Goal: Task Accomplishment & Management: Use online tool/utility

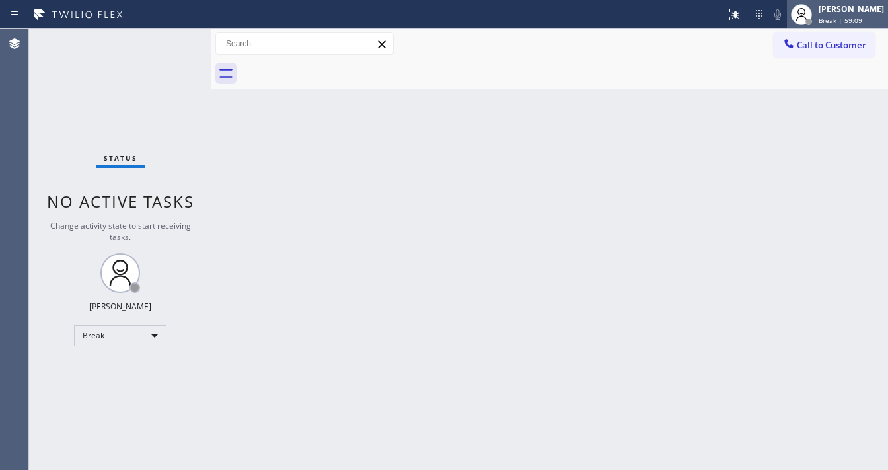
click at [843, 21] on span "Break | 59:09" at bounding box center [841, 20] width 44 height 9
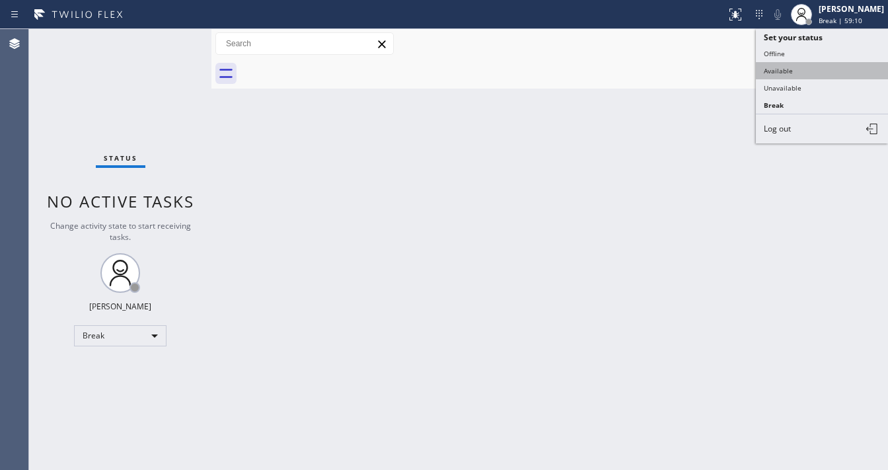
click at [799, 71] on button "Available" at bounding box center [822, 70] width 132 height 17
click at [407, 148] on div "Back to Dashboard Change Sender ID Customers Technicians Select a contact Outbo…" at bounding box center [549, 249] width 677 height 441
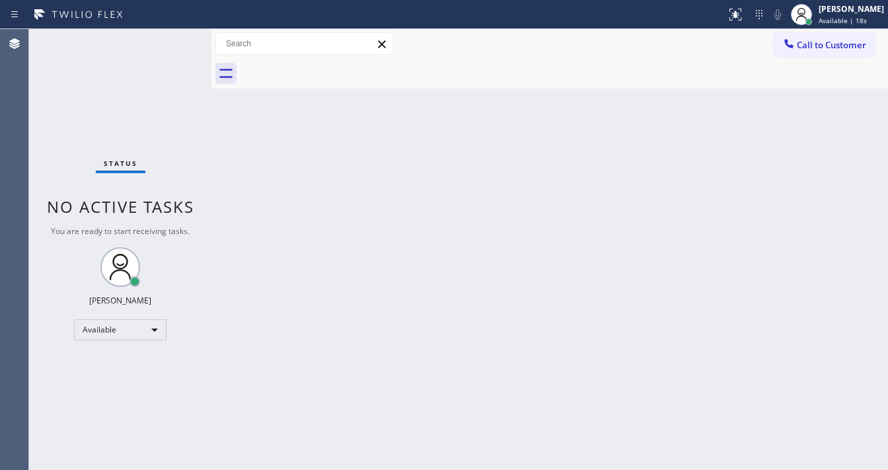
click at [169, 40] on div "Status No active tasks You are ready to start receiving tasks. [PERSON_NAME]" at bounding box center [120, 249] width 182 height 441
click at [167, 38] on div "Status No active tasks You are ready to start receiving tasks. [PERSON_NAME]" at bounding box center [120, 249] width 182 height 441
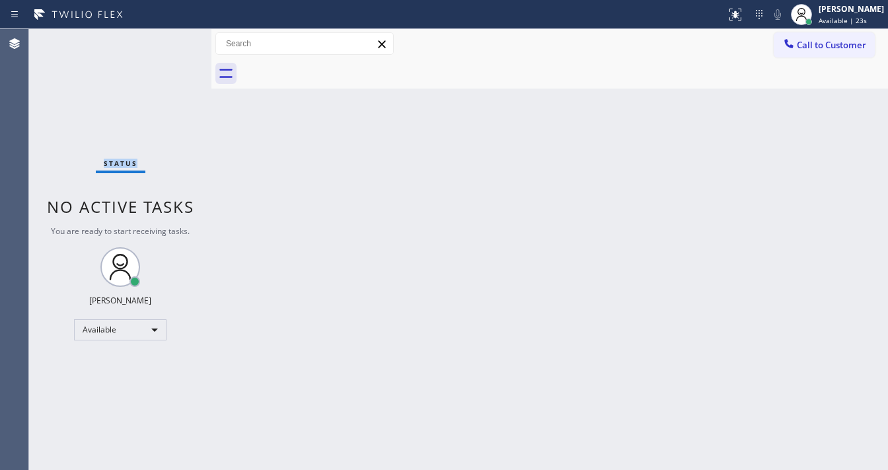
click at [167, 38] on div "Status No active tasks You are ready to start receiving tasks. [PERSON_NAME]" at bounding box center [120, 249] width 182 height 441
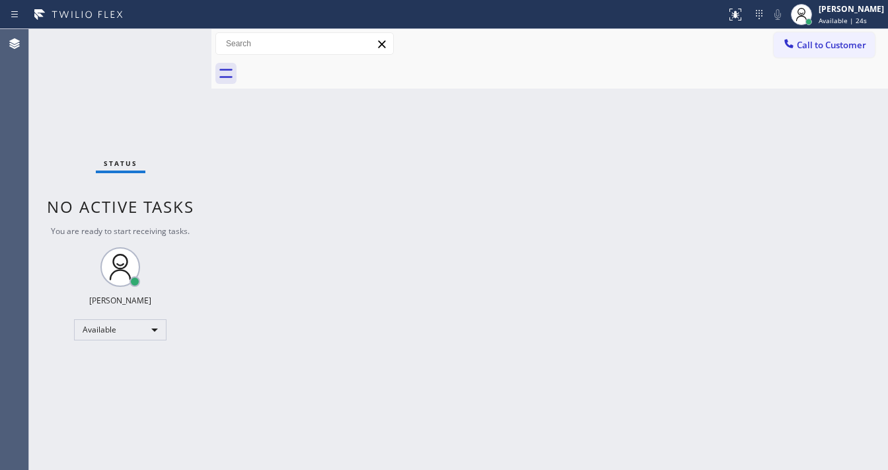
click at [167, 38] on div "Status No active tasks You are ready to start receiving tasks. [PERSON_NAME]" at bounding box center [120, 249] width 182 height 441
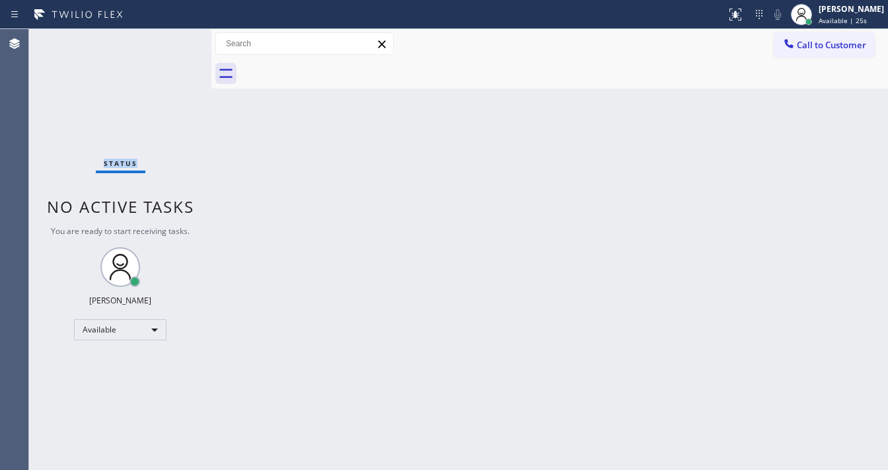
click at [167, 38] on div "Status No active tasks You are ready to start receiving tasks. [PERSON_NAME]" at bounding box center [120, 249] width 182 height 441
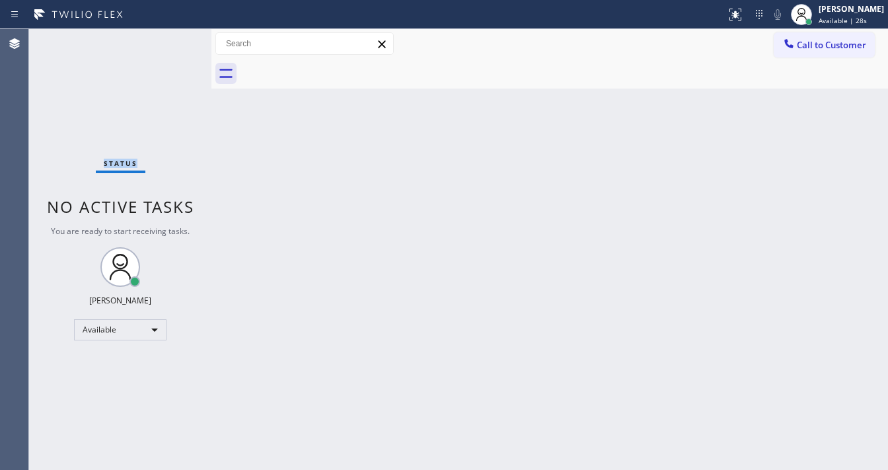
click at [167, 38] on div "Status No active tasks You are ready to start receiving tasks. [PERSON_NAME]" at bounding box center [120, 249] width 182 height 441
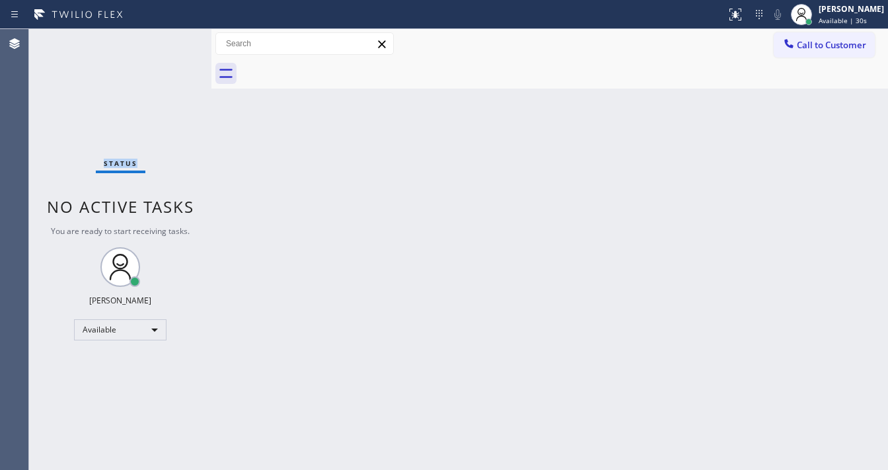
click at [167, 38] on div "Status No active tasks You are ready to start receiving tasks. [PERSON_NAME]" at bounding box center [120, 249] width 182 height 441
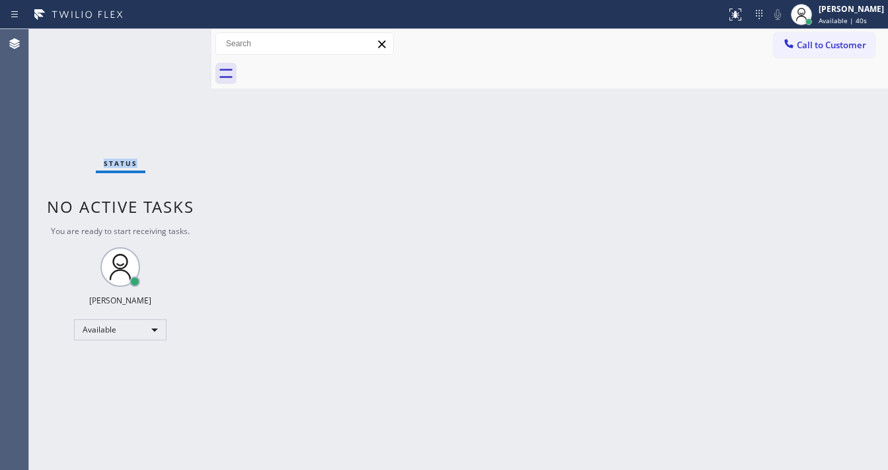
click at [167, 38] on div "Status No active tasks You are ready to start receiving tasks. [PERSON_NAME]" at bounding box center [120, 249] width 182 height 441
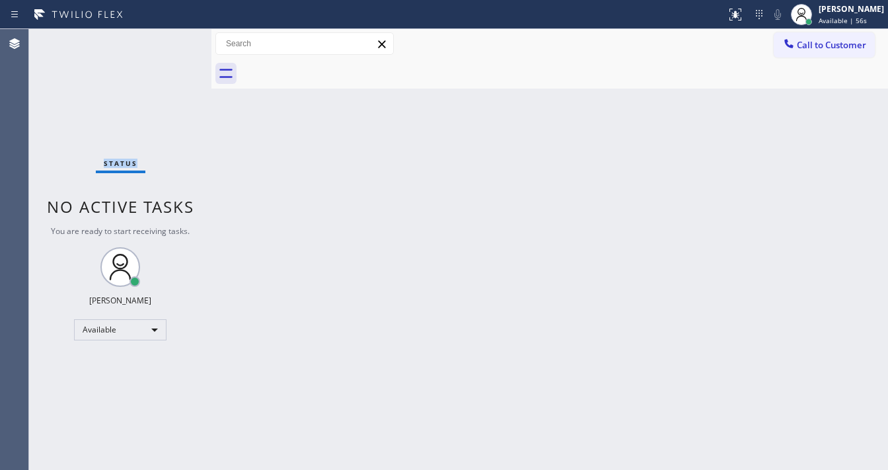
click at [167, 38] on div "Status No active tasks You are ready to start receiving tasks. [PERSON_NAME]" at bounding box center [120, 249] width 182 height 441
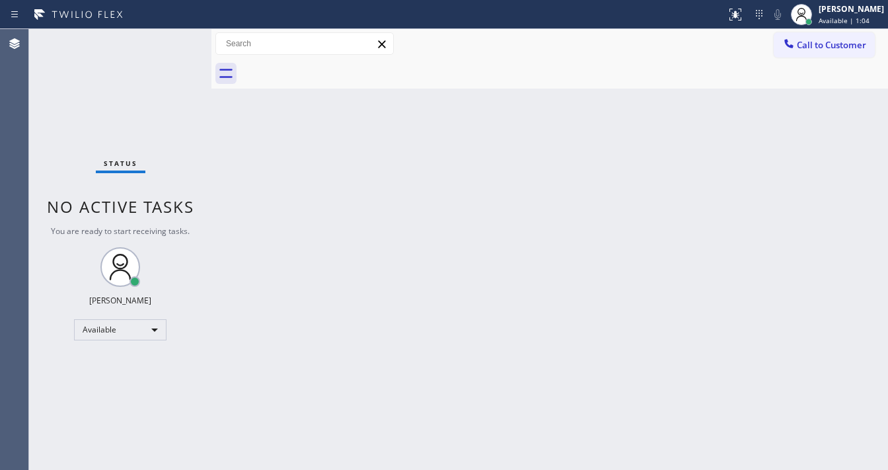
click at [167, 38] on div "Status No active tasks You are ready to start receiving tasks. [PERSON_NAME]" at bounding box center [120, 249] width 182 height 441
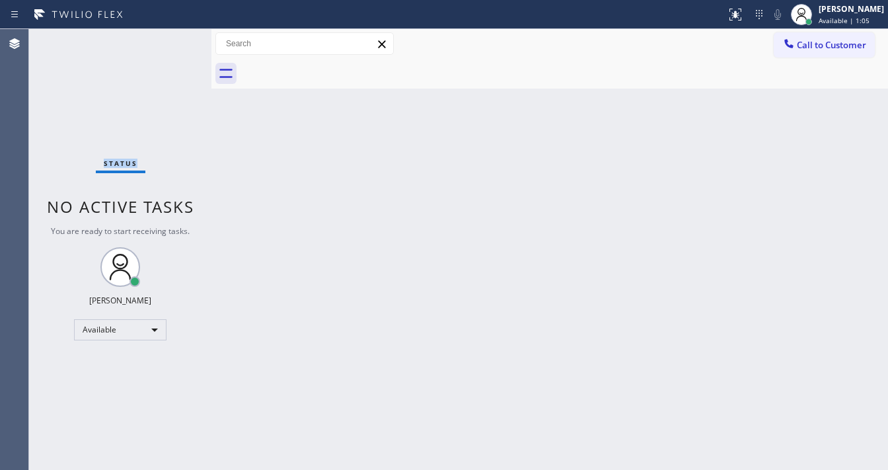
click at [167, 38] on div "Status No active tasks You are ready to start receiving tasks. [PERSON_NAME]" at bounding box center [120, 249] width 182 height 441
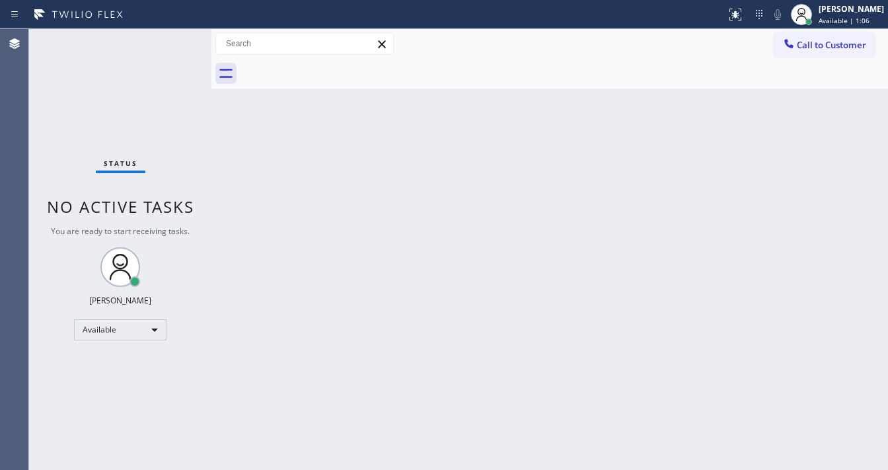
click at [167, 38] on div "Status No active tasks You are ready to start receiving tasks. [PERSON_NAME]" at bounding box center [120, 249] width 182 height 441
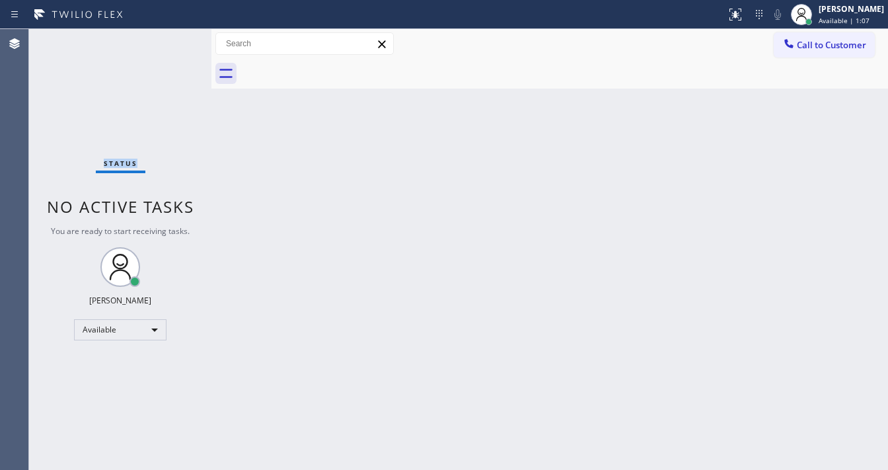
click at [167, 38] on div "Status No active tasks You are ready to start receiving tasks. [PERSON_NAME]" at bounding box center [120, 249] width 182 height 441
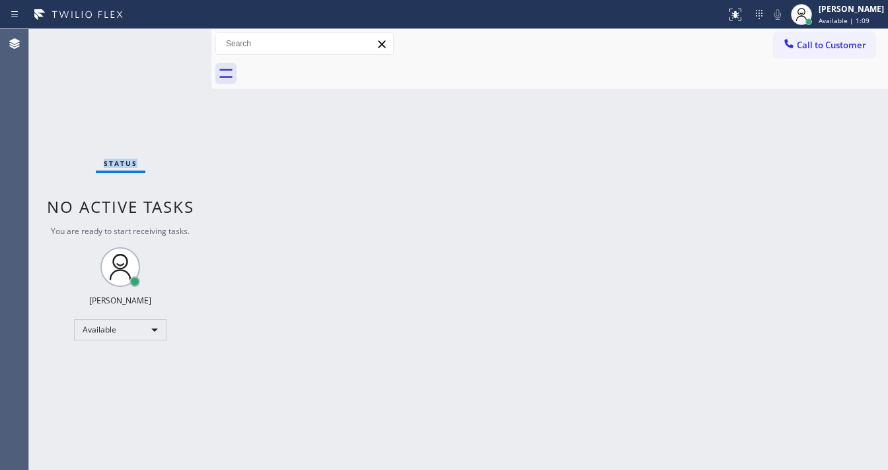
click at [167, 38] on div "Status No active tasks You are ready to start receiving tasks. [PERSON_NAME]" at bounding box center [120, 249] width 182 height 441
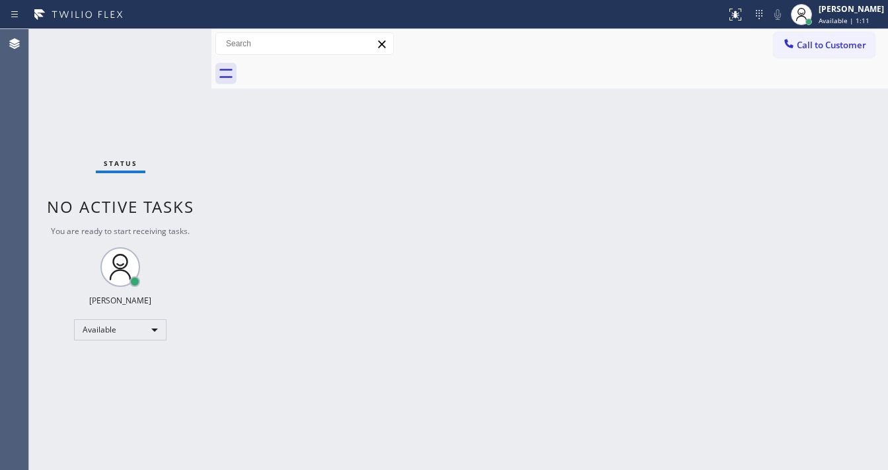
click at [167, 38] on div "Status No active tasks You are ready to start receiving tasks. [PERSON_NAME]" at bounding box center [120, 249] width 182 height 441
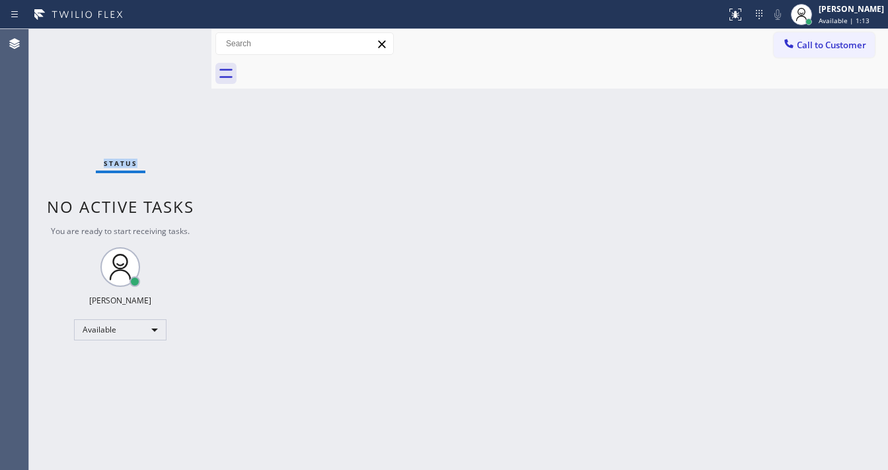
click at [167, 38] on div "Status No active tasks You are ready to start receiving tasks. [PERSON_NAME]" at bounding box center [120, 249] width 182 height 441
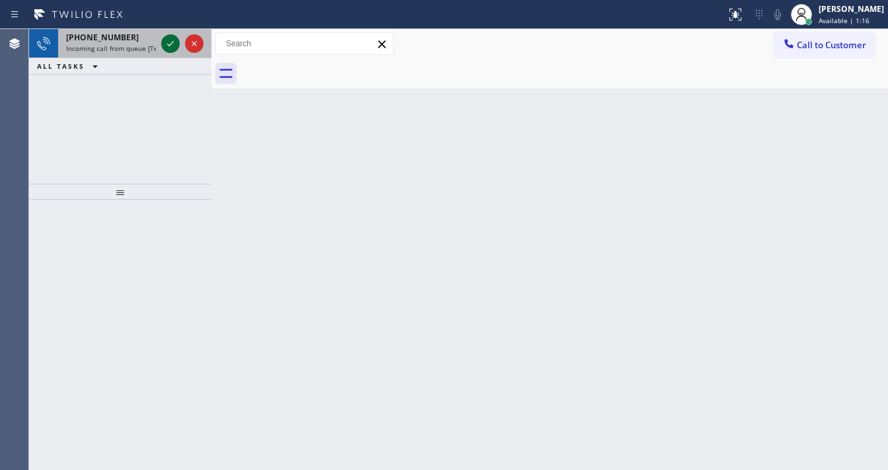
click at [167, 38] on icon at bounding box center [171, 44] width 16 height 16
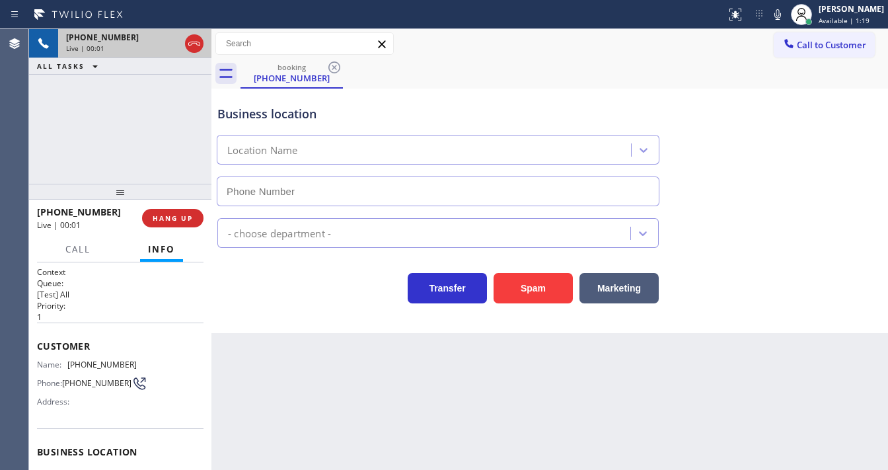
type input "[PHONE_NUMBER]"
click at [520, 298] on button "Spam" at bounding box center [533, 288] width 79 height 30
click at [177, 123] on div "[PHONE_NUMBER] Live | 00:19 ALL TASKS ALL TASKS ACTIVE TASKS TASKS IN WRAP UP" at bounding box center [120, 106] width 182 height 155
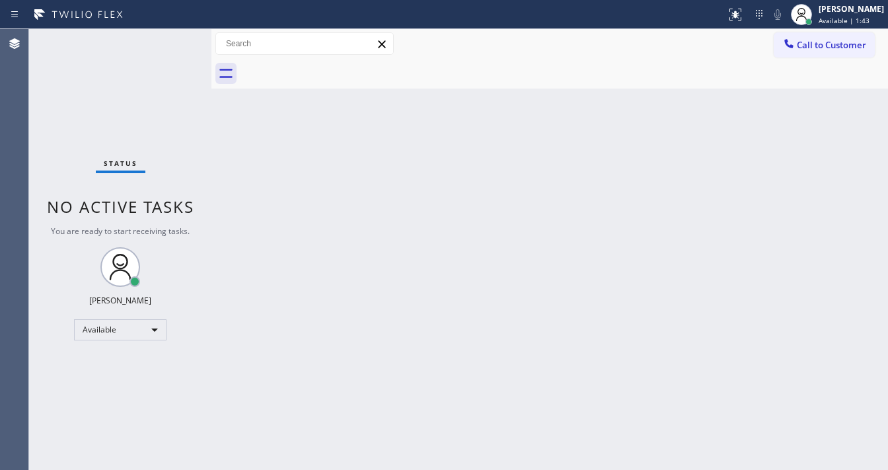
click at [173, 40] on div "Status No active tasks You are ready to start receiving tasks. [PERSON_NAME]" at bounding box center [120, 249] width 182 height 441
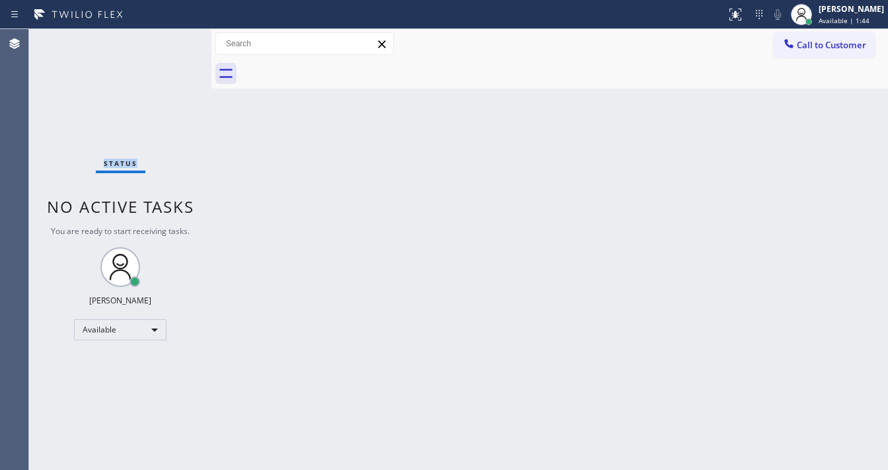
click at [173, 40] on div "Status No active tasks You are ready to start receiving tasks. [PERSON_NAME]" at bounding box center [120, 249] width 182 height 441
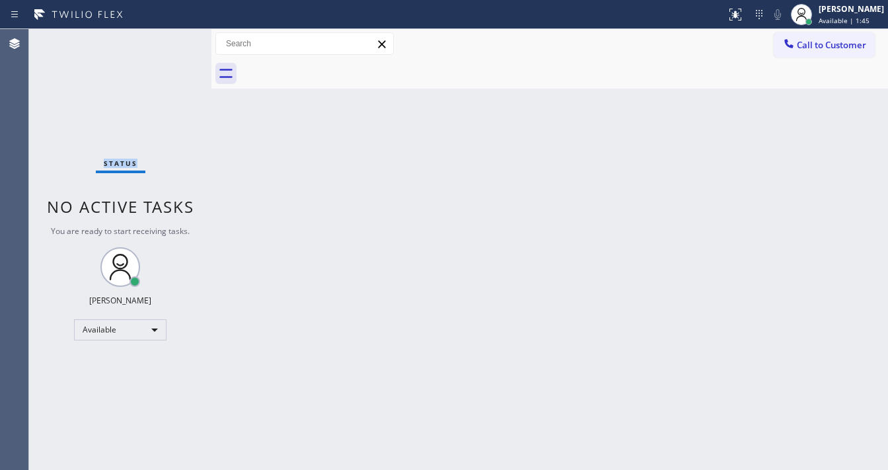
click at [173, 40] on div "Status No active tasks You are ready to start receiving tasks. [PERSON_NAME]" at bounding box center [120, 249] width 182 height 441
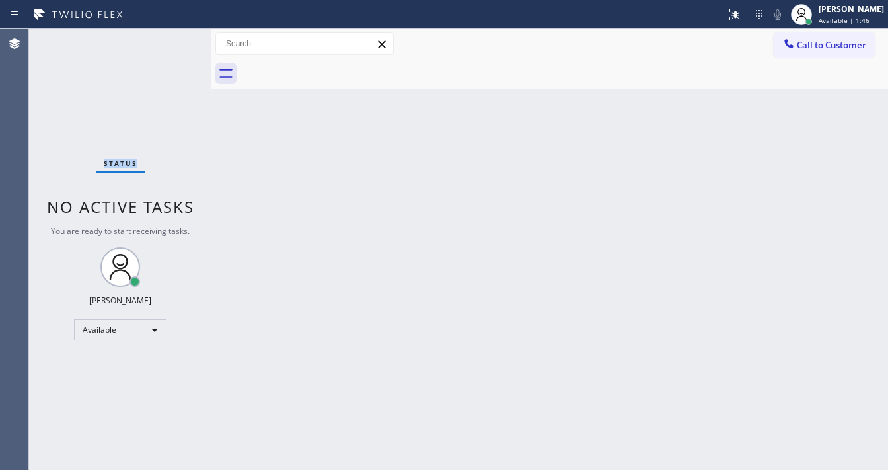
click at [173, 40] on div "Status No active tasks You are ready to start receiving tasks. [PERSON_NAME]" at bounding box center [120, 249] width 182 height 441
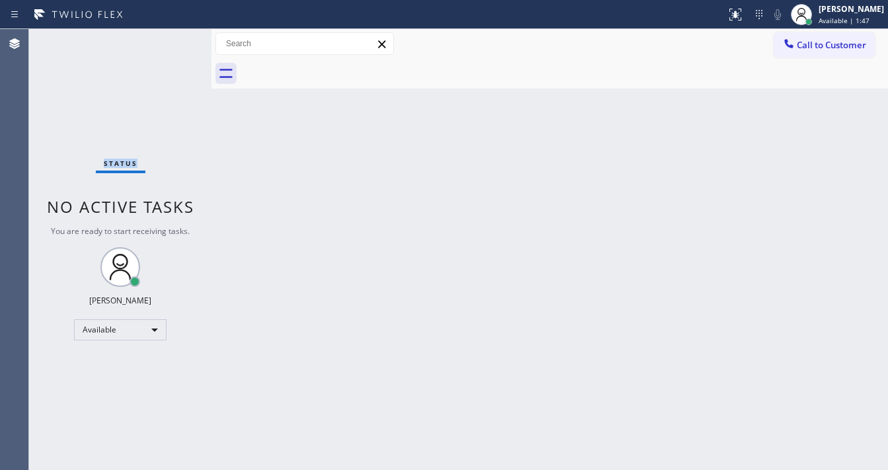
click at [173, 40] on div "Status No active tasks You are ready to start receiving tasks. [PERSON_NAME]" at bounding box center [120, 249] width 182 height 441
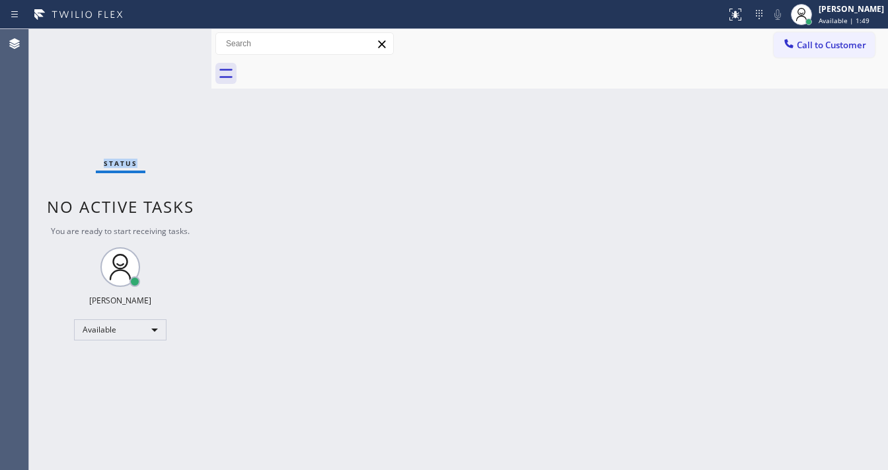
click at [173, 40] on div "Status No active tasks You are ready to start receiving tasks. [PERSON_NAME]" at bounding box center [120, 249] width 182 height 441
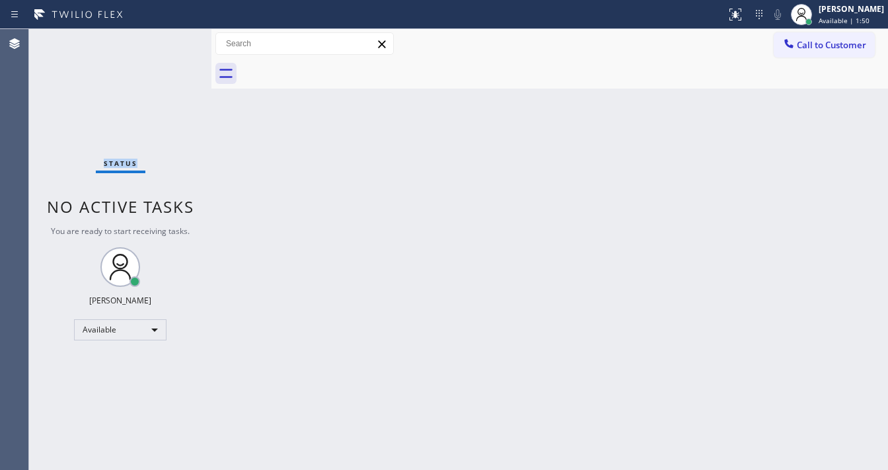
click at [173, 40] on div "Status No active tasks You are ready to start receiving tasks. [PERSON_NAME]" at bounding box center [120, 249] width 182 height 441
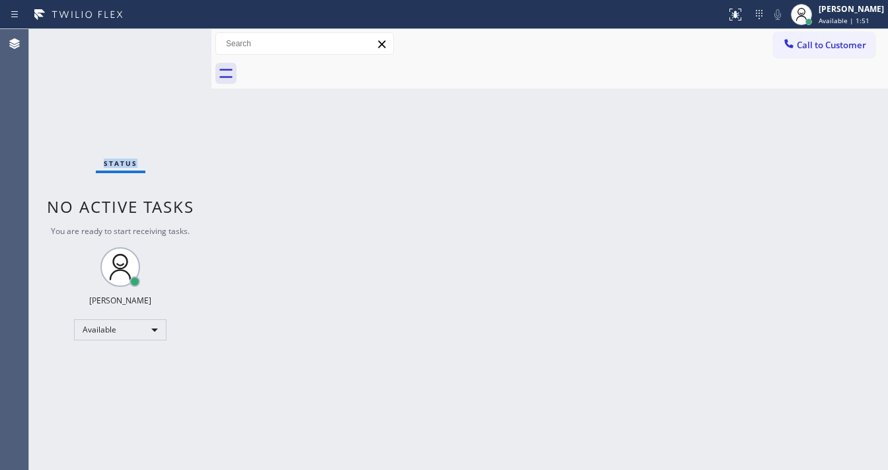
click at [173, 40] on div "Status No active tasks You are ready to start receiving tasks. [PERSON_NAME]" at bounding box center [120, 249] width 182 height 441
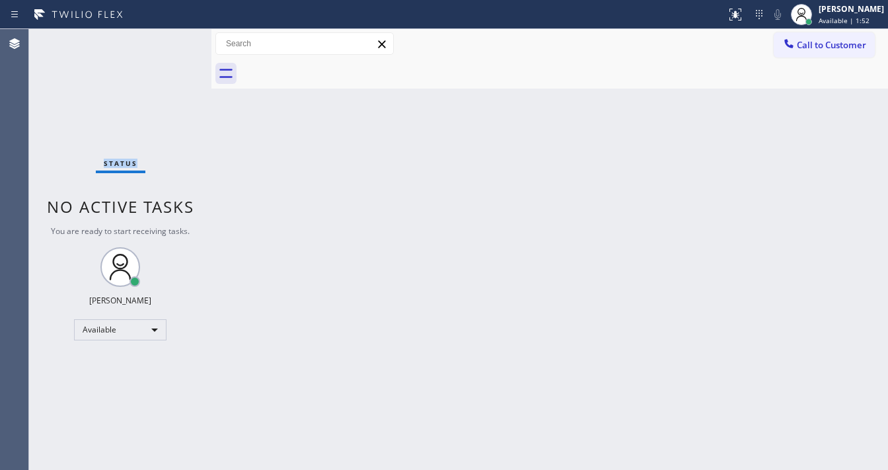
click at [173, 40] on div "Status No active tasks You are ready to start receiving tasks. [PERSON_NAME]" at bounding box center [120, 249] width 182 height 441
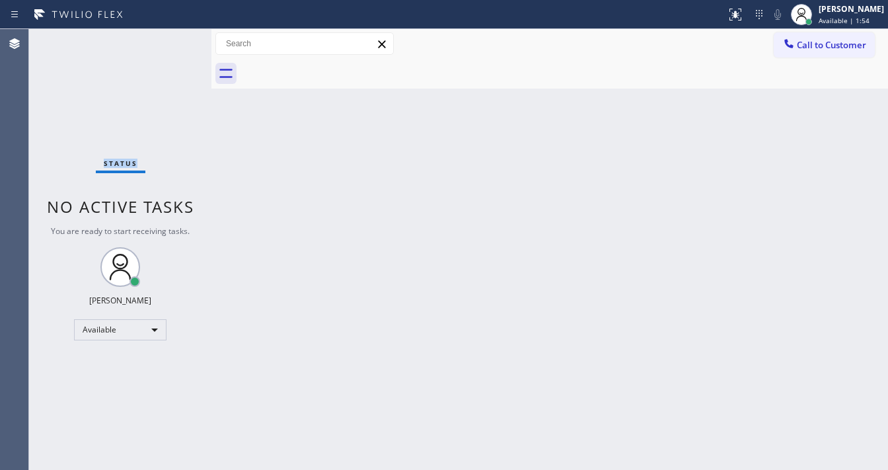
click at [173, 40] on div "Status No active tasks You are ready to start receiving tasks. [PERSON_NAME]" at bounding box center [120, 249] width 182 height 441
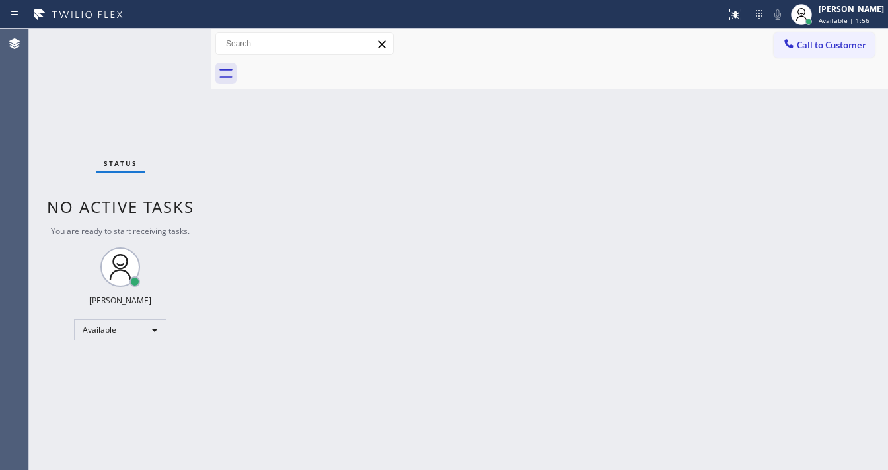
click at [173, 40] on div "Status No active tasks You are ready to start receiving tasks. [PERSON_NAME]" at bounding box center [120, 249] width 182 height 441
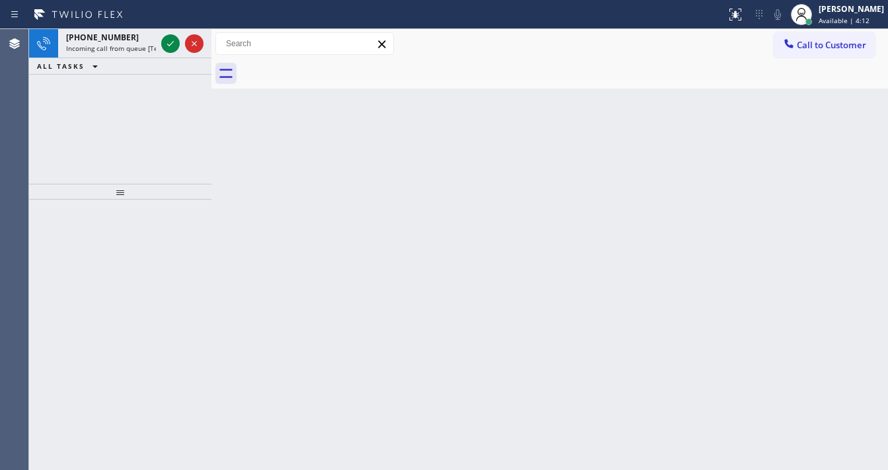
click at [37, 5] on icon at bounding box center [78, 14] width 99 height 21
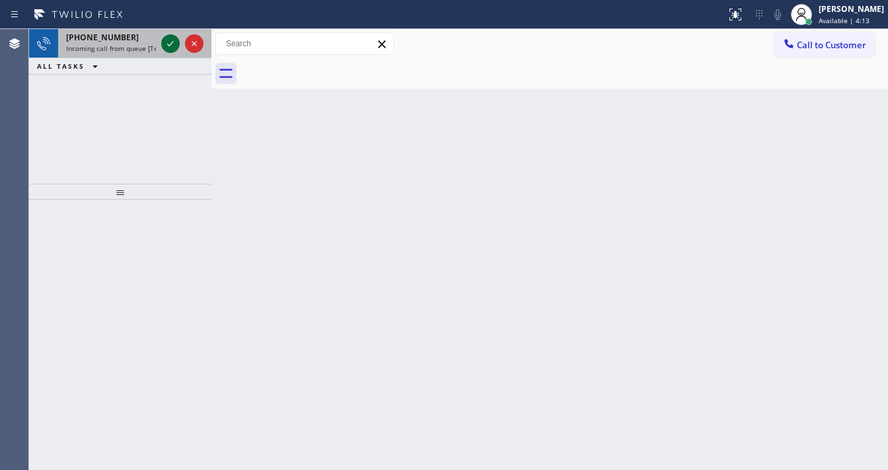
click at [163, 43] on div at bounding box center [183, 43] width 48 height 29
click at [163, 43] on icon at bounding box center [171, 44] width 16 height 16
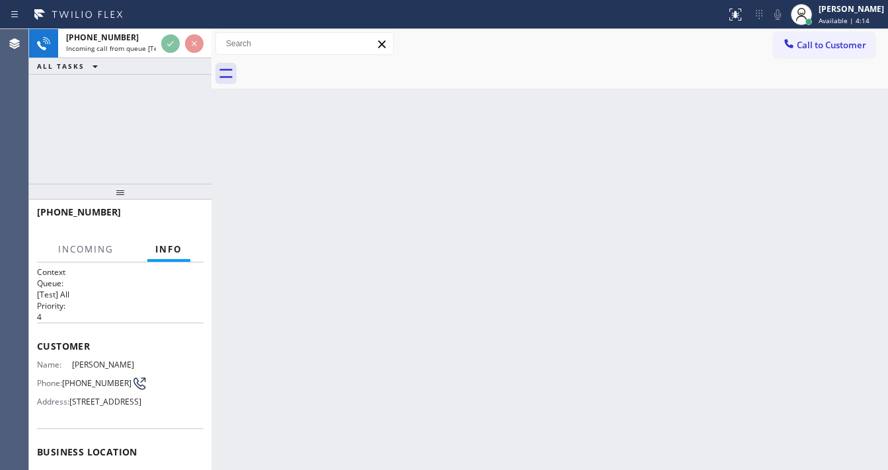
scroll to position [106, 0]
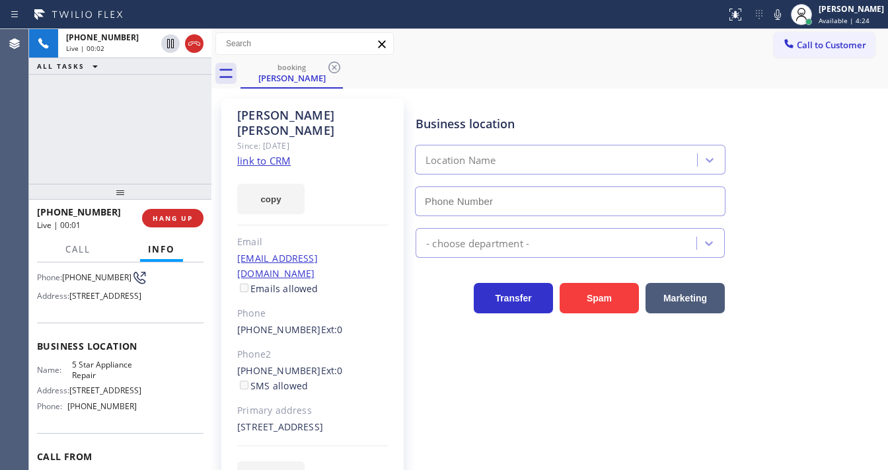
type input "[PHONE_NUMBER]"
click at [251, 154] on link "link to CRM" at bounding box center [264, 160] width 54 height 13
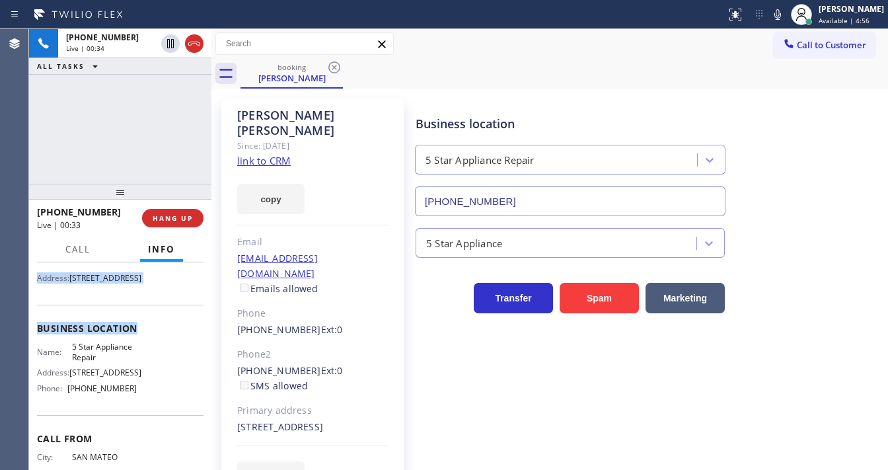
scroll to position [194, 0]
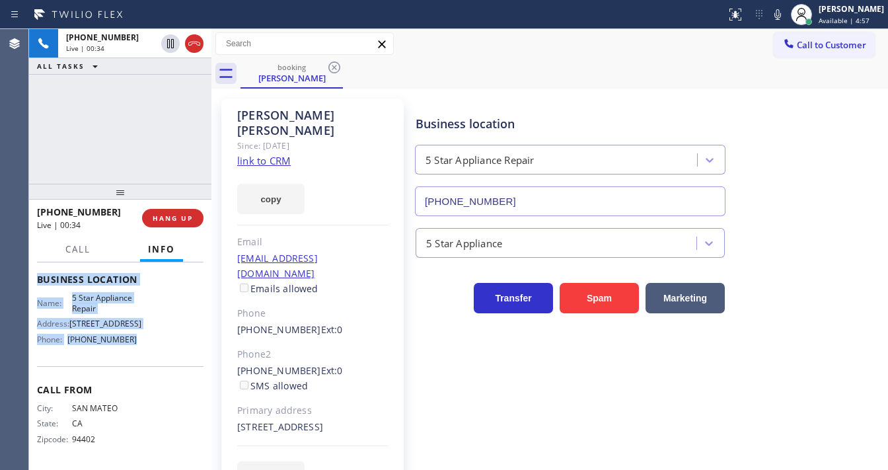
drag, startPoint x: 37, startPoint y: 291, endPoint x: 151, endPoint y: 342, distance: 125.4
click at [151, 342] on div "Context Queue: [Test] All Priority: 4 Customer Name: [PERSON_NAME] Phone: [PHON…" at bounding box center [120, 280] width 167 height 372
copy div "Customer Name: [PERSON_NAME] Phone: [PHONE_NUMBER] Address: [STREET_ADDRESS] Bu…"
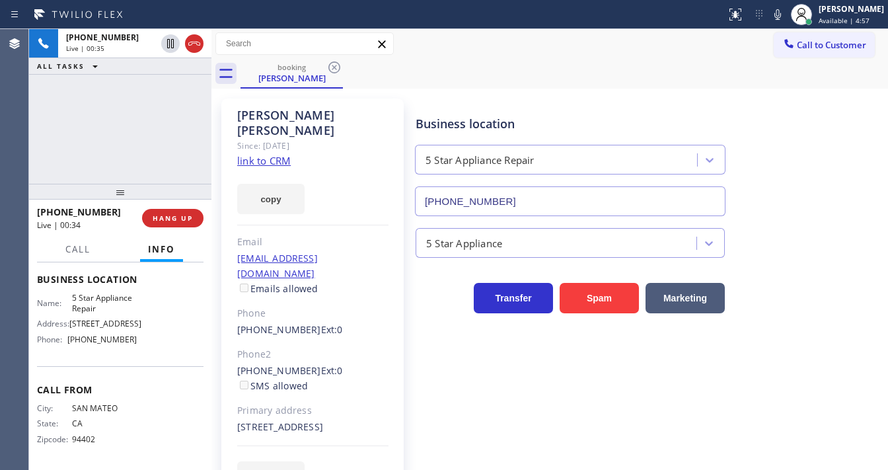
click at [130, 104] on div "[PHONE_NUMBER] Live | 00:35 ALL TASKS ALL TASKS ACTIVE TASKS TASKS IN WRAP UP" at bounding box center [120, 106] width 182 height 155
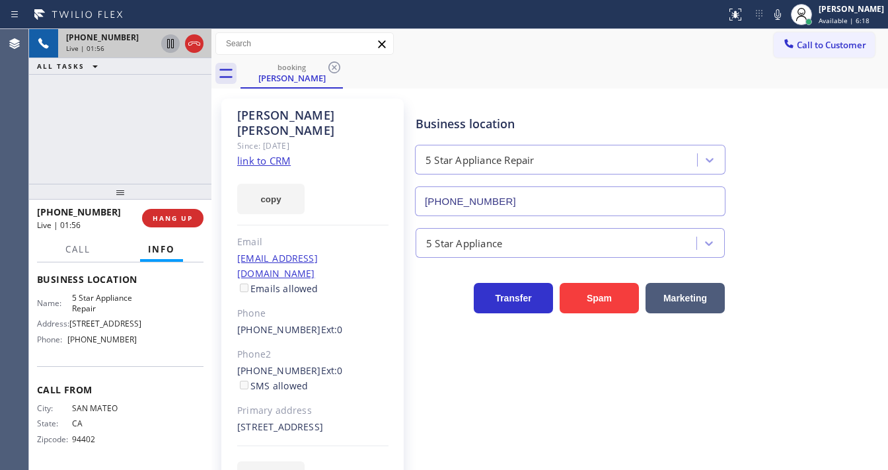
click at [168, 48] on icon at bounding box center [170, 43] width 7 height 9
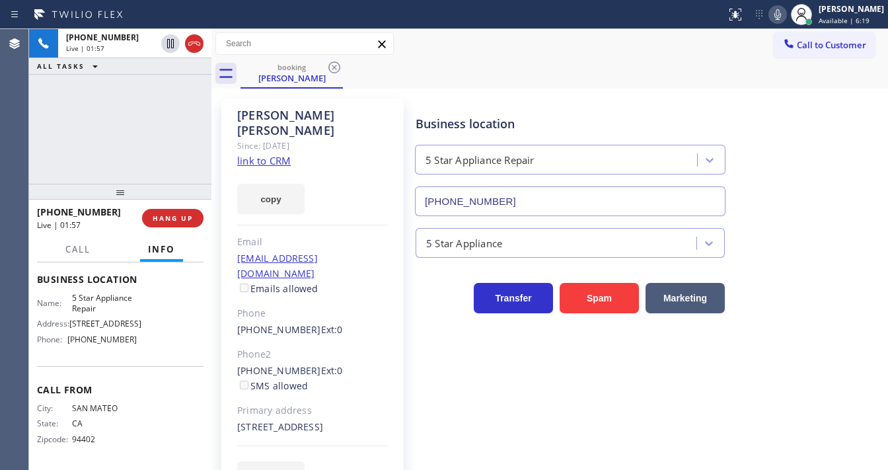
click at [783, 13] on icon at bounding box center [778, 15] width 16 height 16
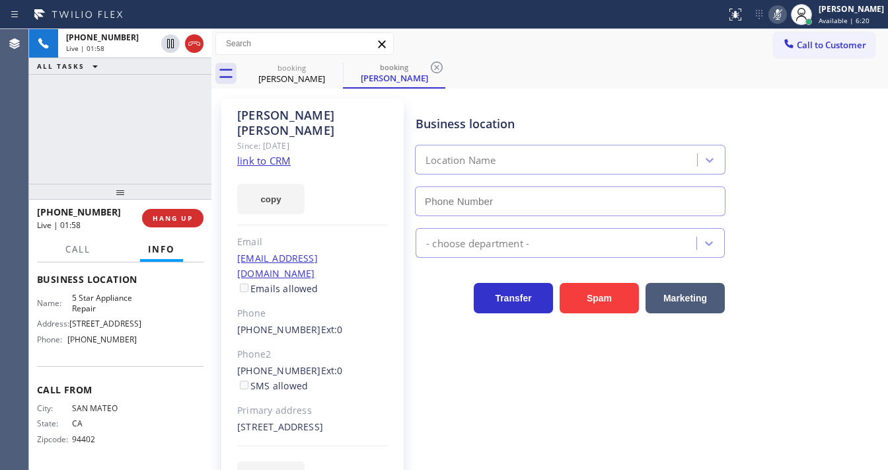
type input "[PHONE_NUMBER]"
click at [31, 136] on div "[PHONE_NUMBER] Live | 02:02 ALL TASKS ALL TASKS ACTIVE TASKS TASKS IN WRAP UP" at bounding box center [120, 106] width 182 height 155
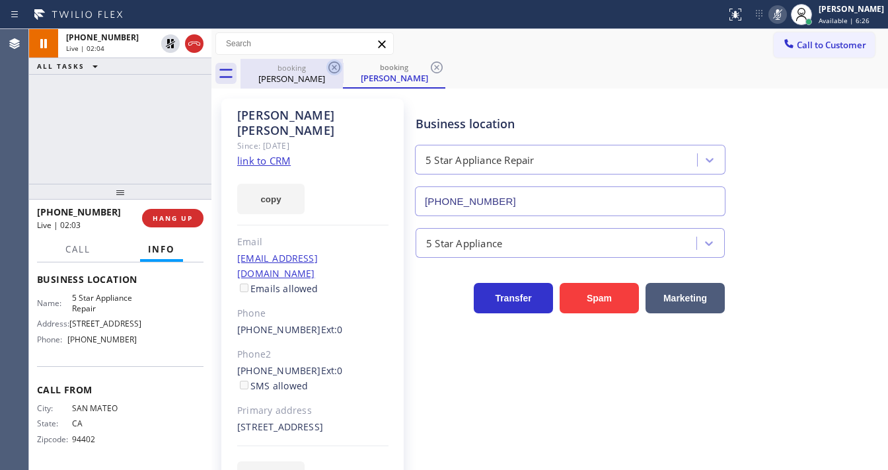
click at [332, 63] on icon at bounding box center [334, 67] width 12 height 12
click at [47, 122] on div "[PHONE_NUMBER] Live | 02:05 ALL TASKS ALL TASKS ACTIVE TASKS TASKS IN WRAP UP" at bounding box center [120, 106] width 182 height 155
click at [334, 70] on icon at bounding box center [334, 67] width 16 height 16
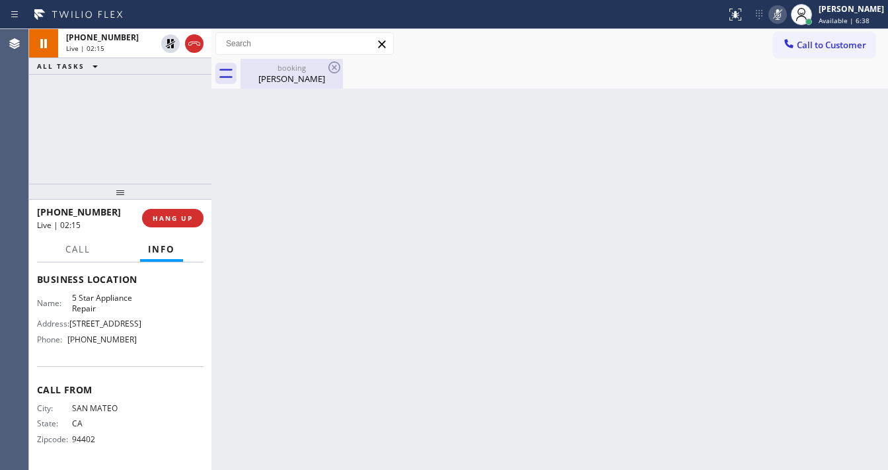
click at [305, 71] on div "booking" at bounding box center [292, 68] width 100 height 10
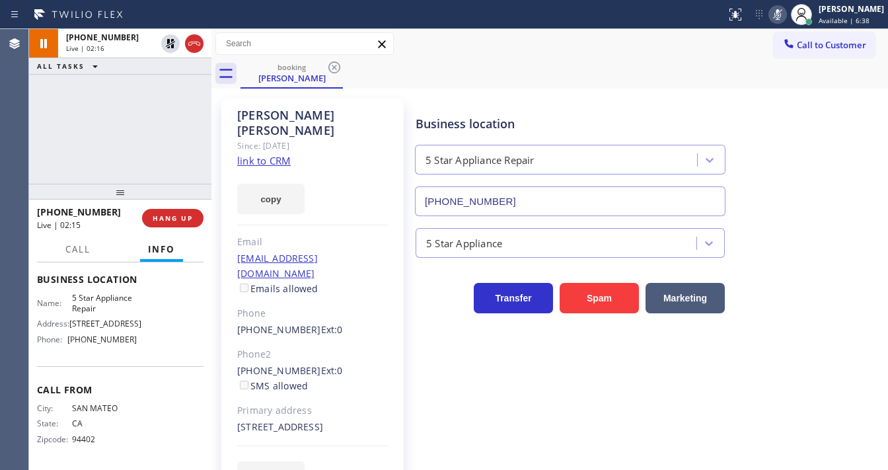
click at [111, 125] on div "[PHONE_NUMBER] Live | 02:16 ALL TASKS ALL TASKS ACTIVE TASKS TASKS IN WRAP UP" at bounding box center [120, 106] width 182 height 155
click at [786, 9] on icon at bounding box center [778, 15] width 16 height 16
click at [166, 130] on div "[PHONE_NUMBER] Live | 04:41 ALL TASKS ALL TASKS ACTIVE TASKS TASKS IN WRAP UP" at bounding box center [120, 106] width 182 height 155
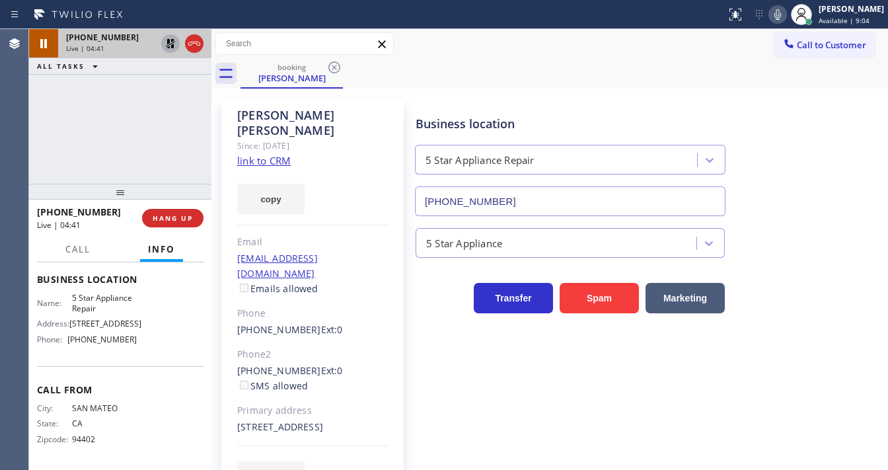
click at [169, 44] on icon at bounding box center [170, 43] width 9 height 9
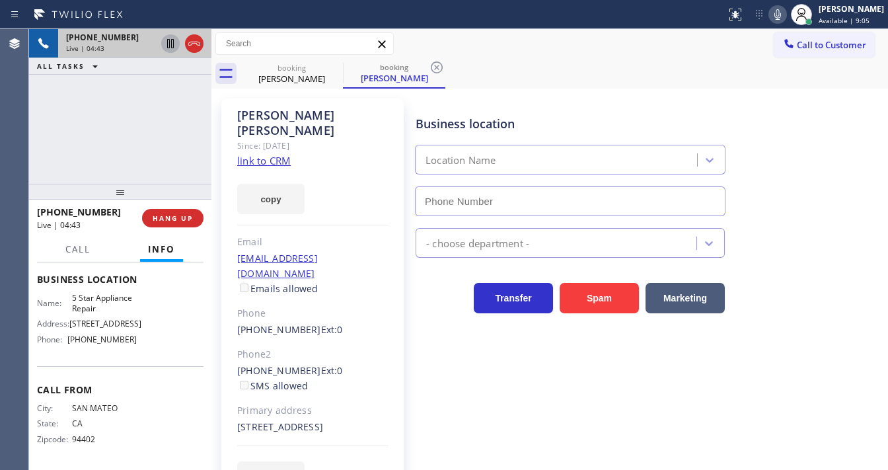
click at [166, 118] on div "[PHONE_NUMBER] Live | 04:43 ALL TASKS ALL TASKS ACTIVE TASKS TASKS IN WRAP UP" at bounding box center [120, 106] width 182 height 155
type input "[PHONE_NUMBER]"
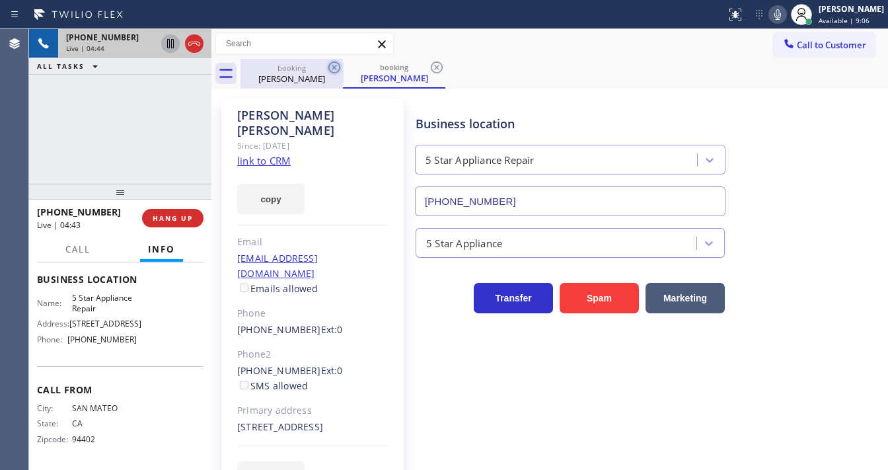
click at [336, 67] on icon at bounding box center [334, 67] width 16 height 16
click at [158, 132] on div "[PHONE_NUMBER] Live | 04:44 ALL TASKS ALL TASKS ACTIVE TASKS TASKS IN WRAP UP" at bounding box center [120, 106] width 182 height 155
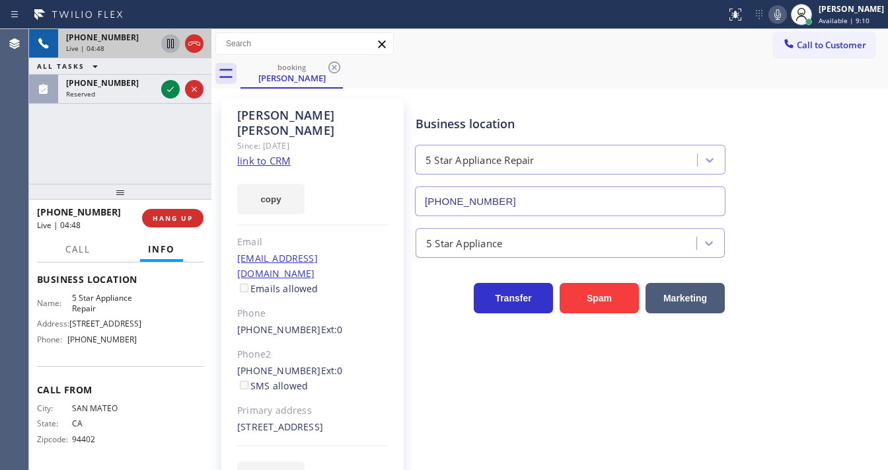
click at [49, 164] on div "[PHONE_NUMBER] Live | 04:48 ALL TASKS ALL TASKS ACTIVE TASKS TASKS IN WRAP UP […" at bounding box center [120, 106] width 182 height 155
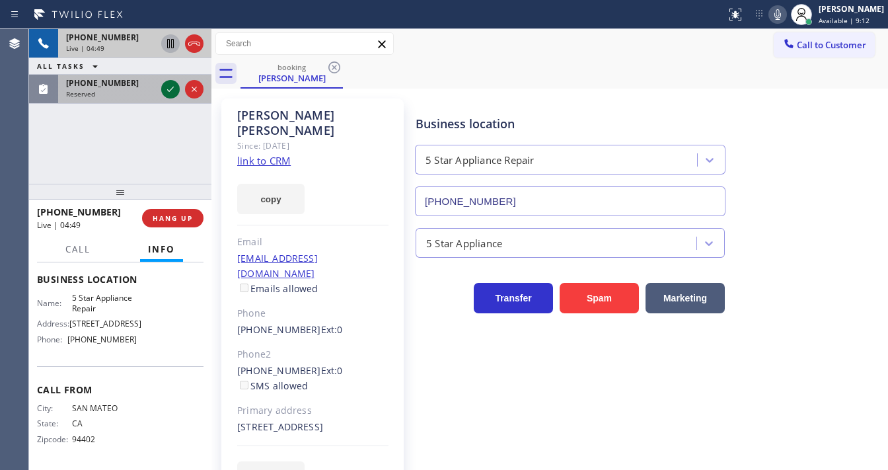
click at [167, 87] on icon at bounding box center [171, 89] width 16 height 16
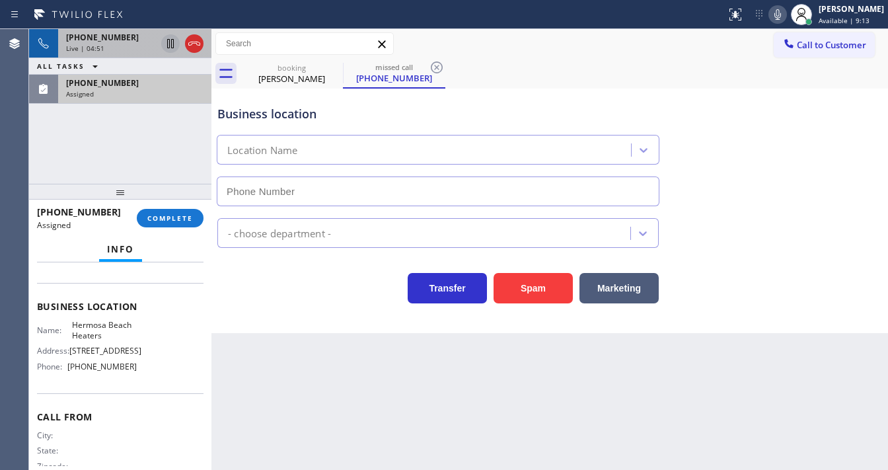
type input "[PHONE_NUMBER]"
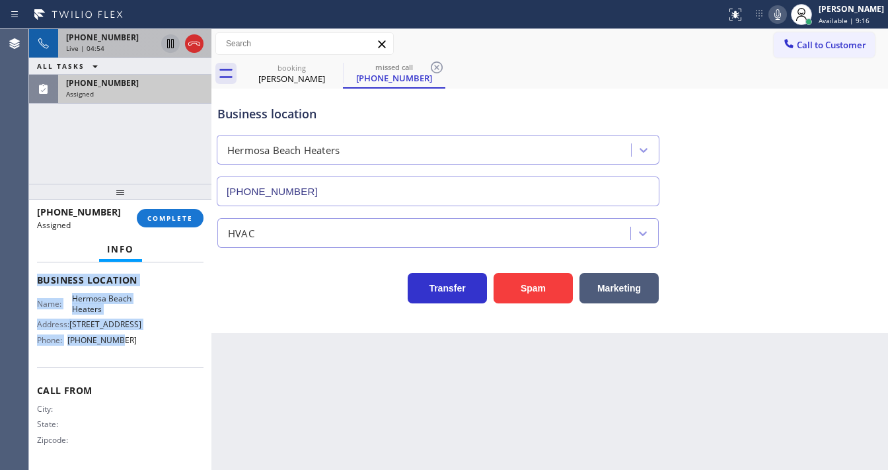
scroll to position [184, 0]
drag, startPoint x: 40, startPoint y: 276, endPoint x: 130, endPoint y: 354, distance: 119.0
click at [130, 354] on div "Context Queue: [Test] All Priority: 0 Task Age: Customer Name: [PHONE_NUMBER] P…" at bounding box center [120, 274] width 167 height 383
copy div "Customer Name: [PHONE_NUMBER] Phone: [PHONE_NUMBER] Address: Business location …"
click at [163, 212] on button "COMPLETE" at bounding box center [170, 218] width 67 height 19
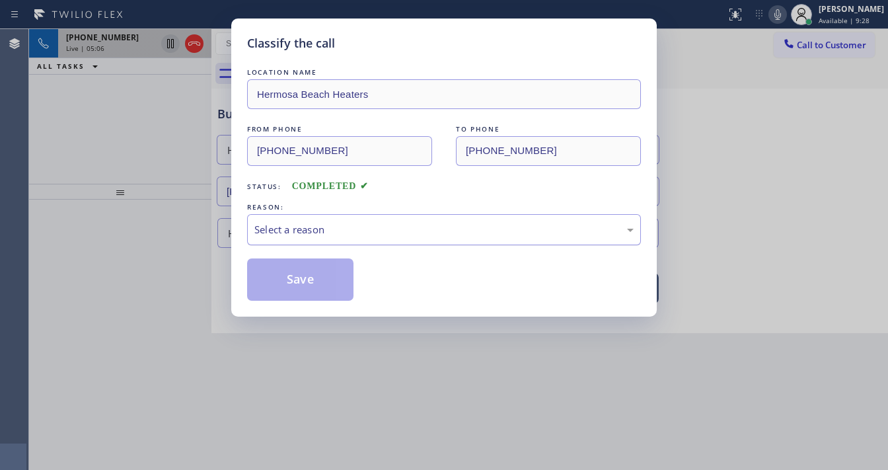
click at [293, 230] on div "Select a reason" at bounding box center [443, 229] width 379 height 15
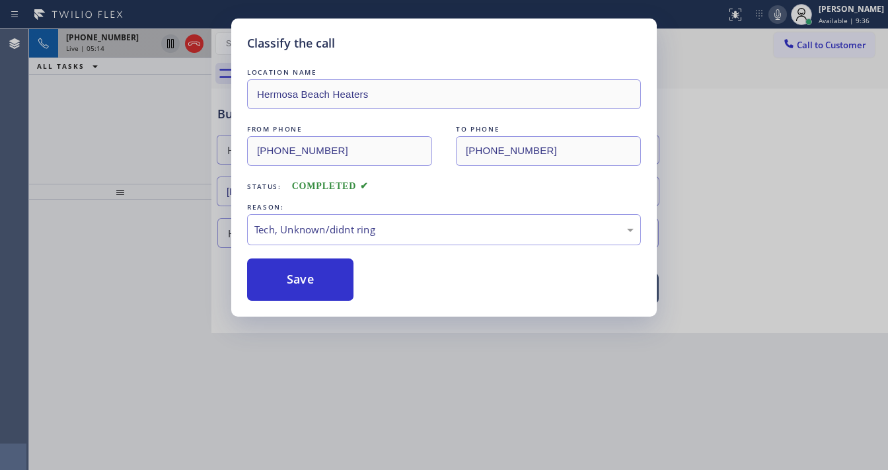
click at [305, 36] on h5 "Classify the call" at bounding box center [291, 43] width 88 height 18
click at [326, 269] on button "Save" at bounding box center [300, 279] width 106 height 42
type input "[PHONE_NUMBER]"
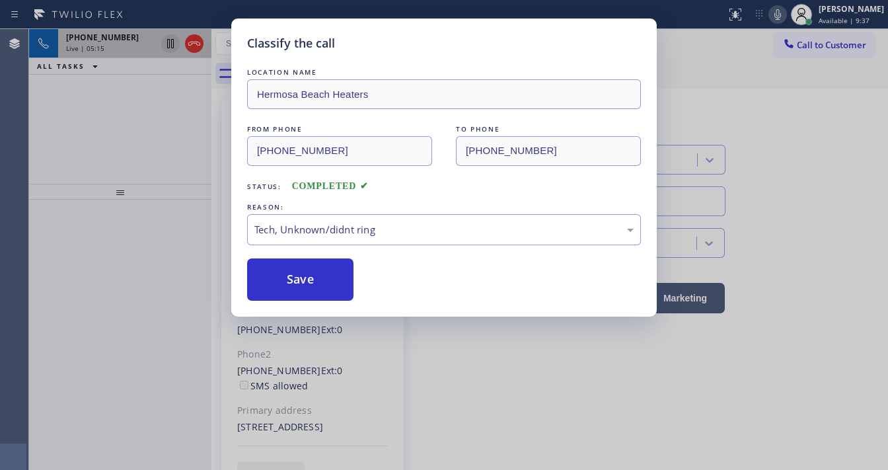
click at [217, 250] on div "Classify the call LOCATION NAME [GEOGRAPHIC_DATA] Heaters FROM PHONE [PHONE_NUM…" at bounding box center [444, 235] width 888 height 470
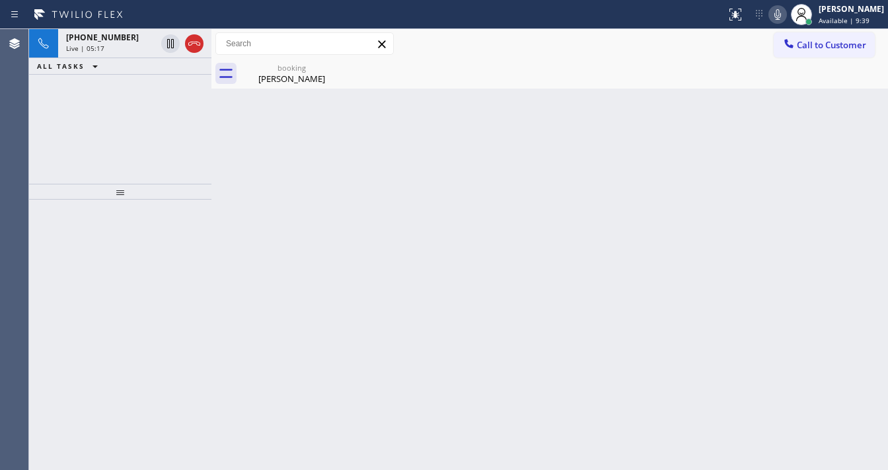
drag, startPoint x: 171, startPoint y: 43, endPoint x: 703, endPoint y: 22, distance: 533.1
click at [171, 43] on icon at bounding box center [171, 44] width 16 height 16
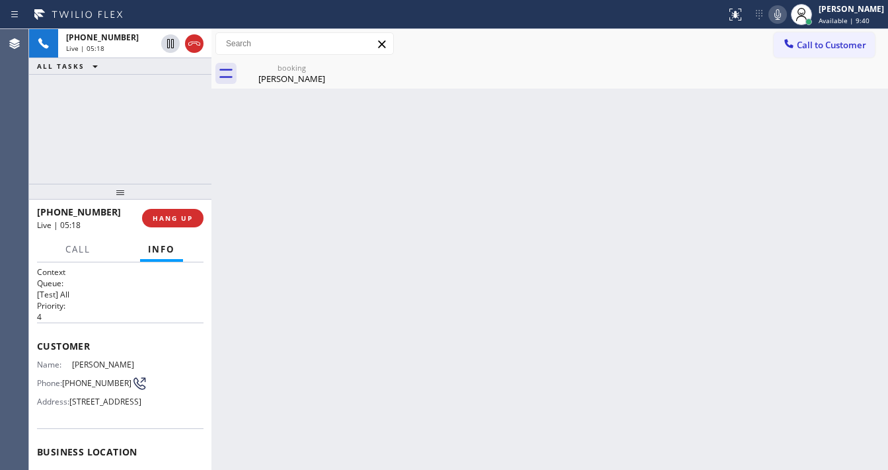
click at [781, 9] on icon at bounding box center [778, 14] width 7 height 11
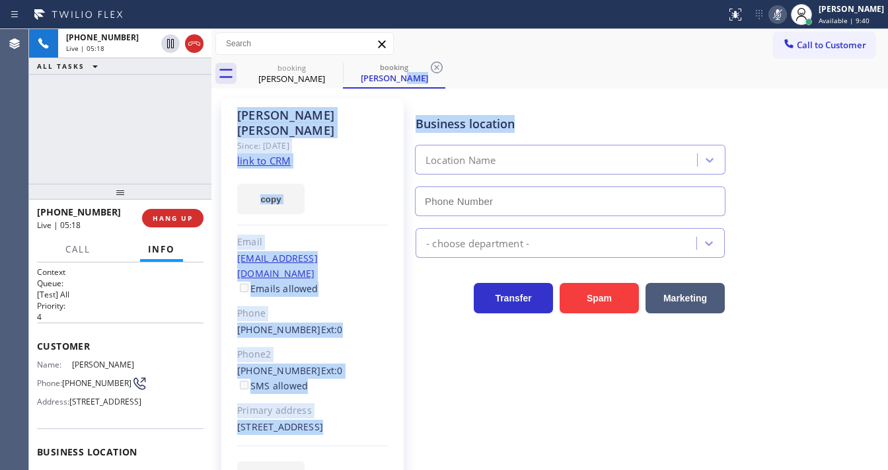
click at [719, 91] on div "booking [PERSON_NAME] booking [PERSON_NAME] Call to Customer Outbound call Loca…" at bounding box center [549, 273] width 677 height 488
type input "[PHONE_NUMBER]"
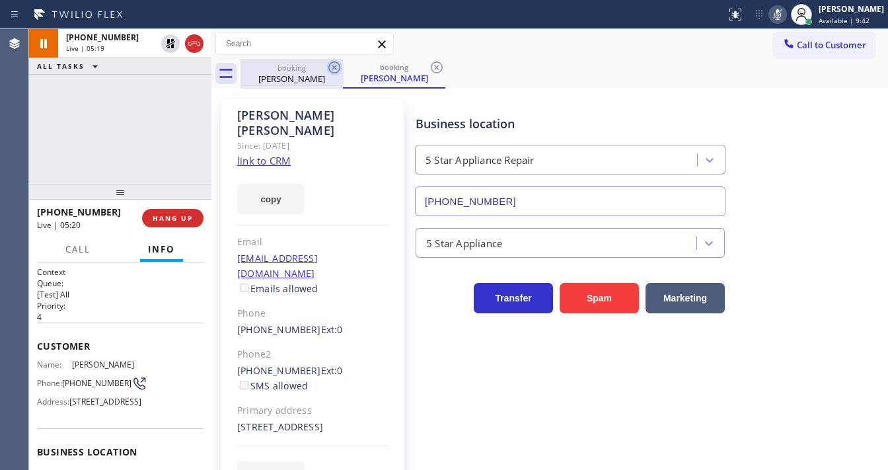
click at [335, 71] on icon at bounding box center [334, 67] width 16 height 16
drag, startPoint x: 795, startPoint y: 11, endPoint x: 668, endPoint y: 40, distance: 130.3
click at [786, 11] on icon at bounding box center [778, 15] width 16 height 16
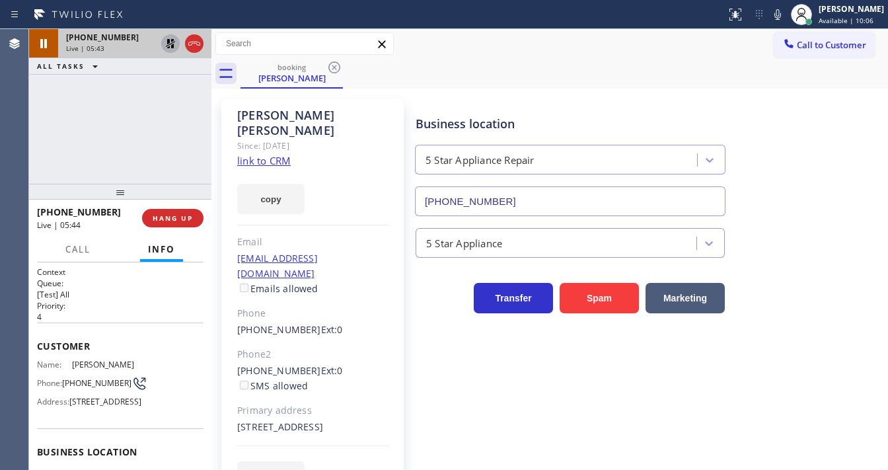
click at [167, 45] on icon at bounding box center [171, 44] width 16 height 16
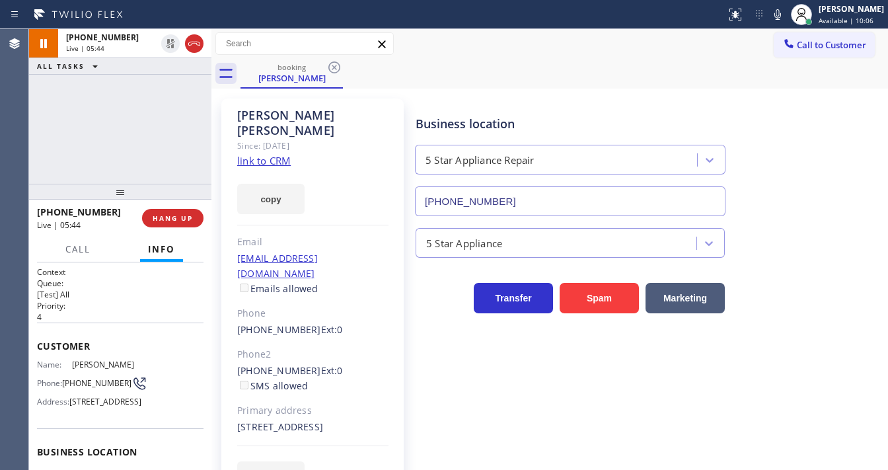
click at [159, 124] on div "[PHONE_NUMBER] Live | 05:44 ALL TASKS ALL TASKS ACTIVE TASKS TASKS IN WRAP UP" at bounding box center [120, 106] width 182 height 155
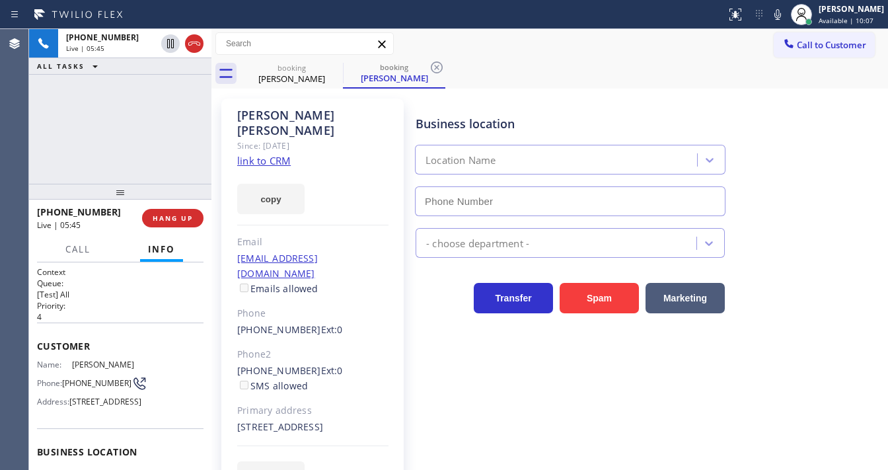
type input "[PHONE_NUMBER]"
click at [106, 131] on div "[PHONE_NUMBER] Live | 05:46 ALL TASKS ALL TASKS ACTIVE TASKS TASKS IN WRAP UP" at bounding box center [120, 106] width 182 height 155
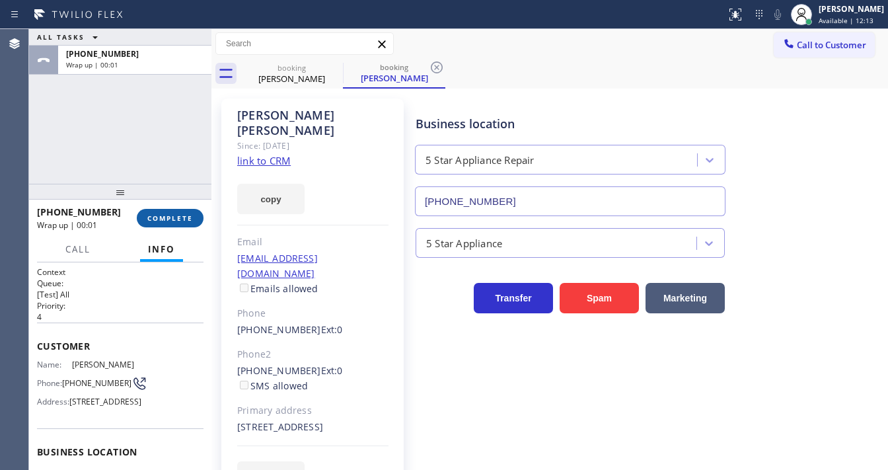
click at [178, 219] on span "COMPLETE" at bounding box center [170, 217] width 46 height 9
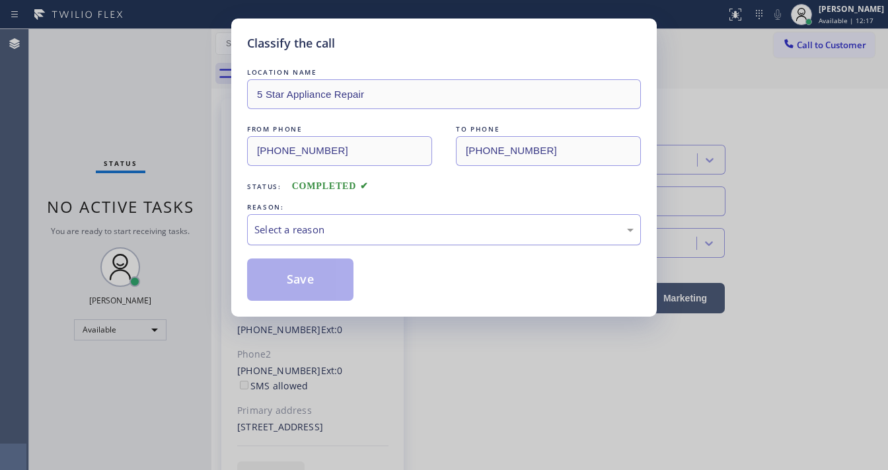
click at [304, 227] on div "Select a reason" at bounding box center [443, 229] width 379 height 15
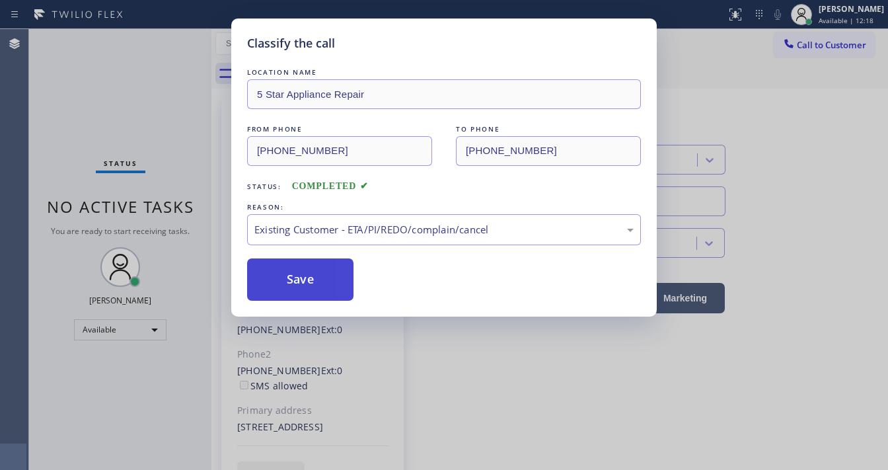
click at [304, 290] on button "Save" at bounding box center [300, 279] width 106 height 42
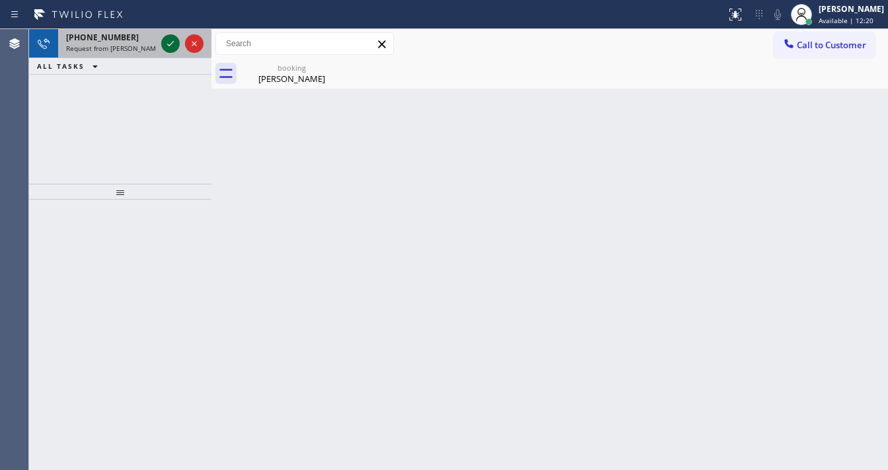
drag, startPoint x: 165, startPoint y: 34, endPoint x: 168, endPoint y: 50, distance: 16.1
click at [165, 34] on div at bounding box center [183, 43] width 48 height 29
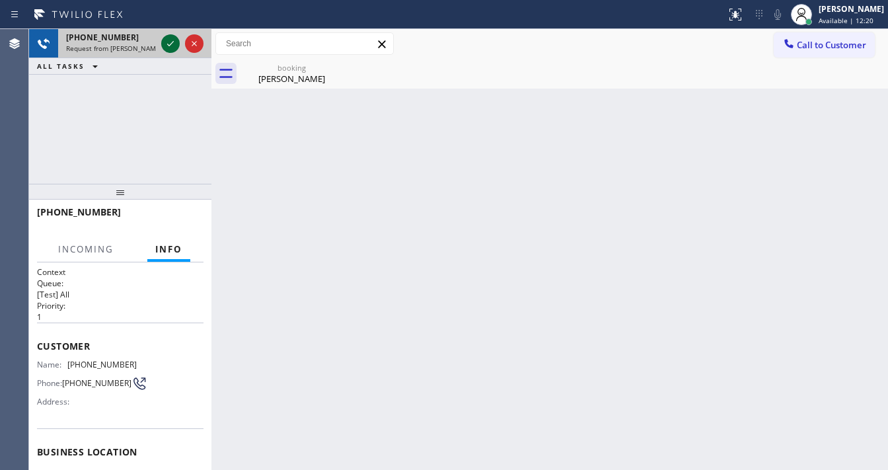
click at [168, 50] on icon at bounding box center [171, 44] width 16 height 16
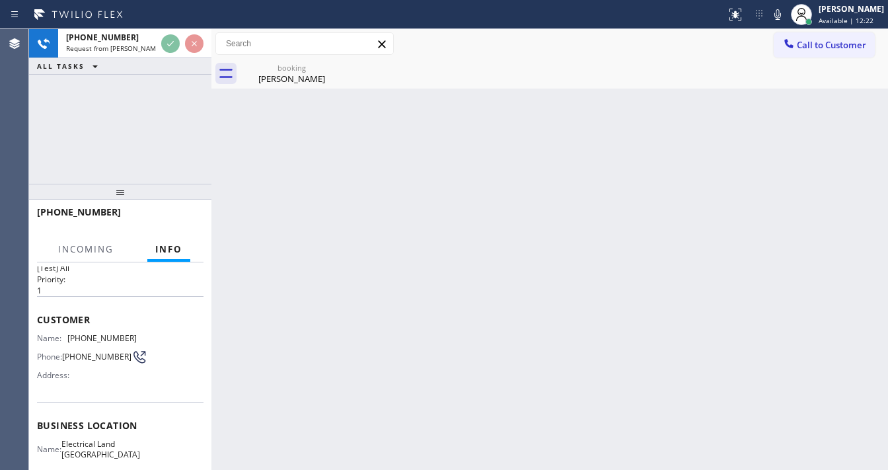
scroll to position [53, 0]
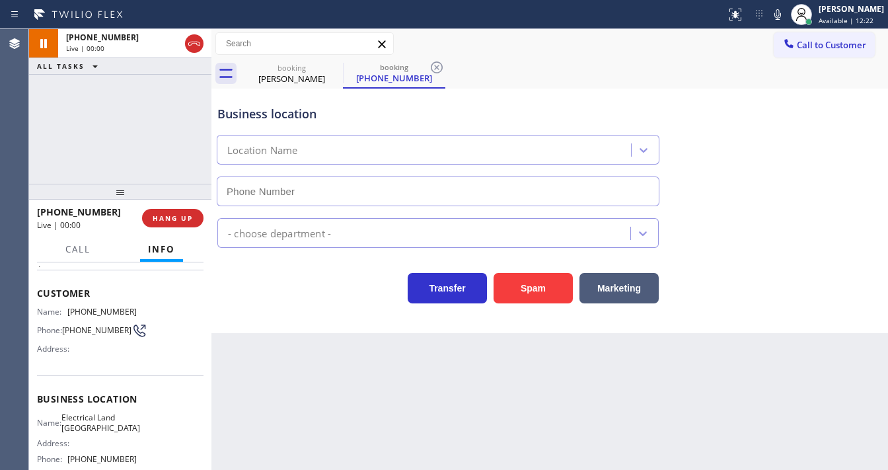
type input "[PHONE_NUMBER]"
click at [96, 142] on div "[PHONE_NUMBER] Live | 00:02 ALL TASKS ALL TASKS ACTIVE TASKS TASKS IN WRAP UP" at bounding box center [120, 106] width 182 height 155
click at [117, 113] on div "[PHONE_NUMBER] Live | 00:06 ALL TASKS ALL TASKS ACTIVE TASKS TASKS IN WRAP UP" at bounding box center [120, 106] width 182 height 155
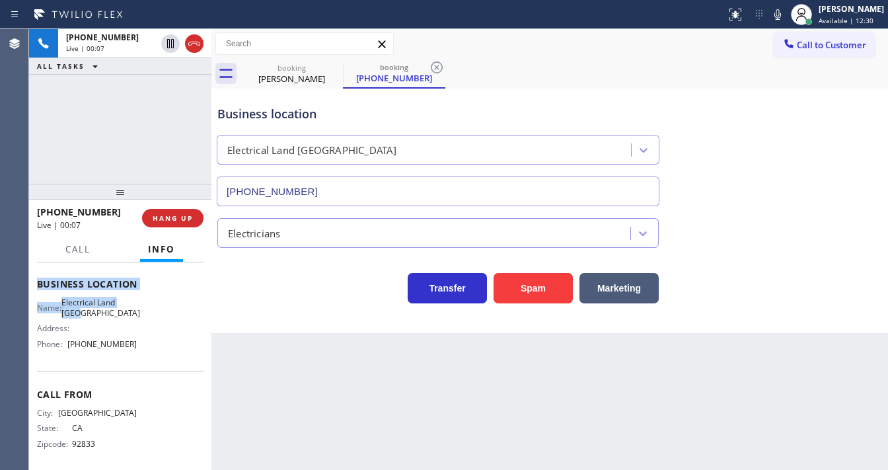
scroll to position [174, 0]
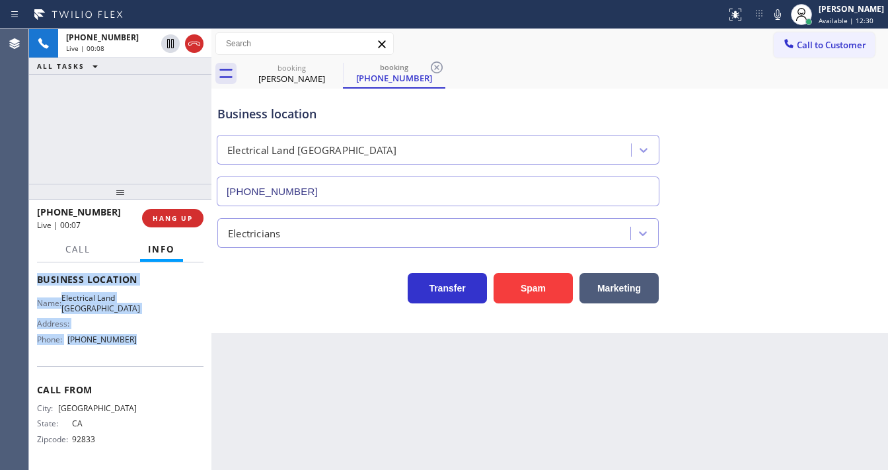
copy div "Customer Name: [PHONE_NUMBER] Phone: [PHONE_NUMBER] Address: Business location …"
drag, startPoint x: 39, startPoint y: 289, endPoint x: 153, endPoint y: 344, distance: 126.8
click at [148, 348] on div "Context Queue: [Test] All Priority: 1 Customer Name: [PHONE_NUMBER] Phone: [PHO…" at bounding box center [120, 280] width 167 height 372
click at [42, 111] on div "[PHONE_NUMBER] Live | 00:09 ALL TASKS ALL TASKS ACTIVE TASKS TASKS IN WRAP UP" at bounding box center [120, 106] width 182 height 155
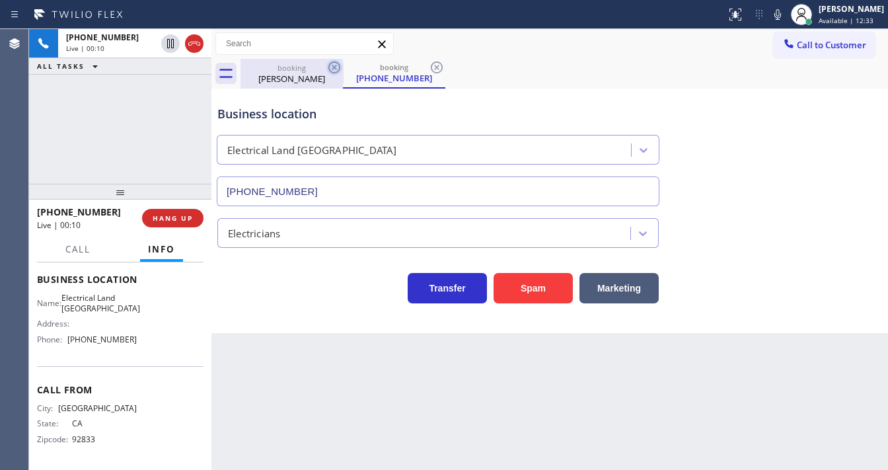
drag, startPoint x: 332, startPoint y: 69, endPoint x: 315, endPoint y: 72, distance: 17.4
click at [332, 69] on icon at bounding box center [334, 67] width 12 height 12
click at [148, 111] on div "[PHONE_NUMBER] Live | 00:11 ALL TASKS ALL TASKS ACTIVE TASKS TASKS IN WRAP UP" at bounding box center [120, 106] width 182 height 155
click at [337, 69] on icon at bounding box center [334, 67] width 16 height 16
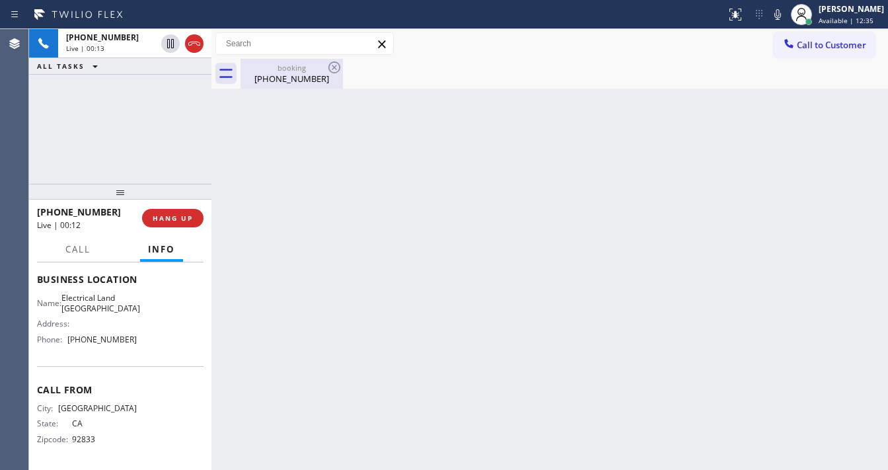
click at [272, 78] on div "[PHONE_NUMBER]" at bounding box center [292, 79] width 100 height 12
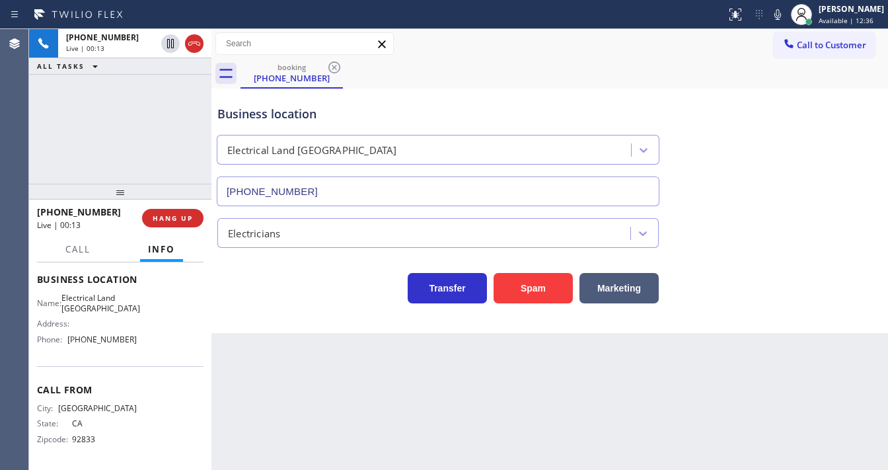
click at [73, 142] on div "[PHONE_NUMBER] Live | 00:13 ALL TASKS ALL TASKS ACTIVE TASKS TASKS IN WRAP UP" at bounding box center [120, 106] width 182 height 155
click at [40, 137] on div "[PHONE_NUMBER] Live | 00:43 ALL TASKS ALL TASKS ACTIVE TASKS TASKS IN WRAP UP" at bounding box center [120, 106] width 182 height 155
click at [103, 93] on div "[PHONE_NUMBER] Live | 02:42 ALL TASKS ALL TASKS ACTIVE TASKS TASKS IN WRAP UP" at bounding box center [120, 106] width 182 height 155
click at [736, 75] on div "booking [PHONE_NUMBER]" at bounding box center [565, 74] width 648 height 30
click at [786, 13] on icon at bounding box center [778, 15] width 16 height 16
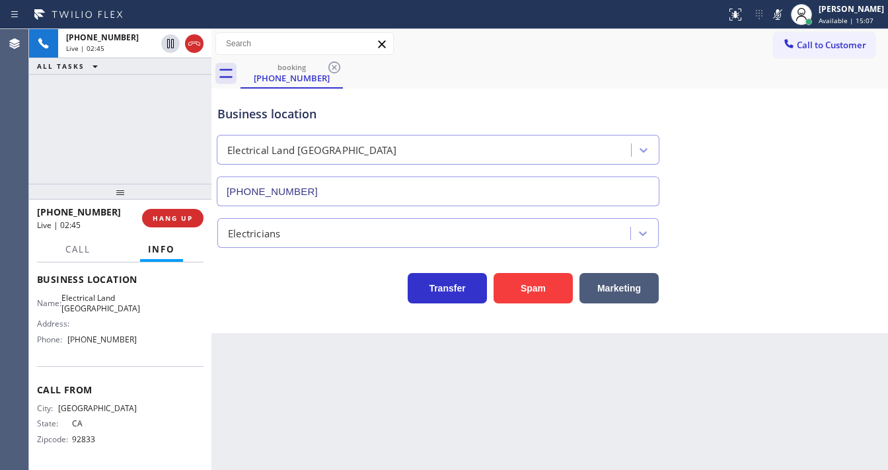
drag, startPoint x: 153, startPoint y: 110, endPoint x: 176, endPoint y: 71, distance: 44.4
click at [155, 104] on div "[PHONE_NUMBER] Live | 02:45 ALL TASKS ALL TASKS ACTIVE TASKS TASKS IN WRAP UP" at bounding box center [120, 106] width 182 height 155
click at [783, 14] on icon at bounding box center [778, 15] width 16 height 16
click at [780, 19] on icon at bounding box center [778, 15] width 16 height 16
click at [149, 118] on div "[PHONE_NUMBER] Live | 02:48 ALL TASKS ALL TASKS ACTIVE TASKS TASKS IN WRAP UP" at bounding box center [120, 106] width 182 height 155
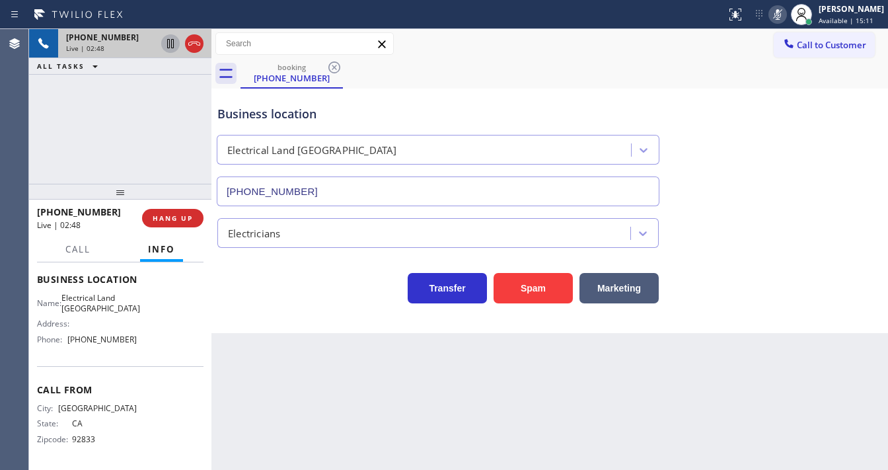
click at [169, 50] on icon at bounding box center [171, 44] width 16 height 16
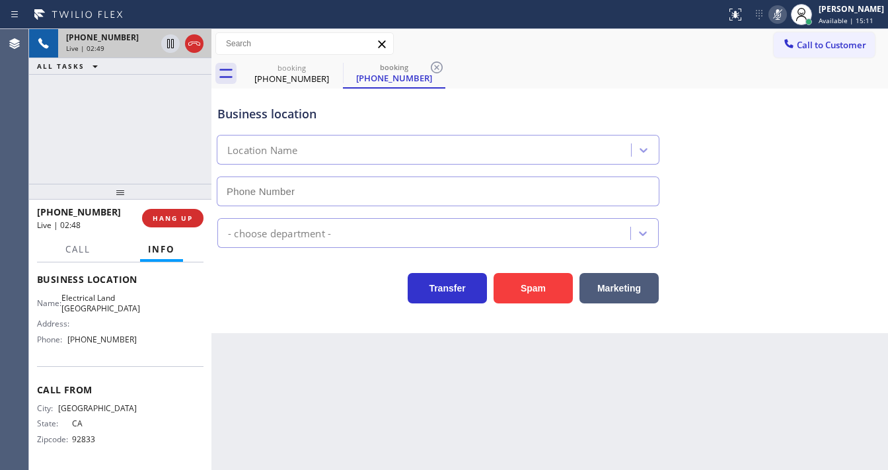
type input "[PHONE_NUMBER]"
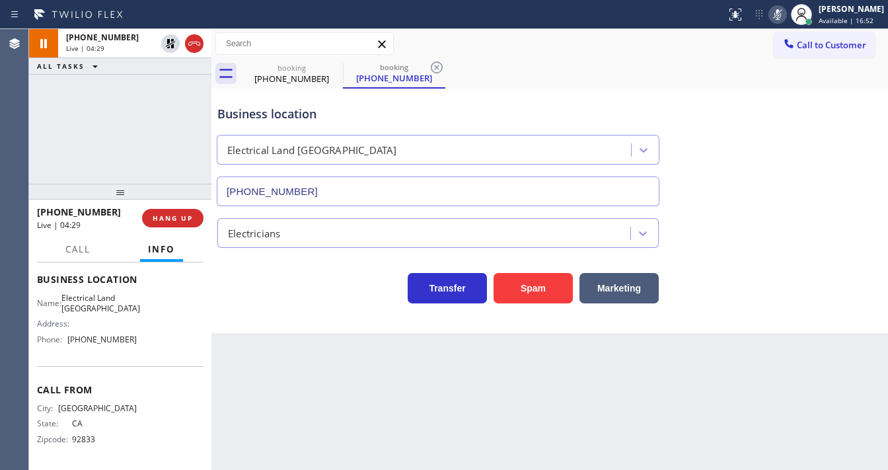
click at [126, 317] on div "Name: Electrical Land [GEOGRAPHIC_DATA] Address: Phone: [PHONE_NUMBER]" at bounding box center [87, 321] width 100 height 57
click at [111, 290] on div "Business location Name: Electrical Land [GEOGRAPHIC_DATA] Address: Phone: [PHON…" at bounding box center [120, 311] width 167 height 110
click at [111, 286] on div "Business location Name: Electrical Land [GEOGRAPHIC_DATA] Address: Phone: [PHON…" at bounding box center [120, 311] width 167 height 110
click at [111, 278] on span "Business location" at bounding box center [120, 279] width 167 height 13
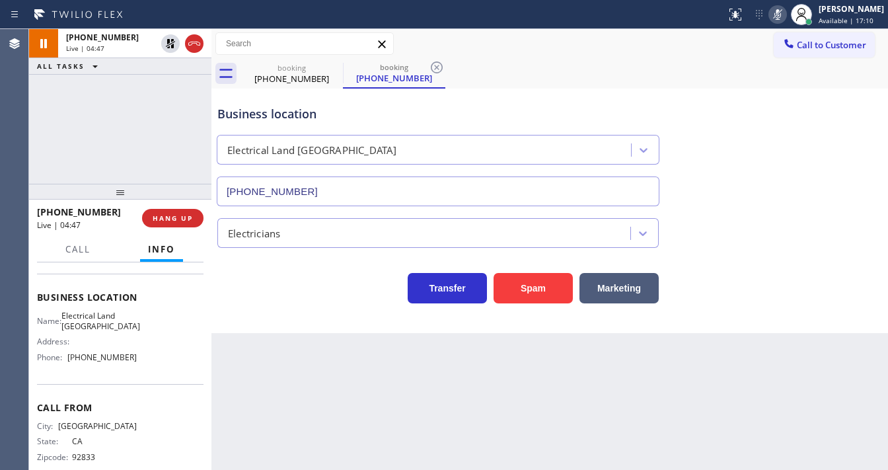
scroll to position [153, 0]
click at [63, 157] on div "[PHONE_NUMBER] Live | 05:42 ALL TASKS ALL TASKS ACTIVE TASKS TASKS IN WRAP UP" at bounding box center [120, 106] width 182 height 155
click at [89, 159] on div "[PHONE_NUMBER] Live | 05:44 ALL TASKS ALL TASKS ACTIVE TASKS TASKS IN WRAP UP" at bounding box center [120, 106] width 182 height 155
click at [673, 53] on div "Call to Customer Outbound call Location Search location Your caller id phone nu…" at bounding box center [549, 43] width 677 height 23
click at [783, 16] on rect at bounding box center [777, 13] width 9 height 9
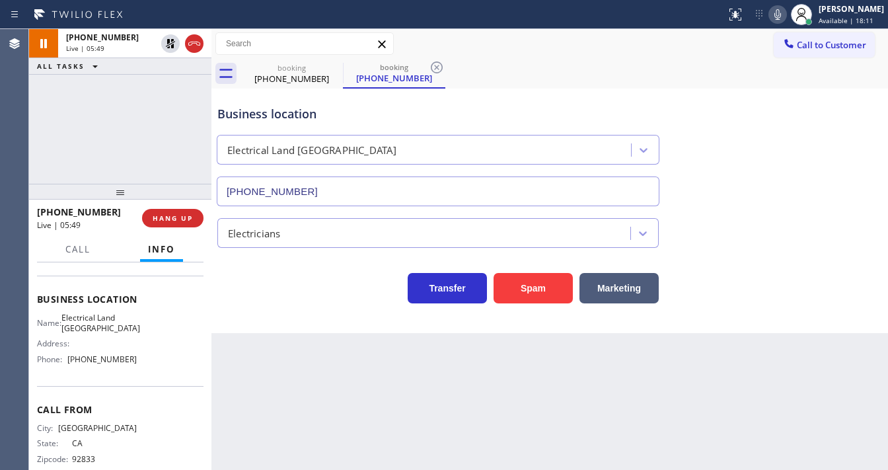
drag, startPoint x: 153, startPoint y: 106, endPoint x: 159, endPoint y: 87, distance: 20.5
click at [155, 100] on div "[PHONE_NUMBER] Live | 05:49 ALL TASKS ALL TASKS ACTIVE TASKS TASKS IN WRAP UP" at bounding box center [120, 106] width 182 height 155
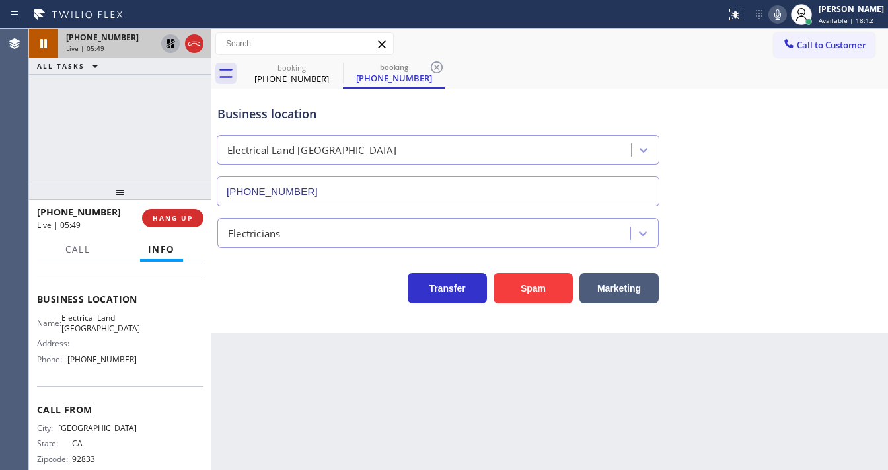
click at [171, 45] on icon at bounding box center [171, 44] width 16 height 16
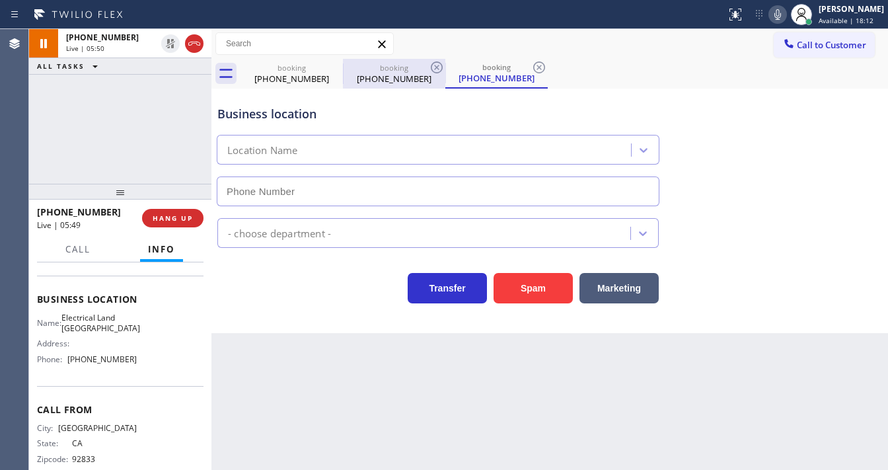
type input "[PHONE_NUMBER]"
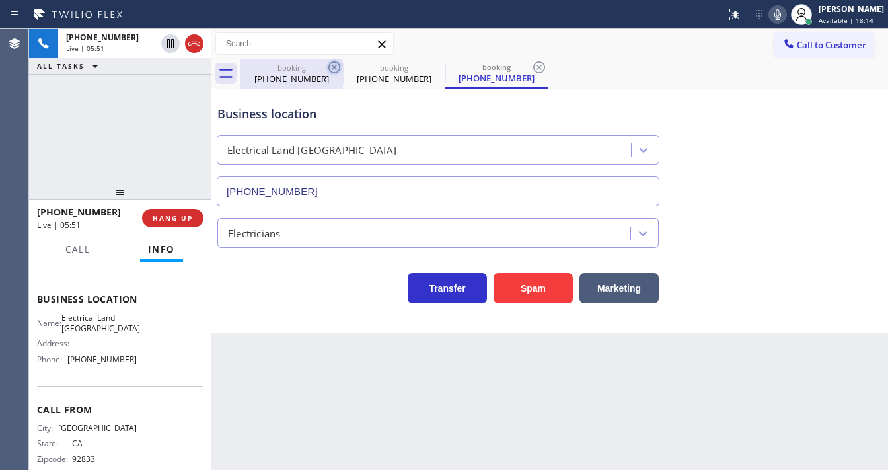
click at [337, 69] on icon at bounding box center [334, 67] width 16 height 16
click at [0, 0] on icon at bounding box center [0, 0] width 0 height 0
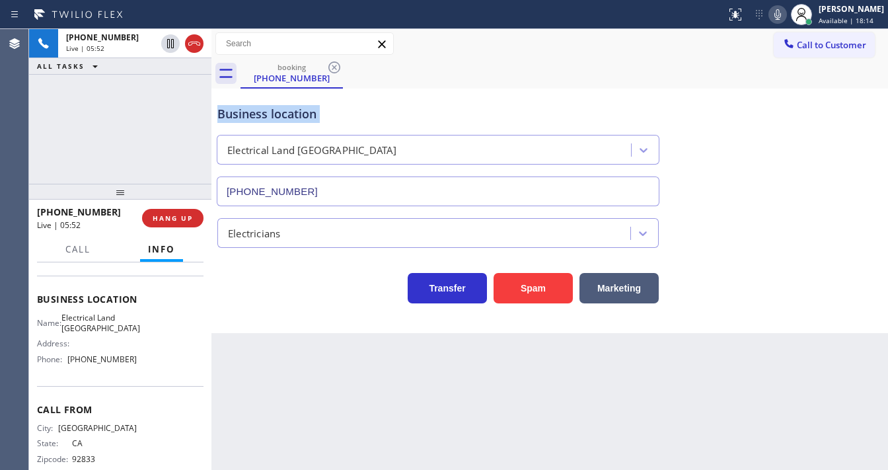
click at [337, 69] on icon at bounding box center [334, 67] width 16 height 16
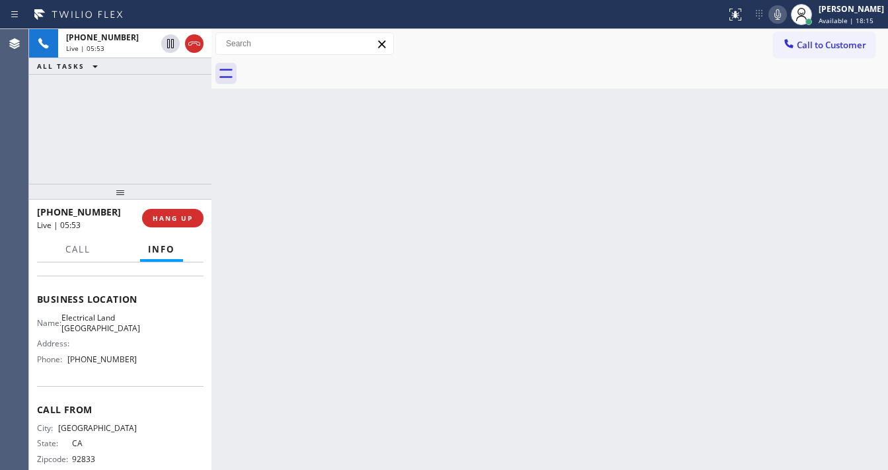
click at [133, 118] on div "[PHONE_NUMBER] Live | 05:53 ALL TASKS ALL TASKS ACTIVE TASKS TASKS IN WRAP UP" at bounding box center [120, 106] width 182 height 155
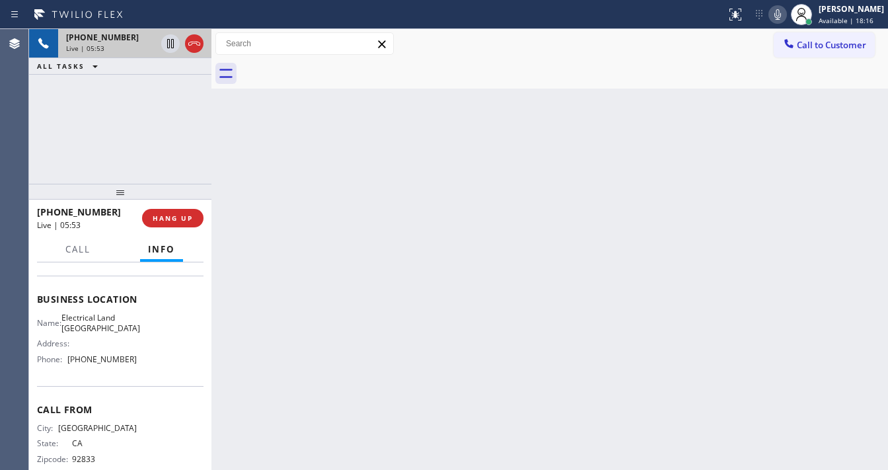
click at [130, 53] on div "[PHONE_NUMBER] Live | 05:53" at bounding box center [108, 43] width 100 height 29
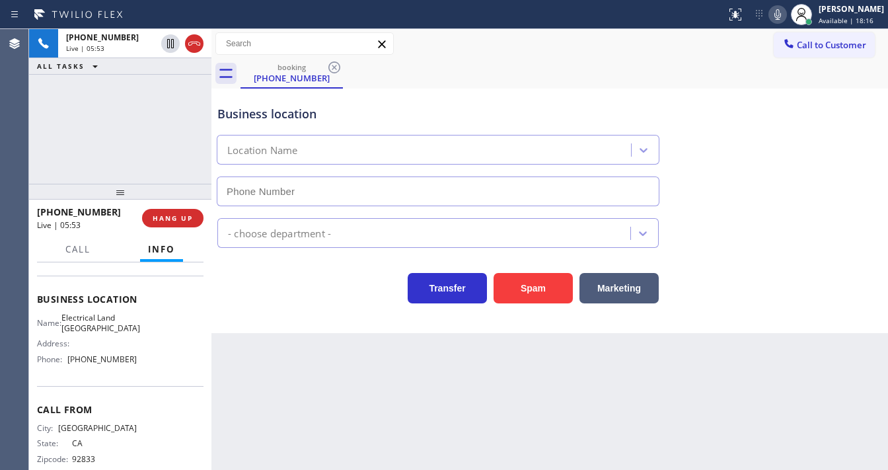
type input "[PHONE_NUMBER]"
click at [54, 128] on div "[PHONE_NUMBER] Live | 05:54 ALL TASKS ALL TASKS ACTIVE TASKS TASKS IN WRAP UP" at bounding box center [120, 106] width 182 height 155
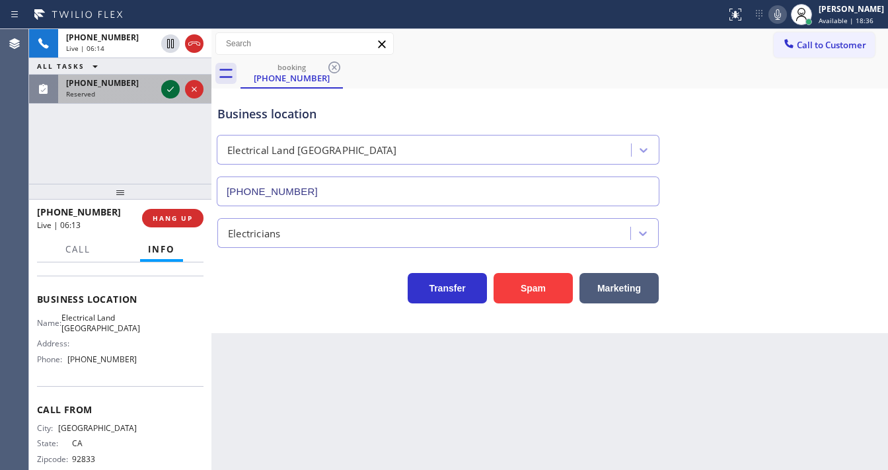
click at [173, 97] on button at bounding box center [170, 89] width 19 height 19
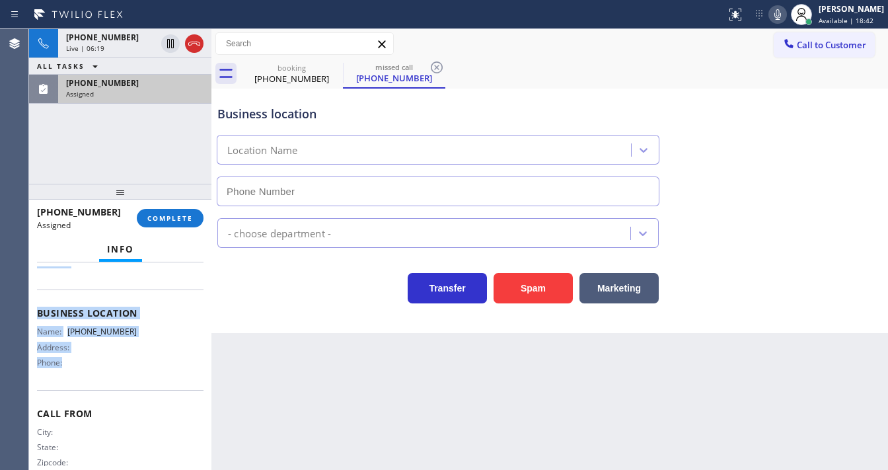
scroll to position [174, 0]
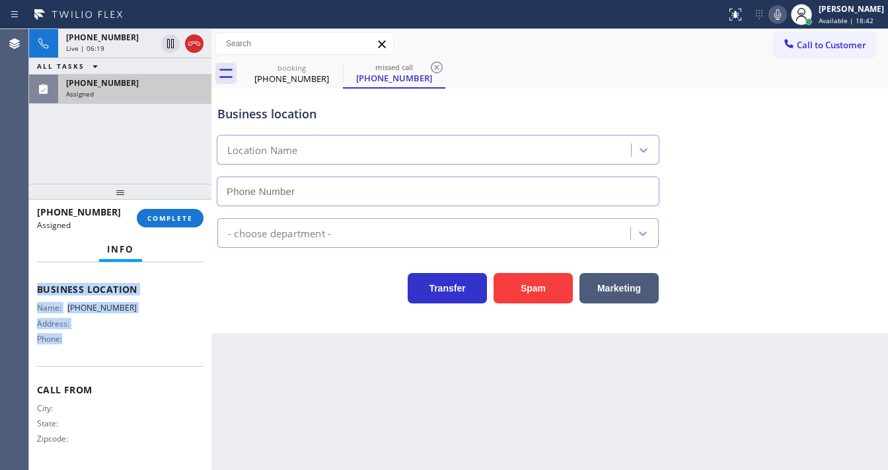
drag, startPoint x: 34, startPoint y: 343, endPoint x: 145, endPoint y: 345, distance: 111.1
click at [145, 345] on div "Context Queue: Everybody Priority: 0 Task Age: Customer Name: [PHONE_NUMBER] Ph…" at bounding box center [120, 366] width 182 height 208
copy div "Customer Name: [PHONE_NUMBER] Phone: [PHONE_NUMBER] Address: Business location …"
click at [179, 217] on span "COMPLETE" at bounding box center [170, 217] width 46 height 9
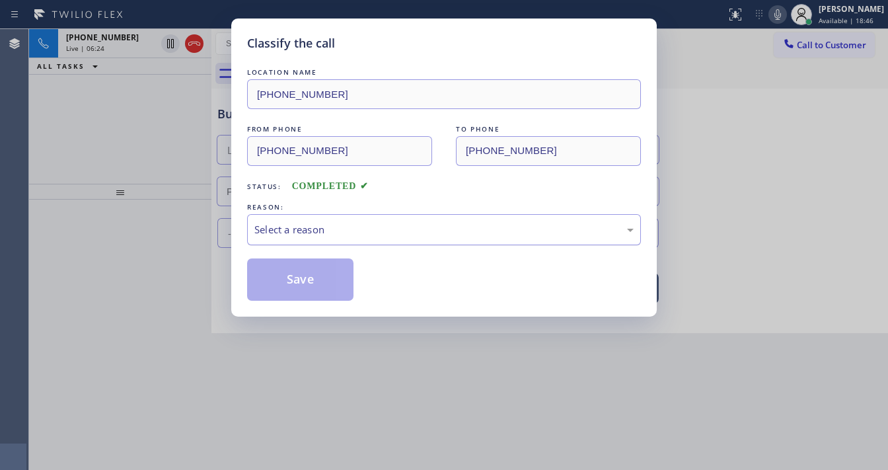
drag, startPoint x: 296, startPoint y: 237, endPoint x: 309, endPoint y: 240, distance: 13.0
click at [299, 237] on div "Select a reason" at bounding box center [444, 229] width 394 height 31
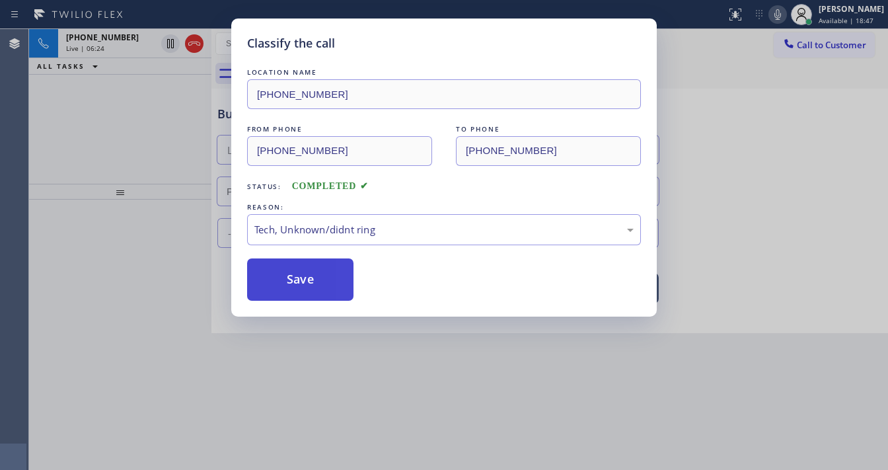
click at [301, 296] on button "Save" at bounding box center [300, 279] width 106 height 42
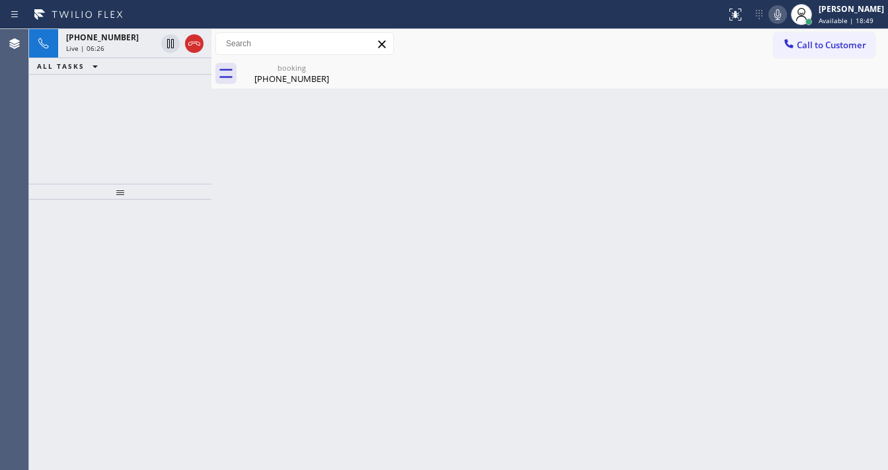
click at [63, 185] on div at bounding box center [120, 192] width 182 height 16
click at [150, 83] on div "[PHONE_NUMBER] Live | 06:27 ALL TASKS ALL TASKS ACTIVE TASKS TASKS IN WRAP UP" at bounding box center [120, 106] width 182 height 155
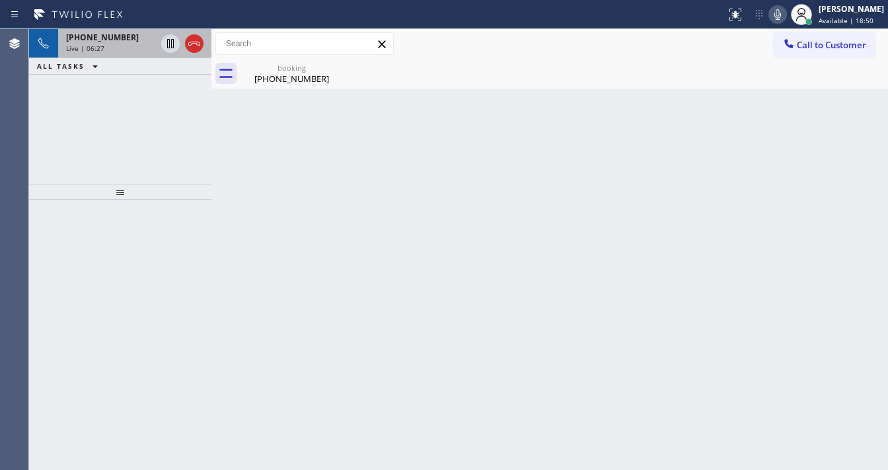
click at [128, 48] on div "Live | 06:27" at bounding box center [111, 48] width 90 height 9
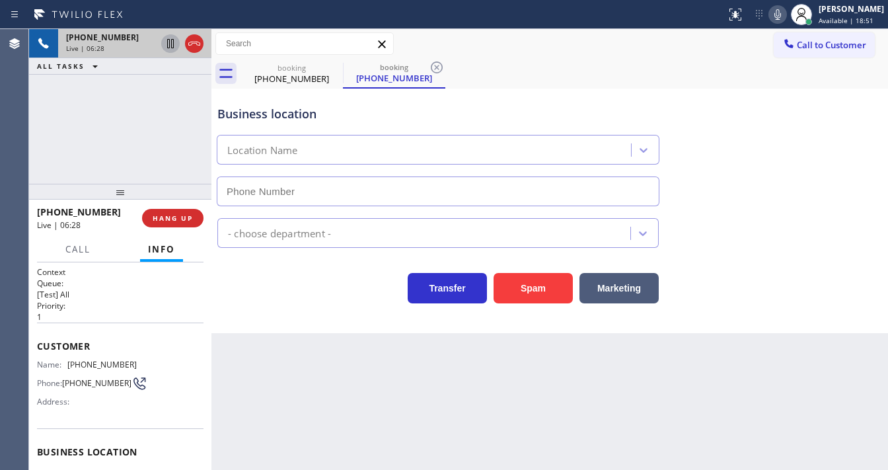
click at [165, 44] on icon at bounding box center [171, 44] width 16 height 16
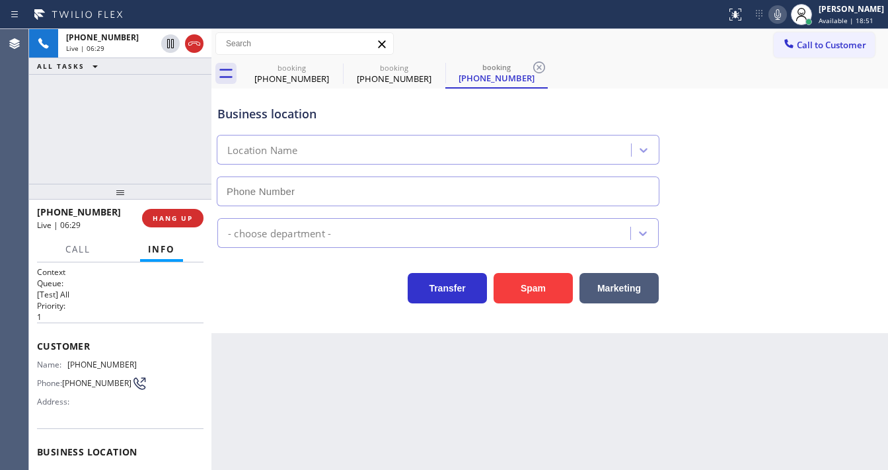
click at [786, 14] on icon at bounding box center [778, 15] width 16 height 16
click at [731, 87] on div "Business location Location Name" at bounding box center [550, 147] width 670 height 120
type input "[PHONE_NUMBER]"
click at [82, 145] on div "[PHONE_NUMBER] Live | 06:30 ALL TASKS ALL TASKS ACTIVE TASKS TASKS IN WRAP UP" at bounding box center [120, 106] width 182 height 155
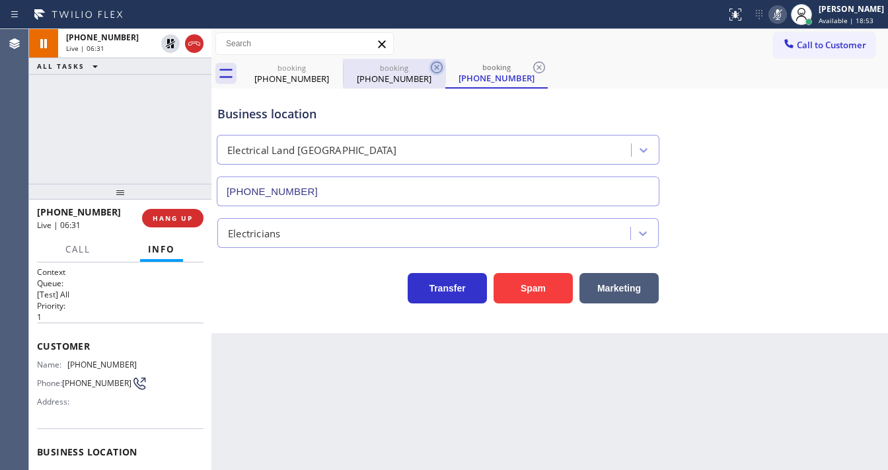
click at [0, 0] on icon at bounding box center [0, 0] width 0 height 0
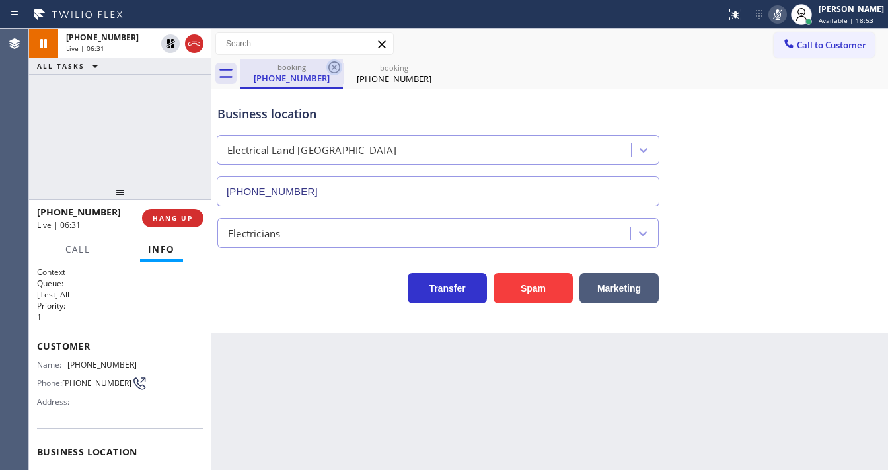
click at [332, 67] on icon at bounding box center [334, 67] width 16 height 16
click at [128, 118] on div "[PHONE_NUMBER] Live | 06:31 ALL TASKS ALL TASKS ACTIVE TASKS TASKS IN WRAP UP" at bounding box center [120, 106] width 182 height 155
click at [32, 152] on div "[PHONE_NUMBER] Live | 06:43 ALL TASKS ALL TASKS ACTIVE TASKS TASKS IN WRAP UP" at bounding box center [120, 106] width 182 height 155
click at [85, 112] on div "[PHONE_NUMBER] Live | 06:47 ALL TASKS ALL TASKS ACTIVE TASKS TASKS IN WRAP UP" at bounding box center [120, 106] width 182 height 155
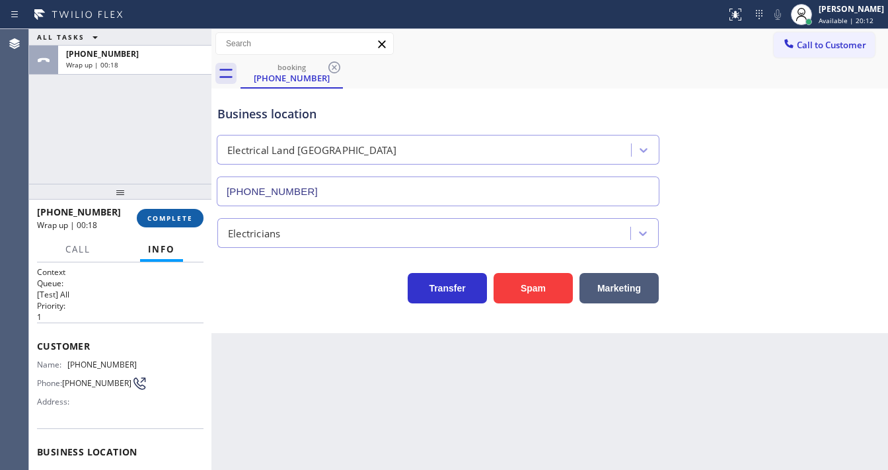
click at [162, 210] on button "COMPLETE" at bounding box center [170, 218] width 67 height 19
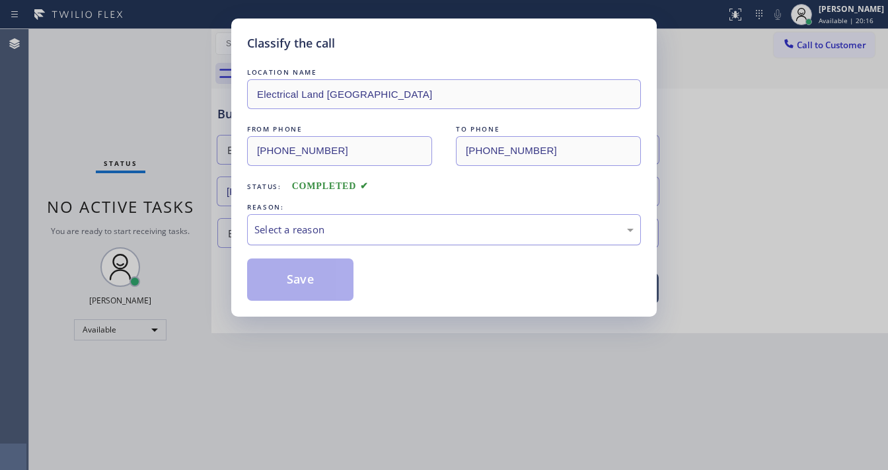
drag, startPoint x: 280, startPoint y: 227, endPoint x: 299, endPoint y: 243, distance: 25.4
click at [283, 233] on div "Select a reason" at bounding box center [443, 229] width 379 height 15
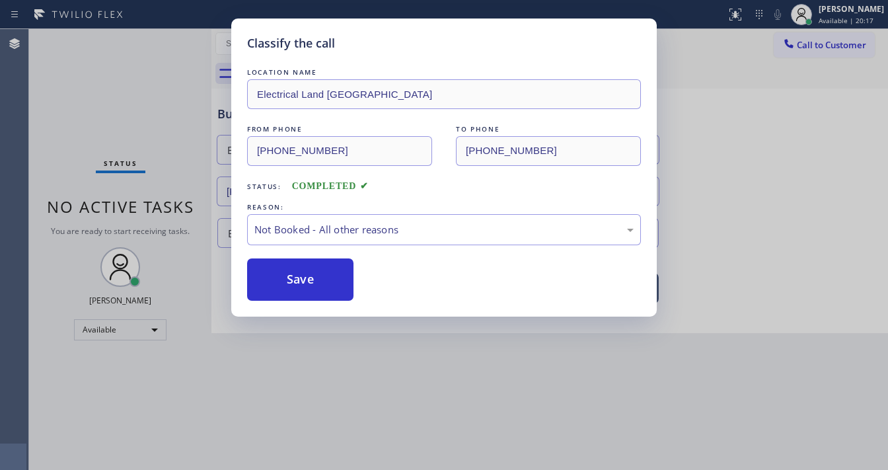
click at [303, 277] on button "Save" at bounding box center [300, 279] width 106 height 42
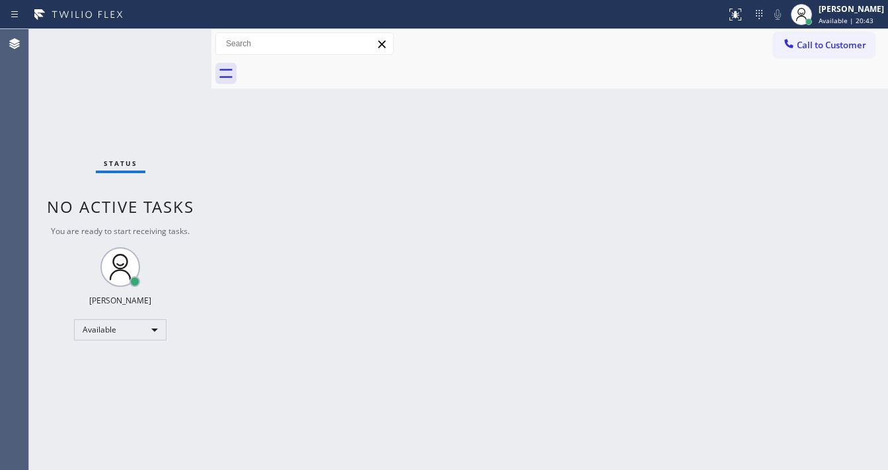
click at [173, 37] on div "Status No active tasks You are ready to start receiving tasks. [PERSON_NAME]" at bounding box center [120, 249] width 182 height 441
click at [131, 95] on div "Status No active tasks You are ready to start receiving tasks. [PERSON_NAME]" at bounding box center [120, 249] width 182 height 441
click at [790, 53] on button "Call to Customer" at bounding box center [824, 44] width 101 height 25
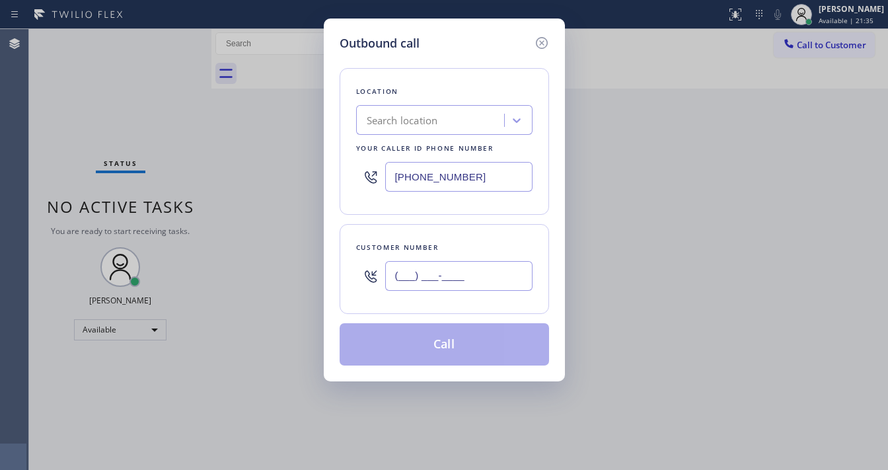
drag, startPoint x: 432, startPoint y: 278, endPoint x: 449, endPoint y: 272, distance: 18.6
click at [431, 278] on input "(___) ___-____" at bounding box center [458, 276] width 147 height 30
paste input "424) 476-4281"
type input "[PHONE_NUMBER]"
click at [505, 182] on input "[PHONE_NUMBER]" at bounding box center [458, 177] width 147 height 30
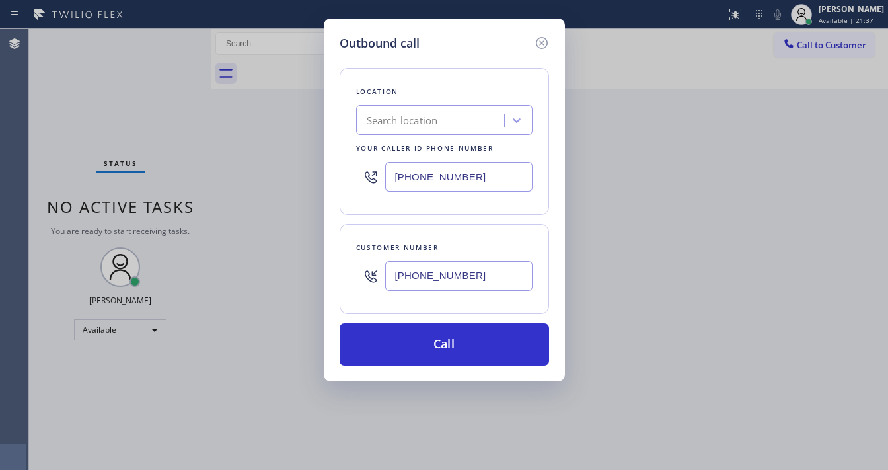
paste input "424) 396-1385"
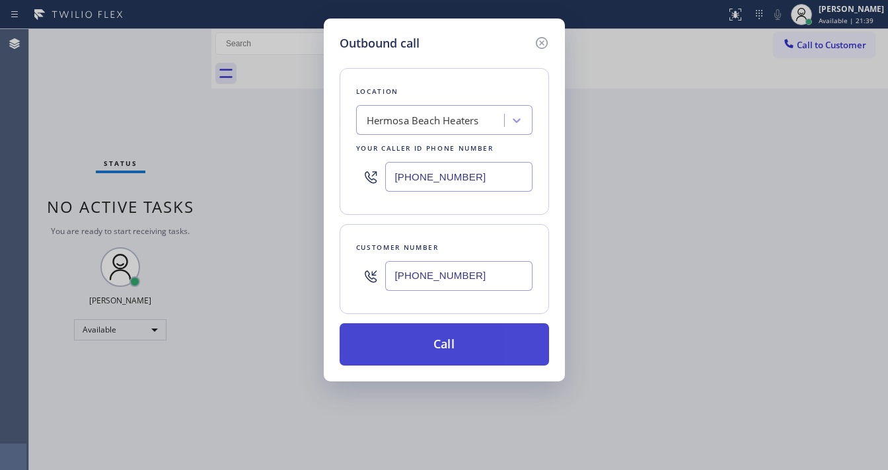
type input "[PHONE_NUMBER]"
click at [372, 340] on button "Call" at bounding box center [445, 344] width 210 height 42
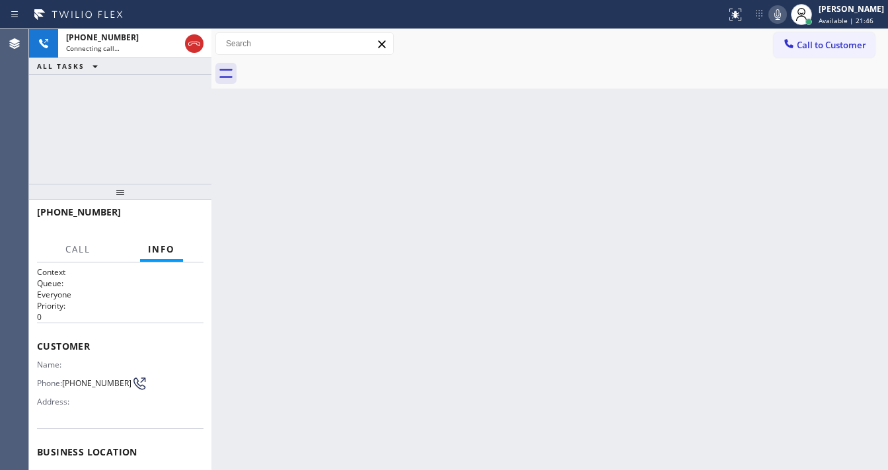
click at [781, 14] on icon at bounding box center [778, 15] width 16 height 16
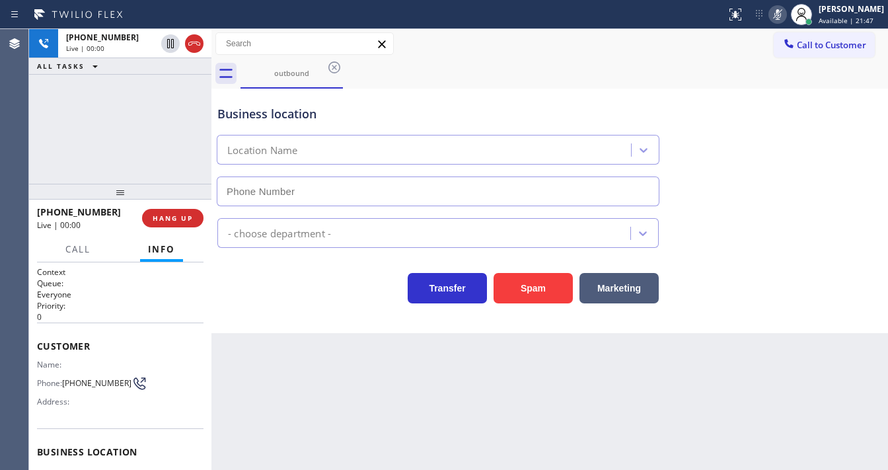
type input "[PHONE_NUMBER]"
click at [781, 14] on icon at bounding box center [778, 15] width 16 height 16
click at [148, 105] on div "[PHONE_NUMBER] Live | 00:01 ALL TASKS ALL TASKS ACTIVE TASKS TASKS IN WRAP UP" at bounding box center [120, 106] width 182 height 155
click at [98, 112] on div "[PHONE_NUMBER] Live | 00:02 ALL TASKS ALL TASKS ACTIVE TASKS TASKS IN WRAP UP" at bounding box center [120, 106] width 182 height 155
click at [509, 283] on button "Spam" at bounding box center [533, 288] width 79 height 30
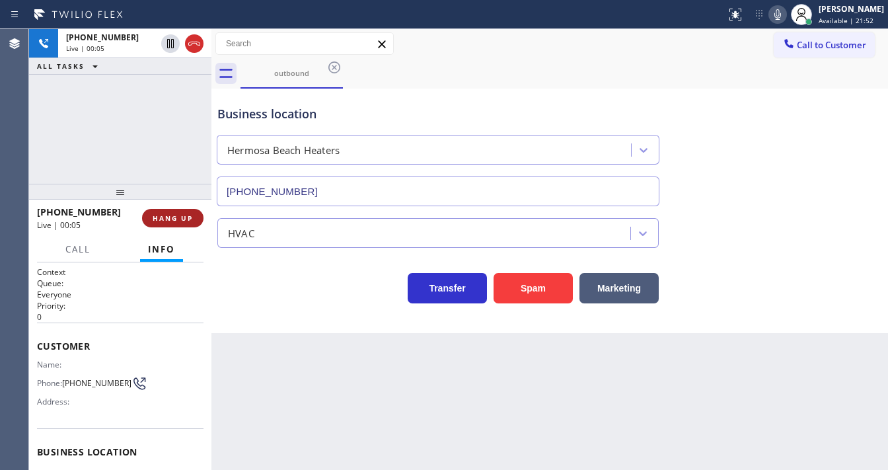
click at [174, 212] on button "HANG UP" at bounding box center [172, 218] width 61 height 19
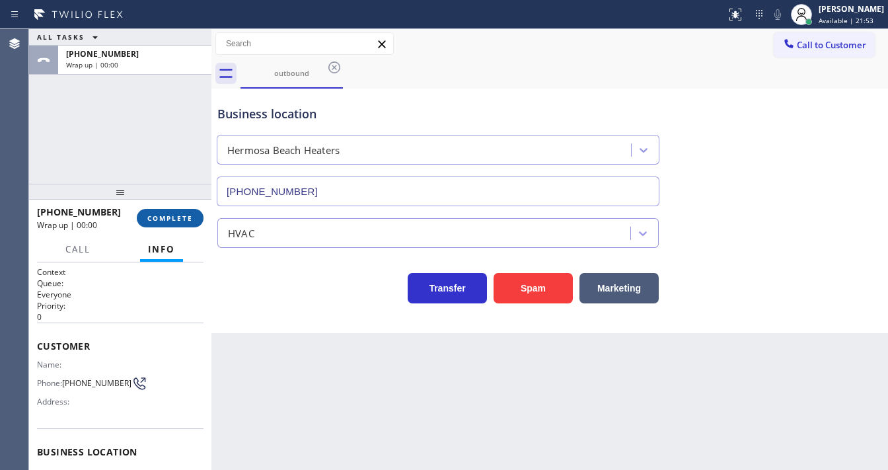
click at [174, 212] on button "COMPLETE" at bounding box center [170, 218] width 67 height 19
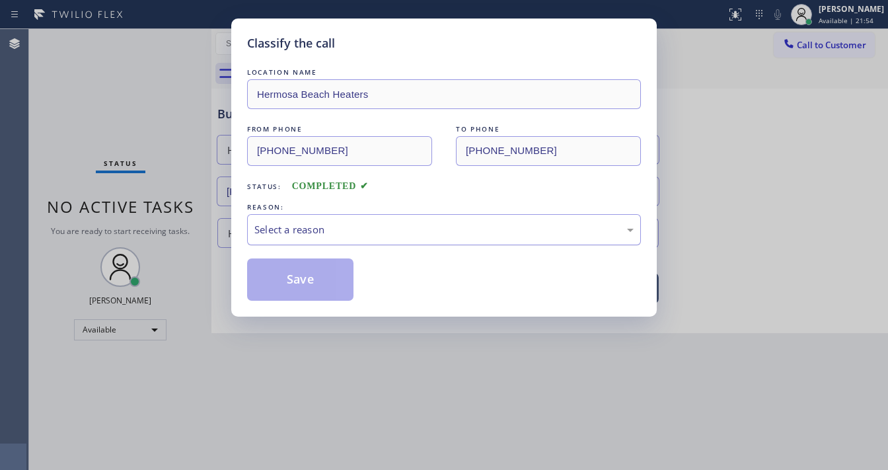
click at [326, 224] on div "Select a reason" at bounding box center [443, 229] width 379 height 15
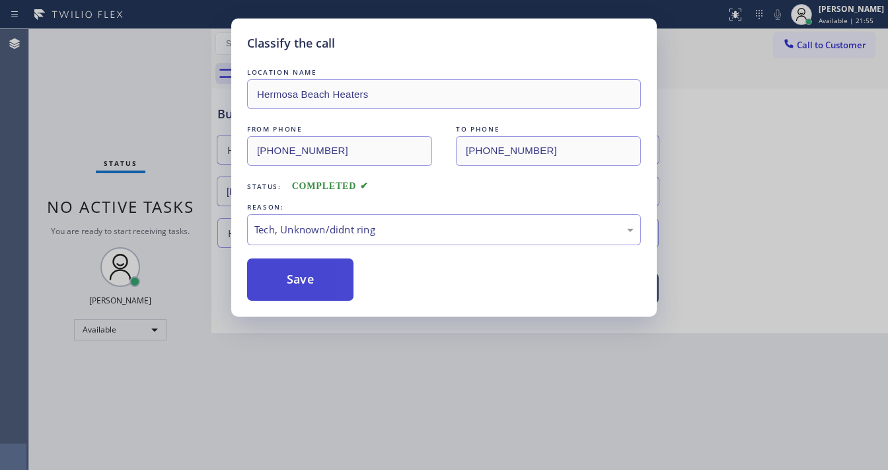
click at [309, 274] on button "Save" at bounding box center [300, 279] width 106 height 42
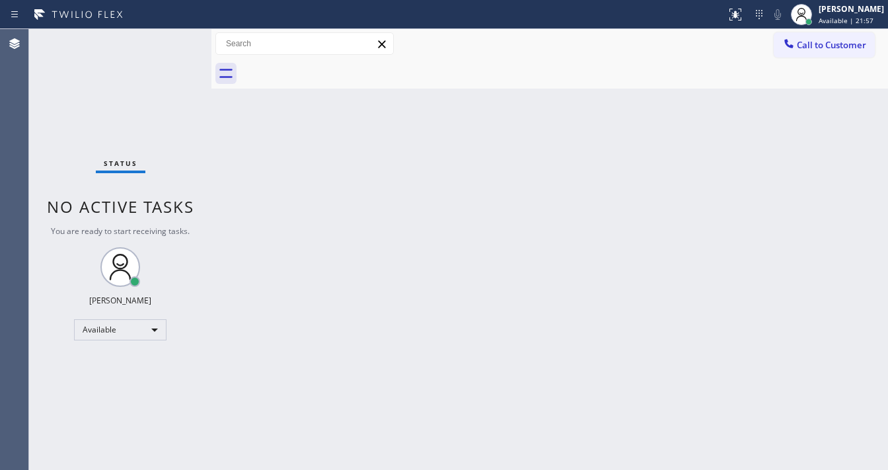
click at [89, 86] on div "Status No active tasks You are ready to start receiving tasks. [PERSON_NAME]" at bounding box center [120, 249] width 182 height 441
drag, startPoint x: 167, startPoint y: 46, endPoint x: 168, endPoint y: 19, distance: 26.4
click at [167, 46] on div "Status No active tasks You are ready to start receiving tasks. [PERSON_NAME]" at bounding box center [120, 249] width 182 height 441
drag, startPoint x: 382, startPoint y: 418, endPoint x: 373, endPoint y: 460, distance: 43.2
click at [378, 443] on div "Back to Dashboard Change Sender ID Customers Technicians Select a contact Outbo…" at bounding box center [549, 249] width 677 height 441
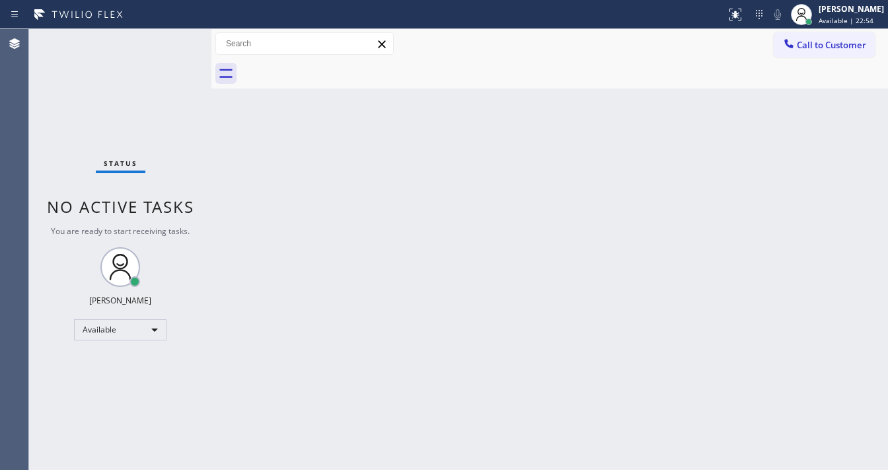
click at [156, 48] on div "Status No active tasks You are ready to start receiving tasks. [PERSON_NAME]" at bounding box center [120, 249] width 182 height 441
click at [171, 40] on div "Status No active tasks You are ready to start receiving tasks. [PERSON_NAME]" at bounding box center [120, 249] width 182 height 441
click at [173, 38] on div "Status No active tasks You are ready to start receiving tasks. [PERSON_NAME]" at bounding box center [120, 249] width 182 height 441
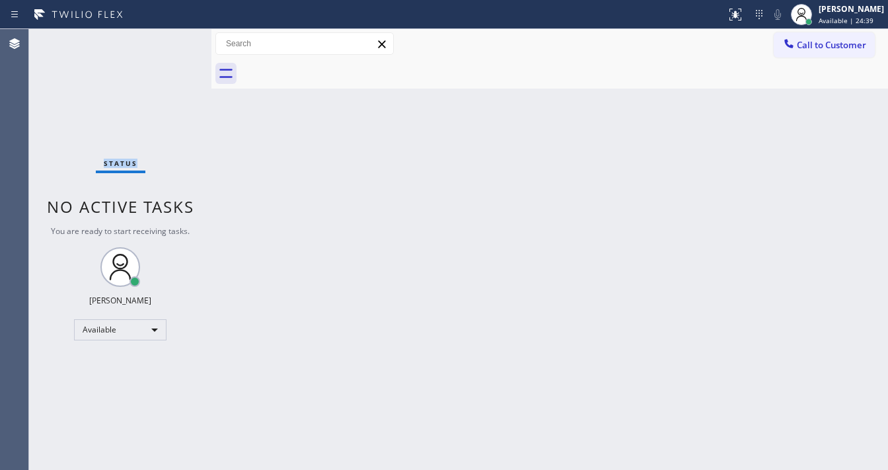
click at [173, 38] on div "Status No active tasks You are ready to start receiving tasks. [PERSON_NAME]" at bounding box center [120, 249] width 182 height 441
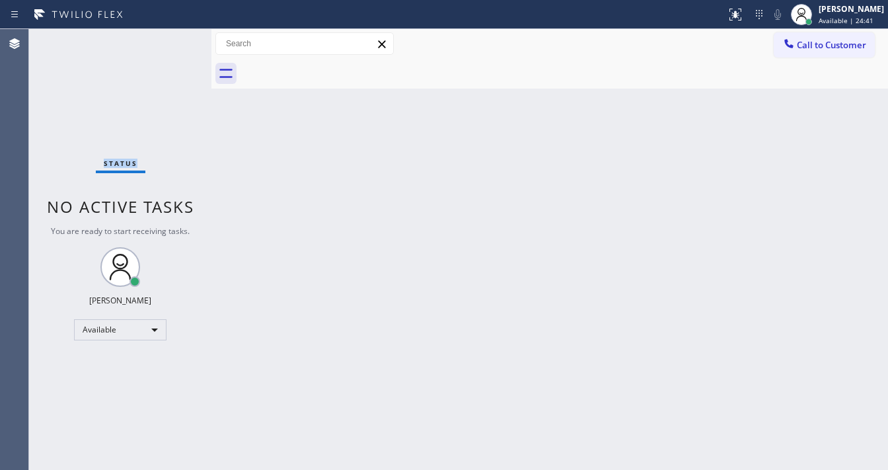
click at [173, 38] on div "Status No active tasks You are ready to start receiving tasks. [PERSON_NAME]" at bounding box center [120, 249] width 182 height 441
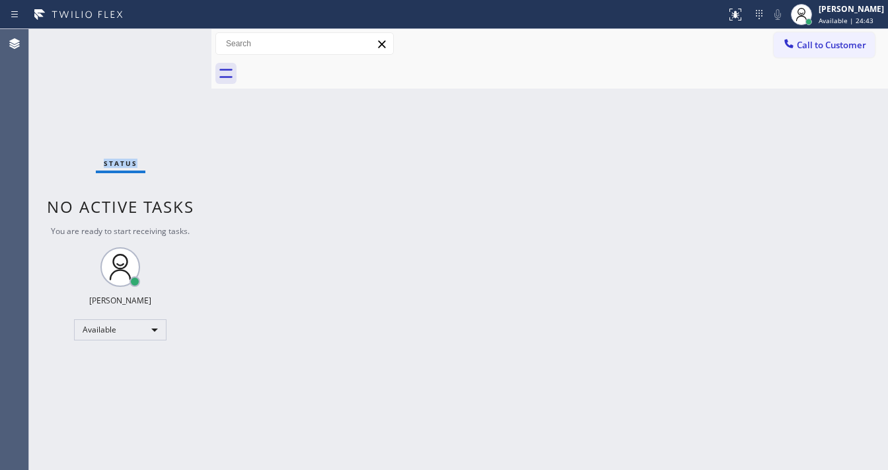
click at [173, 38] on div "Status No active tasks You are ready to start receiving tasks. [PERSON_NAME]" at bounding box center [120, 249] width 182 height 441
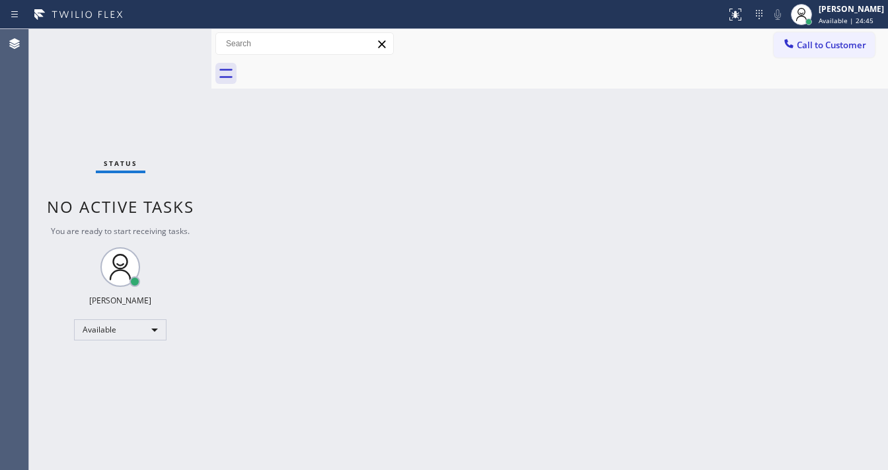
click at [173, 38] on div "Status No active tasks You are ready to start receiving tasks. [PERSON_NAME]" at bounding box center [120, 249] width 182 height 441
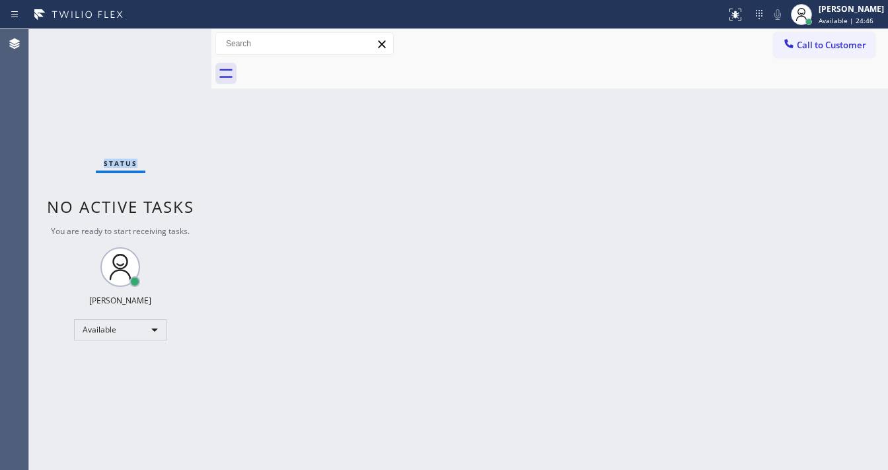
click at [173, 38] on div "Status No active tasks You are ready to start receiving tasks. [PERSON_NAME]" at bounding box center [120, 249] width 182 height 441
click at [173, 40] on div "Status No active tasks You are ready to start receiving tasks. [PERSON_NAME]" at bounding box center [120, 249] width 182 height 441
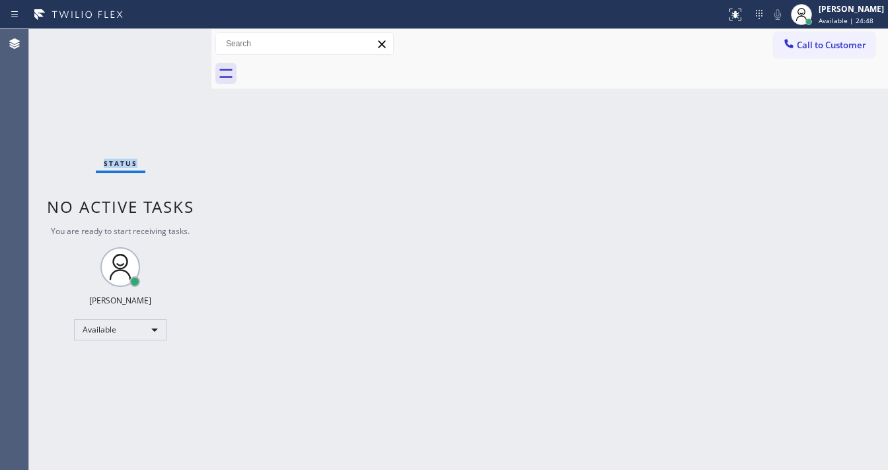
click at [172, 40] on div "Status No active tasks You are ready to start receiving tasks. [PERSON_NAME]" at bounding box center [120, 249] width 182 height 441
drag, startPoint x: 143, startPoint y: 32, endPoint x: 179, endPoint y: 32, distance: 35.7
click at [149, 34] on div "Status report No issues detected If you experience an issue, please download th…" at bounding box center [444, 235] width 888 height 470
click at [169, 38] on div "Status No active tasks You are ready to start receiving tasks. [PERSON_NAME]" at bounding box center [120, 249] width 182 height 441
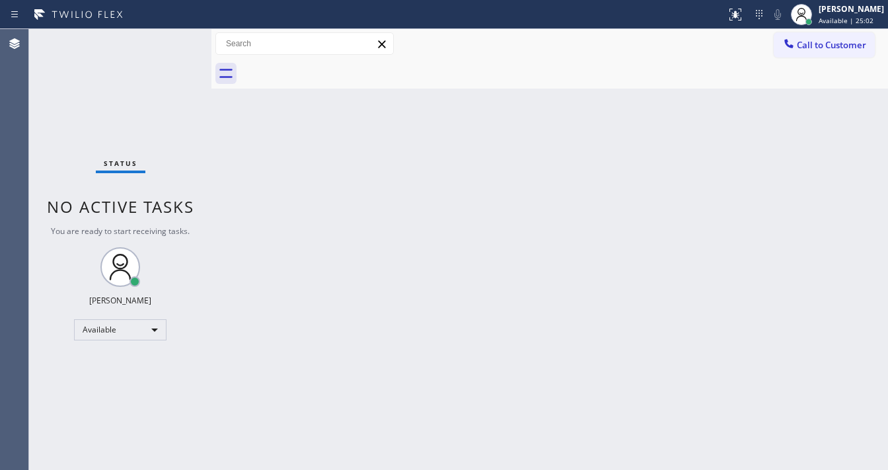
click at [170, 38] on div "Status No active tasks You are ready to start receiving tasks. [PERSON_NAME]" at bounding box center [120, 249] width 182 height 441
click at [252, 244] on div "Back to Dashboard Change Sender ID Customers Technicians Select a contact Outbo…" at bounding box center [549, 249] width 677 height 441
click at [166, 40] on div "Status No active tasks You are ready to start receiving tasks. [PERSON_NAME]" at bounding box center [120, 249] width 182 height 441
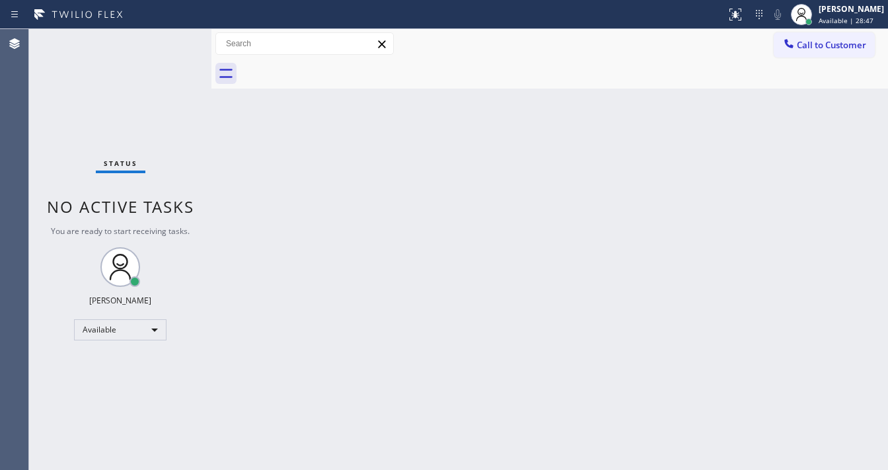
click at [168, 40] on div "Status No active tasks You are ready to start receiving tasks. [PERSON_NAME]" at bounding box center [120, 249] width 182 height 441
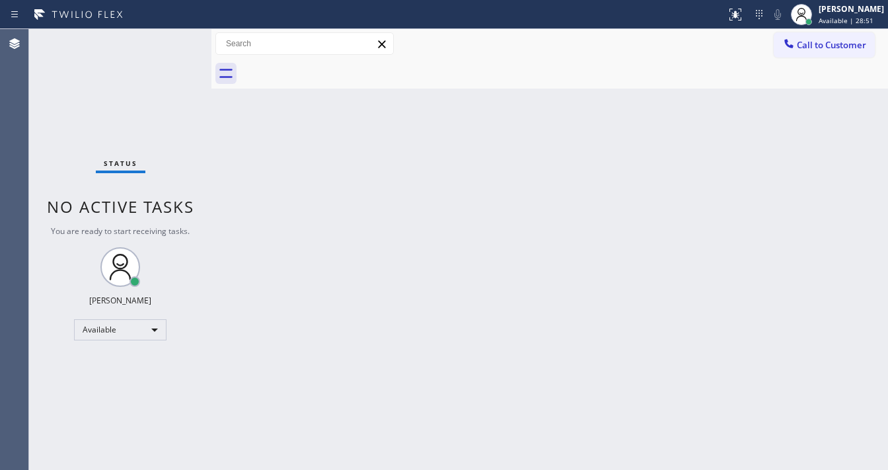
drag, startPoint x: 211, startPoint y: 41, endPoint x: 166, endPoint y: 44, distance: 45.7
click at [166, 44] on div "Status No active tasks You are ready to start receiving tasks. [PERSON_NAME] Av…" at bounding box center [458, 249] width 859 height 441
click at [167, 39] on div "Status No active tasks You are ready to start receiving tasks. [PERSON_NAME]" at bounding box center [120, 249] width 182 height 441
click at [171, 42] on div "Status No active tasks You are ready to start receiving tasks. [PERSON_NAME]" at bounding box center [120, 249] width 182 height 441
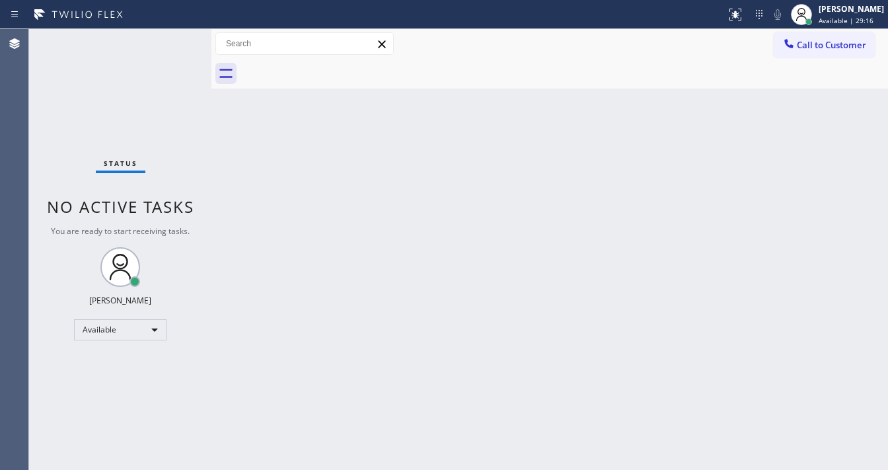
click at [171, 42] on div "Status No active tasks You are ready to start receiving tasks. [PERSON_NAME]" at bounding box center [120, 249] width 182 height 441
click at [490, 290] on div "Back to Dashboard Change Sender ID Customers Technicians Select a contact Outbo…" at bounding box center [549, 249] width 677 height 441
click at [134, 51] on div "Status No active tasks You are ready to start receiving tasks. [PERSON_NAME]" at bounding box center [120, 249] width 182 height 441
click at [186, 38] on div "Status No active tasks You are ready to start receiving tasks. [PERSON_NAME]" at bounding box center [120, 249] width 182 height 441
click at [168, 35] on div "Status No active tasks You are ready to start receiving tasks. [PERSON_NAME]" at bounding box center [120, 249] width 182 height 441
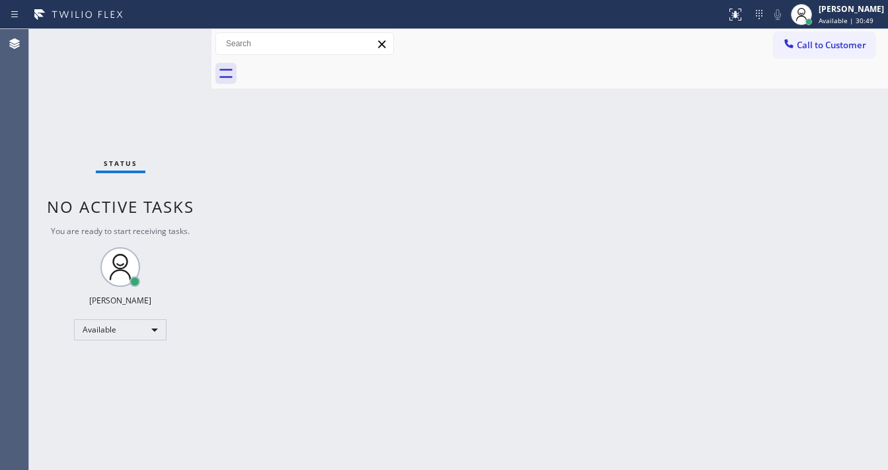
click at [173, 45] on div "Status No active tasks You are ready to start receiving tasks. [PERSON_NAME]" at bounding box center [120, 249] width 182 height 441
click at [172, 39] on div "Status No active tasks You are ready to start receiving tasks. [PERSON_NAME]" at bounding box center [120, 249] width 182 height 441
click at [185, 47] on div "Status No active tasks You are ready to start receiving tasks. [PERSON_NAME]" at bounding box center [120, 249] width 182 height 441
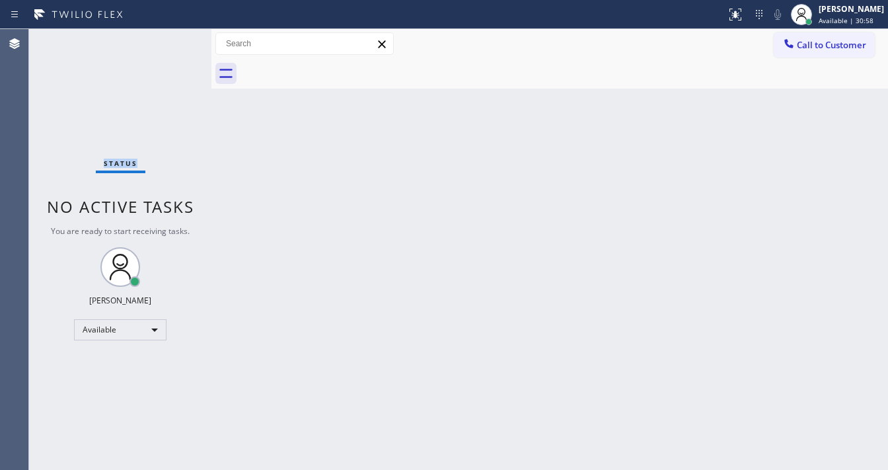
click at [171, 44] on div "Status No active tasks You are ready to start receiving tasks. [PERSON_NAME]" at bounding box center [120, 249] width 182 height 441
click at [170, 42] on div "Status No active tasks You are ready to start receiving tasks. [PERSON_NAME]" at bounding box center [120, 249] width 182 height 441
click at [172, 45] on div "Status No active tasks You are ready to start receiving tasks. [PERSON_NAME]" at bounding box center [120, 249] width 182 height 441
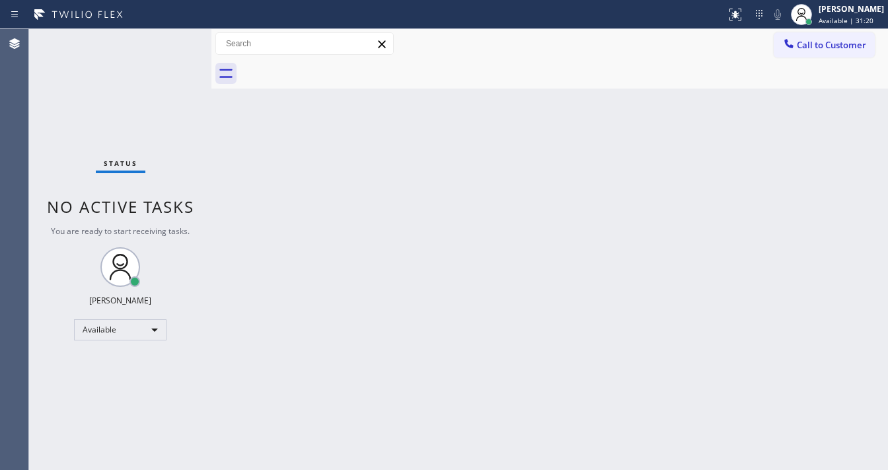
click at [170, 38] on div "Status No active tasks You are ready to start receiving tasks. [PERSON_NAME]" at bounding box center [120, 249] width 182 height 441
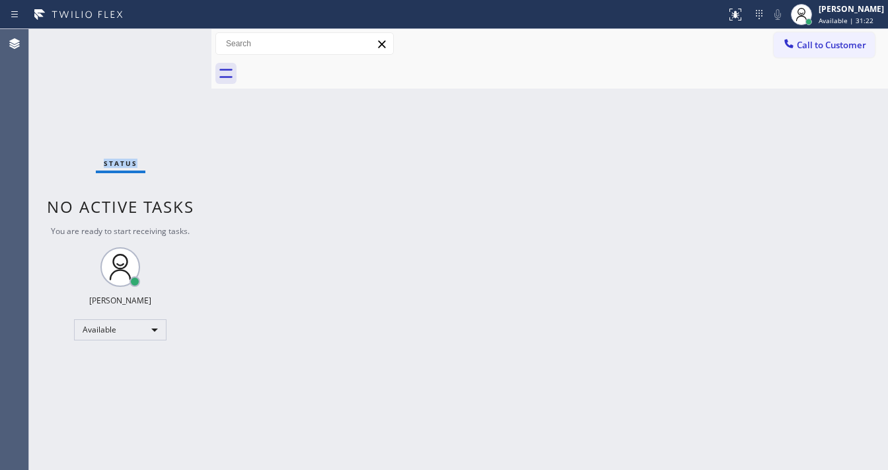
click at [170, 38] on div "Status No active tasks You are ready to start receiving tasks. [PERSON_NAME]" at bounding box center [120, 249] width 182 height 441
click at [171, 37] on div "Status No active tasks You are ready to start receiving tasks. [PERSON_NAME]" at bounding box center [120, 249] width 182 height 441
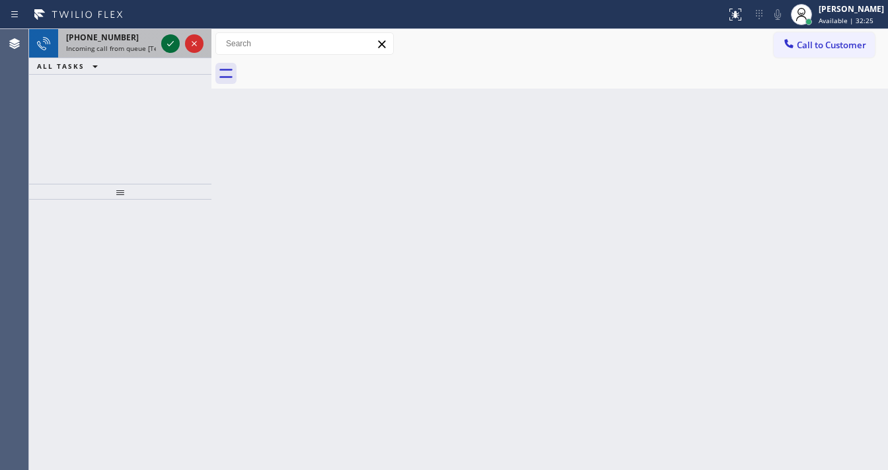
click at [171, 38] on icon at bounding box center [171, 44] width 16 height 16
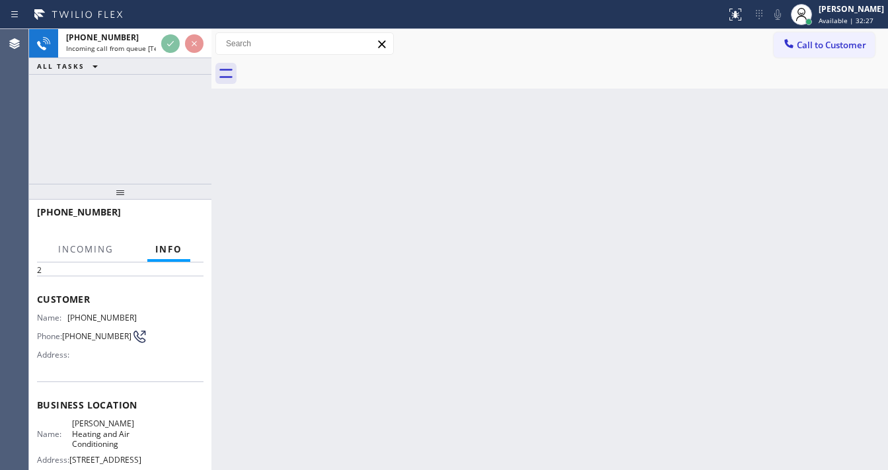
scroll to position [106, 0]
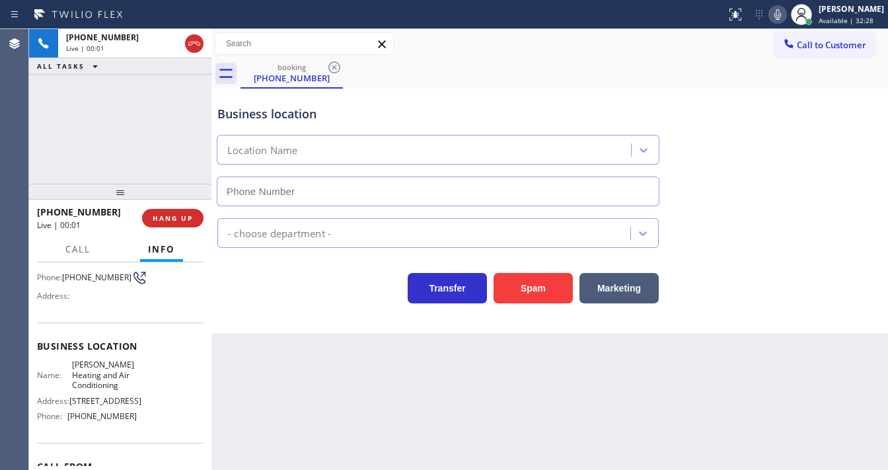
type input "[PHONE_NUMBER]"
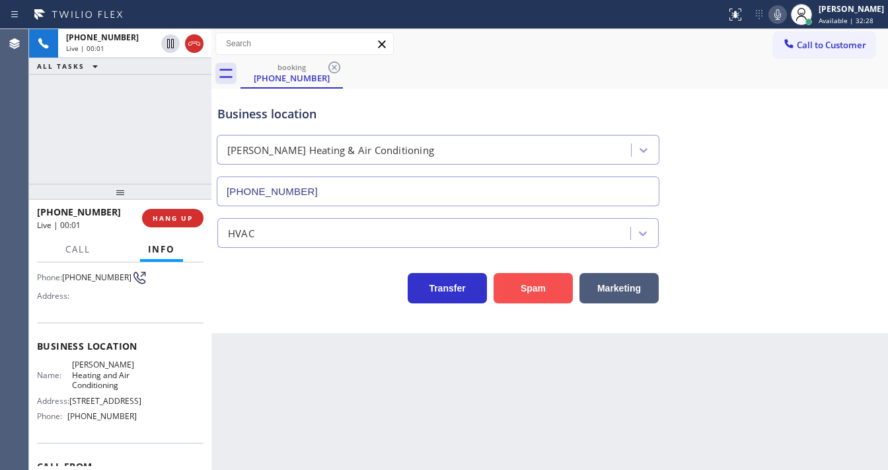
click at [534, 289] on button "Spam" at bounding box center [533, 288] width 79 height 30
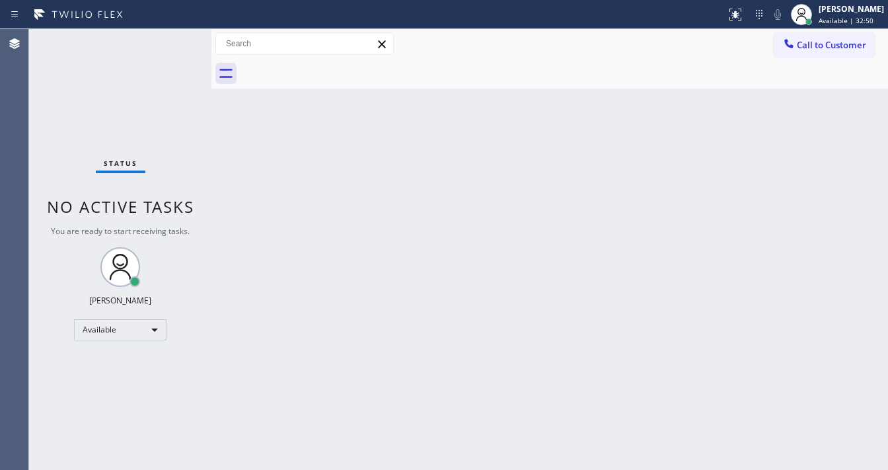
click at [274, 156] on div "Back to Dashboard Change Sender ID Customers Technicians Select a contact Outbo…" at bounding box center [549, 249] width 677 height 441
click at [174, 55] on div "Status No active tasks You are ready to start receiving tasks. [PERSON_NAME]" at bounding box center [120, 249] width 182 height 441
click at [172, 40] on div "Status No active tasks You are ready to start receiving tasks. [PERSON_NAME]" at bounding box center [120, 249] width 182 height 441
click at [178, 44] on div "Status No active tasks You are ready to start receiving tasks. [PERSON_NAME]" at bounding box center [120, 249] width 182 height 441
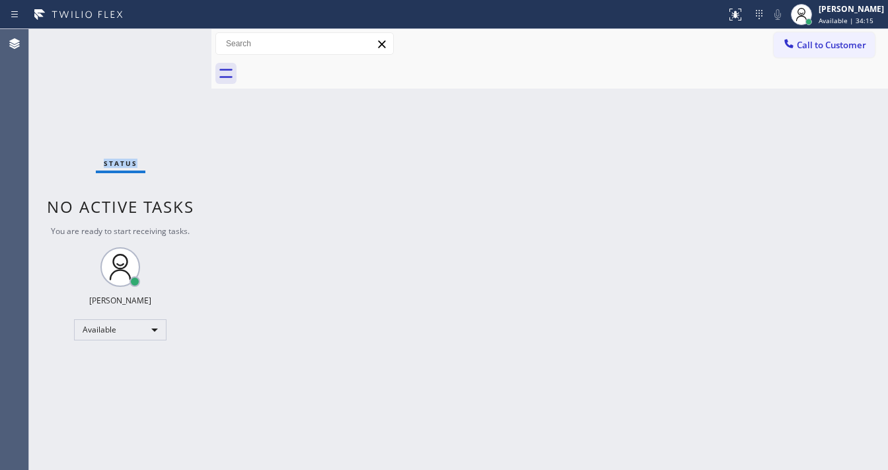
click at [177, 43] on div "Status No active tasks You are ready to start receiving tasks. [PERSON_NAME]" at bounding box center [120, 249] width 182 height 441
click at [176, 43] on div "Status No active tasks You are ready to start receiving tasks. [PERSON_NAME]" at bounding box center [120, 249] width 182 height 441
click at [175, 46] on div "Status No active tasks You are ready to start receiving tasks. [PERSON_NAME]" at bounding box center [120, 249] width 182 height 441
click at [171, 40] on div "Status No active tasks You are ready to start receiving tasks. [PERSON_NAME]" at bounding box center [120, 249] width 182 height 441
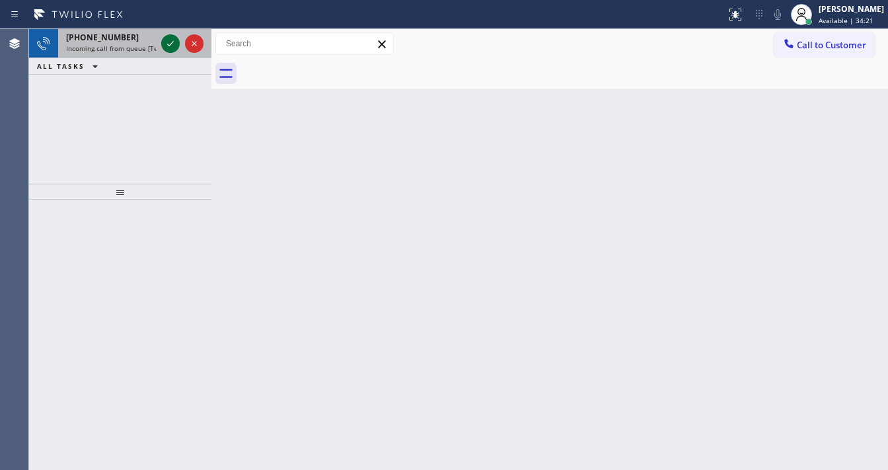
click at [171, 40] on icon at bounding box center [171, 44] width 16 height 16
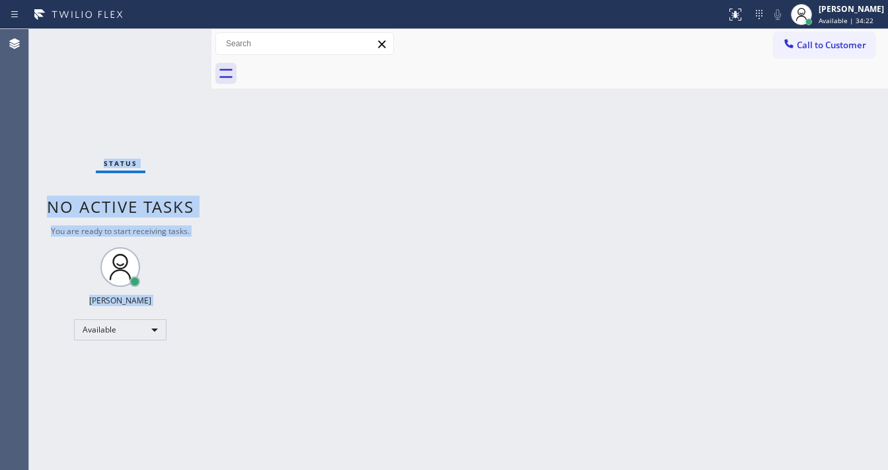
click at [171, 40] on div "Status No active tasks You are ready to start receiving tasks. [PERSON_NAME]" at bounding box center [120, 249] width 182 height 441
click at [750, 16] on div at bounding box center [735, 15] width 29 height 16
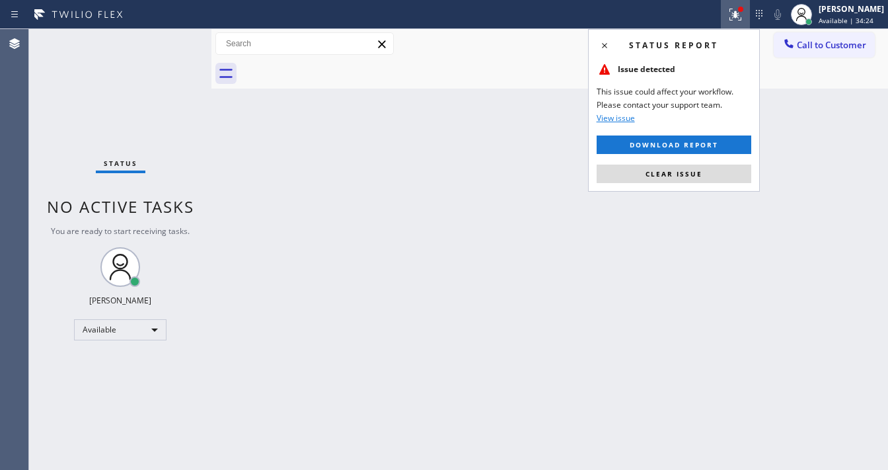
click at [699, 188] on div "Status report Issue detected This issue could affect your workflow. Please cont…" at bounding box center [674, 110] width 172 height 163
click at [701, 176] on span "Clear issue" at bounding box center [674, 173] width 57 height 9
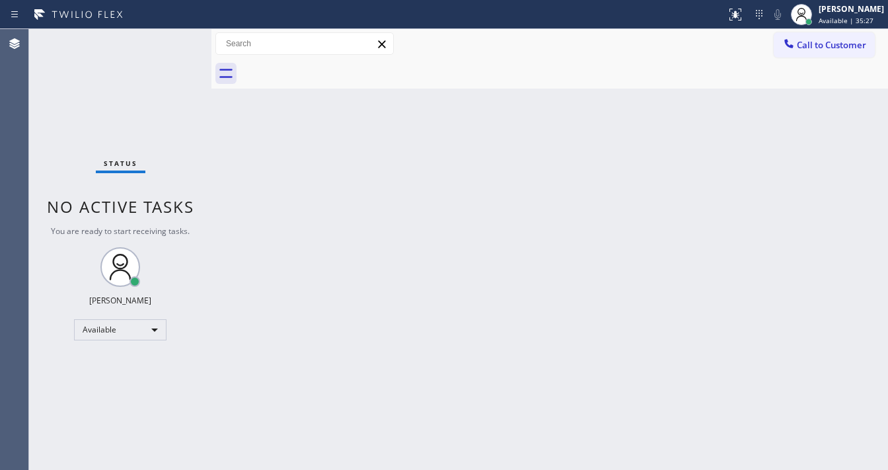
click at [172, 30] on div "Status No active tasks You are ready to start receiving tasks. [PERSON_NAME]" at bounding box center [120, 249] width 182 height 441
click at [172, 35] on div "Status No active tasks You are ready to start receiving tasks. [PERSON_NAME]" at bounding box center [120, 249] width 182 height 441
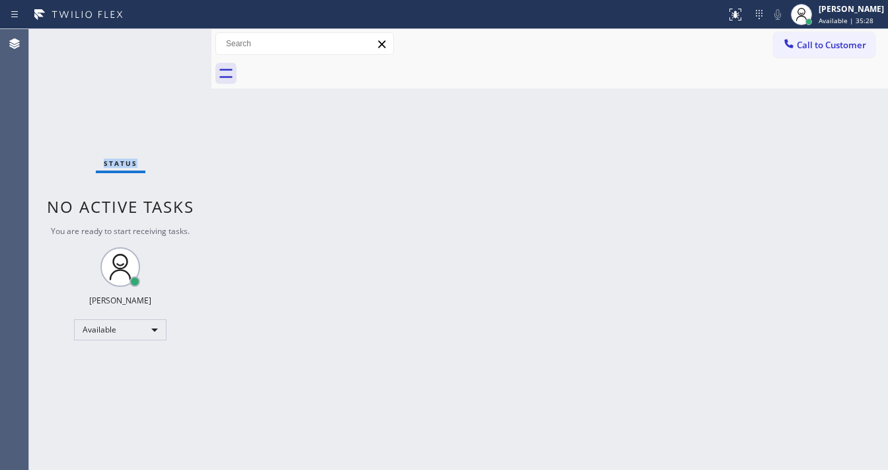
click at [172, 35] on div "Status No active tasks You are ready to start receiving tasks. [PERSON_NAME]" at bounding box center [120, 249] width 182 height 441
click at [371, 276] on div "Back to Dashboard Change Sender ID Customers Technicians Select a contact Outbo…" at bounding box center [549, 249] width 677 height 441
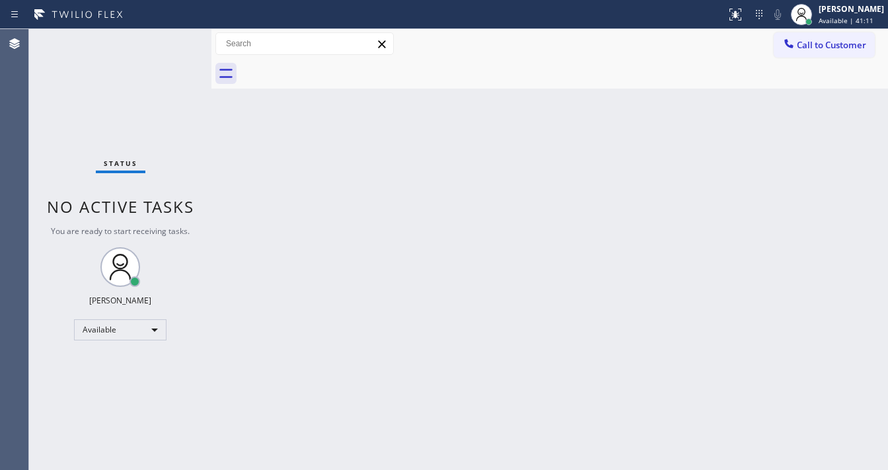
drag, startPoint x: 465, startPoint y: 40, endPoint x: 465, endPoint y: 58, distance: 17.8
click at [465, 41] on div "Call to Customer Outbound call Location [GEOGRAPHIC_DATA] Heaters Your caller i…" at bounding box center [549, 43] width 677 height 23
click at [171, 44] on div "Status No active tasks You are ready to start receiving tasks. [PERSON_NAME]" at bounding box center [120, 249] width 182 height 441
click at [169, 34] on div "Status No active tasks You are ready to start receiving tasks. [PERSON_NAME]" at bounding box center [120, 249] width 182 height 441
click at [169, 40] on div "Status No active tasks You are ready to start receiving tasks. [PERSON_NAME]" at bounding box center [120, 249] width 182 height 441
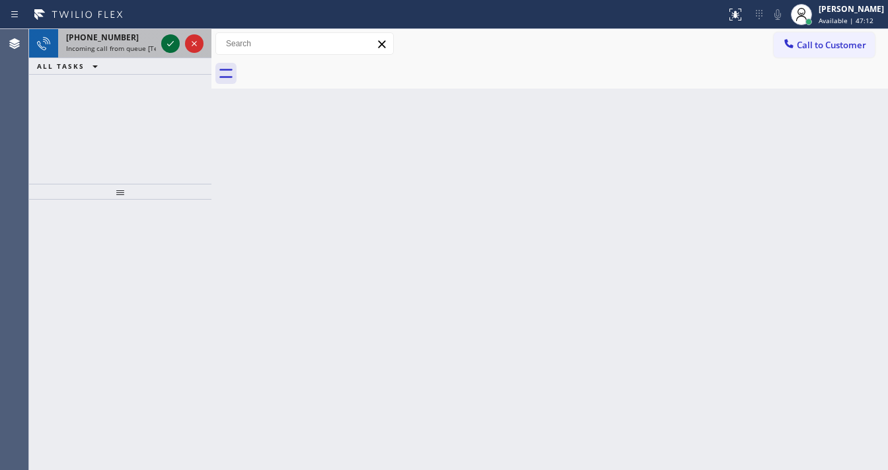
click at [167, 36] on icon at bounding box center [171, 44] width 16 height 16
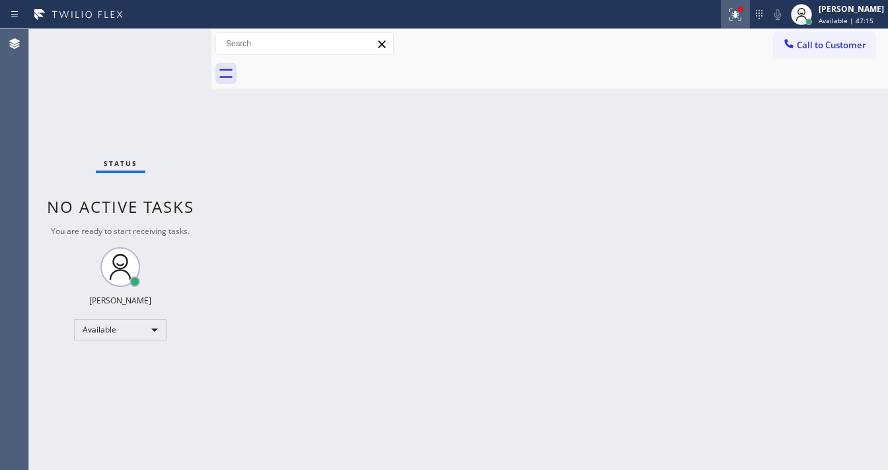
click at [738, 19] on icon at bounding box center [736, 15] width 16 height 16
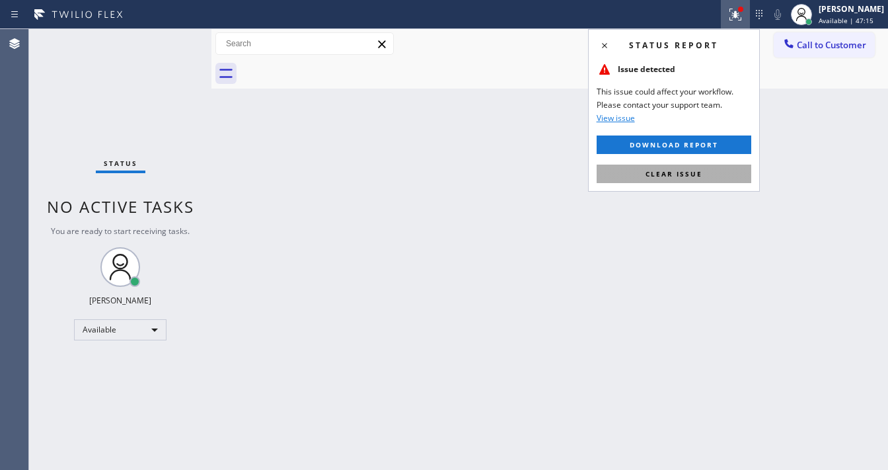
click at [681, 174] on span "Clear issue" at bounding box center [674, 173] width 57 height 9
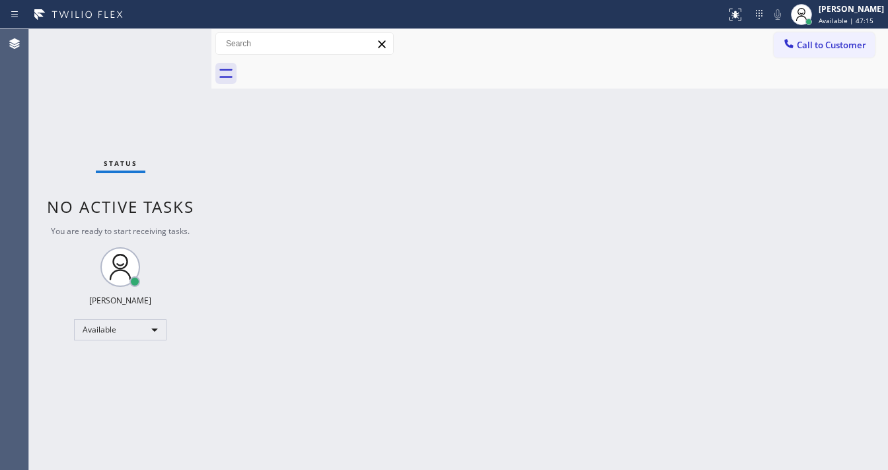
click at [304, 157] on div "Back to Dashboard Change Sender ID Customers Technicians Select a contact Outbo…" at bounding box center [549, 249] width 677 height 441
click at [740, 13] on icon at bounding box center [736, 15] width 16 height 16
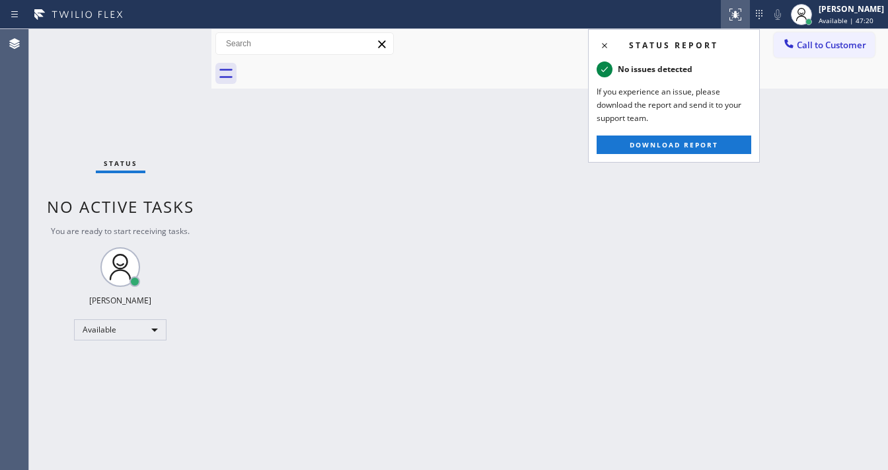
click at [674, 164] on div "Back to Dashboard Change Sender ID Customers Technicians Select a contact Outbo…" at bounding box center [549, 249] width 677 height 441
click at [672, 165] on div "Back to Dashboard Change Sender ID Customers Technicians Select a contact Outbo…" at bounding box center [549, 249] width 677 height 441
click at [602, 46] on icon at bounding box center [605, 46] width 16 height 16
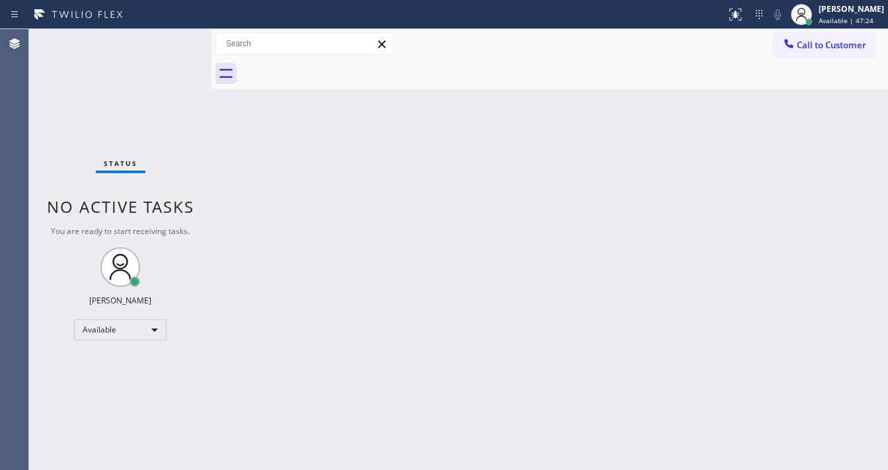
click at [167, 42] on div "Status No active tasks You are ready to start receiving tasks. [PERSON_NAME]" at bounding box center [120, 249] width 182 height 441
click at [169, 42] on div "Status No active tasks You are ready to start receiving tasks. [PERSON_NAME]" at bounding box center [120, 249] width 182 height 441
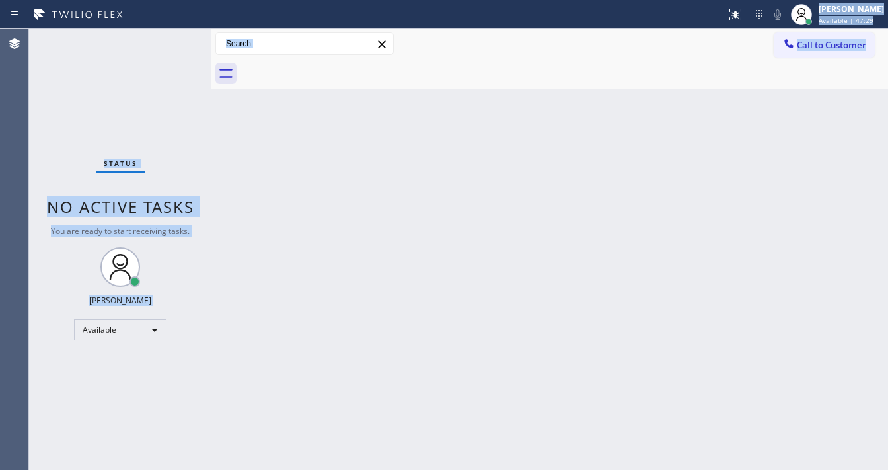
drag, startPoint x: 45, startPoint y: 27, endPoint x: 414, endPoint y: 235, distance: 423.5
click at [502, 256] on div "Status report No issues detected If you experience an issue, please download th…" at bounding box center [444, 235] width 888 height 470
click at [705, 208] on div "Back to Dashboard Change Sender ID Customers Technicians Select a contact Outbo…" at bounding box center [549, 249] width 677 height 441
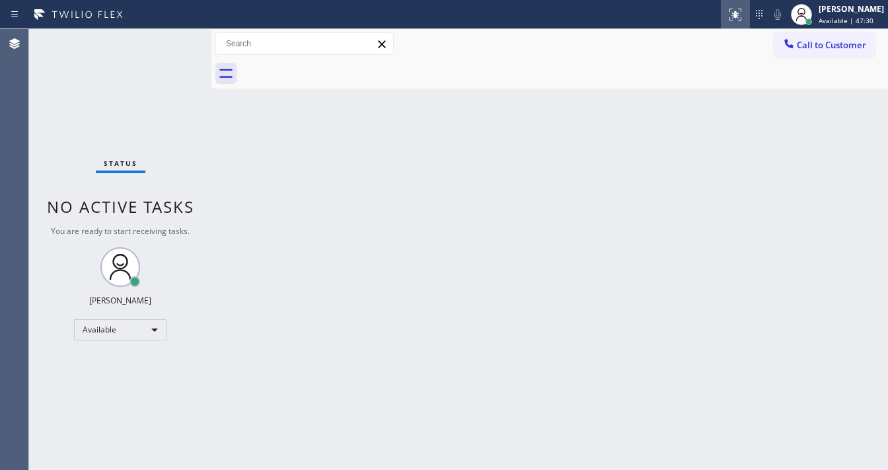
drag, startPoint x: 729, startPoint y: 30, endPoint x: 731, endPoint y: 19, distance: 12.1
click at [728, 28] on div "Status report No issues detected If you experience an issue, please download th…" at bounding box center [444, 235] width 888 height 470
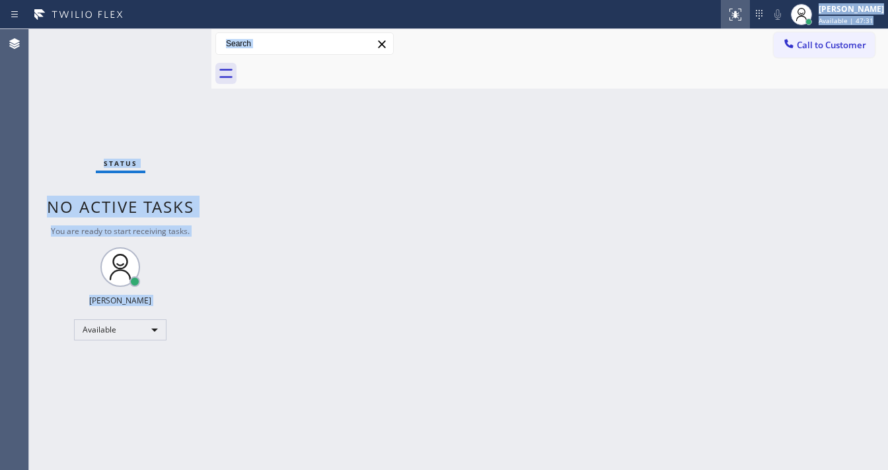
click at [733, 12] on div at bounding box center [735, 15] width 29 height 16
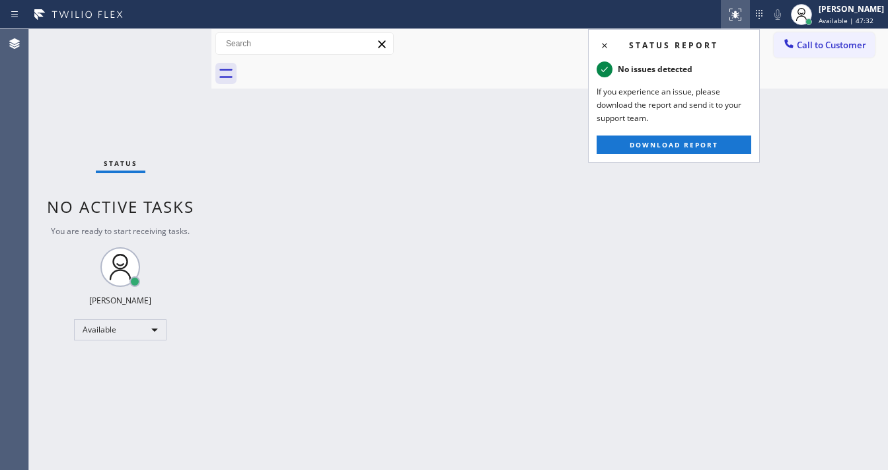
click at [489, 132] on div "Back to Dashboard Change Sender ID Customers Technicians Select a contact Outbo…" at bounding box center [549, 249] width 677 height 441
click at [170, 50] on div "Status No active tasks You are ready to start receiving tasks. [PERSON_NAME]" at bounding box center [120, 249] width 182 height 441
click at [743, 14] on icon at bounding box center [736, 15] width 16 height 16
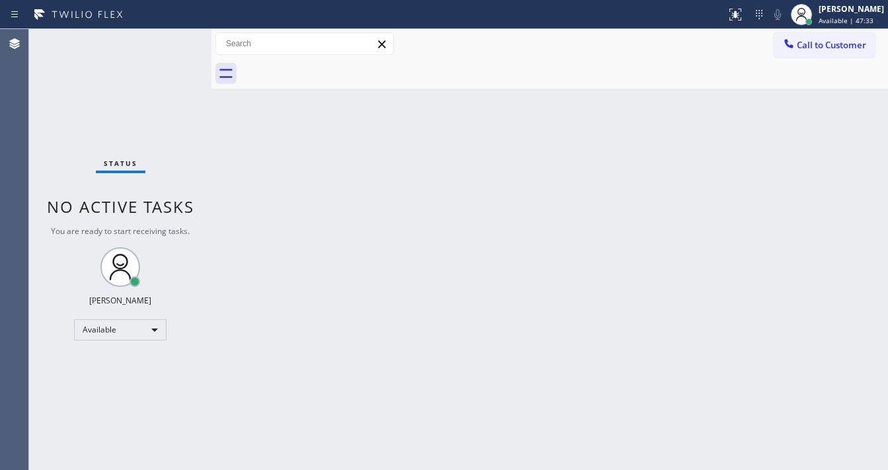
click at [439, 113] on div "Back to Dashboard Change Sender ID Customers Technicians Select a contact Outbo…" at bounding box center [549, 249] width 677 height 441
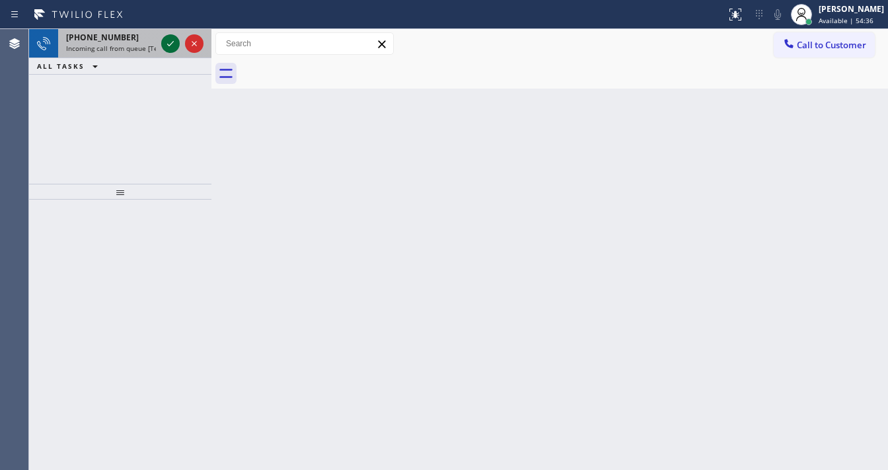
click at [170, 42] on icon at bounding box center [171, 44] width 16 height 16
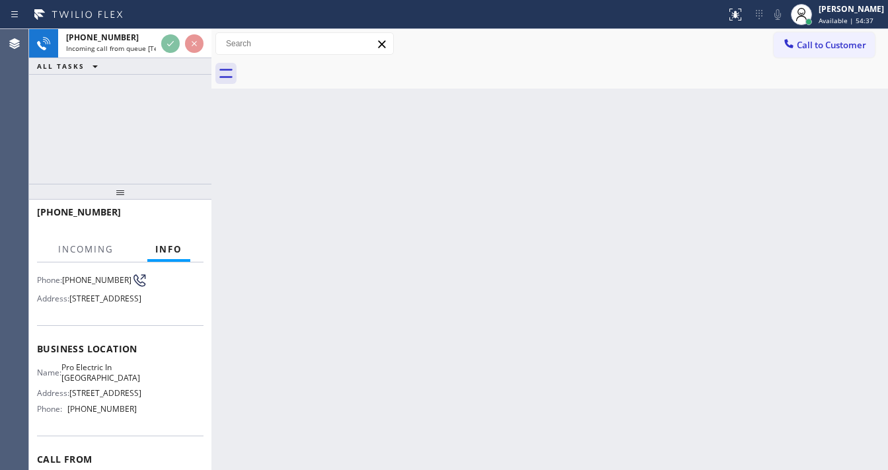
scroll to position [106, 0]
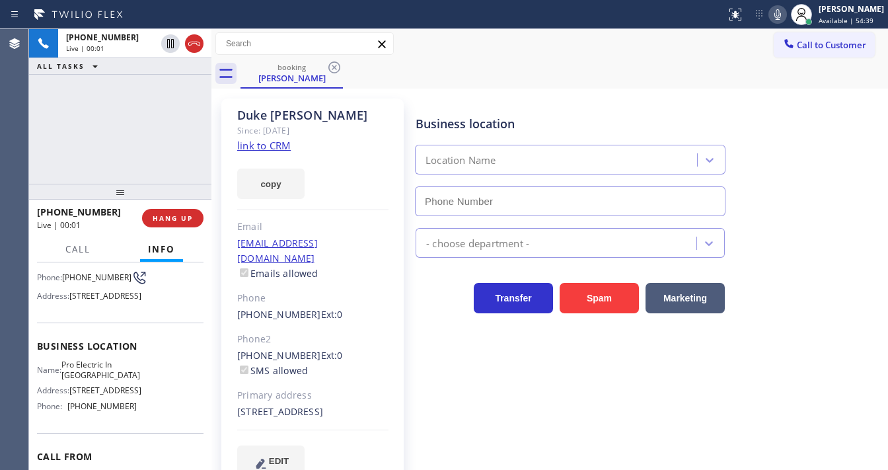
type input "[PHONE_NUMBER]"
click at [267, 144] on link "link to CRM" at bounding box center [264, 145] width 54 height 13
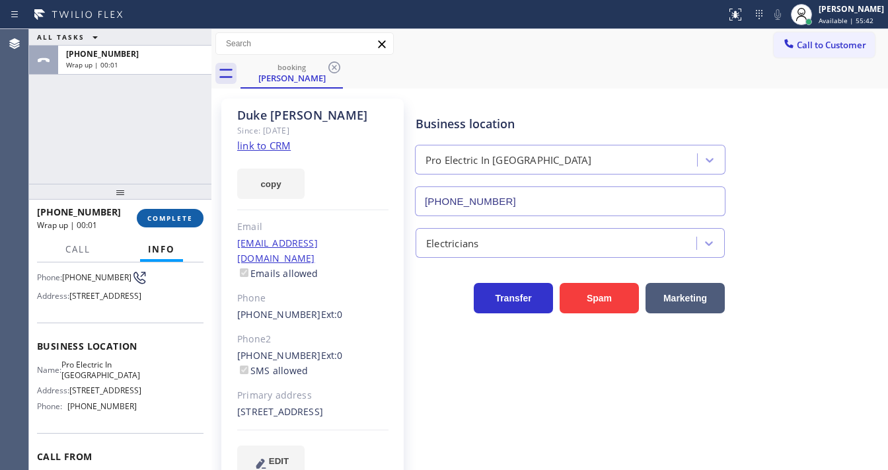
click at [194, 218] on button "COMPLETE" at bounding box center [170, 218] width 67 height 19
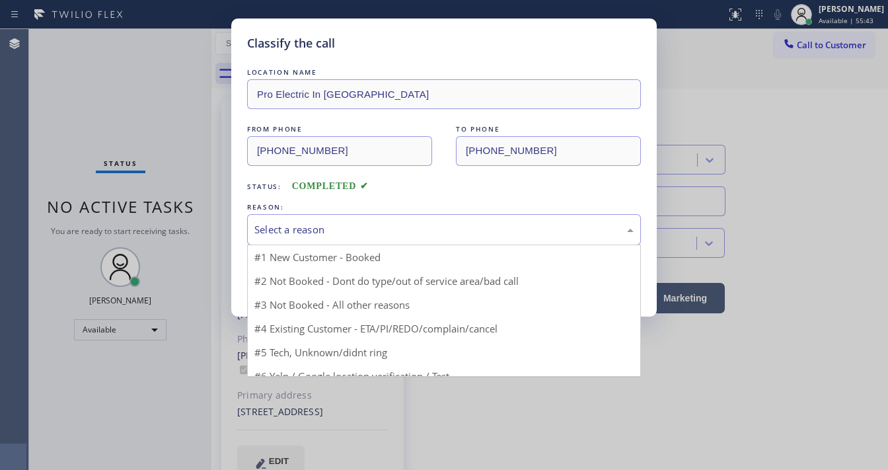
click at [336, 224] on div "Select a reason" at bounding box center [443, 229] width 379 height 15
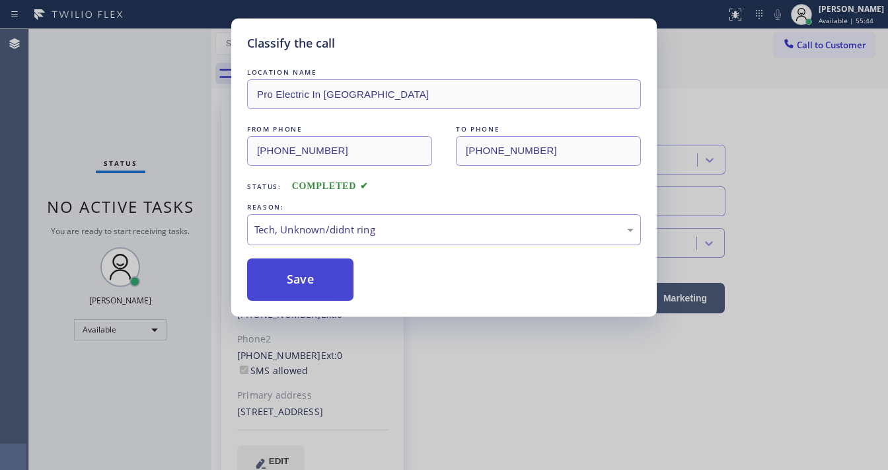
click at [312, 282] on button "Save" at bounding box center [300, 279] width 106 height 42
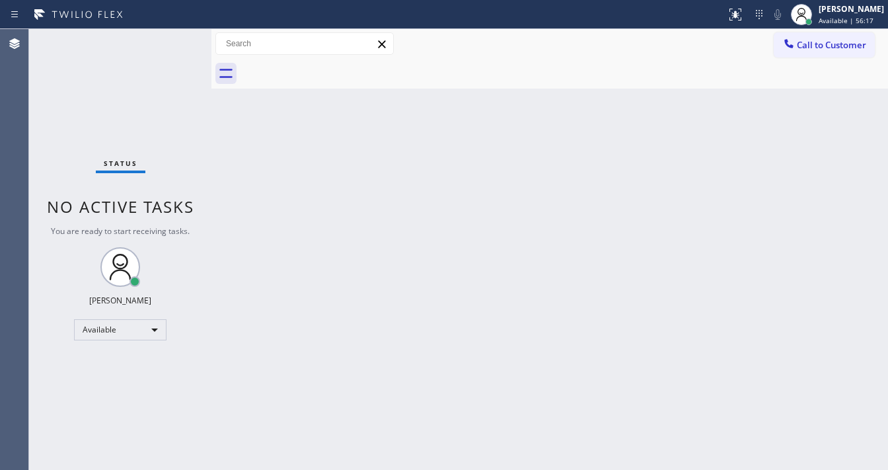
click at [173, 40] on div "Status No active tasks You are ready to start receiving tasks. [PERSON_NAME]" at bounding box center [120, 249] width 182 height 441
click at [453, 259] on div "Back to Dashboard Change Sender ID Customers Technicians Select a contact Outbo…" at bounding box center [549, 249] width 677 height 441
click at [184, 41] on div "Status No active tasks You are ready to start receiving tasks. [PERSON_NAME]" at bounding box center [120, 249] width 182 height 441
click at [165, 38] on div "Status No active tasks You are ready to start receiving tasks. [PERSON_NAME]" at bounding box center [120, 249] width 182 height 441
drag, startPoint x: 163, startPoint y: 32, endPoint x: 167, endPoint y: 38, distance: 7.1
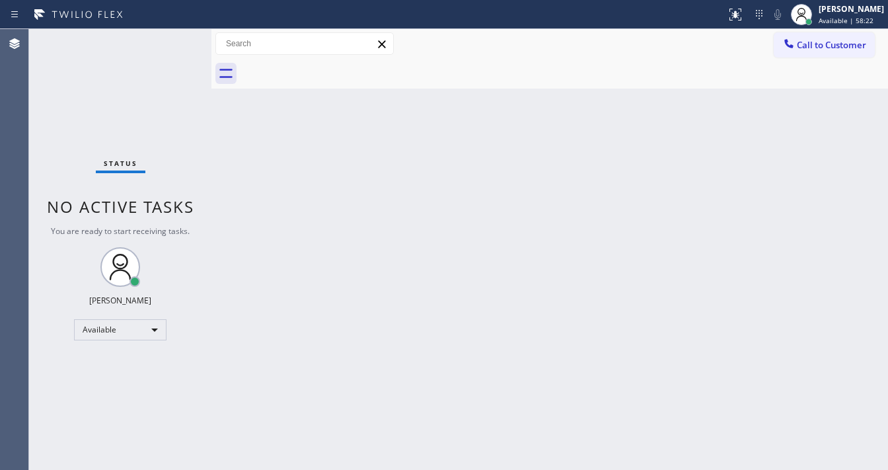
click at [166, 38] on div "Status No active tasks You are ready to start receiving tasks. [PERSON_NAME]" at bounding box center [120, 249] width 182 height 441
click at [167, 38] on div "Status No active tasks You are ready to start receiving tasks. [PERSON_NAME]" at bounding box center [120, 249] width 182 height 441
click at [168, 42] on div "Status No active tasks You are ready to start receiving tasks. [PERSON_NAME]" at bounding box center [120, 249] width 182 height 441
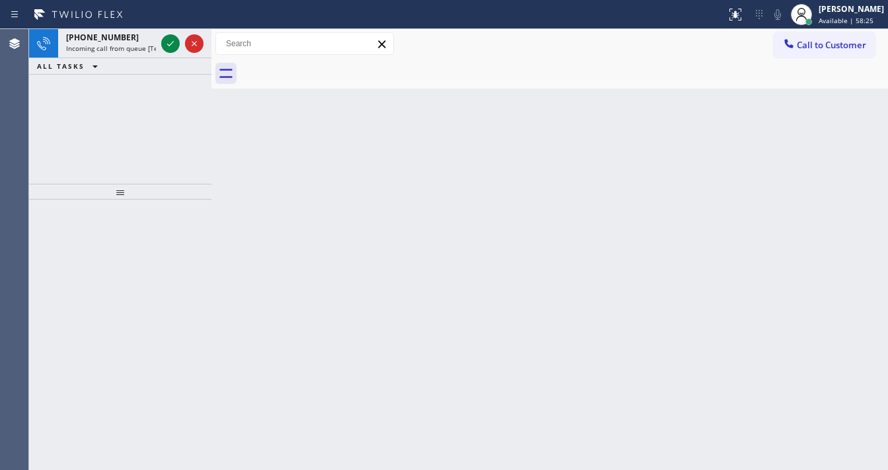
drag, startPoint x: 168, startPoint y: 43, endPoint x: 208, endPoint y: 31, distance: 41.4
click at [197, 34] on div at bounding box center [183, 43] width 48 height 29
click at [211, 31] on div at bounding box center [211, 249] width 0 height 441
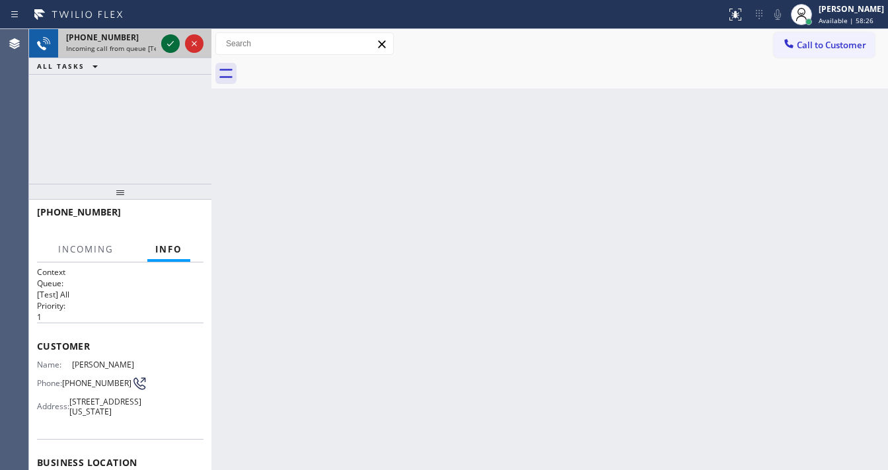
click at [174, 42] on icon at bounding box center [171, 44] width 16 height 16
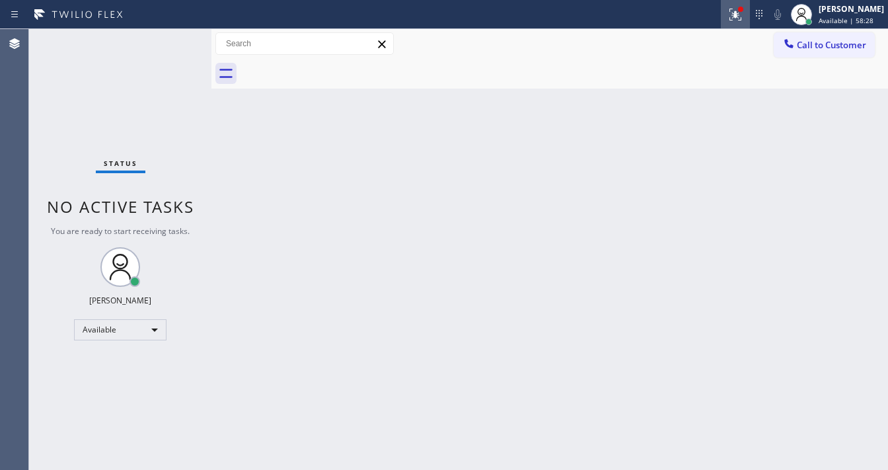
click at [744, 17] on icon at bounding box center [736, 15] width 16 height 16
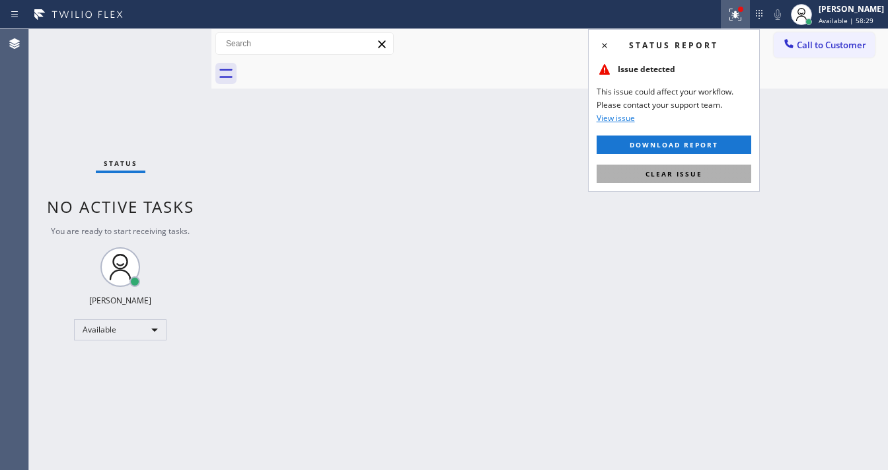
click at [683, 174] on span "Clear issue" at bounding box center [674, 173] width 57 height 9
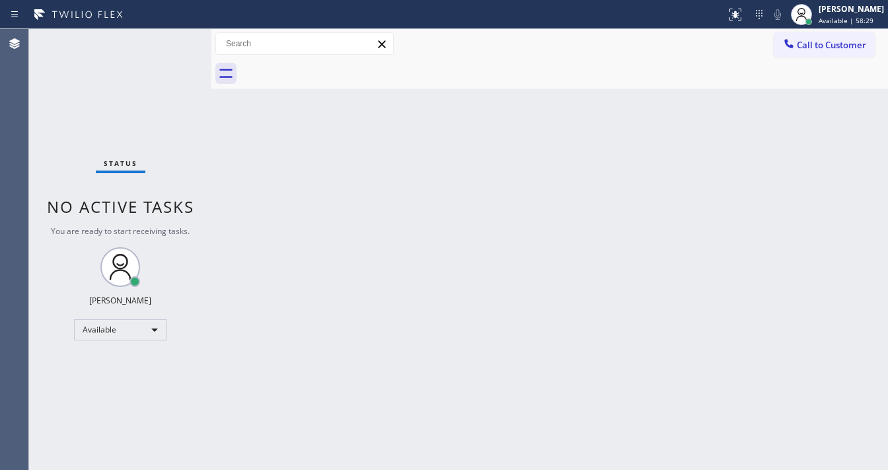
click at [503, 192] on div "Back to Dashboard Change Sender ID Customers Technicians Select a contact Outbo…" at bounding box center [549, 249] width 677 height 441
drag, startPoint x: 199, startPoint y: 116, endPoint x: 360, endPoint y: 209, distance: 185.9
click at [198, 116] on div "Status No active tasks You are ready to start receiving tasks. [PERSON_NAME]" at bounding box center [120, 249] width 182 height 441
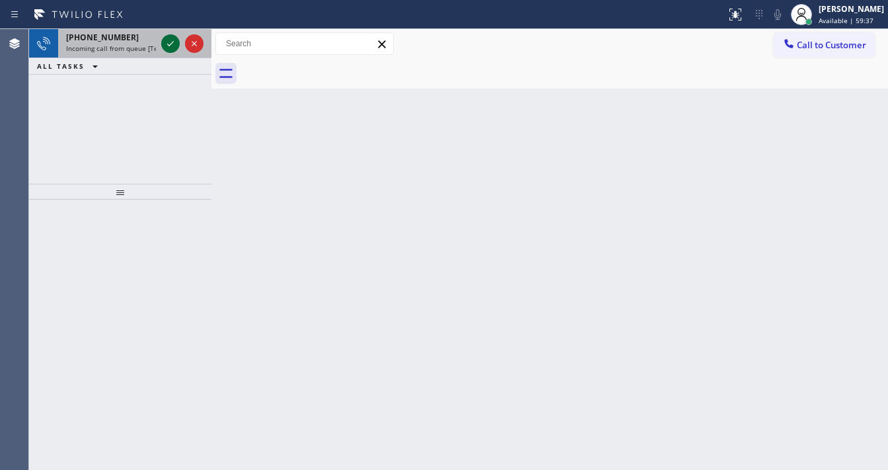
click at [167, 38] on icon at bounding box center [171, 44] width 16 height 16
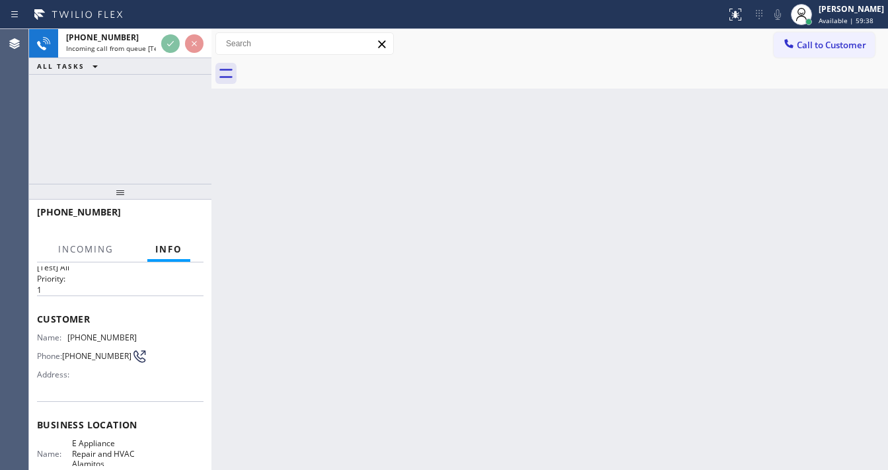
scroll to position [106, 0]
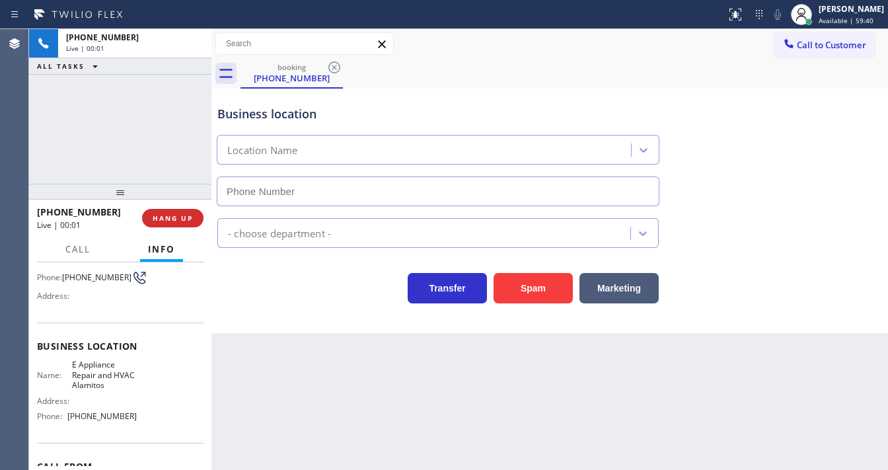
type input "[PHONE_NUMBER]"
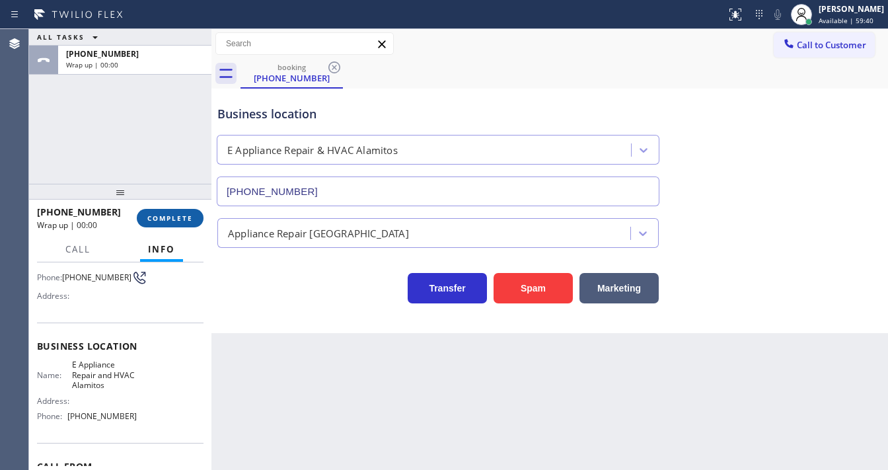
click at [183, 222] on button "COMPLETE" at bounding box center [170, 218] width 67 height 19
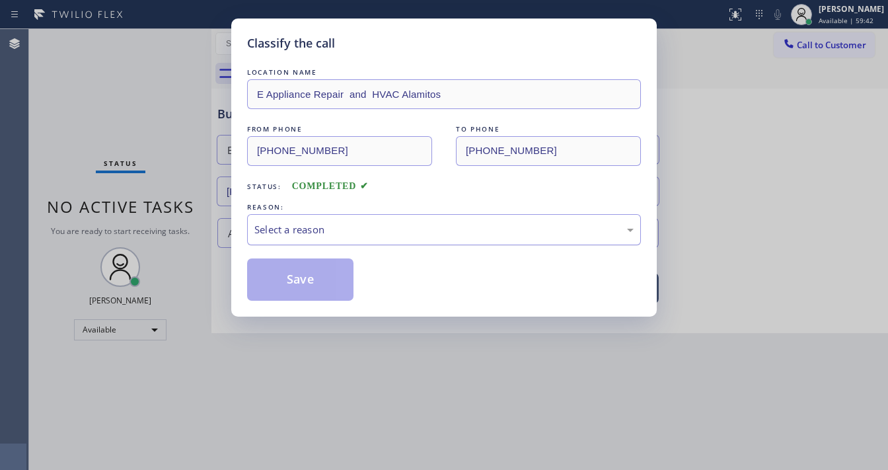
click at [338, 215] on div "Select a reason" at bounding box center [444, 229] width 394 height 31
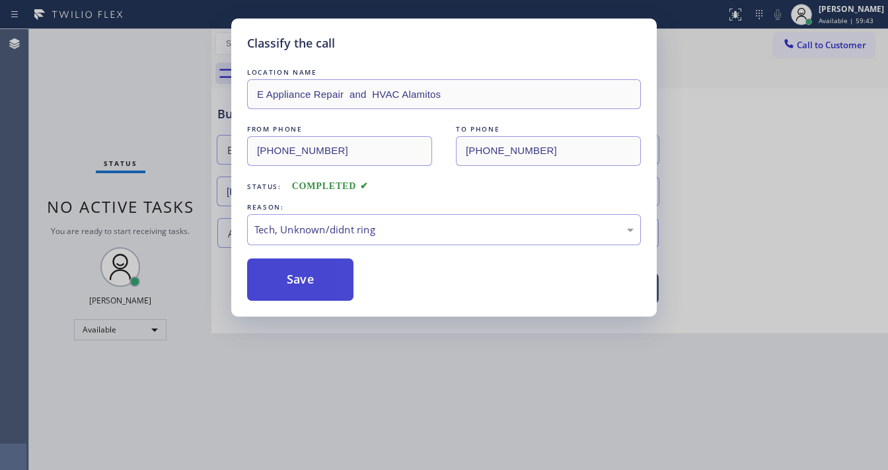
click at [315, 285] on button "Save" at bounding box center [300, 279] width 106 height 42
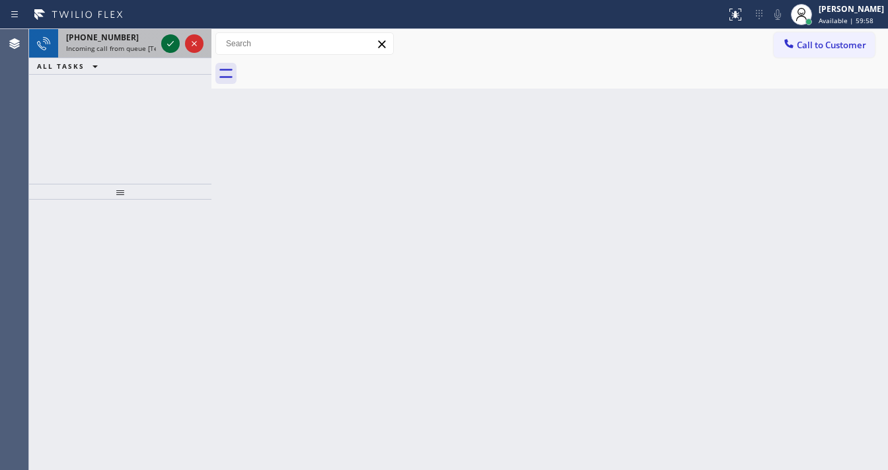
click at [172, 48] on icon at bounding box center [171, 44] width 16 height 16
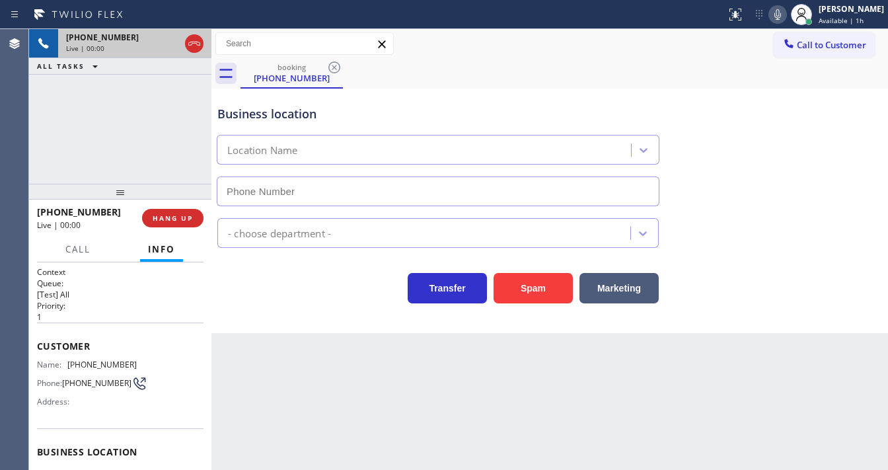
type input "[PHONE_NUMBER]"
click at [171, 131] on div "[PHONE_NUMBER] Live | 00:03 ALL TASKS ALL TASKS ACTIVE TASKS TASKS IN WRAP UP" at bounding box center [120, 106] width 182 height 155
click at [76, 326] on div "Customer Name: [PHONE_NUMBER] Phone: [PHONE_NUMBER] Address:" at bounding box center [120, 376] width 167 height 106
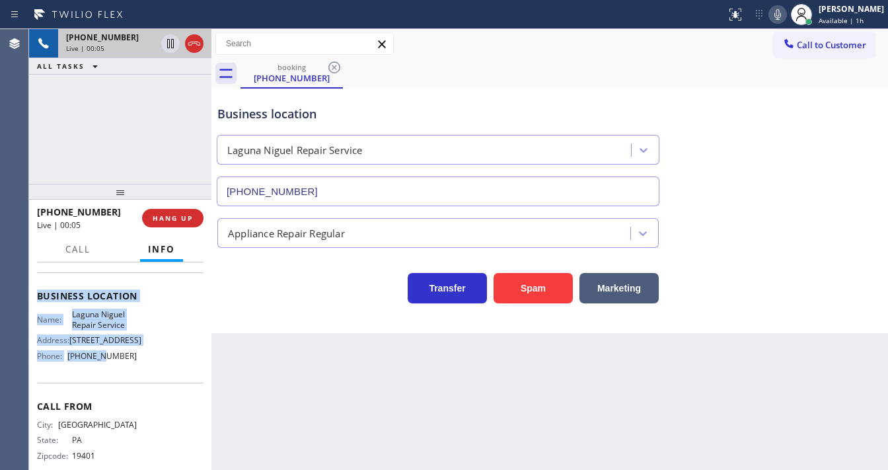
scroll to position [184, 0]
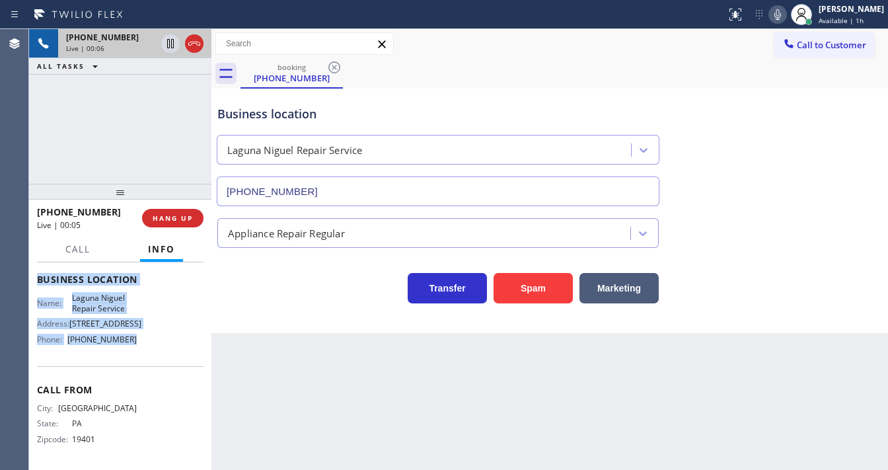
drag, startPoint x: 36, startPoint y: 341, endPoint x: 130, endPoint y: 340, distance: 93.9
click at [139, 348] on div "Context Queue: [Test] All Priority: 1 Customer Name: [PHONE_NUMBER] Phone: [PHO…" at bounding box center [120, 366] width 182 height 208
copy div "Customer Name: [PHONE_NUMBER] Phone: [PHONE_NUMBER] Address: Business location …"
click at [95, 143] on div "[PHONE_NUMBER] Live | 00:06 ALL TASKS ALL TASKS ACTIVE TASKS TASKS IN WRAP UP" at bounding box center [120, 106] width 182 height 155
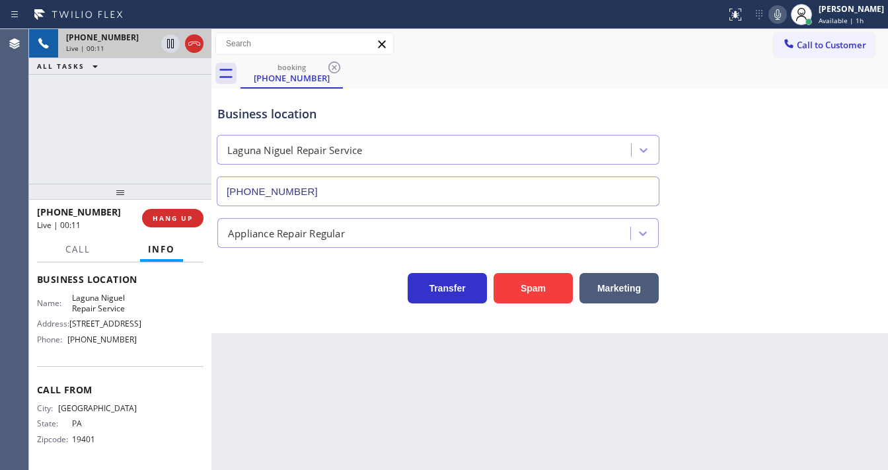
click at [92, 141] on div "[PHONE_NUMBER] Live | 00:11 ALL TASKS ALL TASKS ACTIVE TASKS TASKS IN WRAP UP" at bounding box center [120, 106] width 182 height 155
click at [92, 141] on div "[PHONE_NUMBER] Live | 00:12 ALL TASKS ALL TASKS ACTIVE TASKS TASKS IN WRAP UP" at bounding box center [120, 106] width 182 height 155
click at [91, 264] on div "Context Queue: [Test] All Priority: 1 Customer Name: [PHONE_NUMBER] Phone: [PHO…" at bounding box center [120, 366] width 182 height 208
click at [89, 254] on span "Call" at bounding box center [77, 249] width 25 height 12
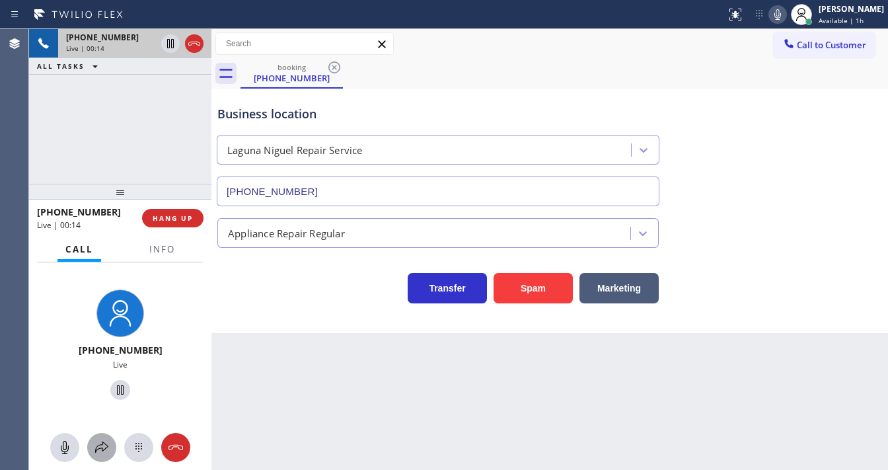
click at [103, 444] on icon at bounding box center [102, 448] width 16 height 16
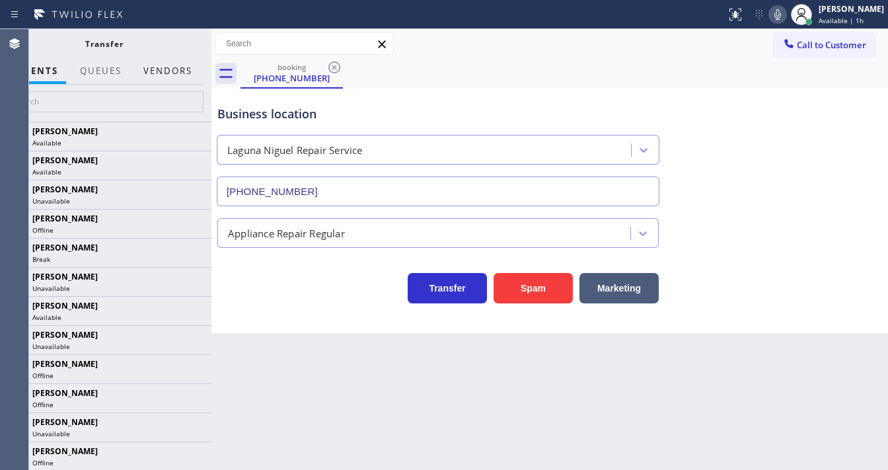
click at [176, 71] on button "Vendors" at bounding box center [167, 71] width 65 height 26
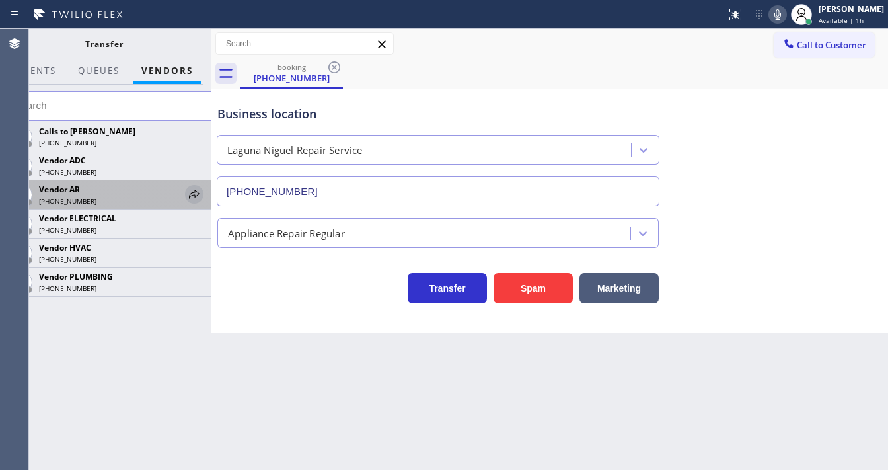
click at [190, 196] on icon at bounding box center [194, 194] width 16 height 16
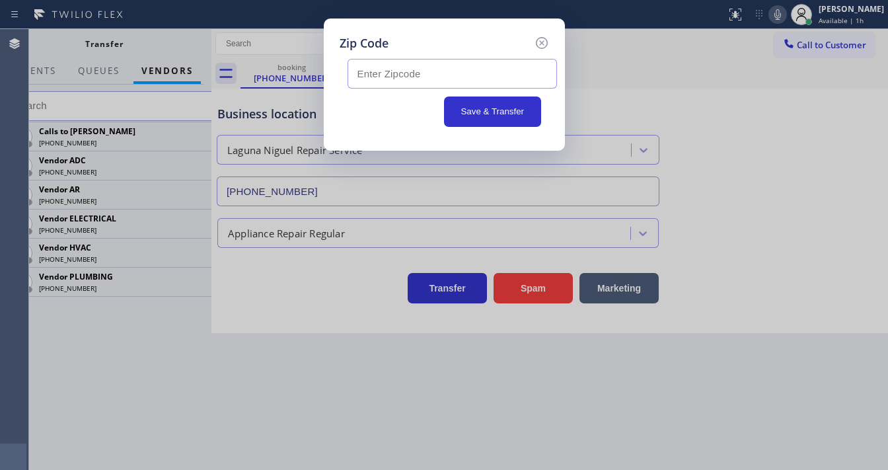
click at [375, 66] on input "text" at bounding box center [453, 74] width 210 height 30
type input "92677"
click at [460, 106] on button "Save & Transfer" at bounding box center [492, 111] width 97 height 30
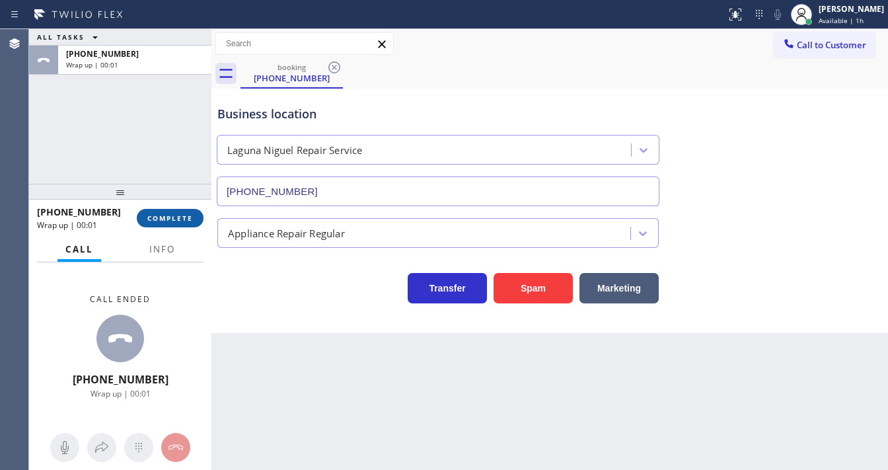
click at [188, 217] on span "COMPLETE" at bounding box center [170, 217] width 46 height 9
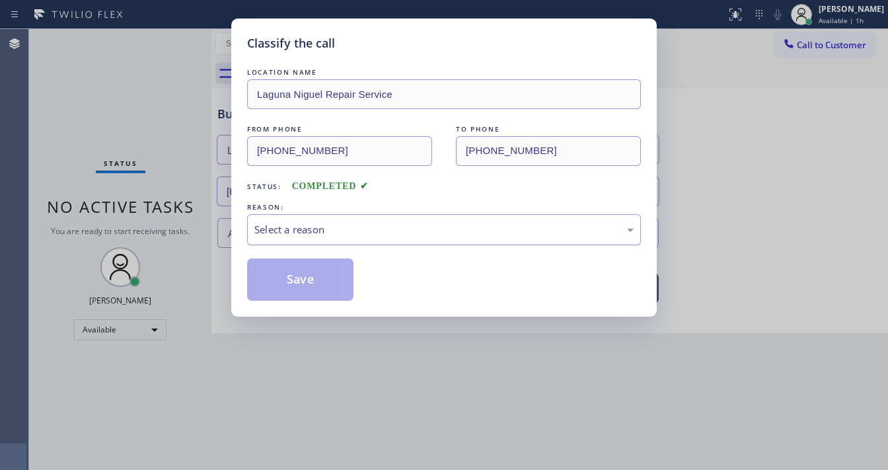
click at [315, 230] on div "Select a reason" at bounding box center [443, 229] width 379 height 15
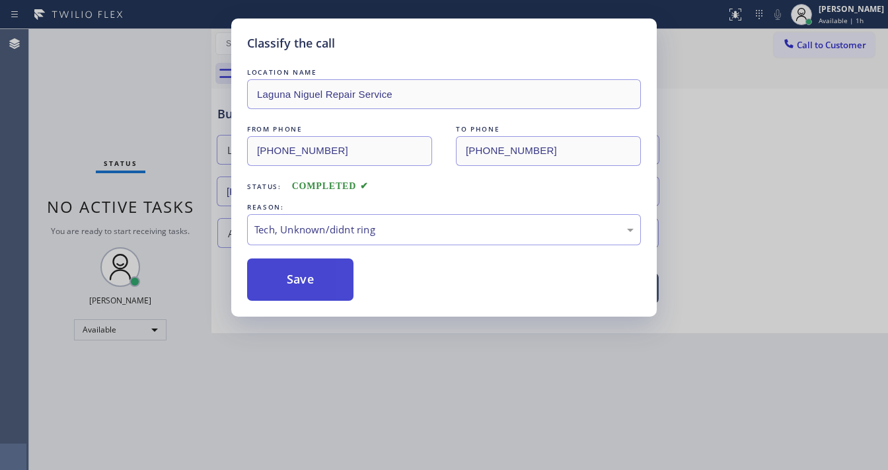
click at [317, 282] on button "Save" at bounding box center [300, 279] width 106 height 42
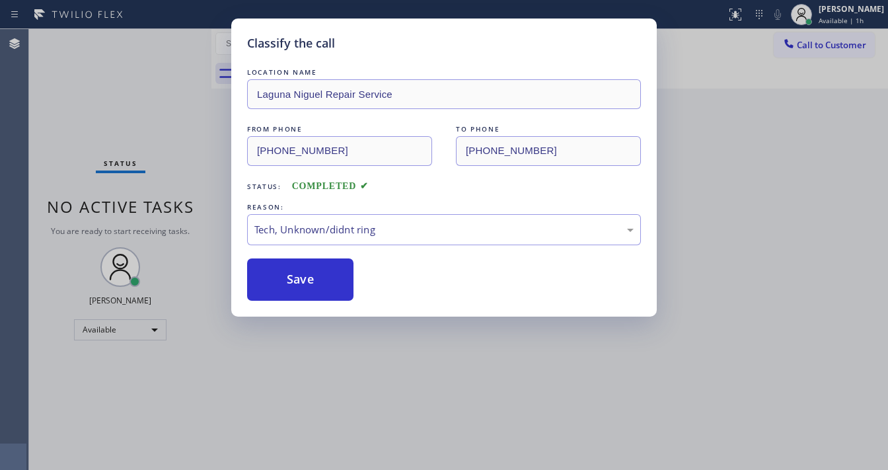
click at [151, 96] on div "Classify the call LOCATION NAME [GEOGRAPHIC_DATA] Repair Service FROM PHONE [PH…" at bounding box center [444, 235] width 888 height 470
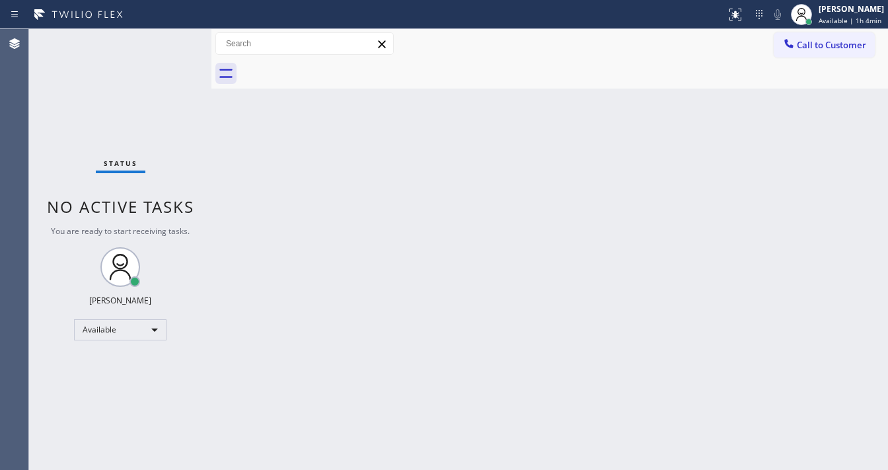
click at [154, 40] on div "Status No active tasks You are ready to start receiving tasks. [PERSON_NAME]" at bounding box center [120, 249] width 182 height 441
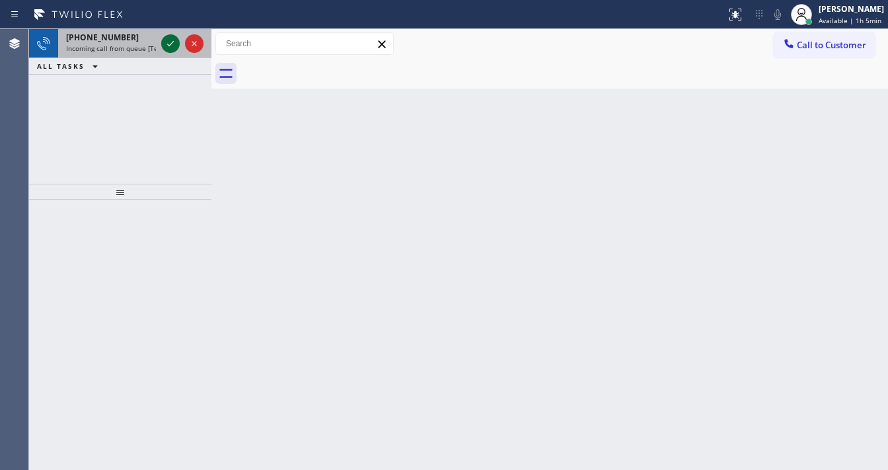
click at [167, 46] on icon at bounding box center [171, 44] width 16 height 16
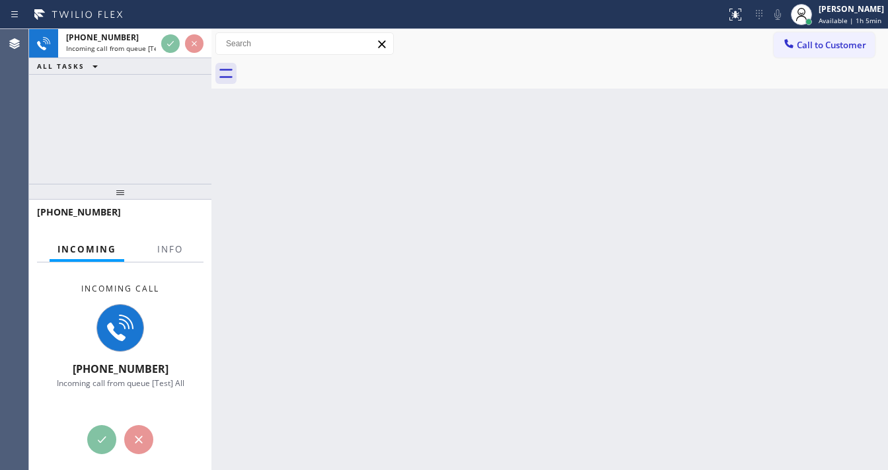
click at [173, 259] on div at bounding box center [170, 260] width 42 height 3
click at [173, 252] on span "Info" at bounding box center [170, 249] width 26 height 12
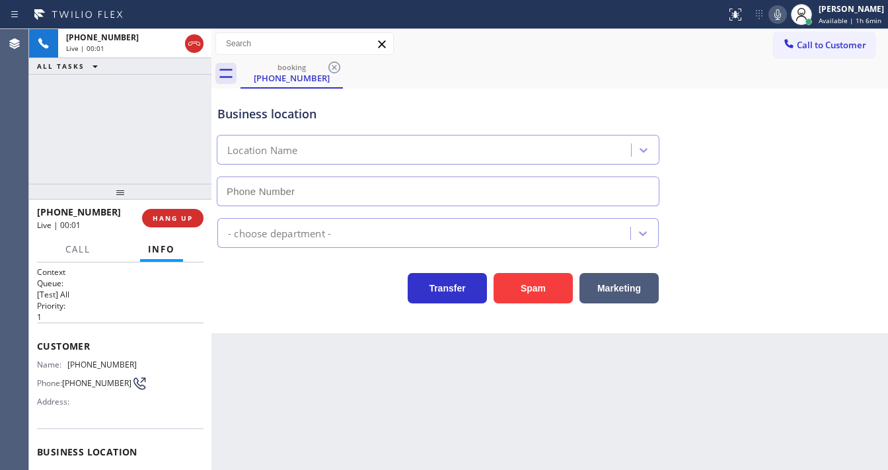
type input "[PHONE_NUMBER]"
click at [80, 106] on div "[PHONE_NUMBER] Live | 00:04 ALL TASKS ALL TASKS ACTIVE TASKS TASKS IN WRAP UP" at bounding box center [120, 106] width 182 height 155
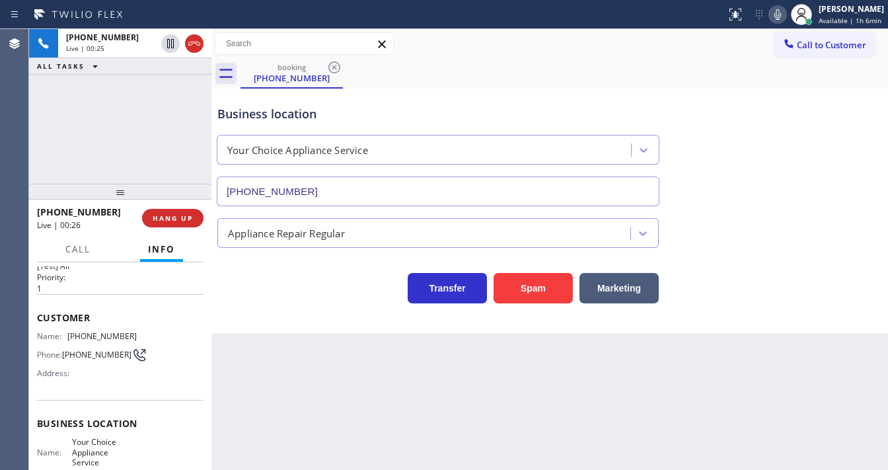
scroll to position [33, 0]
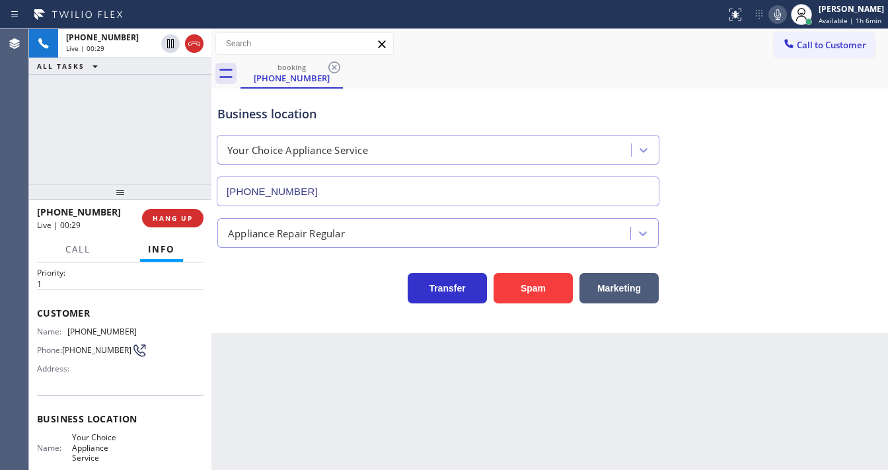
click at [162, 153] on div "[PHONE_NUMBER] Live | 00:29 ALL TASKS ALL TASKS ACTIVE TASKS TASKS IN WRAP UP" at bounding box center [120, 106] width 182 height 155
click at [512, 286] on button "Spam" at bounding box center [533, 288] width 79 height 30
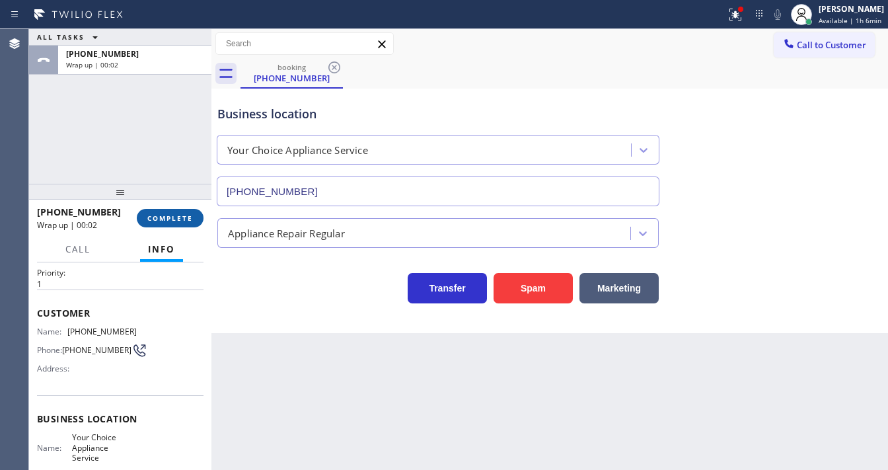
click at [177, 209] on button "COMPLETE" at bounding box center [170, 218] width 67 height 19
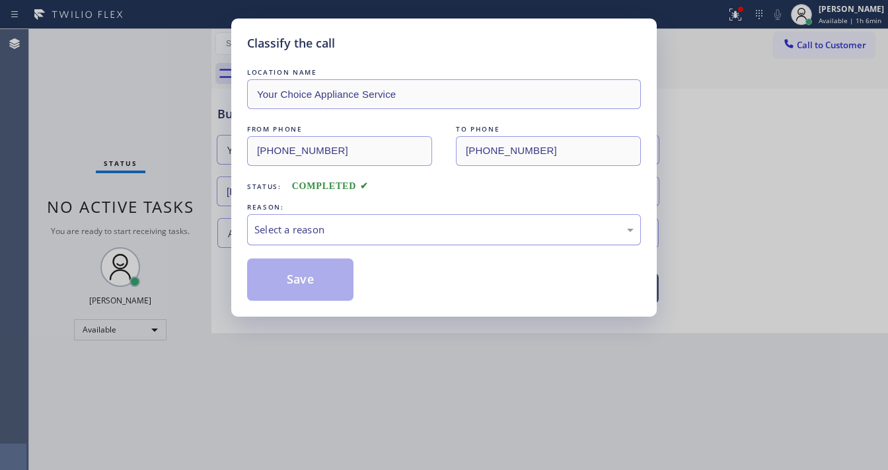
click at [332, 222] on div "Select a reason" at bounding box center [443, 229] width 379 height 15
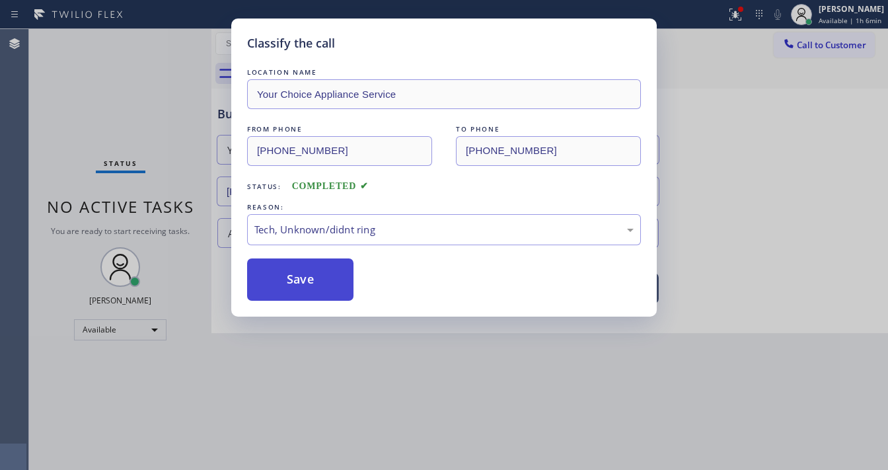
drag, startPoint x: 324, startPoint y: 329, endPoint x: 314, endPoint y: 282, distance: 48.6
click at [308, 272] on button "Save" at bounding box center [300, 279] width 106 height 42
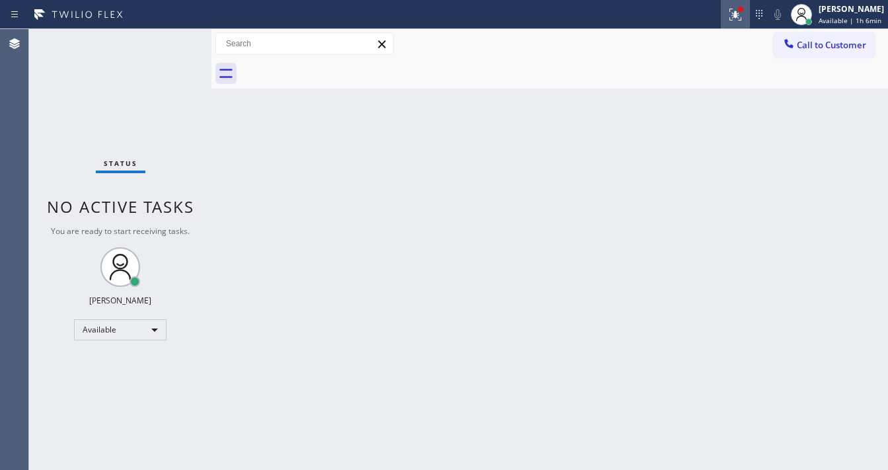
click at [738, 23] on button at bounding box center [735, 14] width 29 height 29
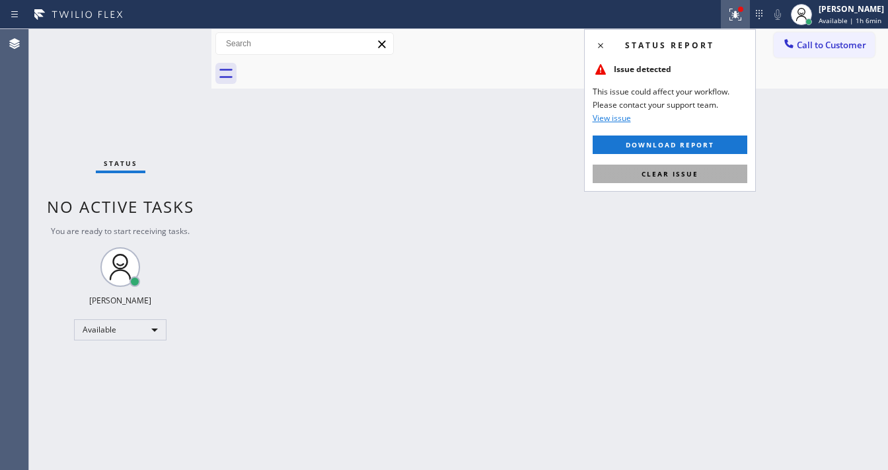
click at [666, 180] on button "Clear issue" at bounding box center [670, 174] width 155 height 19
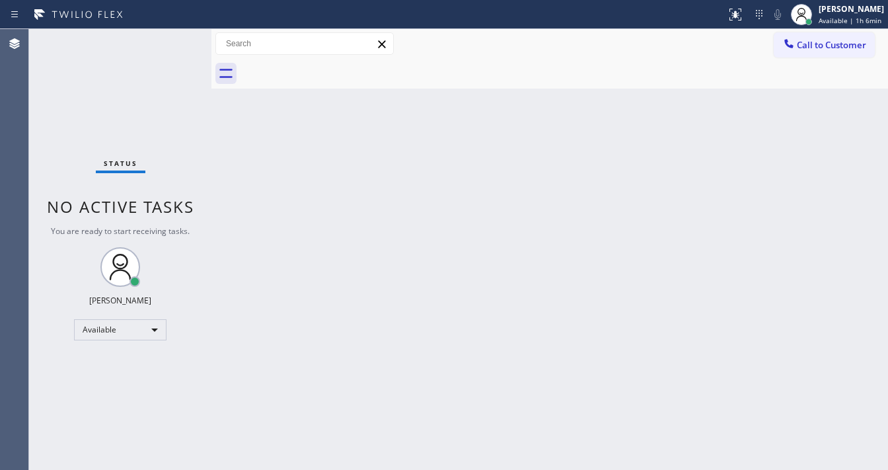
click at [172, 40] on div "Status No active tasks You are ready to start receiving tasks. [PERSON_NAME]" at bounding box center [120, 249] width 182 height 441
click at [171, 42] on div "Status No active tasks You are ready to start receiving tasks. [PERSON_NAME]" at bounding box center [120, 249] width 182 height 441
click at [173, 48] on div "Status No active tasks You are ready to start receiving tasks. [PERSON_NAME]" at bounding box center [120, 249] width 182 height 441
click at [172, 48] on div "Status No active tasks You are ready to start receiving tasks. [PERSON_NAME]" at bounding box center [120, 249] width 182 height 441
click at [172, 47] on div "Status No active tasks You are ready to start receiving tasks. [PERSON_NAME]" at bounding box center [120, 249] width 182 height 441
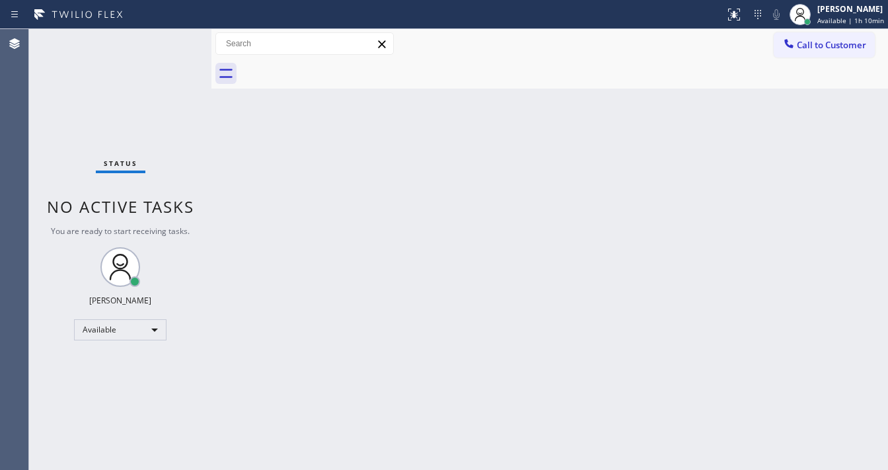
click at [169, 38] on div "Status No active tasks You are ready to start receiving tasks. [PERSON_NAME]" at bounding box center [120, 249] width 182 height 441
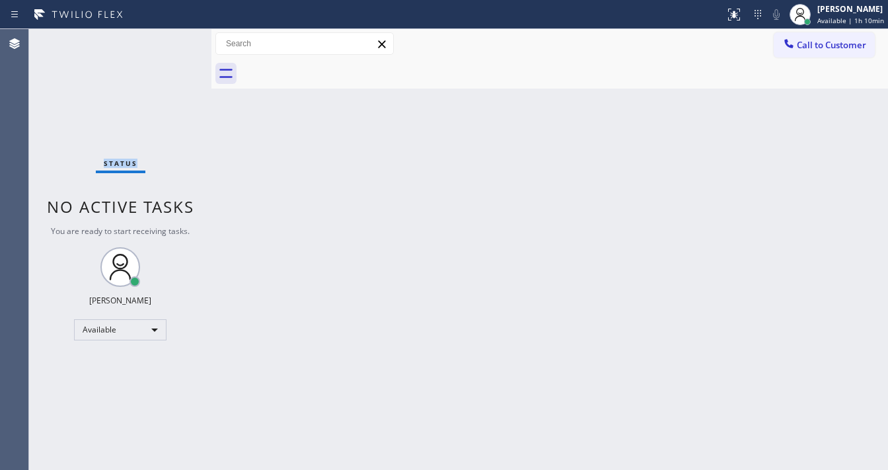
click at [169, 38] on div "Status No active tasks You are ready to start receiving tasks. [PERSON_NAME]" at bounding box center [120, 249] width 182 height 441
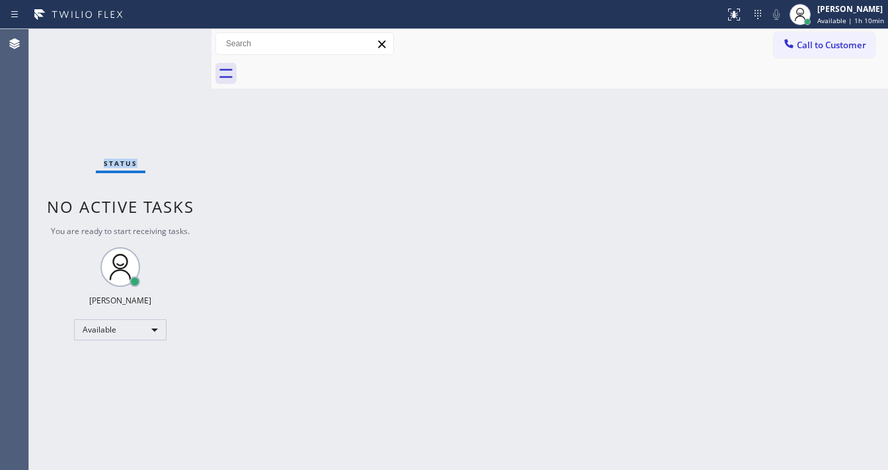
click at [169, 38] on div "Status No active tasks You are ready to start receiving tasks. [PERSON_NAME]" at bounding box center [120, 249] width 182 height 441
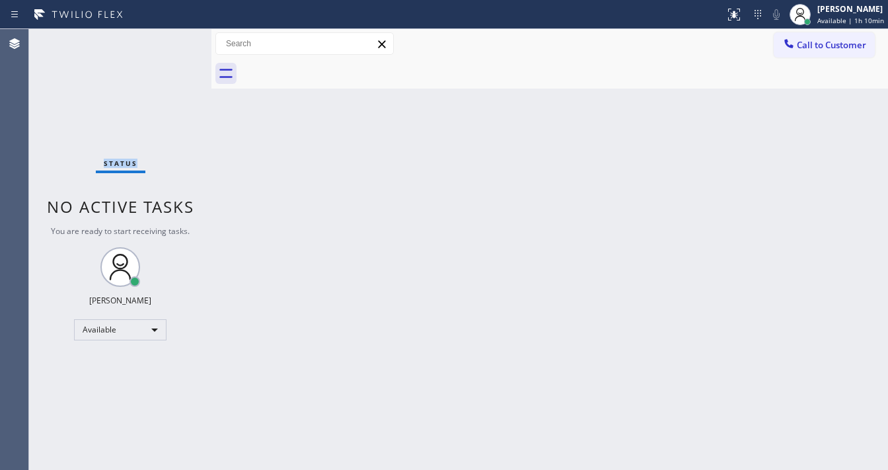
click at [169, 38] on div "Status No active tasks You are ready to start receiving tasks. [PERSON_NAME]" at bounding box center [120, 249] width 182 height 441
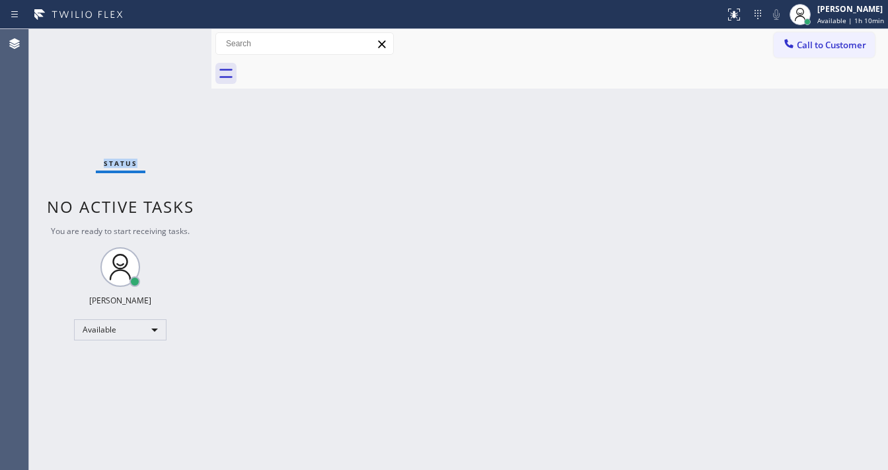
click at [169, 38] on div "Status No active tasks You are ready to start receiving tasks. [PERSON_NAME]" at bounding box center [120, 249] width 182 height 441
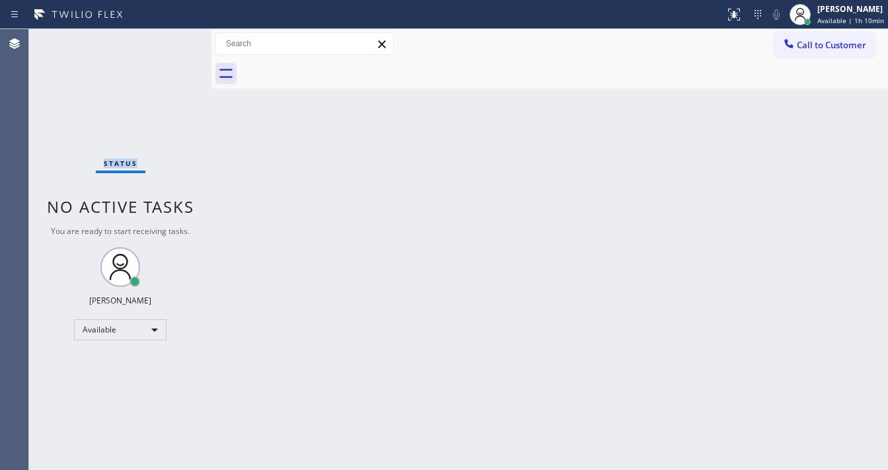
click at [169, 38] on div "Status No active tasks You are ready to start receiving tasks. [PERSON_NAME]" at bounding box center [120, 249] width 182 height 441
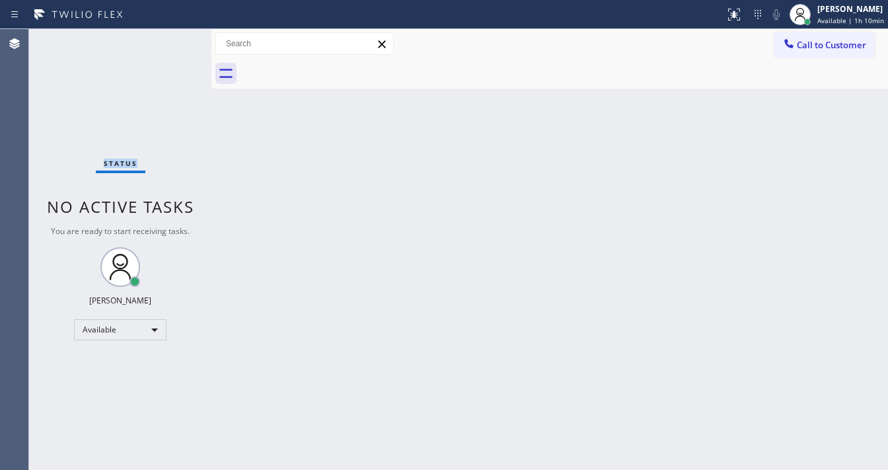
click at [169, 38] on div "Status No active tasks You are ready to start receiving tasks. [PERSON_NAME]" at bounding box center [120, 249] width 182 height 441
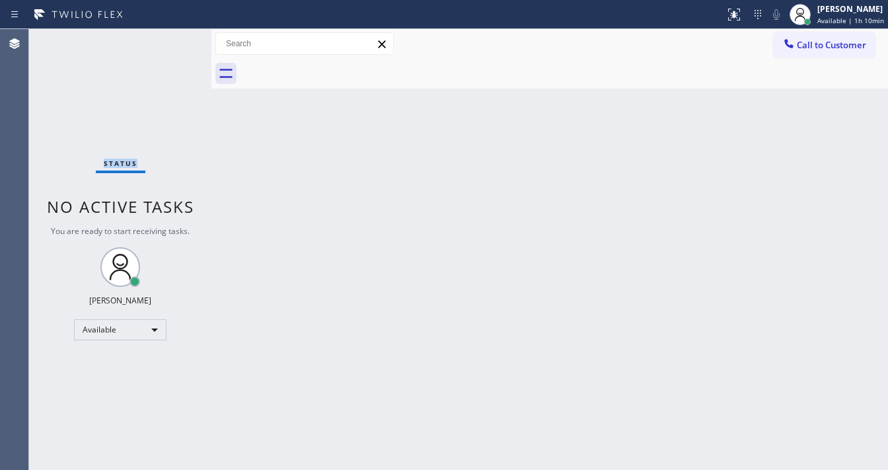
click at [169, 38] on div "Status No active tasks You are ready to start receiving tasks. [PERSON_NAME]" at bounding box center [120, 249] width 182 height 441
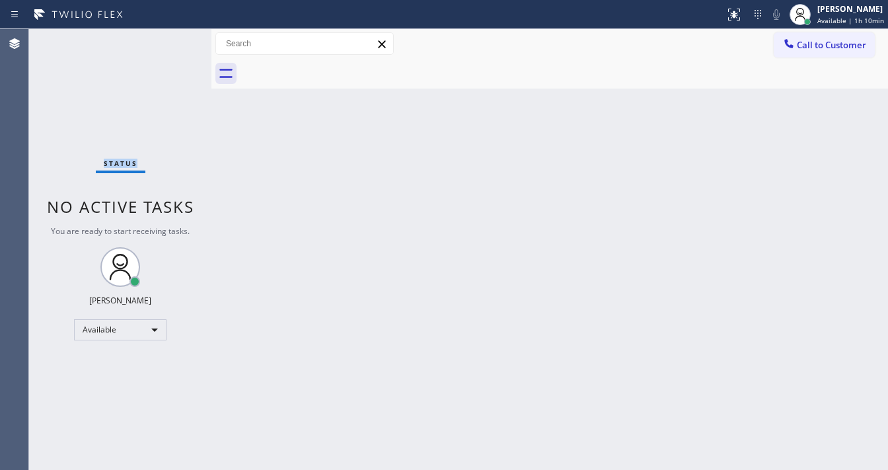
click at [169, 38] on div "Status No active tasks You are ready to start receiving tasks. [PERSON_NAME]" at bounding box center [120, 249] width 182 height 441
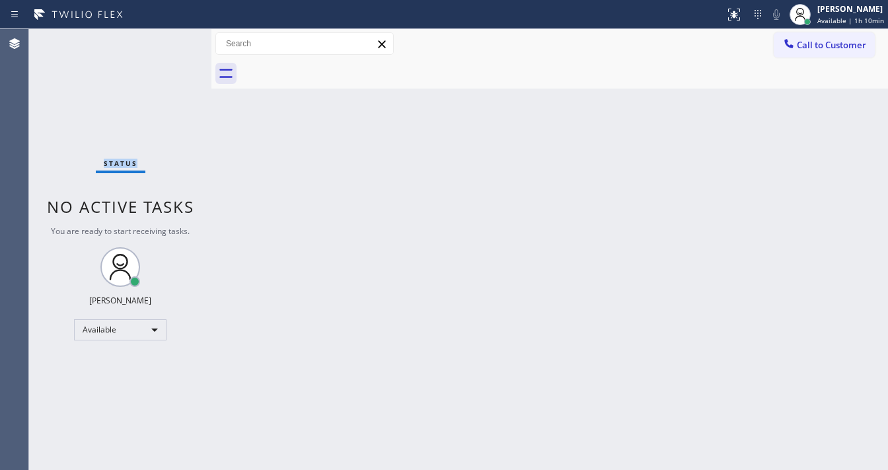
click at [169, 38] on div "Status No active tasks You are ready to start receiving tasks. [PERSON_NAME]" at bounding box center [120, 249] width 182 height 441
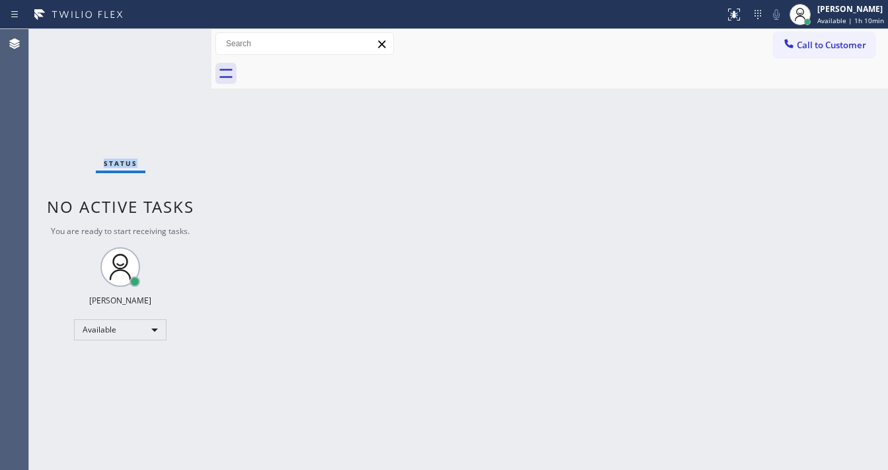
click at [169, 38] on div "Status No active tasks You are ready to start receiving tasks. [PERSON_NAME]" at bounding box center [120, 249] width 182 height 441
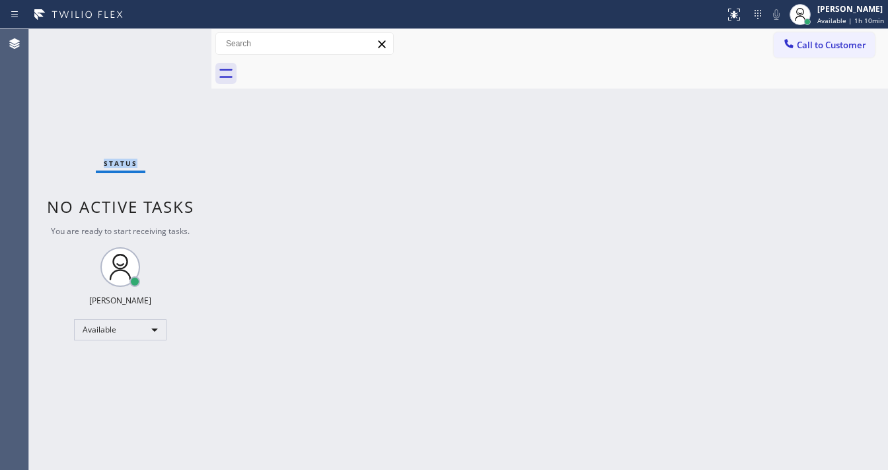
click at [169, 38] on div "Status No active tasks You are ready to start receiving tasks. [PERSON_NAME]" at bounding box center [120, 249] width 182 height 441
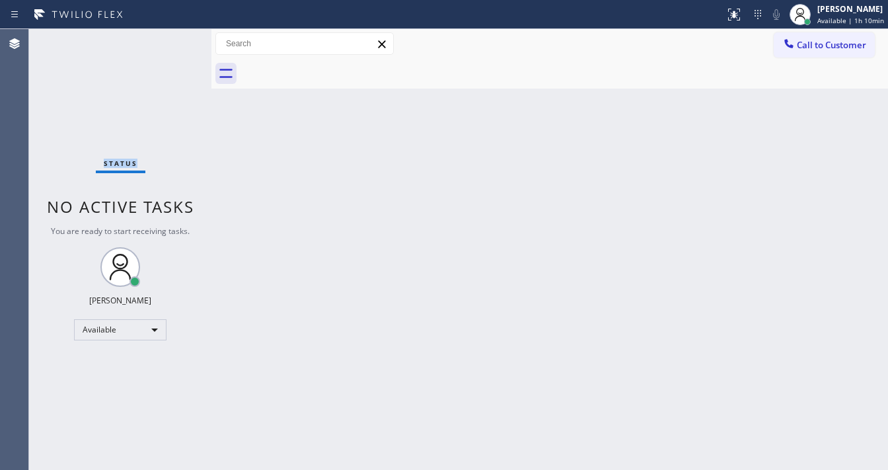
click at [169, 38] on div "Status No active tasks You are ready to start receiving tasks. [PERSON_NAME]" at bounding box center [120, 249] width 182 height 441
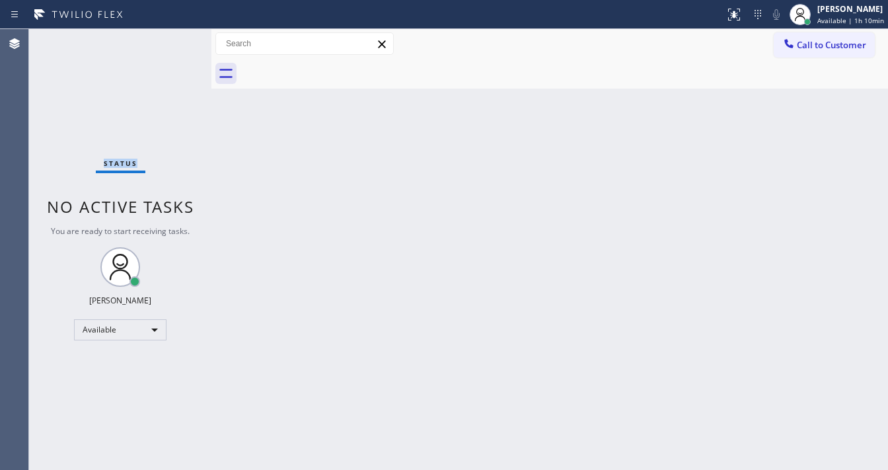
click at [169, 38] on div "Status No active tasks You are ready to start receiving tasks. [PERSON_NAME]" at bounding box center [120, 249] width 182 height 441
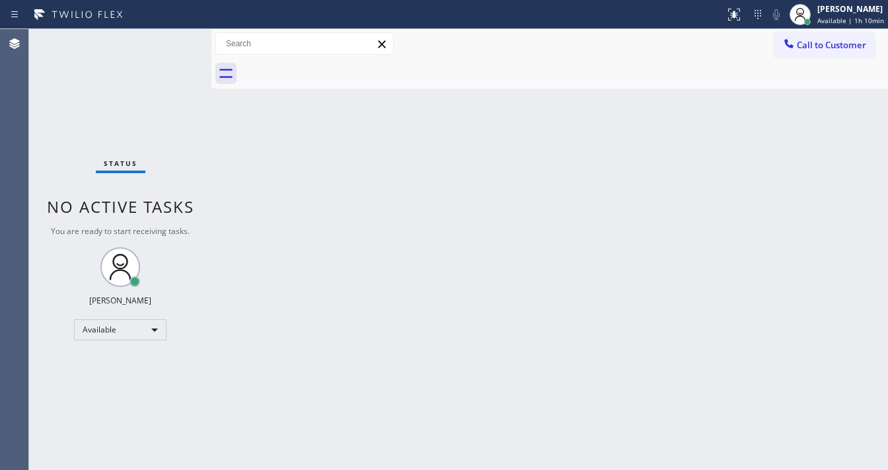
click at [169, 38] on div "Status No active tasks You are ready to start receiving tasks. [PERSON_NAME]" at bounding box center [120, 249] width 182 height 441
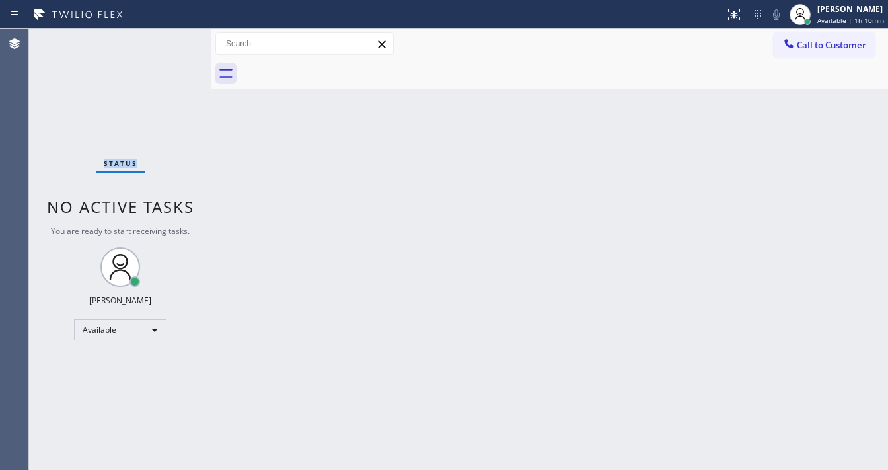
click at [169, 38] on div "Status No active tasks You are ready to start receiving tasks. [PERSON_NAME]" at bounding box center [120, 249] width 182 height 441
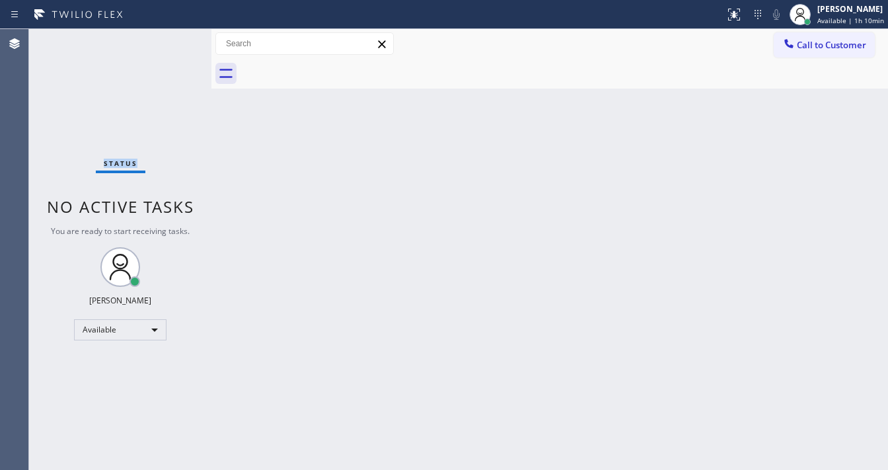
click at [169, 38] on div "Status No active tasks You are ready to start receiving tasks. [PERSON_NAME]" at bounding box center [120, 249] width 182 height 441
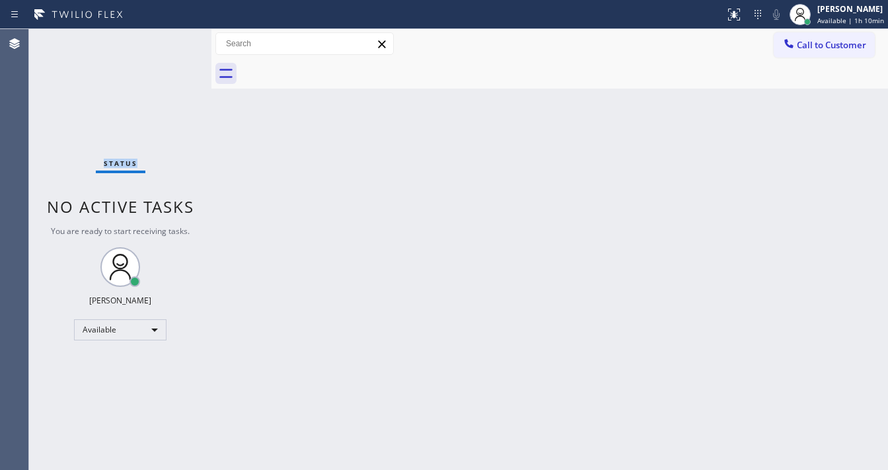
click at [169, 38] on div "Status No active tasks You are ready to start receiving tasks. [PERSON_NAME]" at bounding box center [120, 249] width 182 height 441
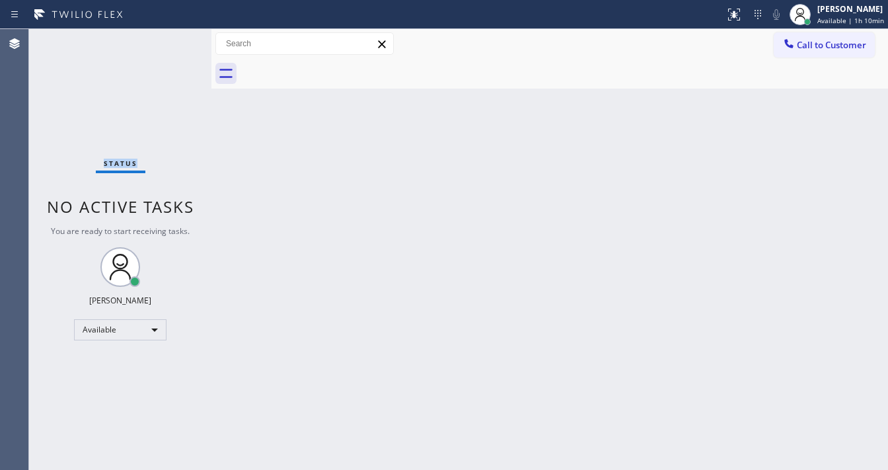
click at [169, 38] on div "Status No active tasks You are ready to start receiving tasks. [PERSON_NAME]" at bounding box center [120, 249] width 182 height 441
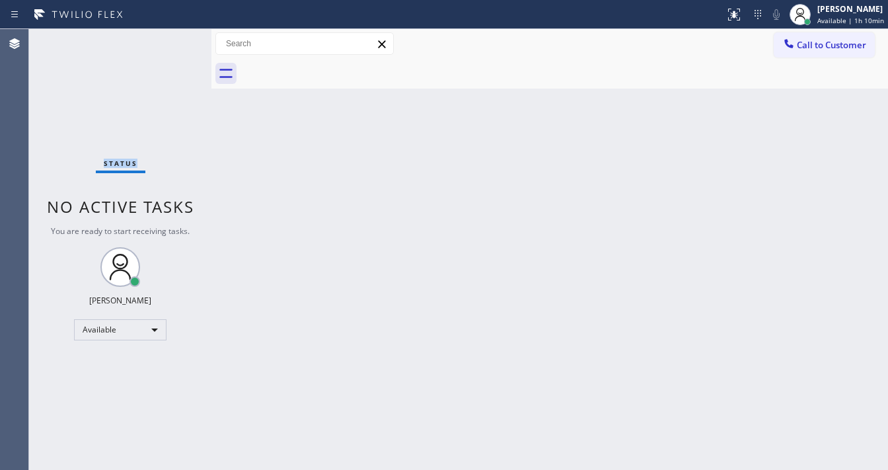
click at [169, 38] on div "Status No active tasks You are ready to start receiving tasks. [PERSON_NAME]" at bounding box center [120, 249] width 182 height 441
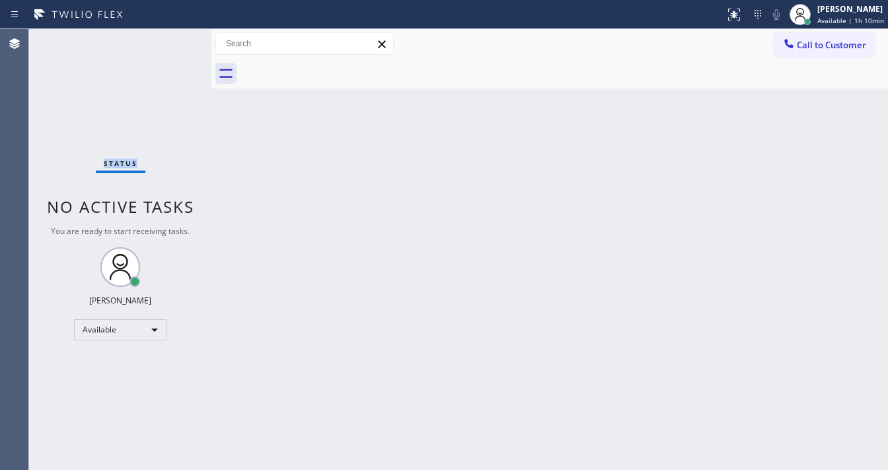
click at [169, 38] on div "Status No active tasks You are ready to start receiving tasks. [PERSON_NAME]" at bounding box center [120, 249] width 182 height 441
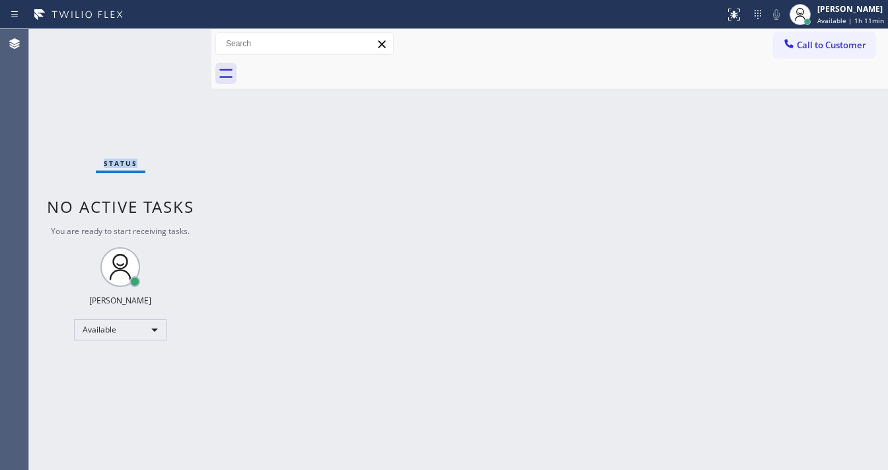
click at [169, 38] on div "Status No active tasks You are ready to start receiving tasks. [PERSON_NAME]" at bounding box center [120, 249] width 182 height 441
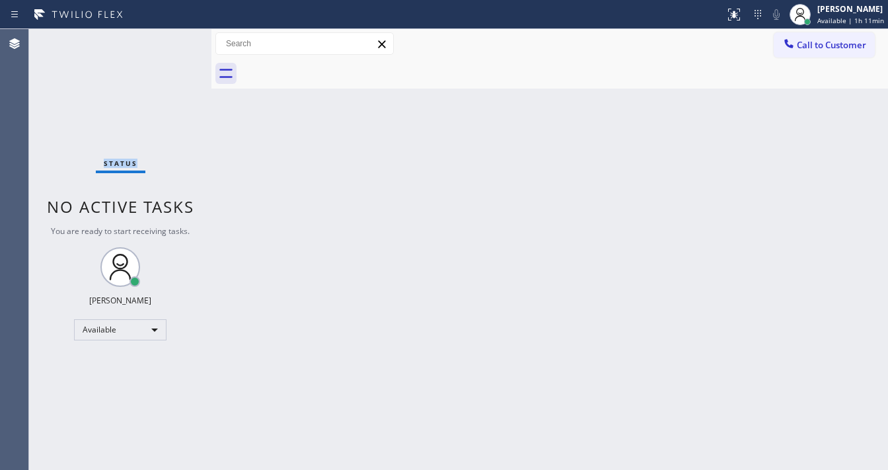
click at [169, 38] on div "Status No active tasks You are ready to start receiving tasks. [PERSON_NAME]" at bounding box center [120, 249] width 182 height 441
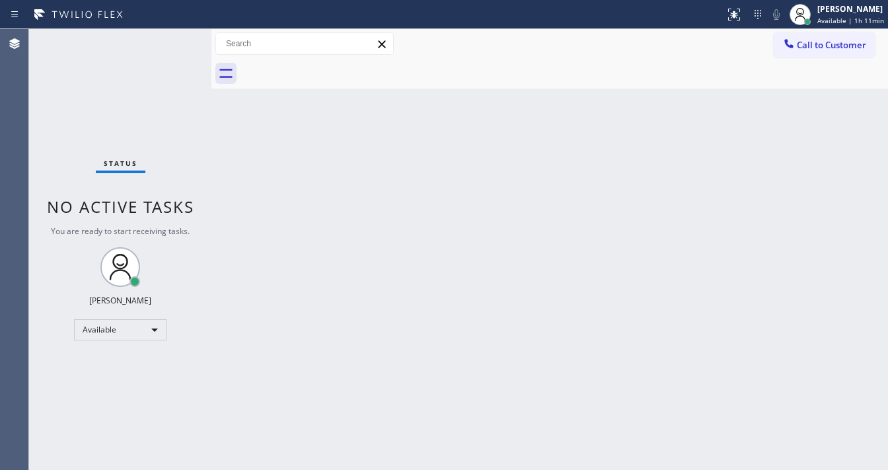
click at [169, 38] on div "Status No active tasks You are ready to start receiving tasks. [PERSON_NAME]" at bounding box center [120, 249] width 182 height 441
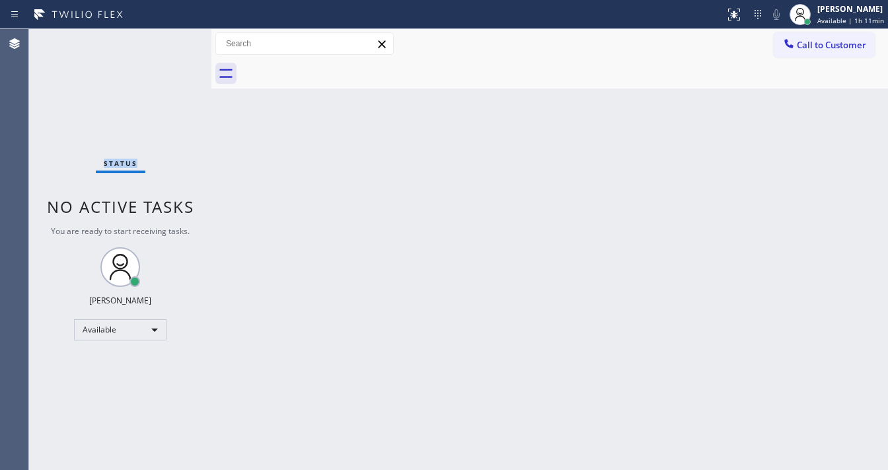
click at [169, 38] on div "Status No active tasks You are ready to start receiving tasks. [PERSON_NAME]" at bounding box center [120, 249] width 182 height 441
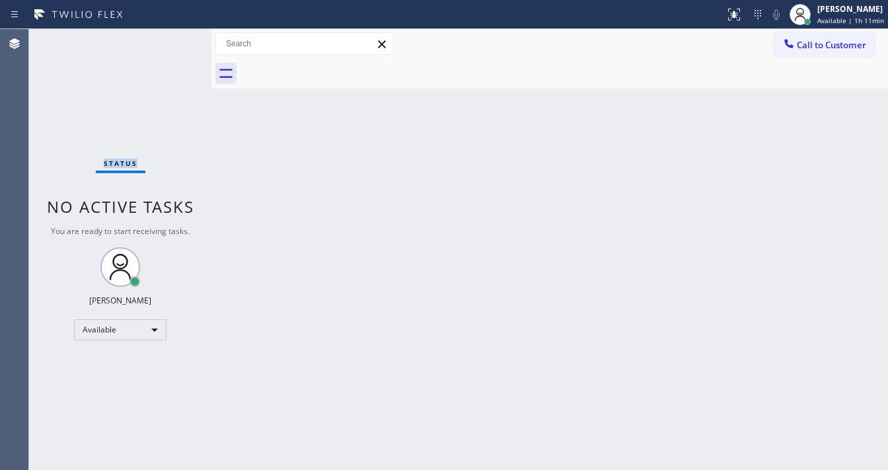
click at [169, 38] on div "Status No active tasks You are ready to start receiving tasks. [PERSON_NAME]" at bounding box center [120, 249] width 182 height 441
click at [61, 119] on div "Status No active tasks You are ready to start receiving tasks. [PERSON_NAME]" at bounding box center [120, 249] width 182 height 441
click at [172, 36] on div "Status No active tasks You are ready to start receiving tasks. [PERSON_NAME]" at bounding box center [120, 249] width 182 height 441
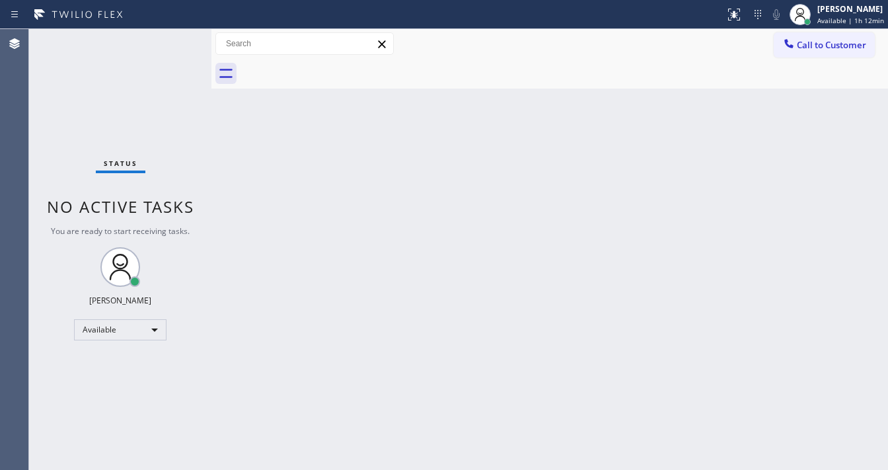
click at [172, 36] on div "Status No active tasks You are ready to start receiving tasks. [PERSON_NAME]" at bounding box center [120, 249] width 182 height 441
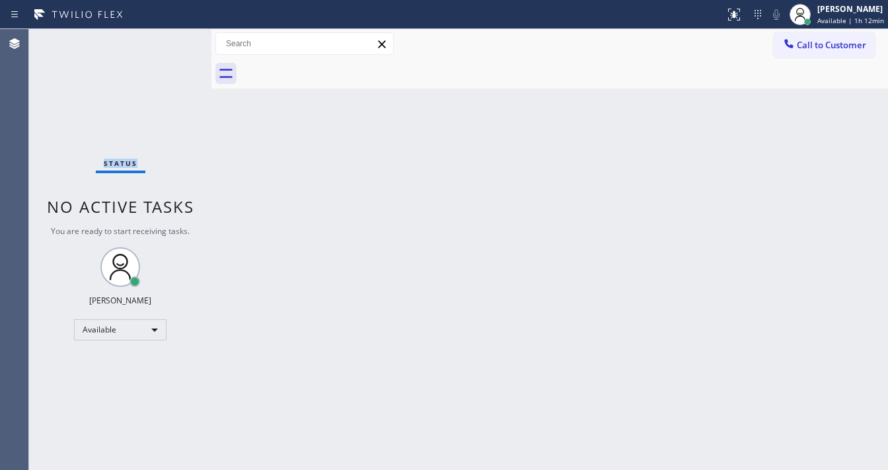
click at [172, 36] on div "Status No active tasks You are ready to start receiving tasks. [PERSON_NAME]" at bounding box center [120, 249] width 182 height 441
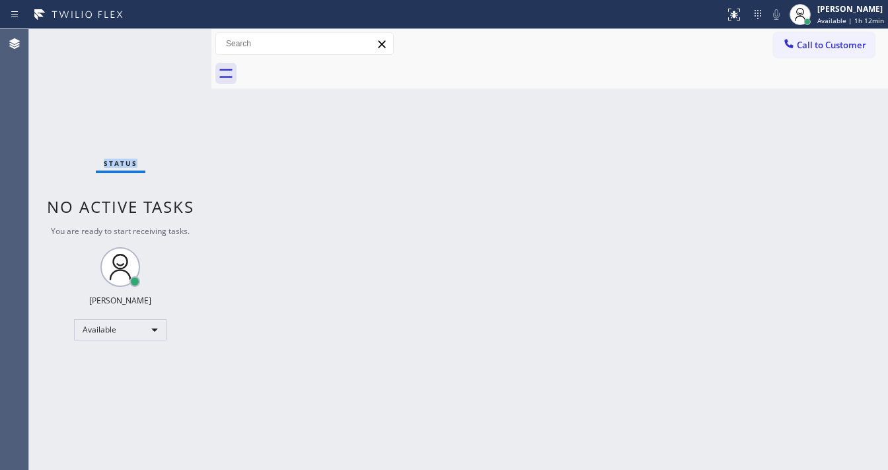
click at [172, 36] on div "Status No active tasks You are ready to start receiving tasks. [PERSON_NAME]" at bounding box center [120, 249] width 182 height 441
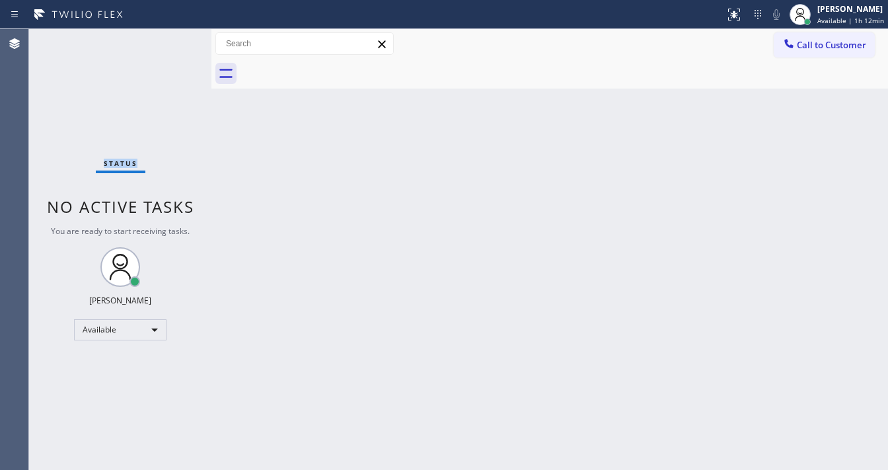
click at [172, 36] on div "Status No active tasks You are ready to start receiving tasks. [PERSON_NAME]" at bounding box center [120, 249] width 182 height 441
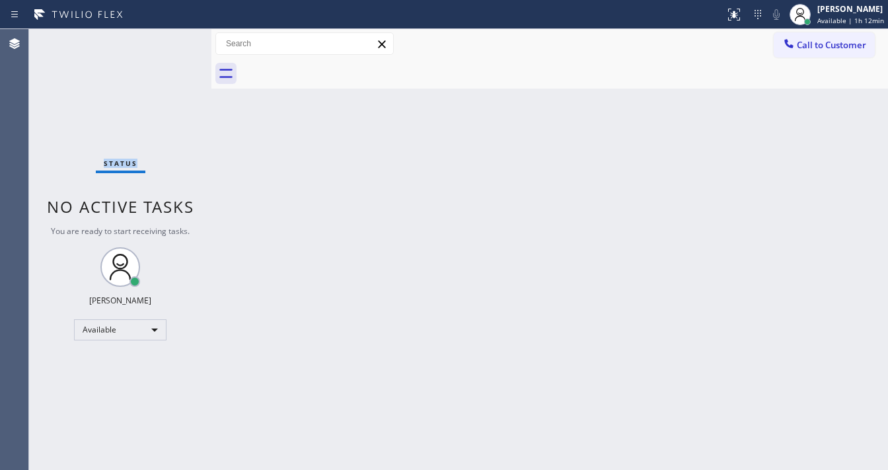
click at [172, 36] on div "Status No active tasks You are ready to start receiving tasks. [PERSON_NAME]" at bounding box center [120, 249] width 182 height 441
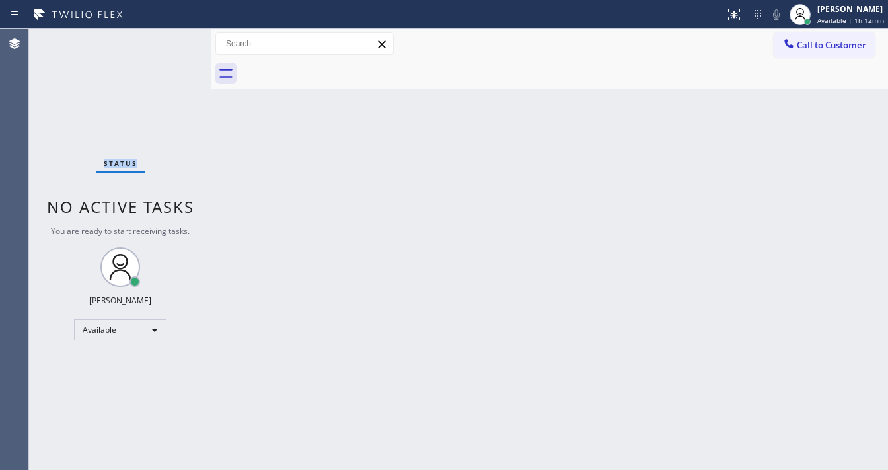
click at [172, 36] on div "Status No active tasks You are ready to start receiving tasks. [PERSON_NAME]" at bounding box center [120, 249] width 182 height 441
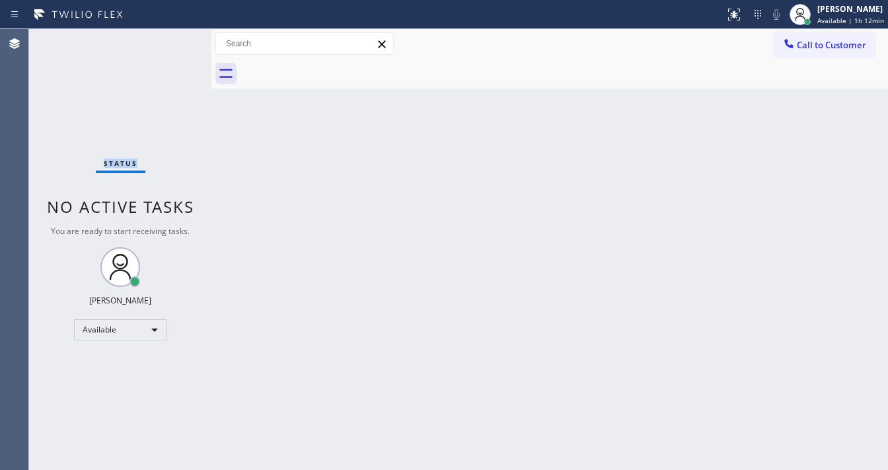
click at [172, 36] on div "Status No active tasks You are ready to start receiving tasks. [PERSON_NAME]" at bounding box center [120, 249] width 182 height 441
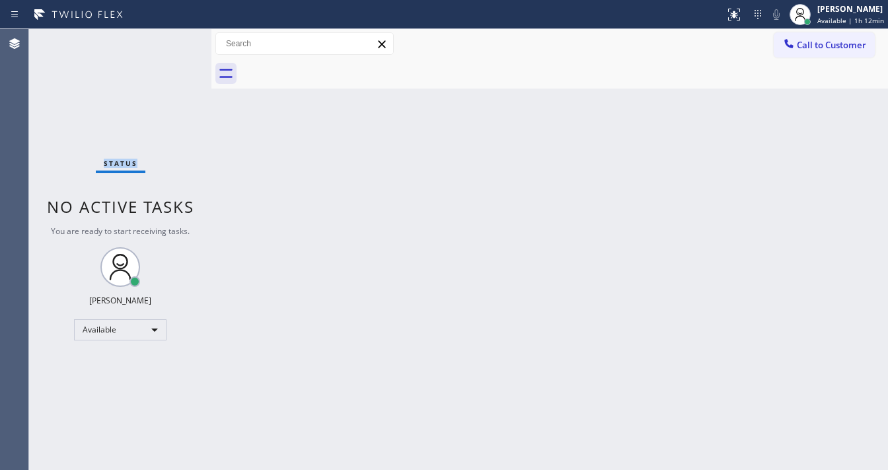
click at [172, 36] on div "Status No active tasks You are ready to start receiving tasks. [PERSON_NAME]" at bounding box center [120, 249] width 182 height 441
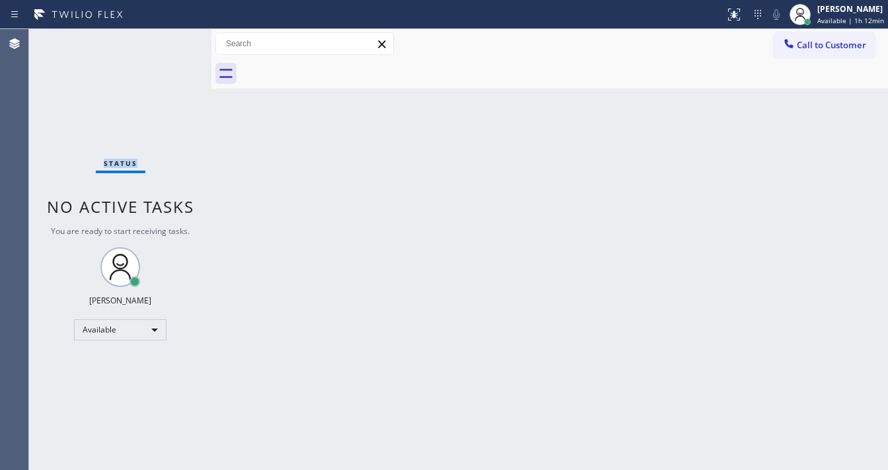
click at [172, 36] on div "Status No active tasks You are ready to start receiving tasks. [PERSON_NAME]" at bounding box center [120, 249] width 182 height 441
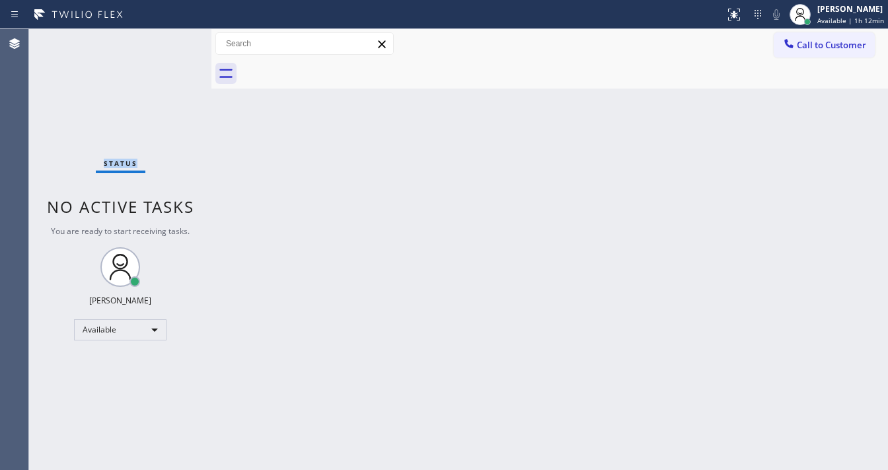
click at [172, 36] on div "Status No active tasks You are ready to start receiving tasks. [PERSON_NAME]" at bounding box center [120, 249] width 182 height 441
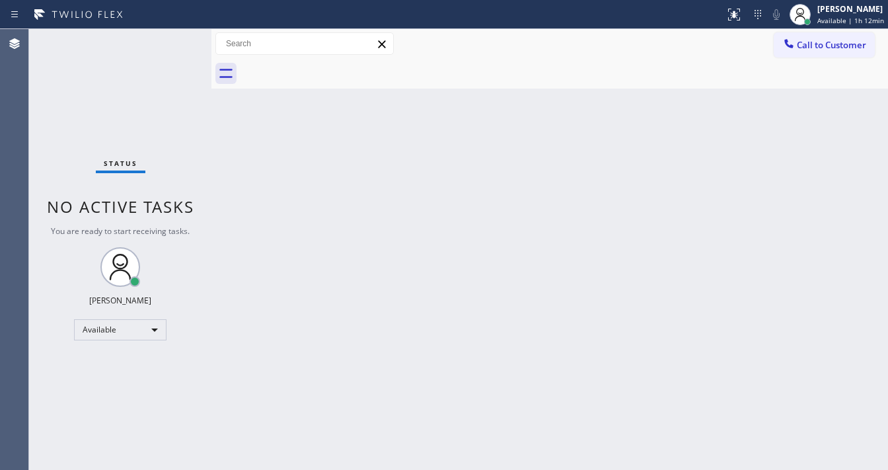
click at [172, 36] on div "Status No active tasks You are ready to start receiving tasks. [PERSON_NAME]" at bounding box center [120, 249] width 182 height 441
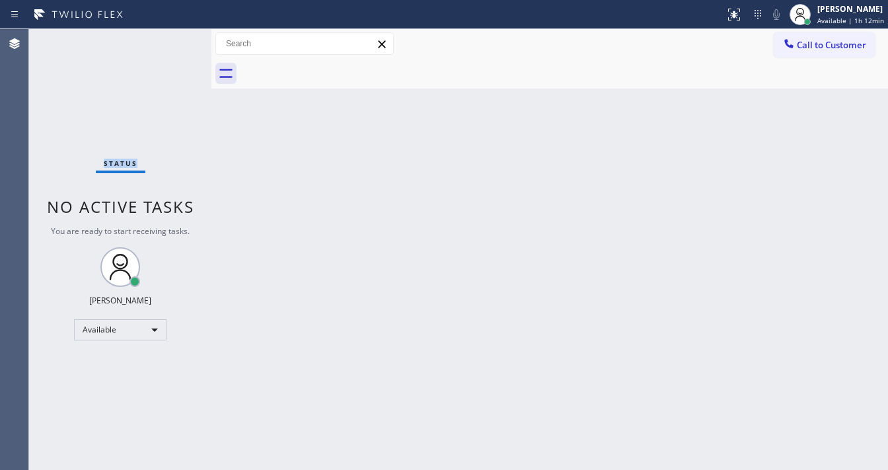
click at [172, 36] on div "Status No active tasks You are ready to start receiving tasks. [PERSON_NAME]" at bounding box center [120, 249] width 182 height 441
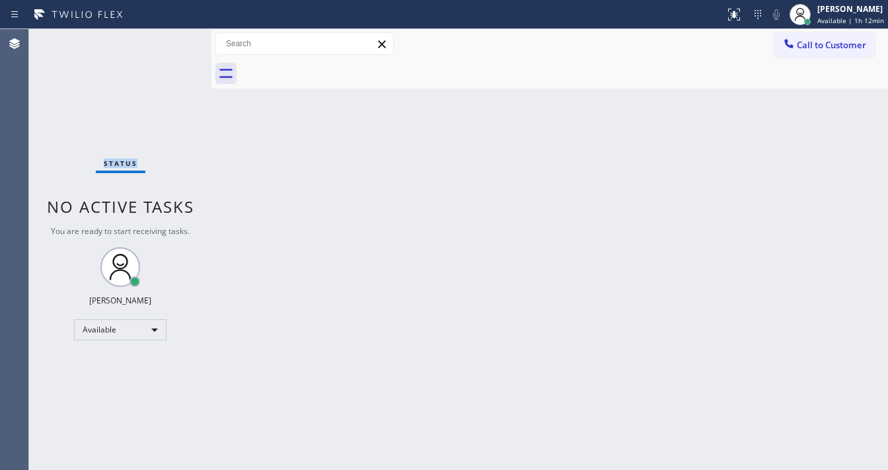
click at [172, 36] on div "Status No active tasks You are ready to start receiving tasks. [PERSON_NAME]" at bounding box center [120, 249] width 182 height 441
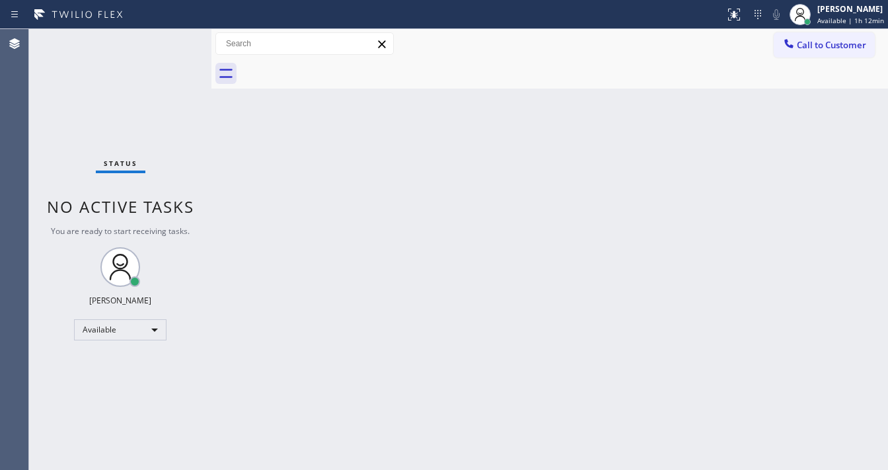
click at [172, 36] on div "Status No active tasks You are ready to start receiving tasks. [PERSON_NAME]" at bounding box center [120, 249] width 182 height 441
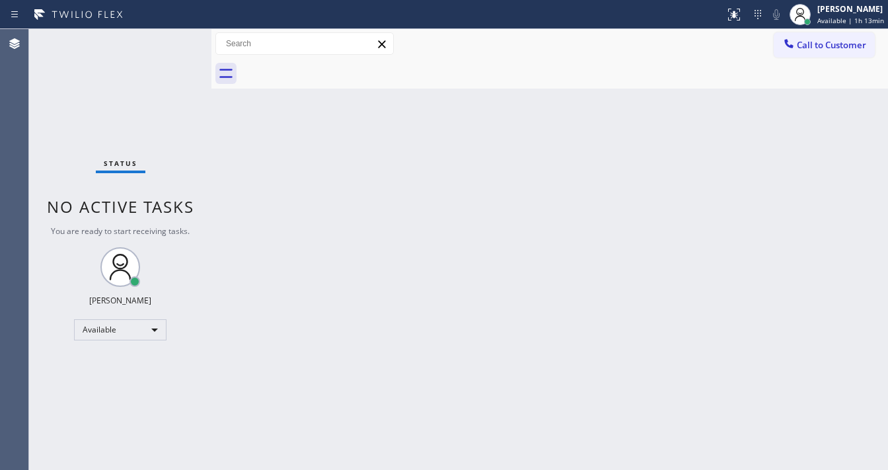
click at [172, 36] on div "Status No active tasks You are ready to start receiving tasks. [PERSON_NAME]" at bounding box center [120, 249] width 182 height 441
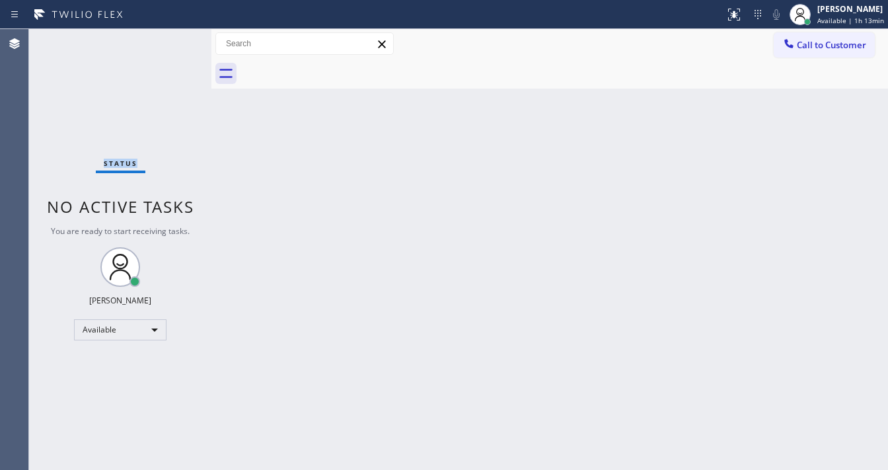
click at [172, 36] on div "Status No active tasks You are ready to start receiving tasks. [PERSON_NAME]" at bounding box center [120, 249] width 182 height 441
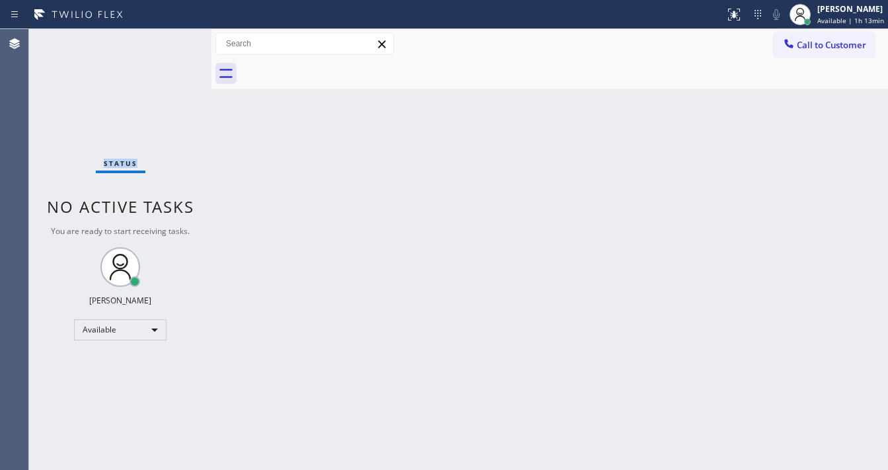
click at [172, 36] on div "Status No active tasks You are ready to start receiving tasks. [PERSON_NAME]" at bounding box center [120, 249] width 182 height 441
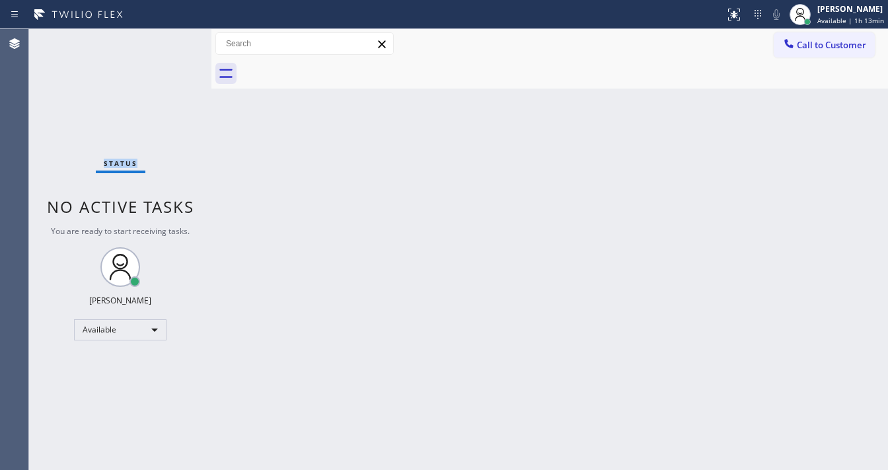
click at [172, 36] on div "Status No active tasks You are ready to start receiving tasks. [PERSON_NAME]" at bounding box center [120, 249] width 182 height 441
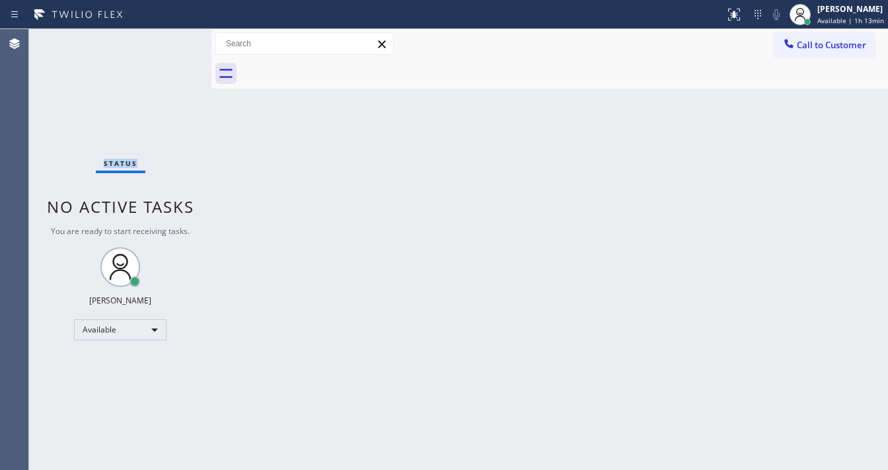
click at [172, 36] on div "Status No active tasks You are ready to start receiving tasks. [PERSON_NAME]" at bounding box center [120, 249] width 182 height 441
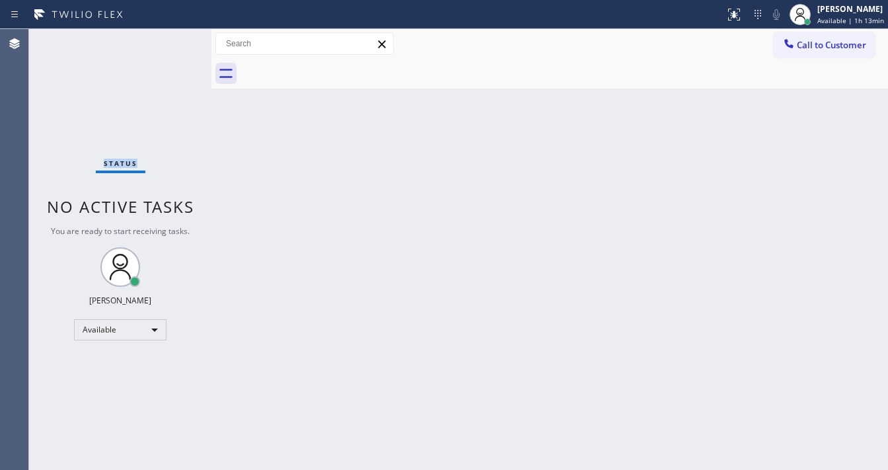
click at [172, 36] on div "Status No active tasks You are ready to start receiving tasks. [PERSON_NAME]" at bounding box center [120, 249] width 182 height 441
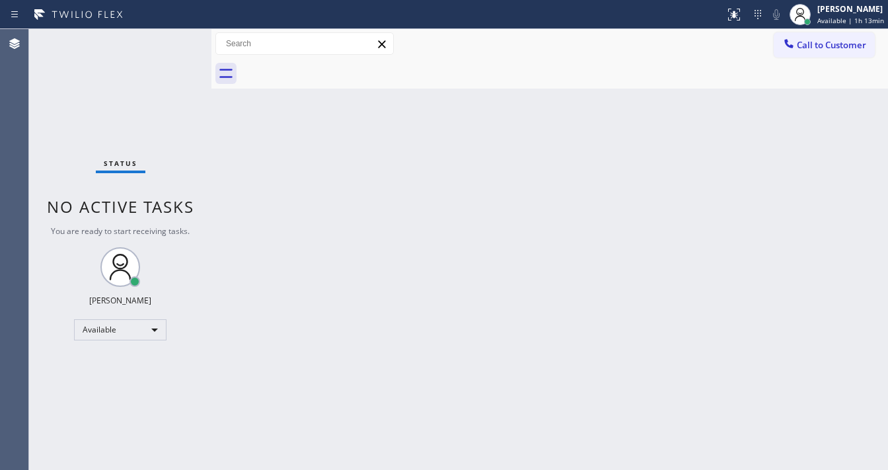
click at [172, 36] on div "Status No active tasks You are ready to start receiving tasks. [PERSON_NAME]" at bounding box center [120, 249] width 182 height 441
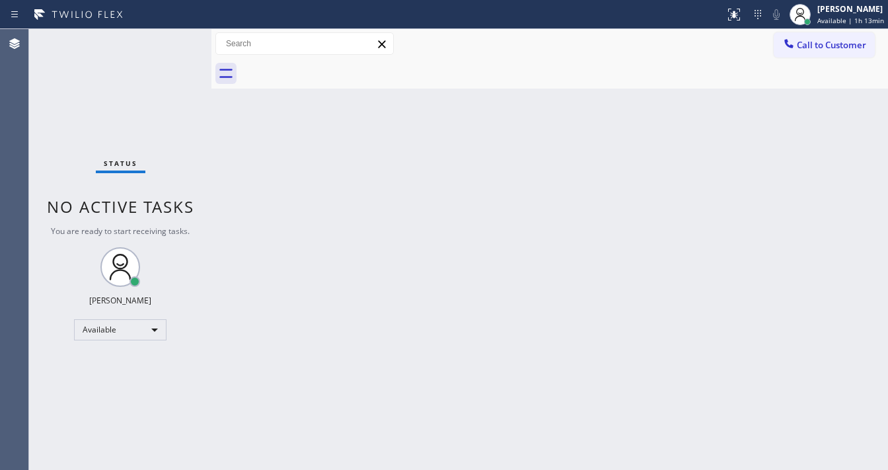
click at [172, 36] on div "Status No active tasks You are ready to start receiving tasks. [PERSON_NAME]" at bounding box center [120, 249] width 182 height 441
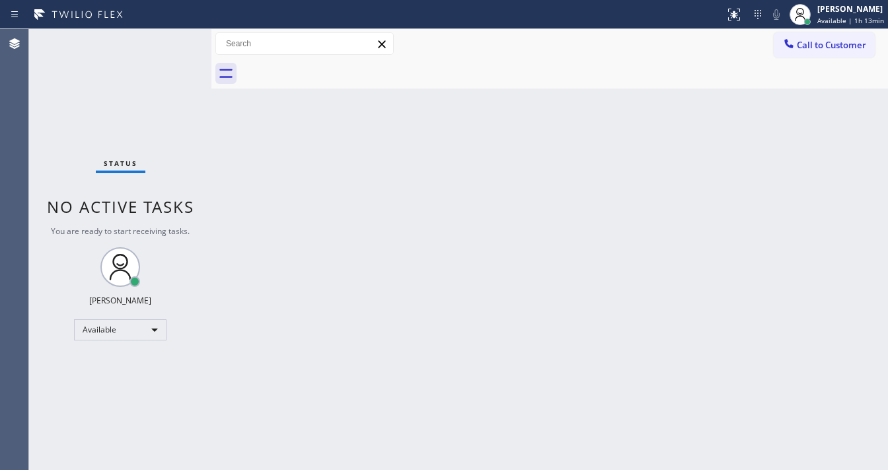
click at [172, 36] on div "Status No active tasks You are ready to start receiving tasks. [PERSON_NAME]" at bounding box center [120, 249] width 182 height 441
click at [169, 40] on div "Status No active tasks You are ready to start receiving tasks. [PERSON_NAME]" at bounding box center [120, 249] width 182 height 441
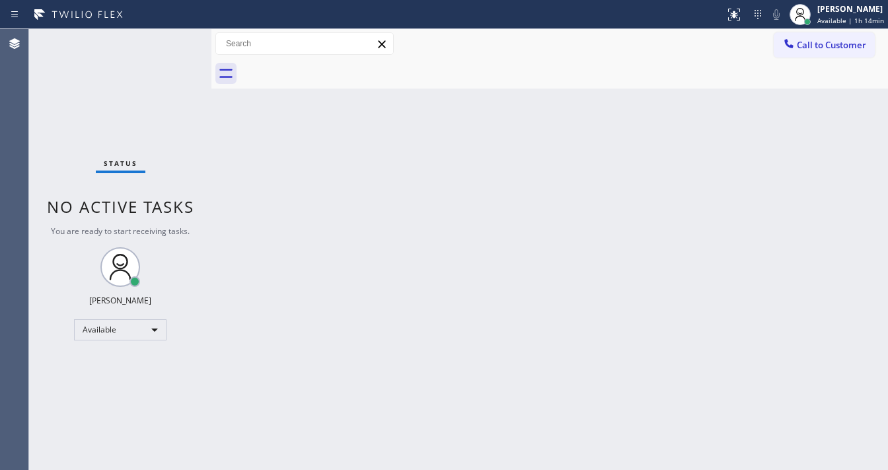
click at [169, 40] on div "Status No active tasks You are ready to start receiving tasks. [PERSON_NAME]" at bounding box center [120, 249] width 182 height 441
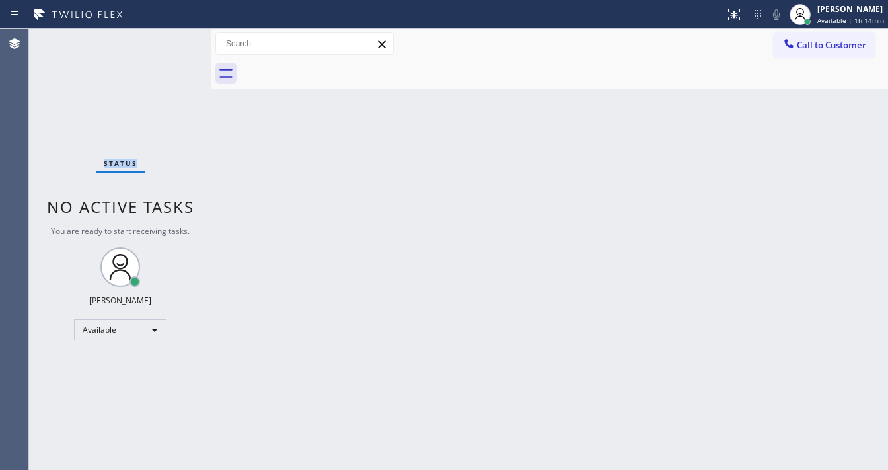
click at [169, 40] on div "Status No active tasks You are ready to start receiving tasks. [PERSON_NAME]" at bounding box center [120, 249] width 182 height 441
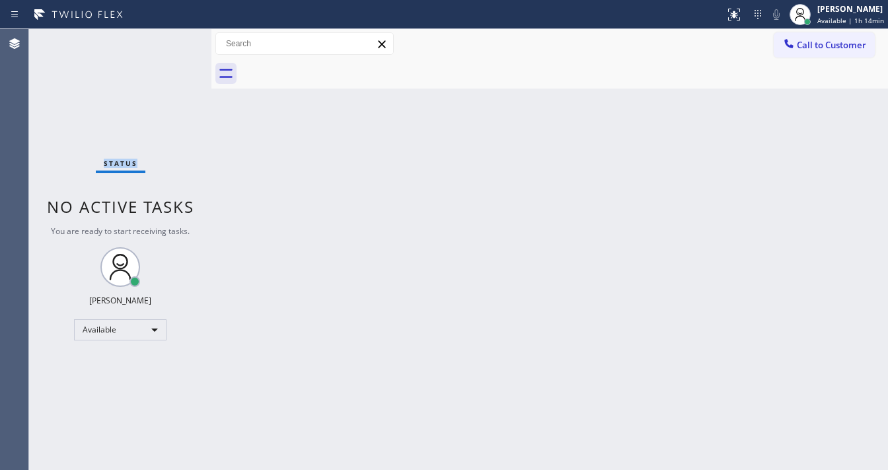
click at [169, 40] on div "Status No active tasks You are ready to start receiving tasks. [PERSON_NAME]" at bounding box center [120, 249] width 182 height 441
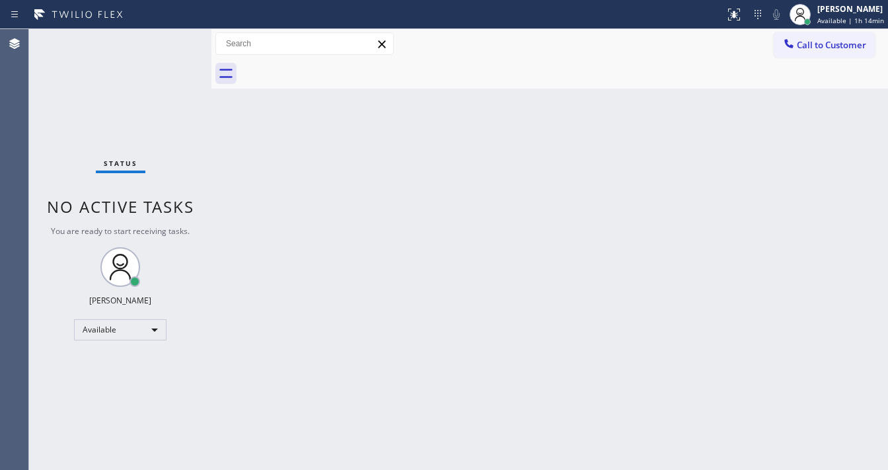
click at [169, 40] on div "Status No active tasks You are ready to start receiving tasks. [PERSON_NAME]" at bounding box center [120, 249] width 182 height 441
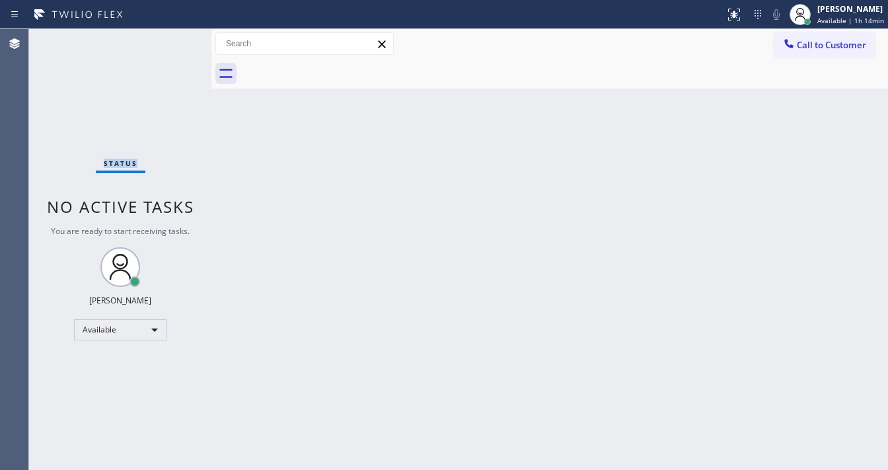
click at [169, 40] on div "Status No active tasks You are ready to start receiving tasks. [PERSON_NAME]" at bounding box center [120, 249] width 182 height 441
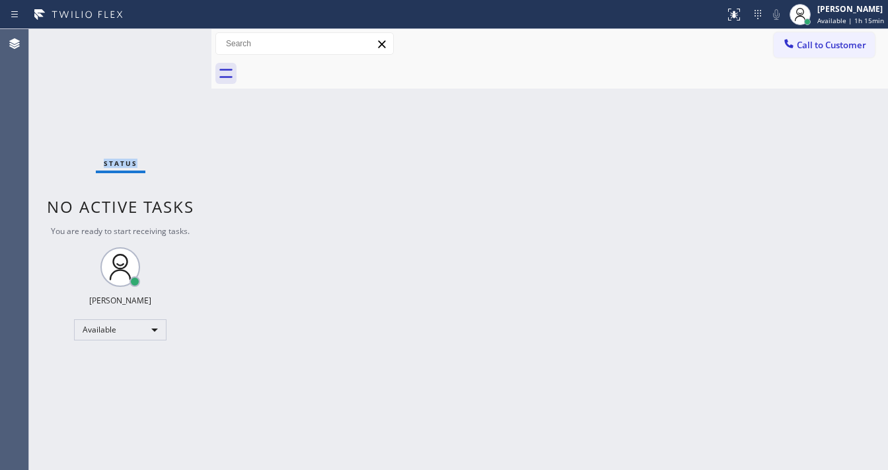
click at [169, 40] on div "Status No active tasks You are ready to start receiving tasks. [PERSON_NAME]" at bounding box center [120, 249] width 182 height 441
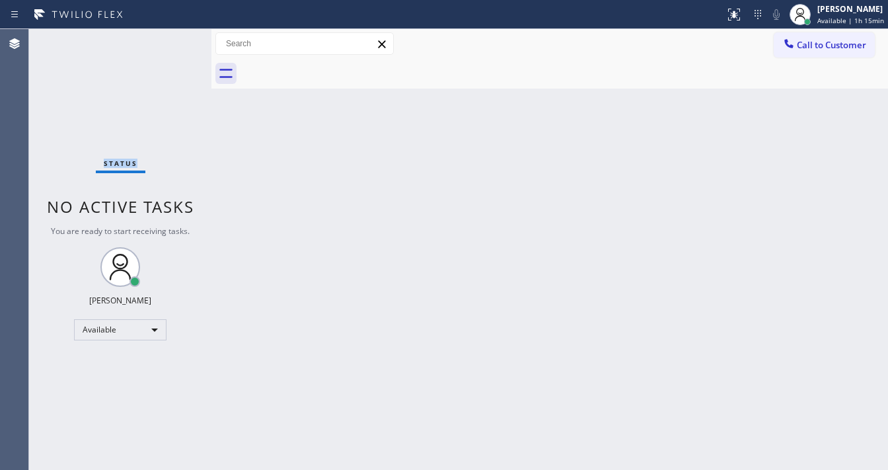
click at [169, 40] on div "Status No active tasks You are ready to start receiving tasks. [PERSON_NAME]" at bounding box center [120, 249] width 182 height 441
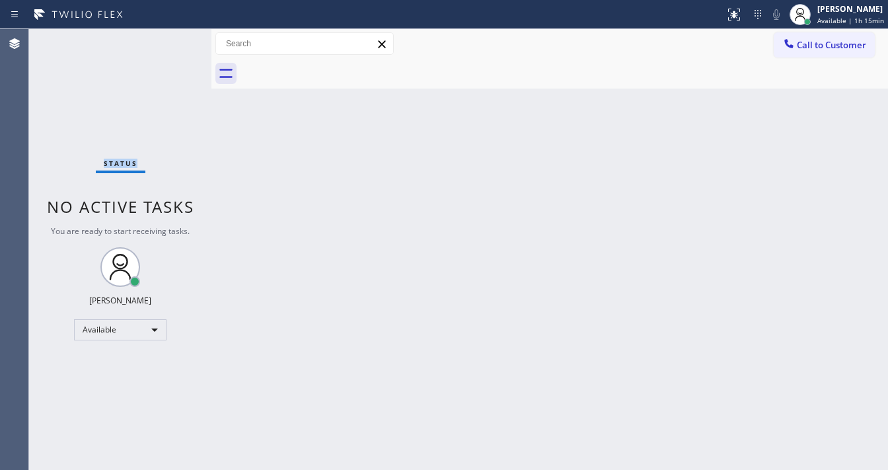
click at [169, 40] on div "Status No active tasks You are ready to start receiving tasks. [PERSON_NAME]" at bounding box center [120, 249] width 182 height 441
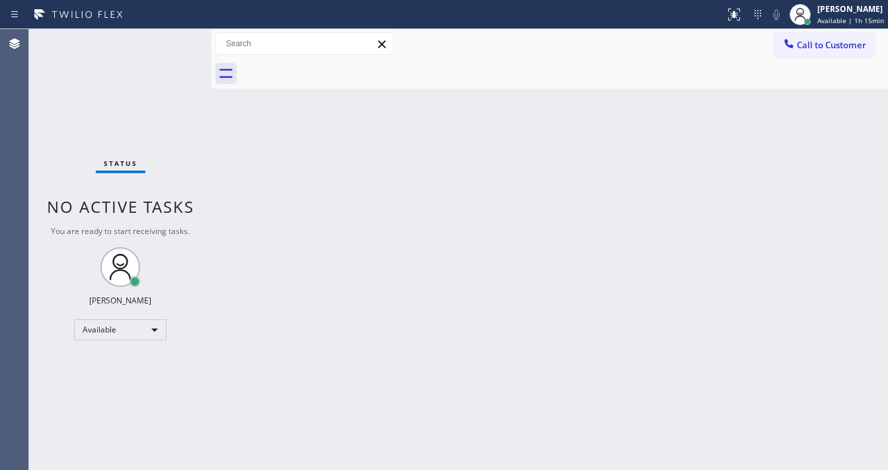
click at [169, 40] on div "Status No active tasks You are ready to start receiving tasks. [PERSON_NAME]" at bounding box center [120, 249] width 182 height 441
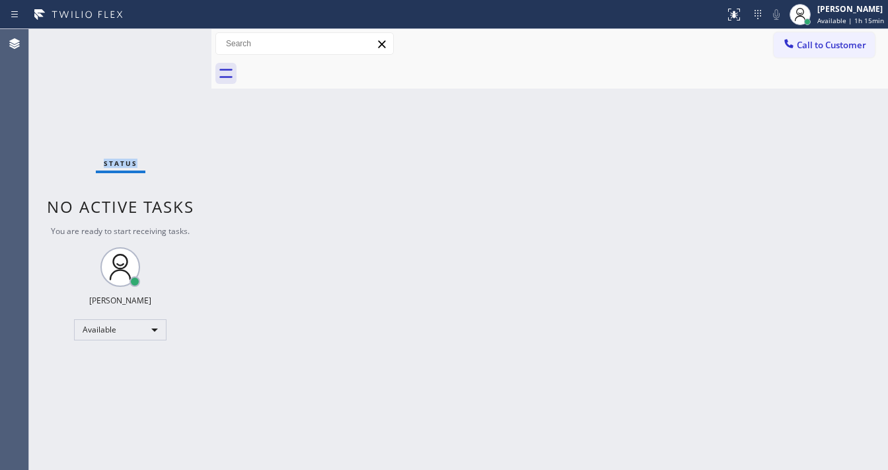
click at [169, 40] on div "Status No active tasks You are ready to start receiving tasks. [PERSON_NAME]" at bounding box center [120, 249] width 182 height 441
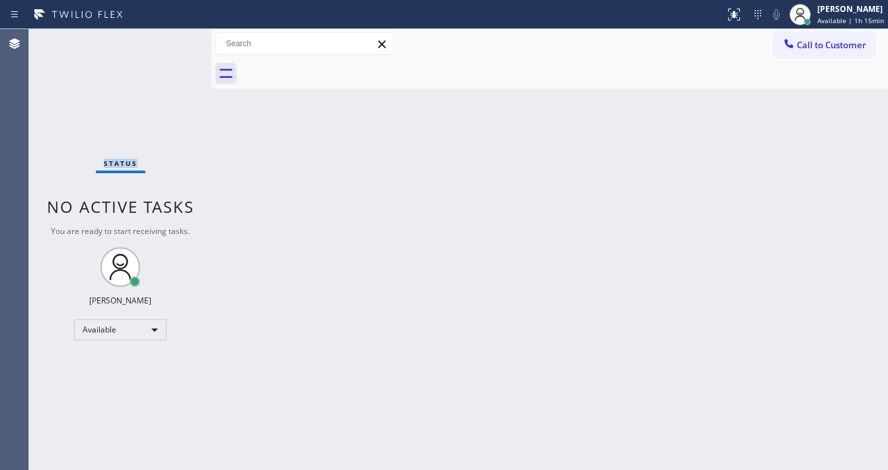
click at [169, 40] on div "Status No active tasks You are ready to start receiving tasks. [PERSON_NAME]" at bounding box center [120, 249] width 182 height 441
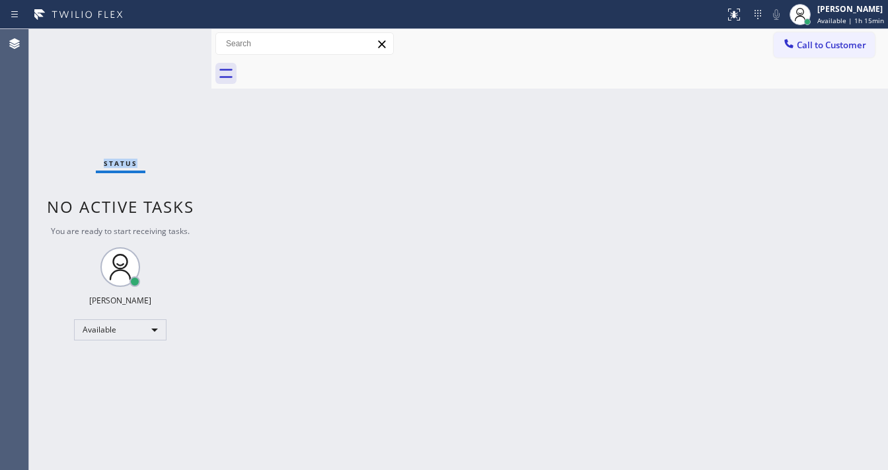
click at [169, 40] on div "Status No active tasks You are ready to start receiving tasks. [PERSON_NAME]" at bounding box center [120, 249] width 182 height 441
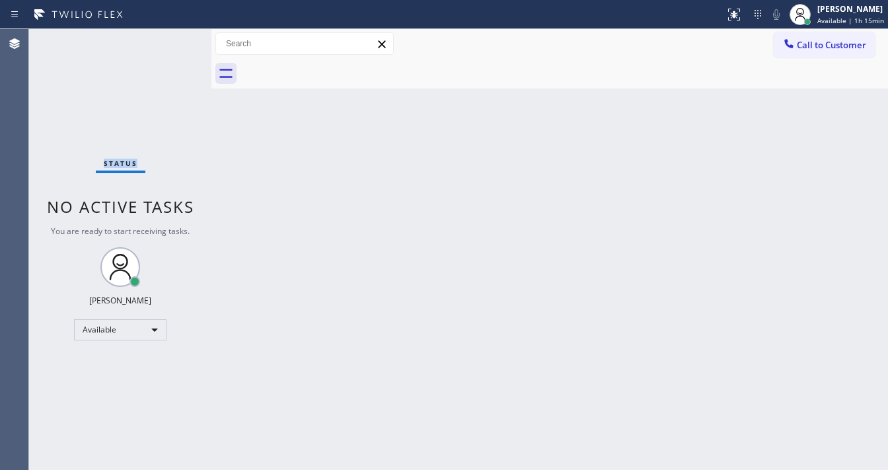
click at [169, 40] on div "Status No active tasks You are ready to start receiving tasks. [PERSON_NAME]" at bounding box center [120, 249] width 182 height 441
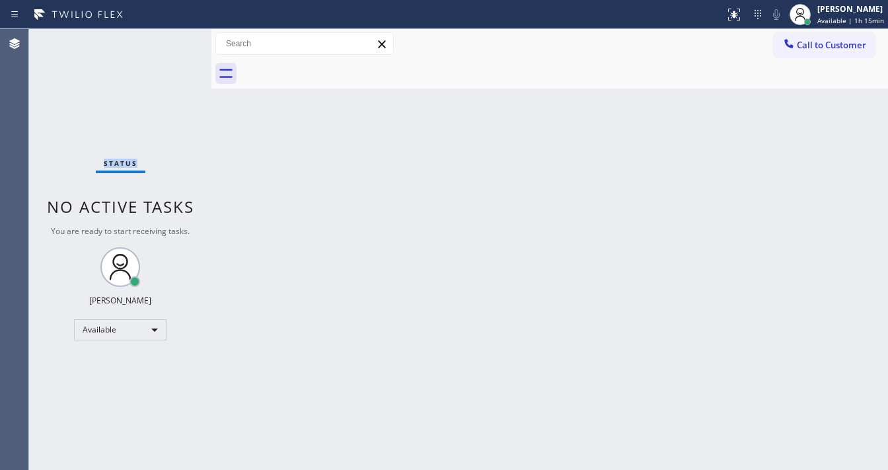
click at [169, 40] on div "Status No active tasks You are ready to start receiving tasks. [PERSON_NAME]" at bounding box center [120, 249] width 182 height 441
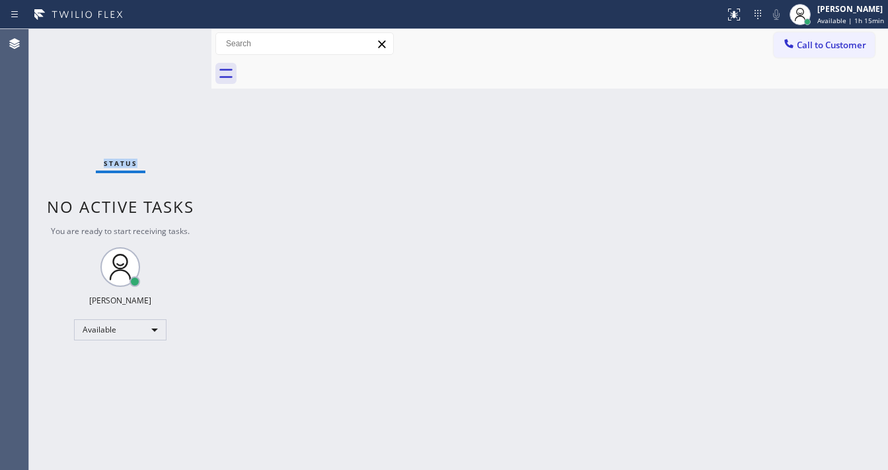
click at [169, 40] on div "Status No active tasks You are ready to start receiving tasks. [PERSON_NAME]" at bounding box center [120, 249] width 182 height 441
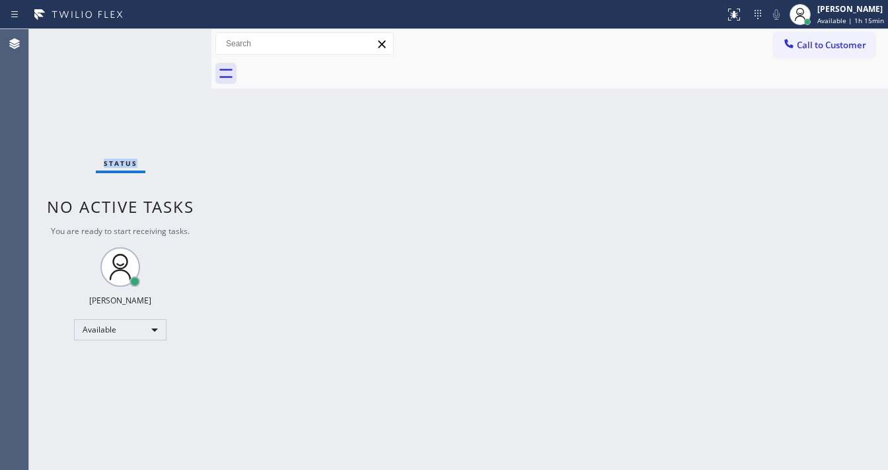
click at [169, 40] on div "Status No active tasks You are ready to start receiving tasks. [PERSON_NAME]" at bounding box center [120, 249] width 182 height 441
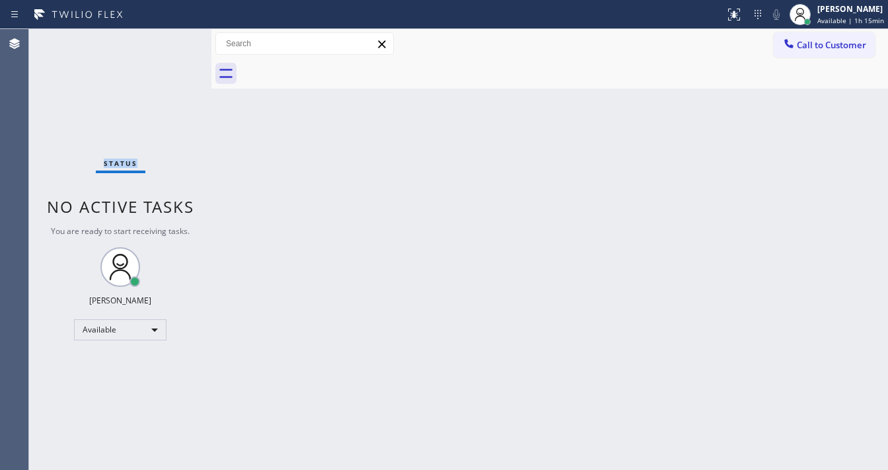
click at [169, 40] on div "Status No active tasks You are ready to start receiving tasks. [PERSON_NAME]" at bounding box center [120, 249] width 182 height 441
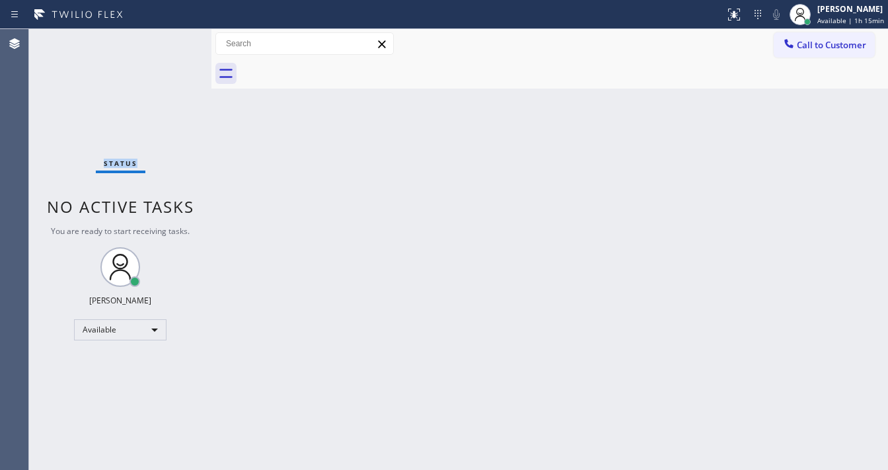
click at [169, 40] on div "Status No active tasks You are ready to start receiving tasks. [PERSON_NAME]" at bounding box center [120, 249] width 182 height 441
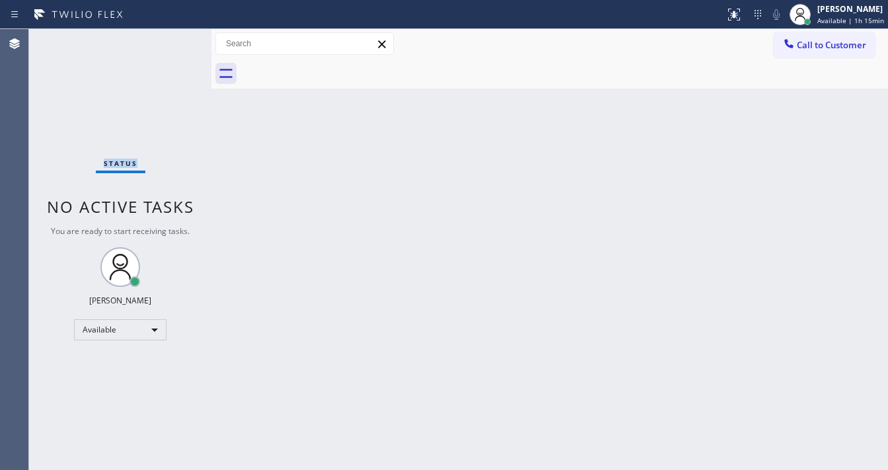
click at [169, 40] on div "Status No active tasks You are ready to start receiving tasks. [PERSON_NAME]" at bounding box center [120, 249] width 182 height 441
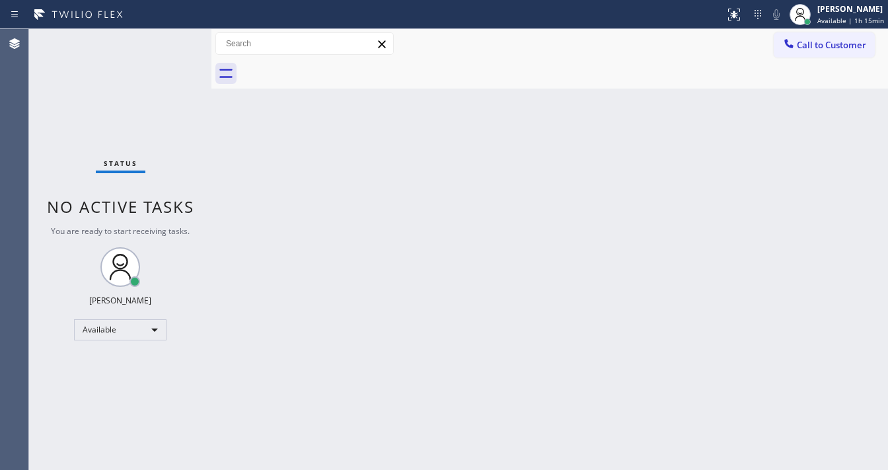
click at [169, 40] on div "Status No active tasks You are ready to start receiving tasks. [PERSON_NAME]" at bounding box center [120, 249] width 182 height 441
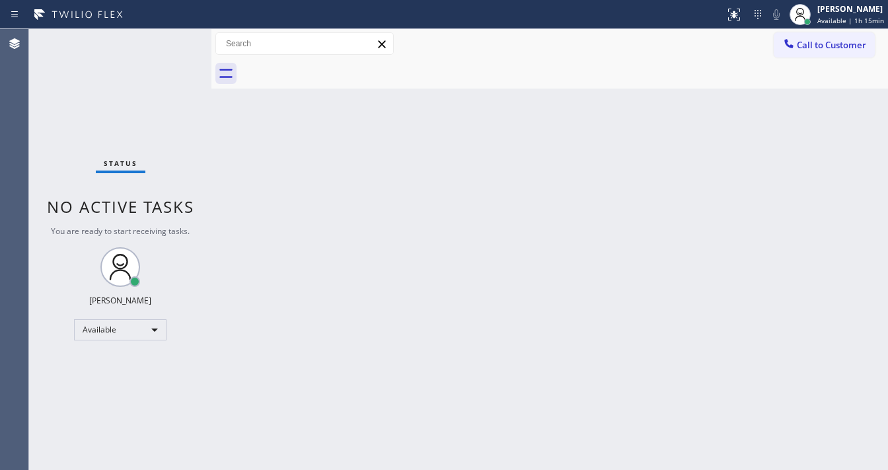
click at [169, 40] on div "Status No active tasks You are ready to start receiving tasks. [PERSON_NAME]" at bounding box center [120, 249] width 182 height 441
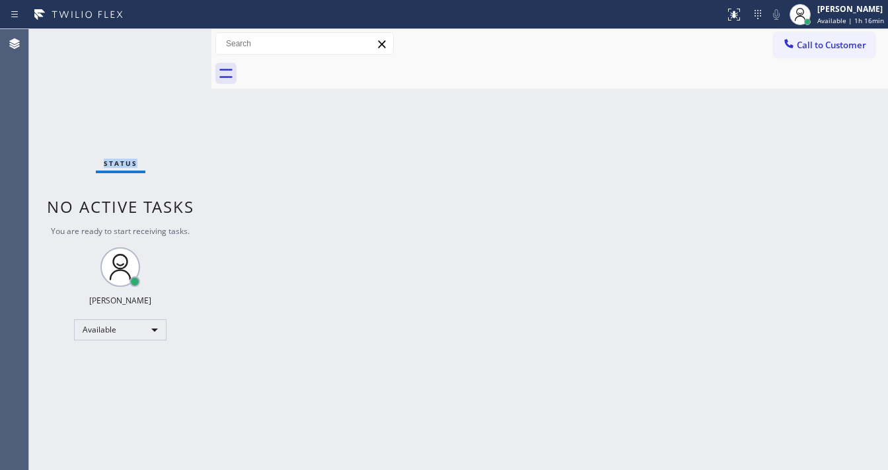
click at [169, 40] on div "Status No active tasks You are ready to start receiving tasks. [PERSON_NAME]" at bounding box center [120, 249] width 182 height 441
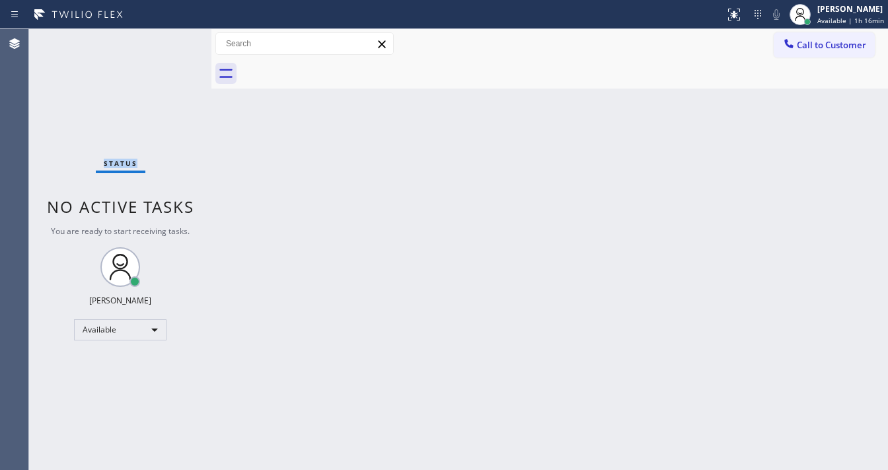
click at [169, 40] on div "Status No active tasks You are ready to start receiving tasks. [PERSON_NAME]" at bounding box center [120, 249] width 182 height 441
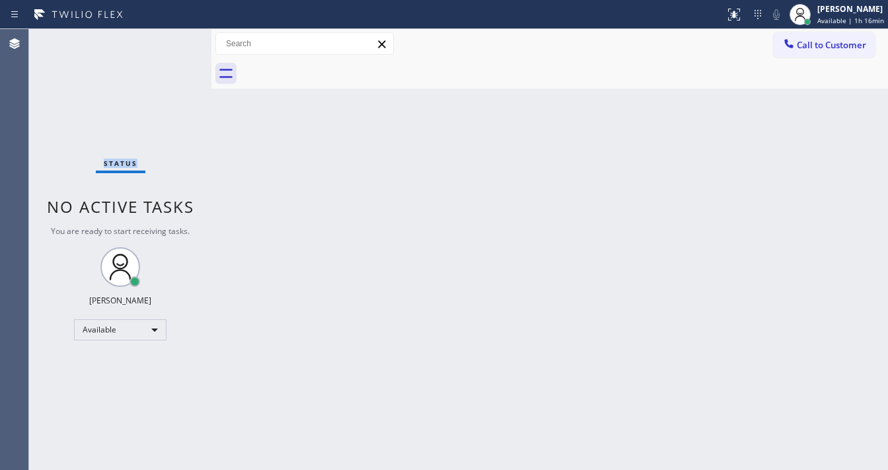
click at [169, 40] on div "Status No active tasks You are ready to start receiving tasks. [PERSON_NAME]" at bounding box center [120, 249] width 182 height 441
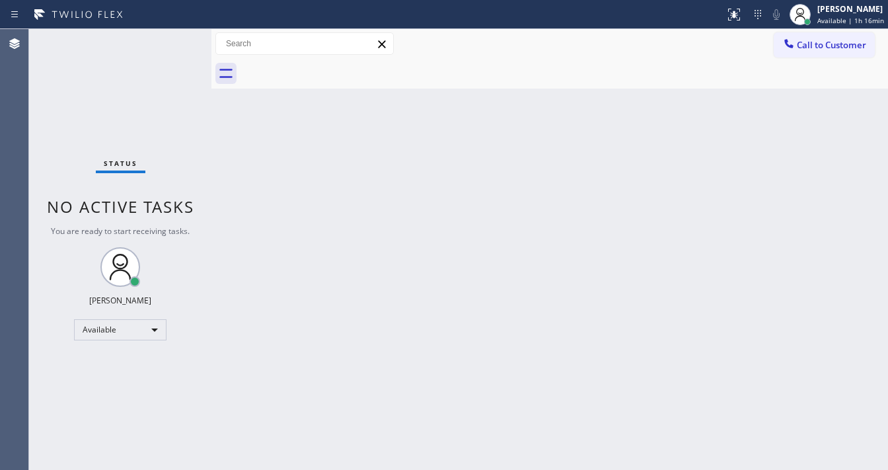
click at [169, 40] on div "Status No active tasks You are ready to start receiving tasks. [PERSON_NAME]" at bounding box center [120, 249] width 182 height 441
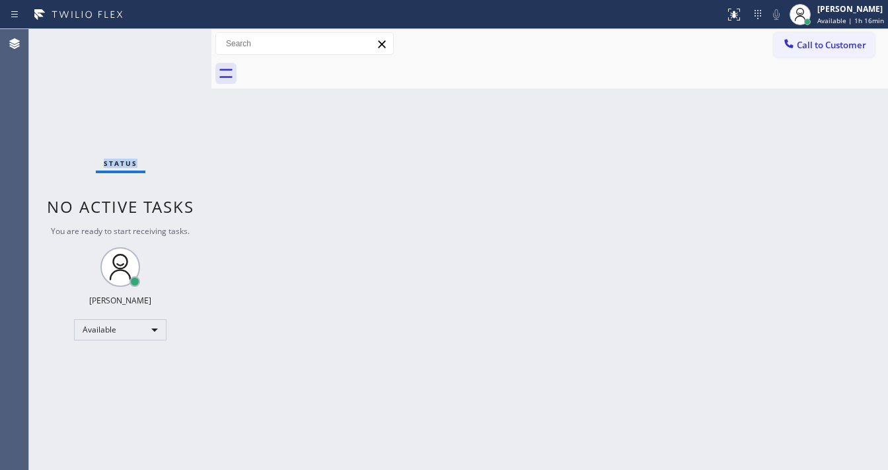
click at [169, 40] on div "Status No active tasks You are ready to start receiving tasks. [PERSON_NAME]" at bounding box center [120, 249] width 182 height 441
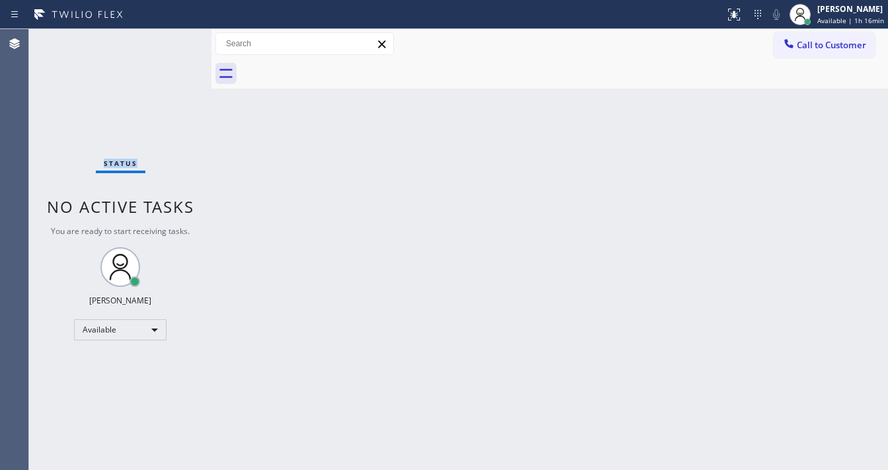
click at [169, 40] on div "Status No active tasks You are ready to start receiving tasks. [PERSON_NAME]" at bounding box center [120, 249] width 182 height 441
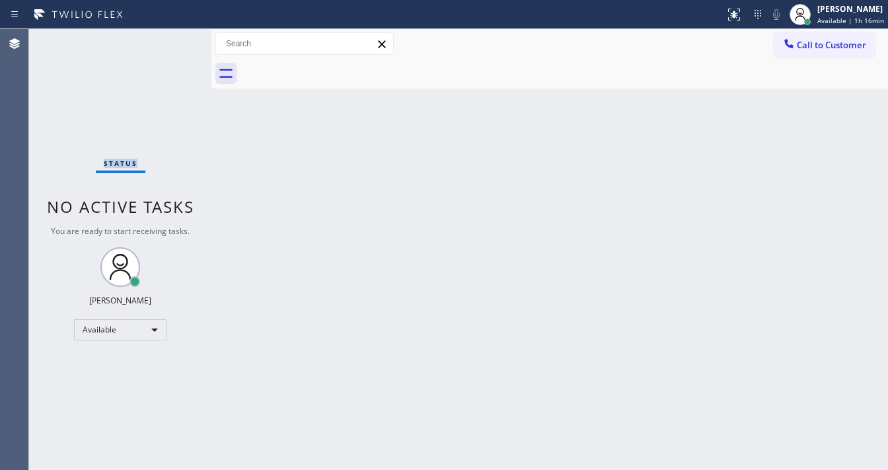
click at [169, 40] on div "Status No active tasks You are ready to start receiving tasks. [PERSON_NAME]" at bounding box center [120, 249] width 182 height 441
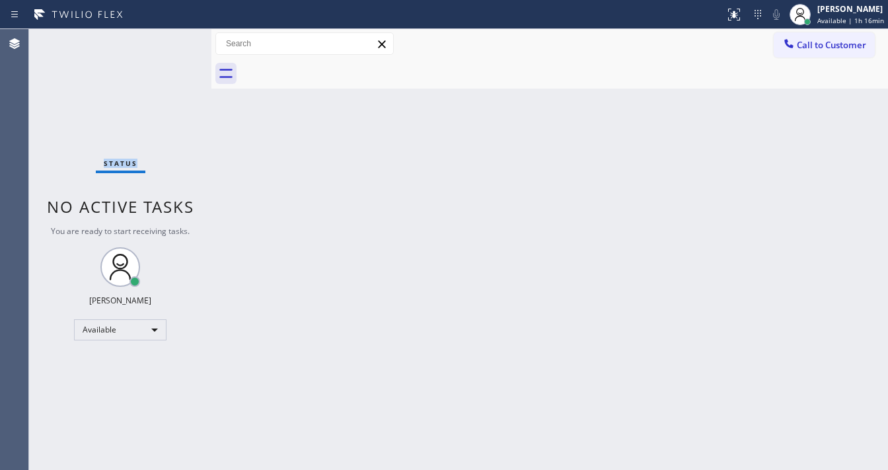
click at [169, 40] on div "Status No active tasks You are ready to start receiving tasks. [PERSON_NAME]" at bounding box center [120, 249] width 182 height 441
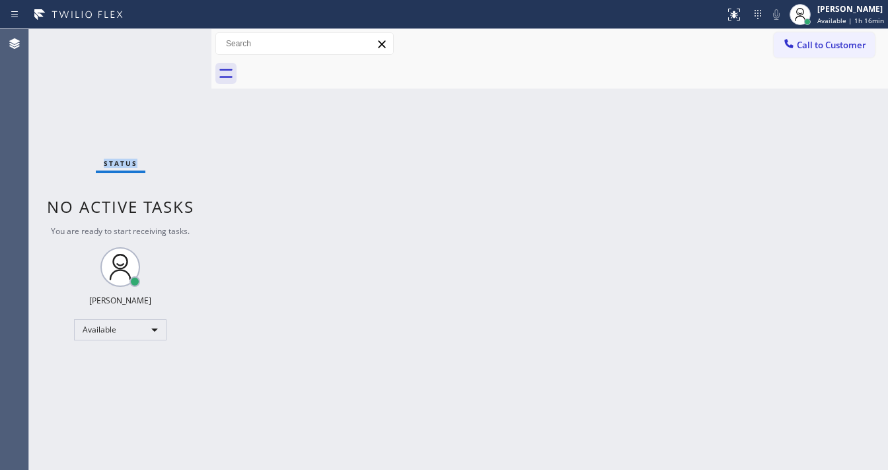
click at [169, 40] on div "Status No active tasks You are ready to start receiving tasks. [PERSON_NAME]" at bounding box center [120, 249] width 182 height 441
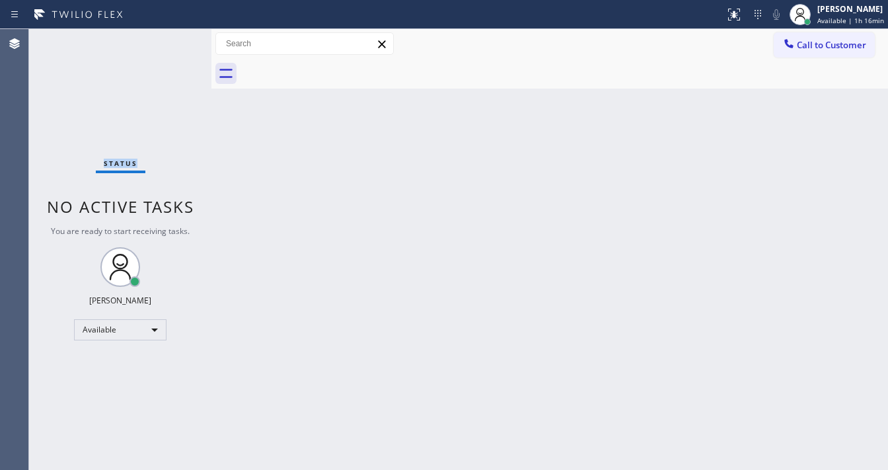
click at [169, 40] on div "Status No active tasks You are ready to start receiving tasks. [PERSON_NAME]" at bounding box center [120, 249] width 182 height 441
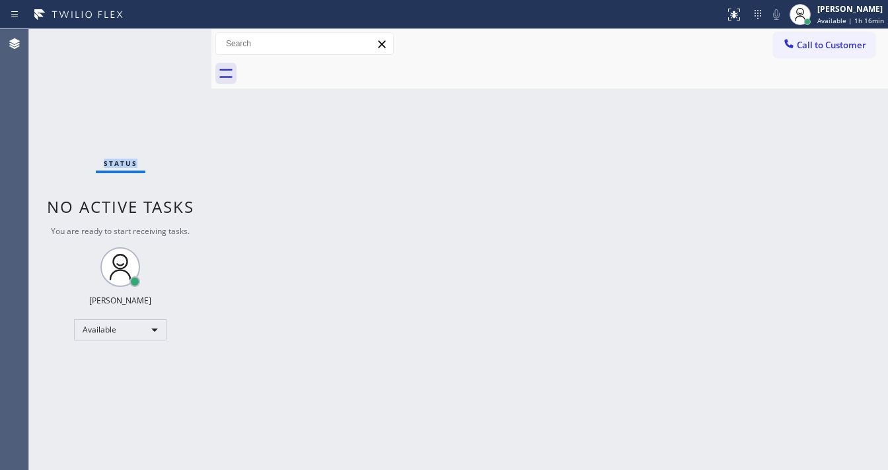
click at [169, 40] on div "Status No active tasks You are ready to start receiving tasks. [PERSON_NAME]" at bounding box center [120, 249] width 182 height 441
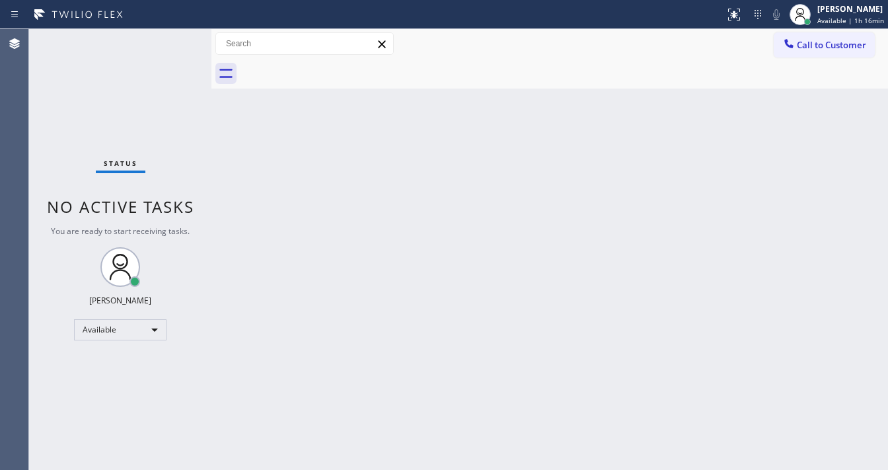
click at [169, 40] on div "Status No active tasks You are ready to start receiving tasks. [PERSON_NAME]" at bounding box center [120, 249] width 182 height 441
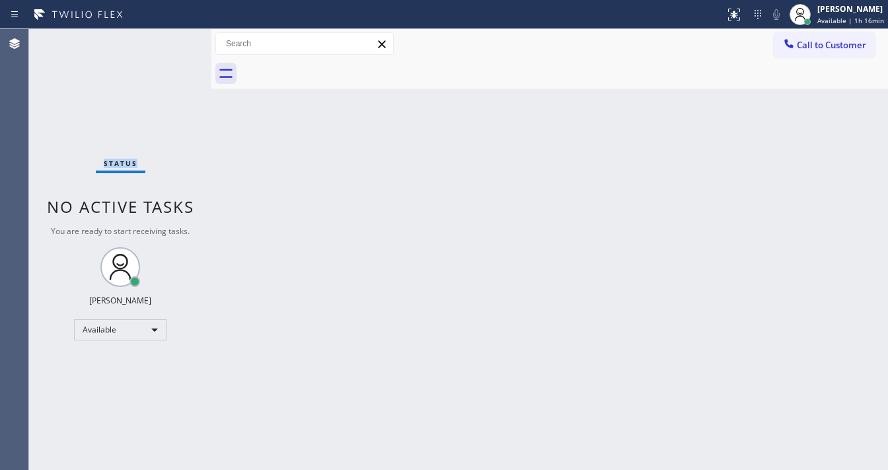
click at [169, 40] on div "Status No active tasks You are ready to start receiving tasks. [PERSON_NAME]" at bounding box center [120, 249] width 182 height 441
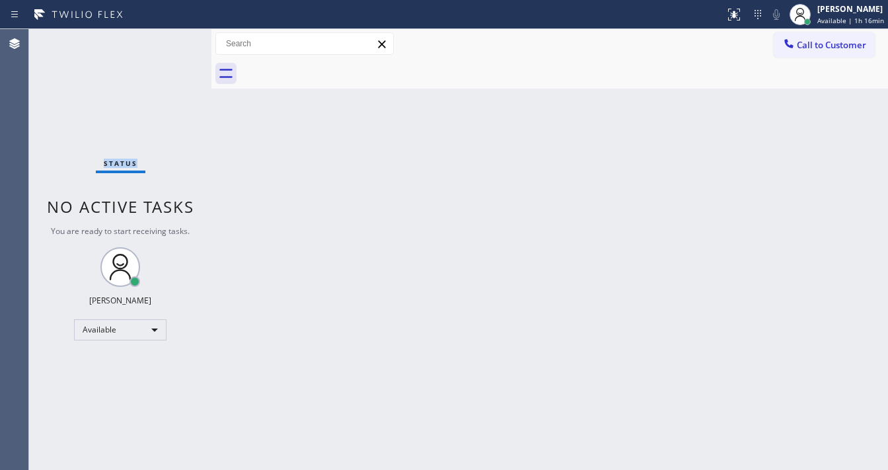
click at [169, 40] on div "Status No active tasks You are ready to start receiving tasks. [PERSON_NAME]" at bounding box center [120, 249] width 182 height 441
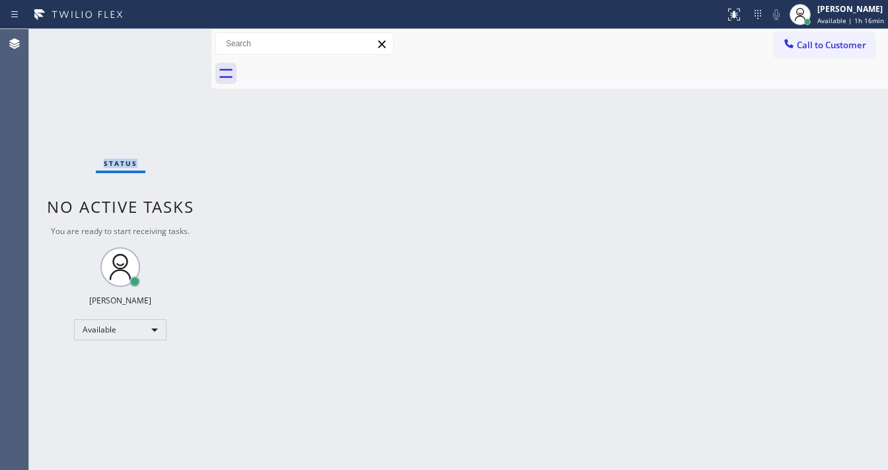
click at [169, 40] on div "Status No active tasks You are ready to start receiving tasks. [PERSON_NAME]" at bounding box center [120, 249] width 182 height 441
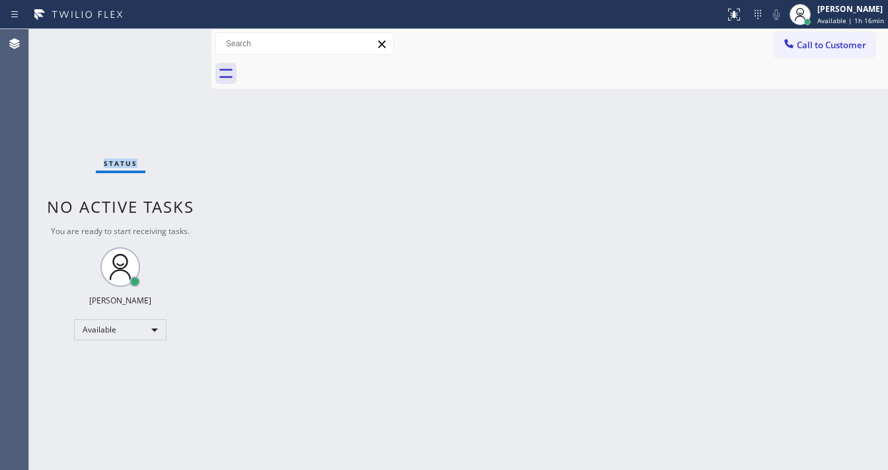
click at [169, 40] on div "Status No active tasks You are ready to start receiving tasks. [PERSON_NAME]" at bounding box center [120, 249] width 182 height 441
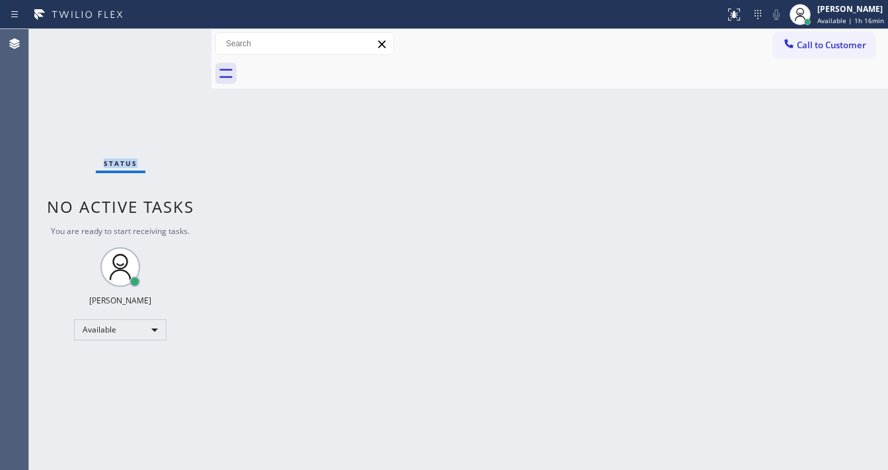
click at [169, 40] on div "Status No active tasks You are ready to start receiving tasks. [PERSON_NAME]" at bounding box center [120, 249] width 182 height 441
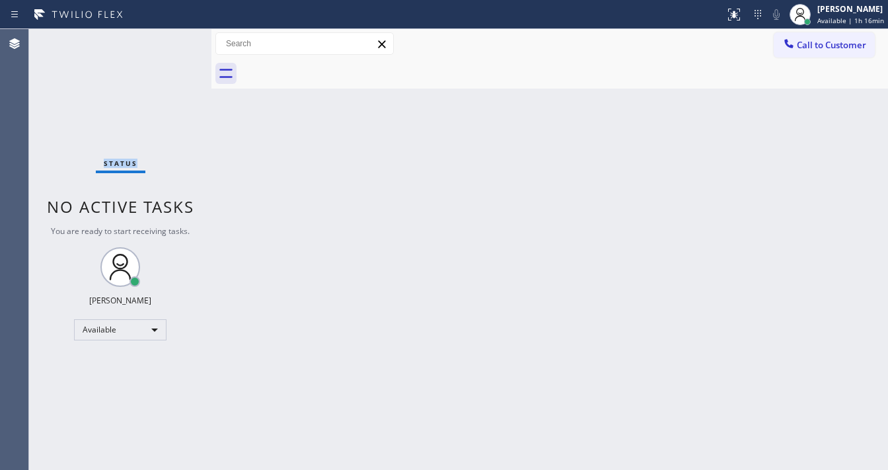
click at [169, 40] on div "Status No active tasks You are ready to start receiving tasks. [PERSON_NAME]" at bounding box center [120, 249] width 182 height 441
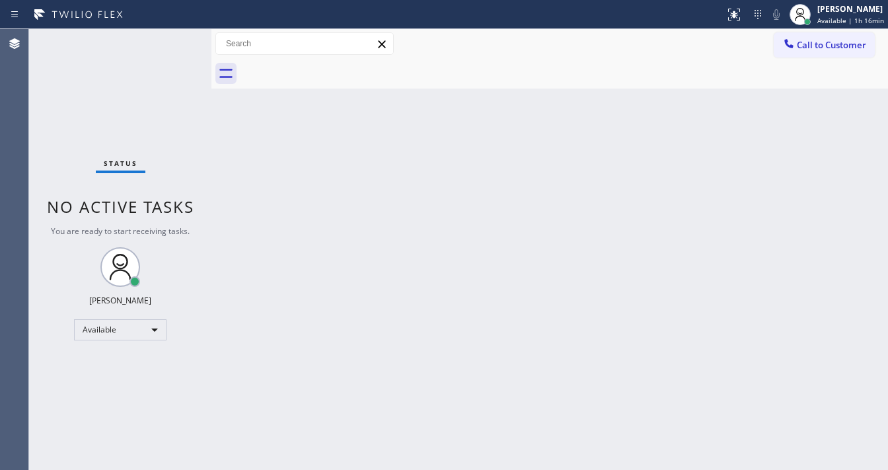
click at [169, 40] on div "Status No active tasks You are ready to start receiving tasks. [PERSON_NAME]" at bounding box center [120, 249] width 182 height 441
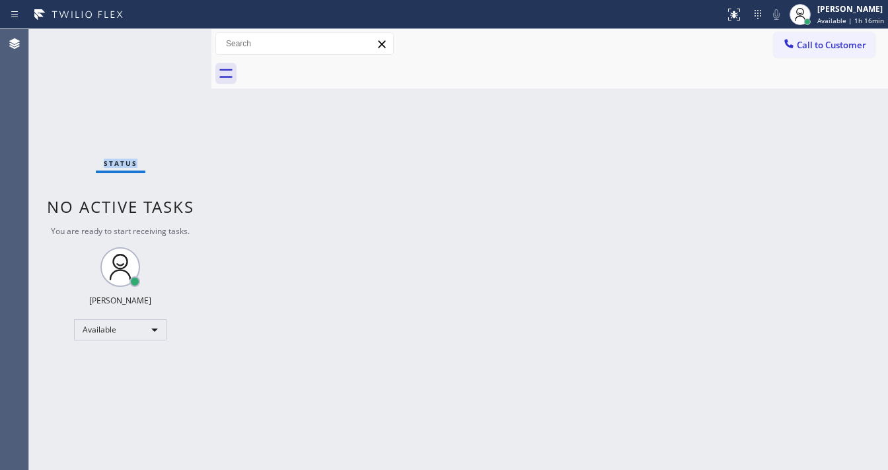
click at [169, 40] on div "Status No active tasks You are ready to start receiving tasks. [PERSON_NAME]" at bounding box center [120, 249] width 182 height 441
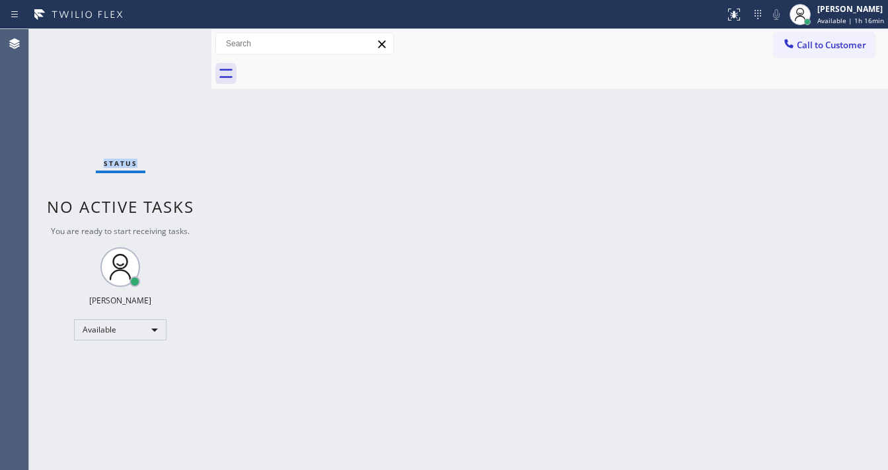
click at [169, 40] on div "Status No active tasks You are ready to start receiving tasks. [PERSON_NAME]" at bounding box center [120, 249] width 182 height 441
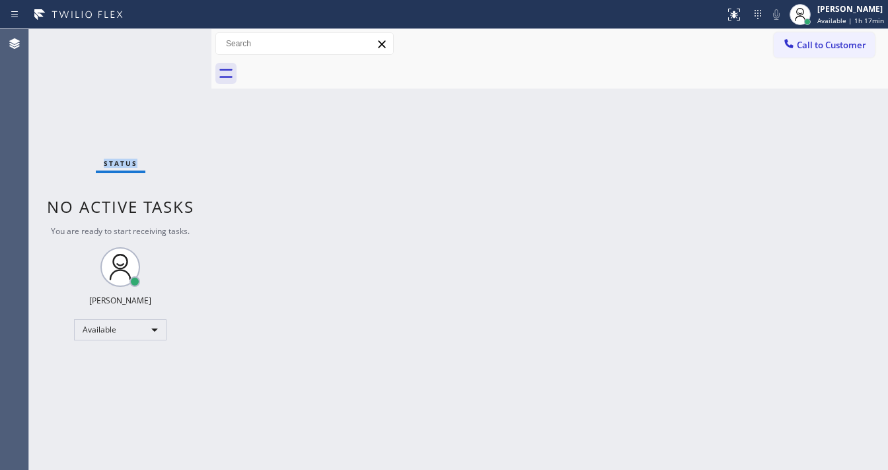
click at [169, 40] on div "Status No active tasks You are ready to start receiving tasks. [PERSON_NAME]" at bounding box center [120, 249] width 182 height 441
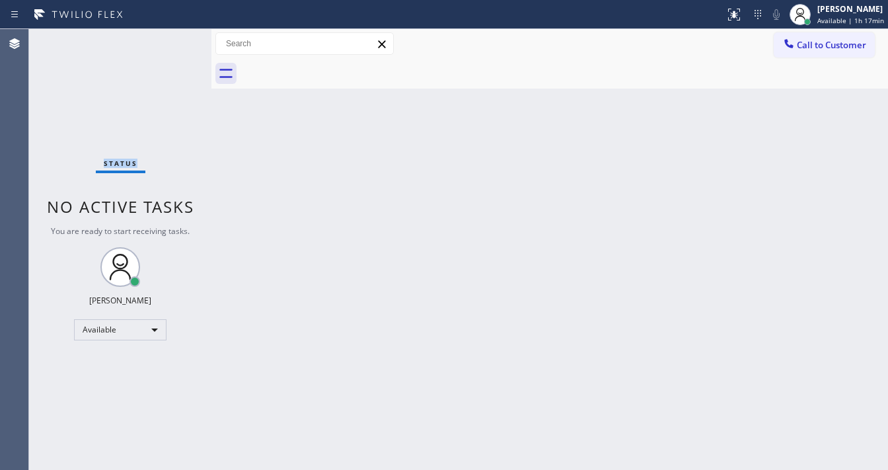
click at [169, 40] on div "Status No active tasks You are ready to start receiving tasks. [PERSON_NAME]" at bounding box center [120, 249] width 182 height 441
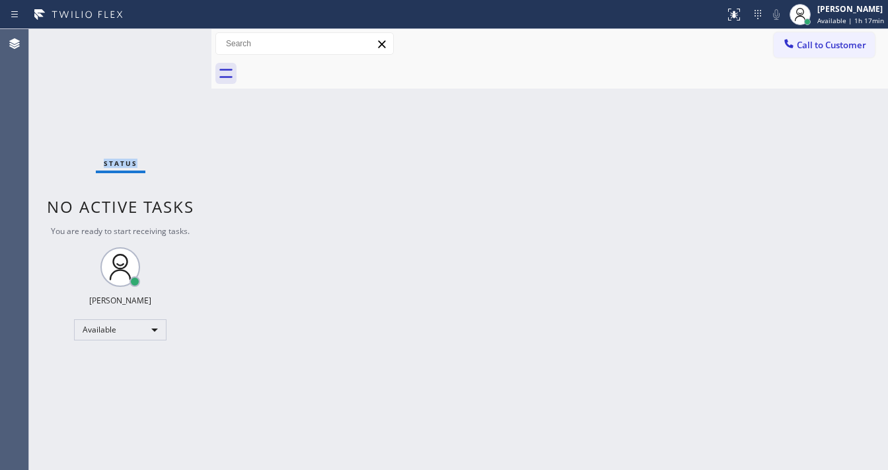
click at [169, 40] on div "Status No active tasks You are ready to start receiving tasks. [PERSON_NAME]" at bounding box center [120, 249] width 182 height 441
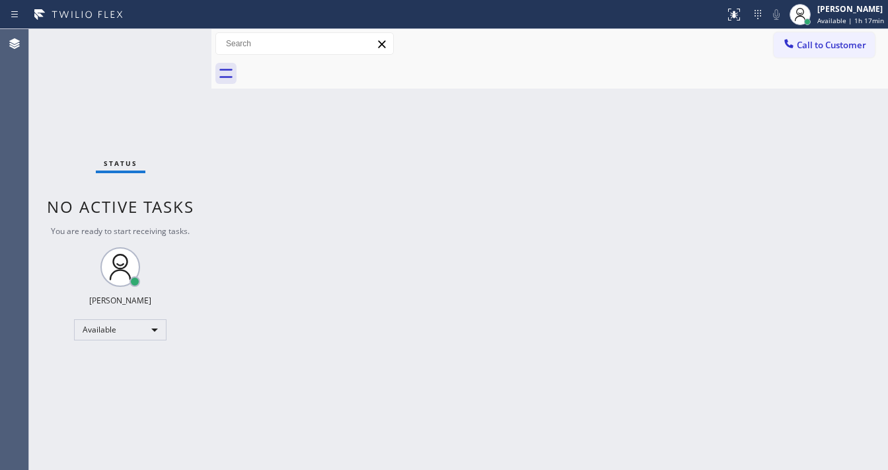
click at [169, 40] on div "Status No active tasks You are ready to start receiving tasks. [PERSON_NAME]" at bounding box center [120, 249] width 182 height 441
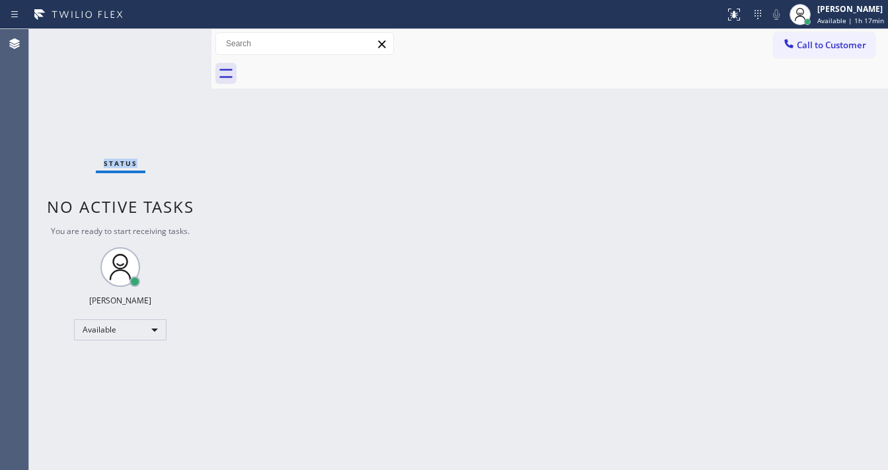
click at [169, 40] on div "Status No active tasks You are ready to start receiving tasks. [PERSON_NAME]" at bounding box center [120, 249] width 182 height 441
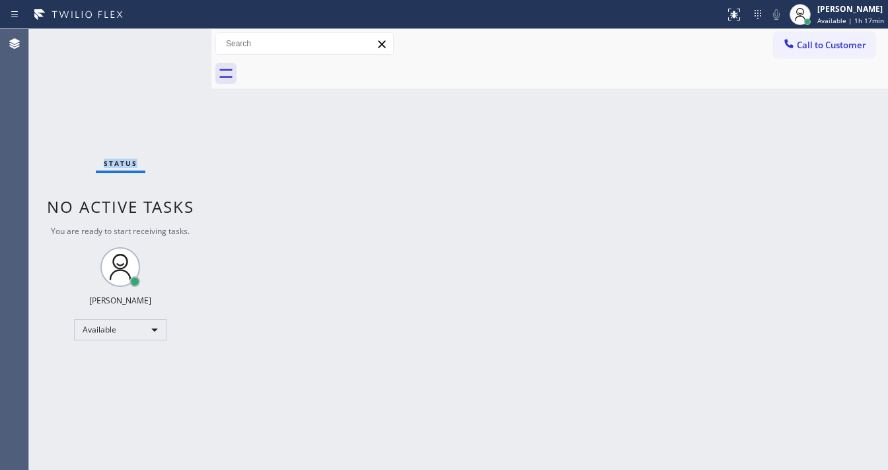
click at [169, 40] on div "Status No active tasks You are ready to start receiving tasks. [PERSON_NAME]" at bounding box center [120, 249] width 182 height 441
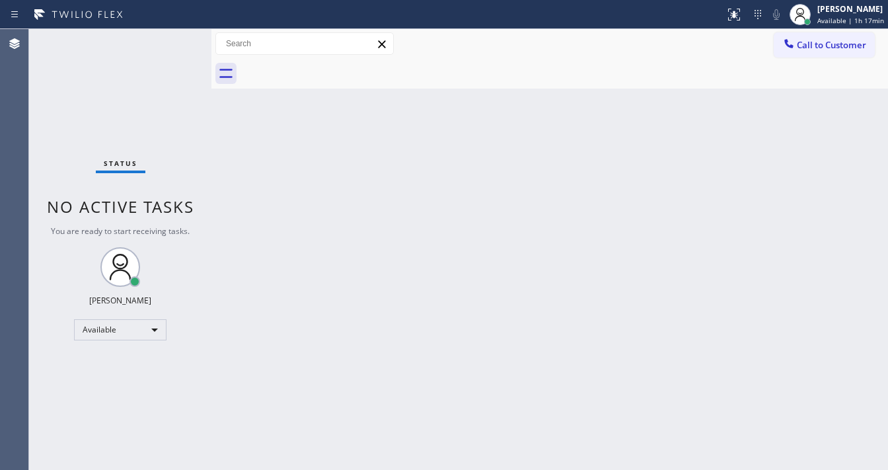
click at [169, 40] on div "Status No active tasks You are ready to start receiving tasks. [PERSON_NAME]" at bounding box center [120, 249] width 182 height 441
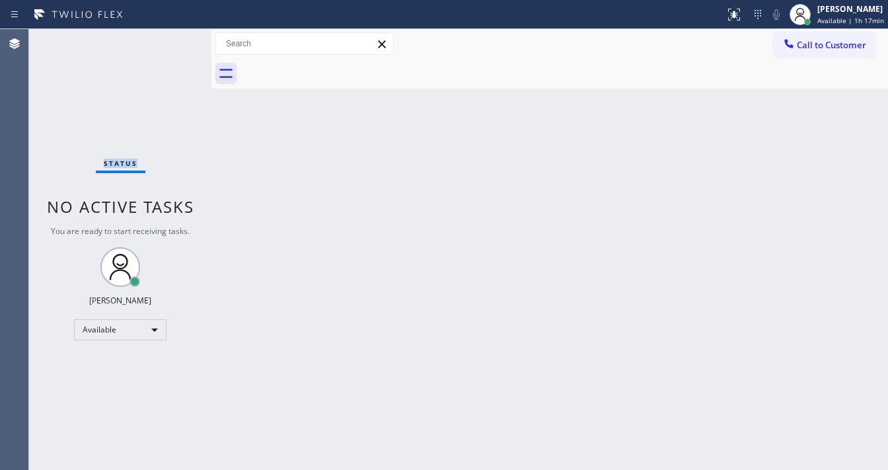
click at [169, 40] on div "Status No active tasks You are ready to start receiving tasks. [PERSON_NAME]" at bounding box center [120, 249] width 182 height 441
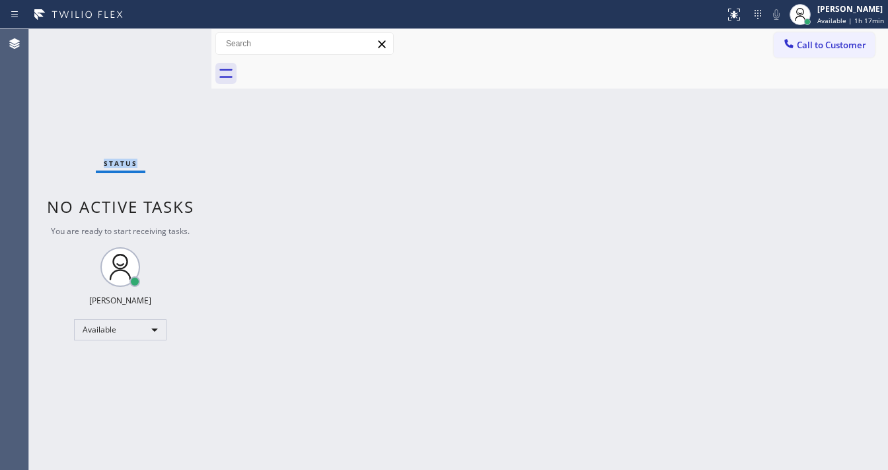
click at [169, 40] on div "Status No active tasks You are ready to start receiving tasks. [PERSON_NAME]" at bounding box center [120, 249] width 182 height 441
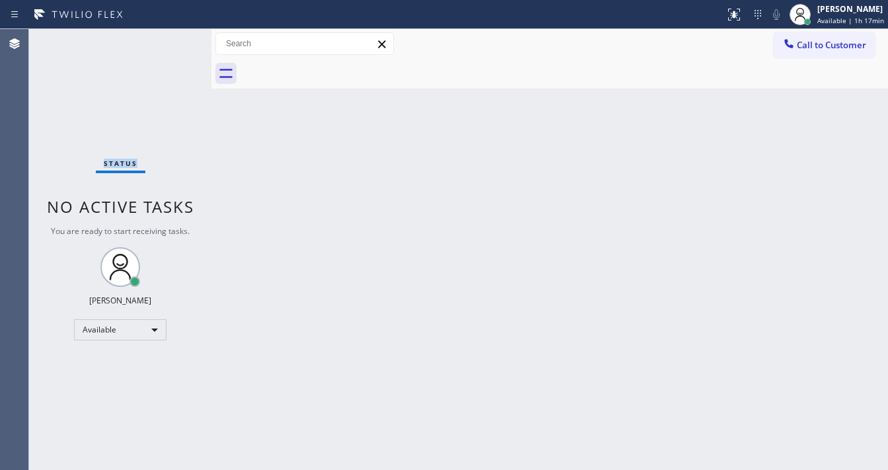
click at [169, 40] on div "Status No active tasks You are ready to start receiving tasks. [PERSON_NAME]" at bounding box center [120, 249] width 182 height 441
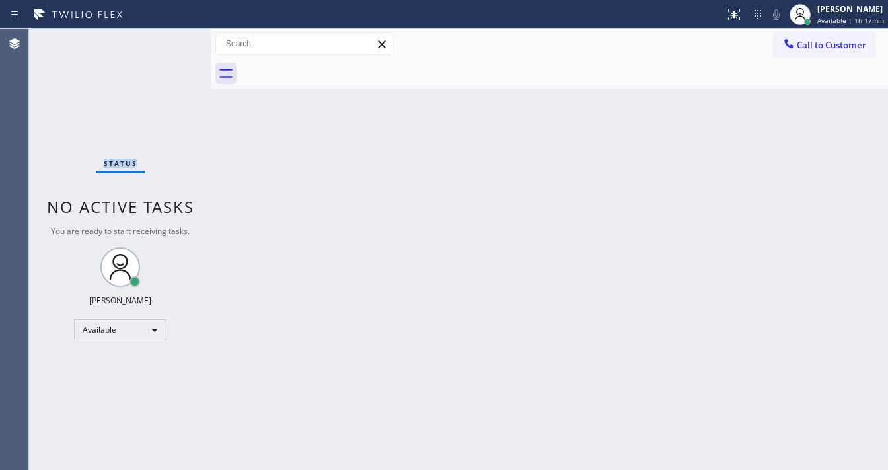
click at [169, 40] on div "Status No active tasks You are ready to start receiving tasks. [PERSON_NAME]" at bounding box center [120, 249] width 182 height 441
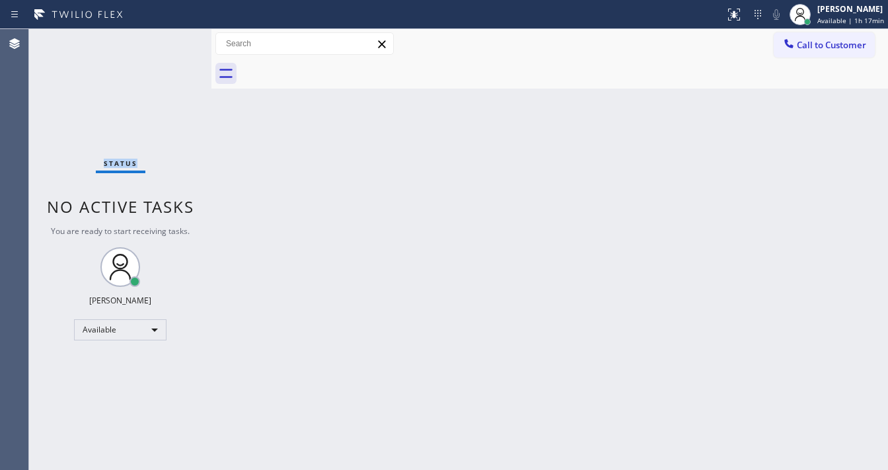
click at [169, 40] on div "Status No active tasks You are ready to start receiving tasks. [PERSON_NAME]" at bounding box center [120, 249] width 182 height 441
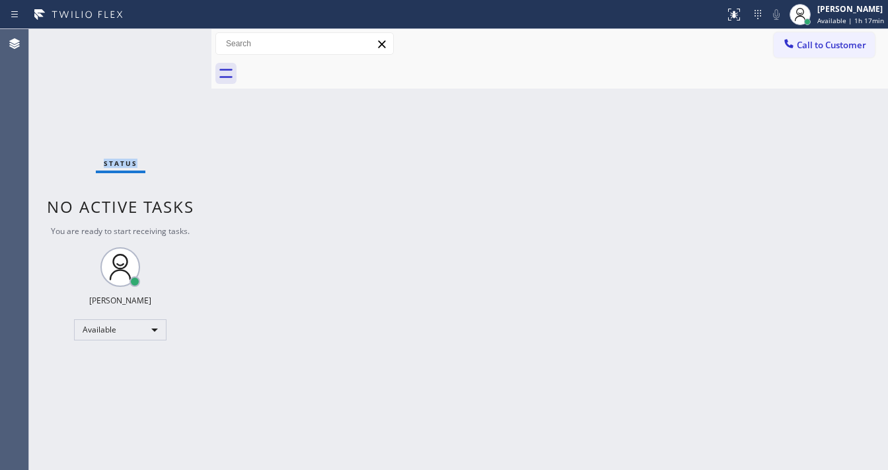
click at [169, 40] on div "Status No active tasks You are ready to start receiving tasks. [PERSON_NAME]" at bounding box center [120, 249] width 182 height 441
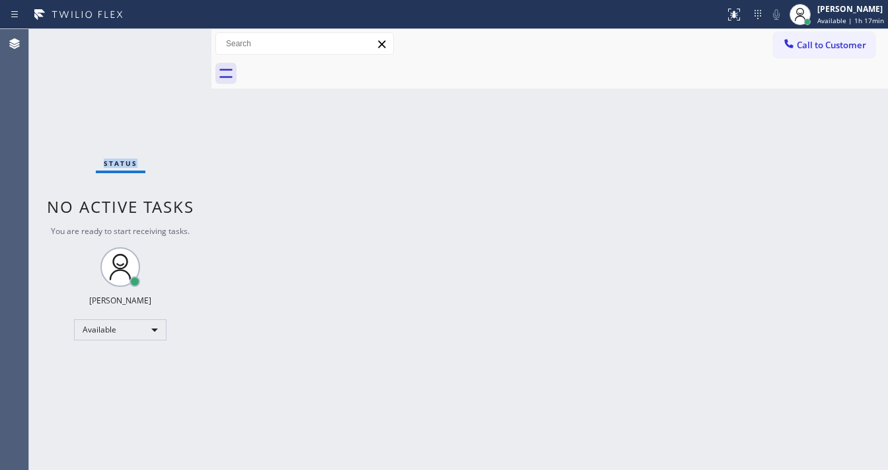
click at [169, 40] on div "Status No active tasks You are ready to start receiving tasks. [PERSON_NAME]" at bounding box center [120, 249] width 182 height 441
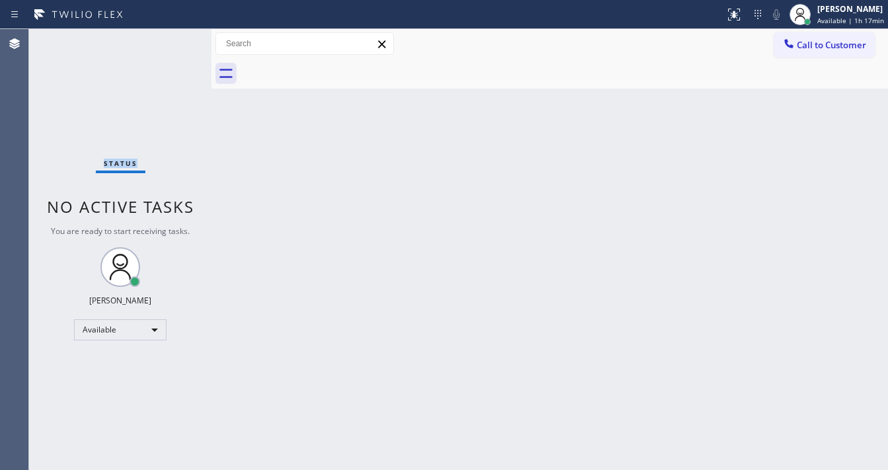
click at [169, 40] on div "Status No active tasks You are ready to start receiving tasks. [PERSON_NAME]" at bounding box center [120, 249] width 182 height 441
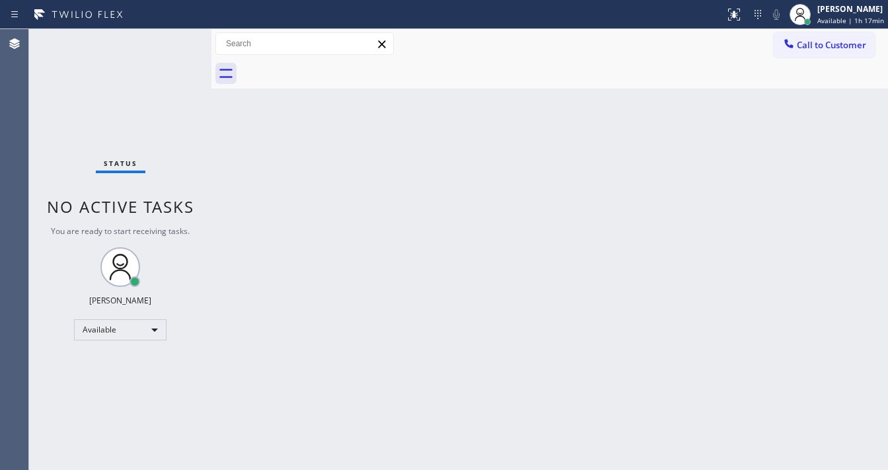
click at [169, 40] on div "Status No active tasks You are ready to start receiving tasks. [PERSON_NAME]" at bounding box center [120, 249] width 182 height 441
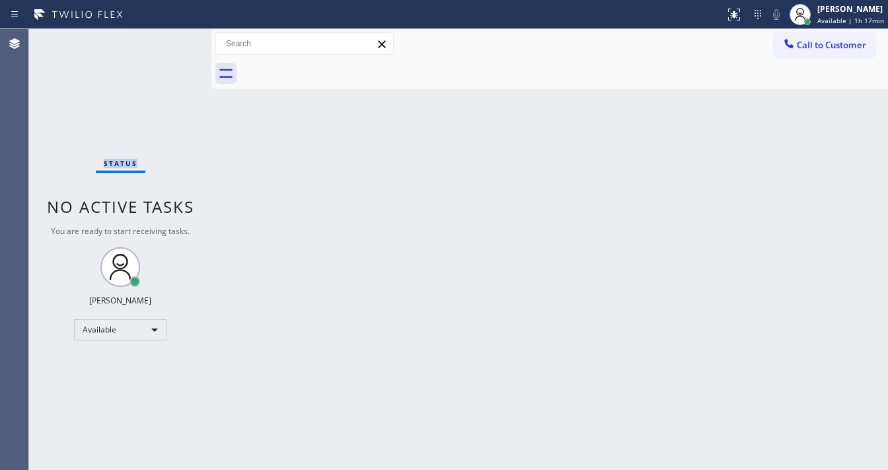
click at [169, 40] on div "Status No active tasks You are ready to start receiving tasks. [PERSON_NAME]" at bounding box center [120, 249] width 182 height 441
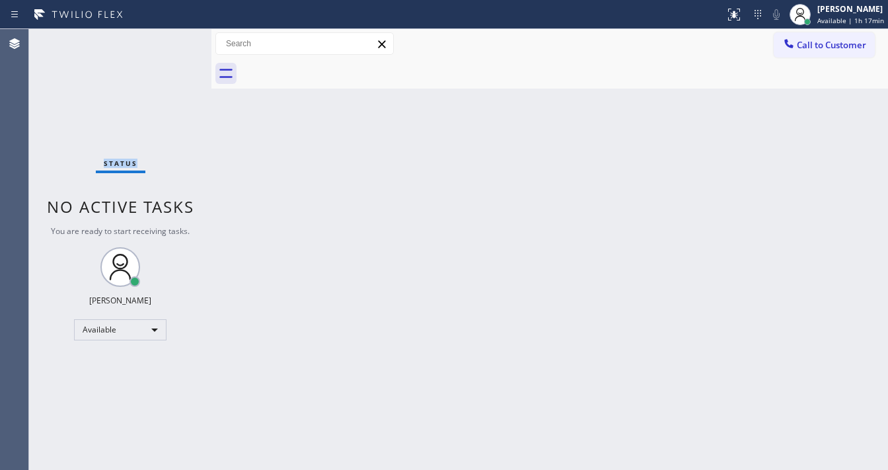
click at [169, 40] on div "Status No active tasks You are ready to start receiving tasks. [PERSON_NAME]" at bounding box center [120, 249] width 182 height 441
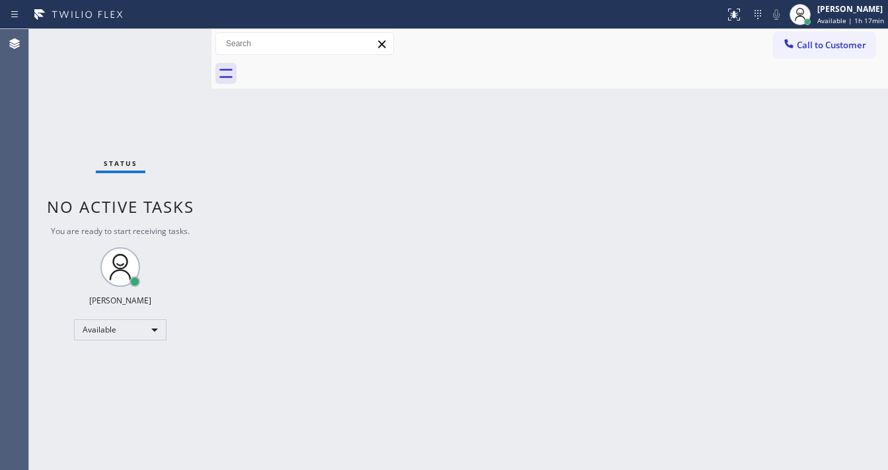
click at [169, 40] on div "Status No active tasks You are ready to start receiving tasks. [PERSON_NAME]" at bounding box center [120, 249] width 182 height 441
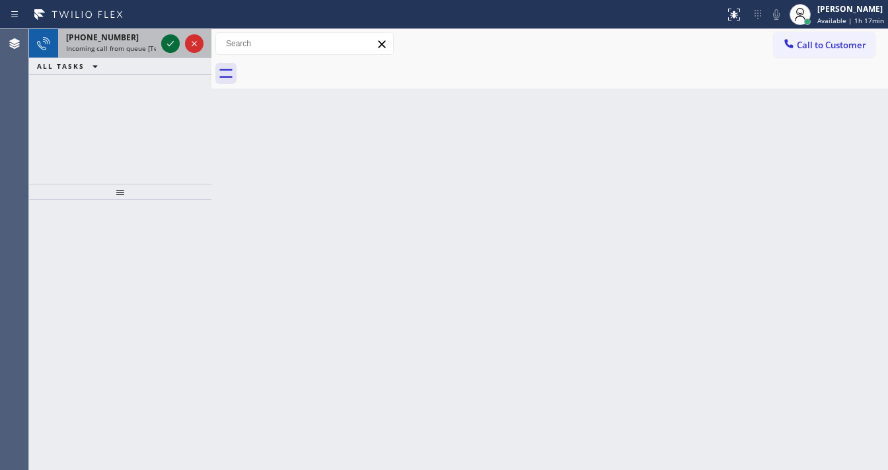
click at [169, 42] on icon at bounding box center [171, 44] width 16 height 16
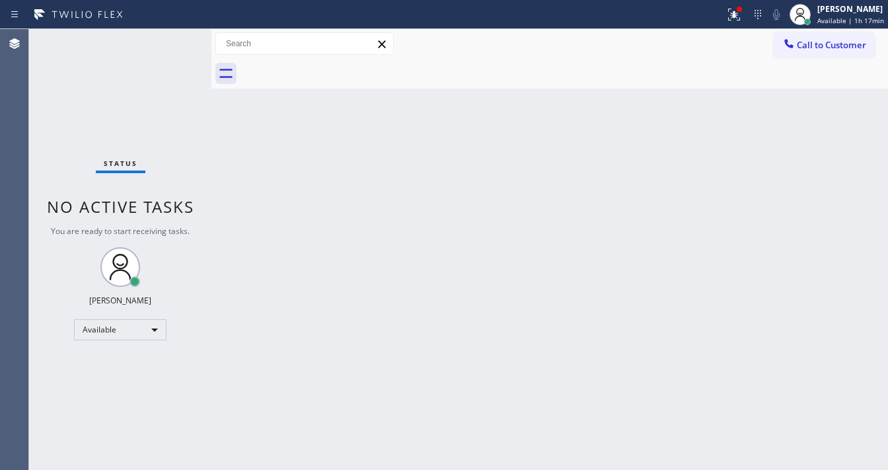
drag, startPoint x: 733, startPoint y: 16, endPoint x: 683, endPoint y: 137, distance: 131.0
click at [736, 16] on icon at bounding box center [734, 15] width 16 height 16
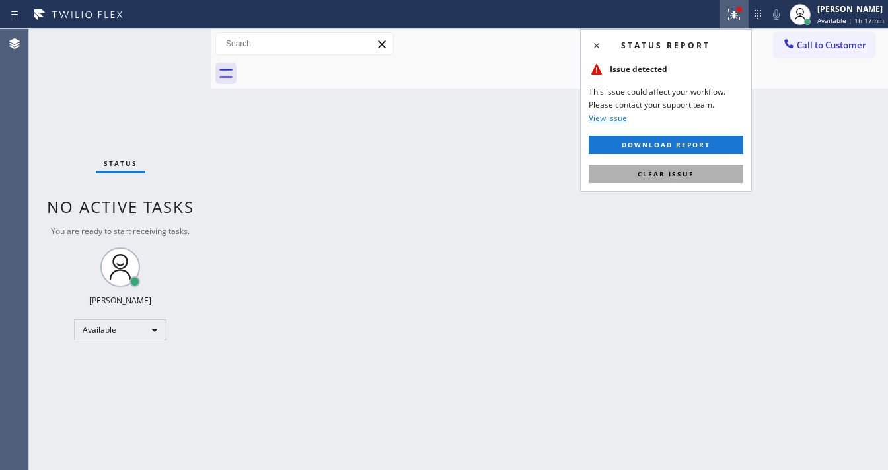
click at [675, 172] on span "Clear issue" at bounding box center [666, 173] width 57 height 9
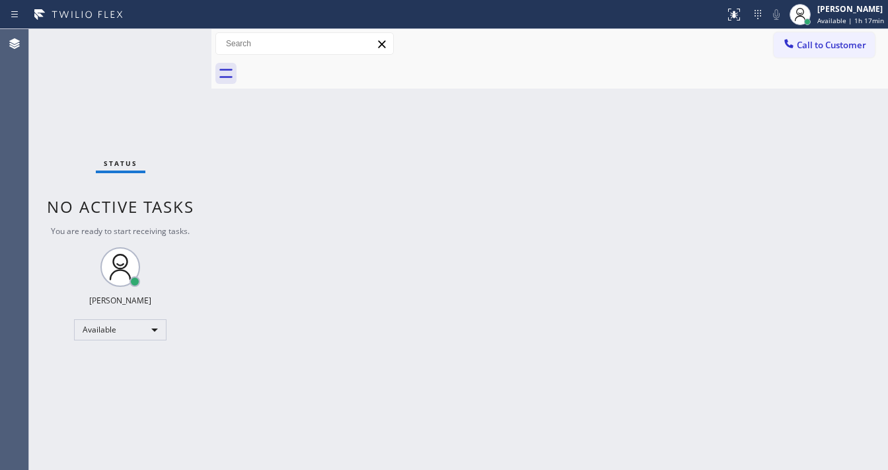
drag, startPoint x: 431, startPoint y: 354, endPoint x: 426, endPoint y: 431, distance: 77.5
click at [431, 354] on div "Back to Dashboard Change Sender ID Customers Technicians Select a contact Outbo…" at bounding box center [549, 249] width 677 height 441
click at [170, 34] on div "Status No active tasks You are ready to start receiving tasks. [PERSON_NAME]" at bounding box center [120, 249] width 182 height 441
click at [169, 38] on div "Status No active tasks You are ready to start receiving tasks. [PERSON_NAME]" at bounding box center [120, 249] width 182 height 441
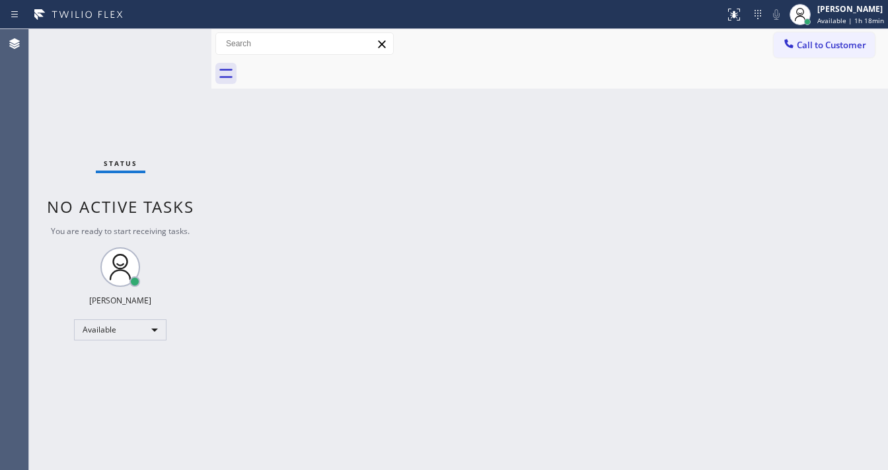
click at [169, 38] on div "Status No active tasks You are ready to start receiving tasks. [PERSON_NAME]" at bounding box center [120, 249] width 182 height 441
click at [168, 38] on div "Status No active tasks You are ready to start receiving tasks. [PERSON_NAME]" at bounding box center [120, 249] width 182 height 441
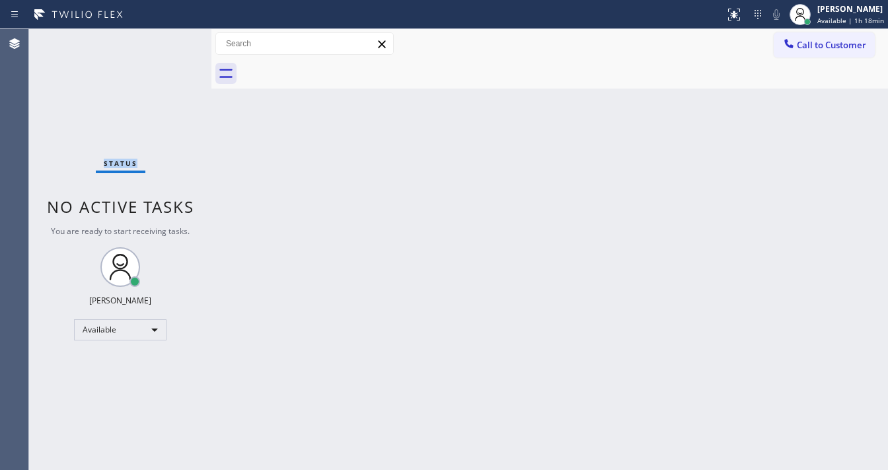
click at [168, 38] on div "Status No active tasks You are ready to start receiving tasks. [PERSON_NAME]" at bounding box center [120, 249] width 182 height 441
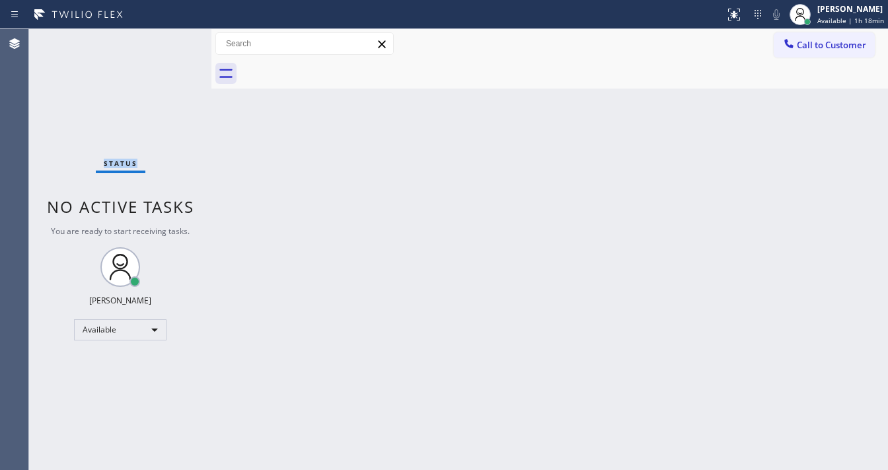
click at [168, 38] on div "Status No active tasks You are ready to start receiving tasks. [PERSON_NAME]" at bounding box center [120, 249] width 182 height 441
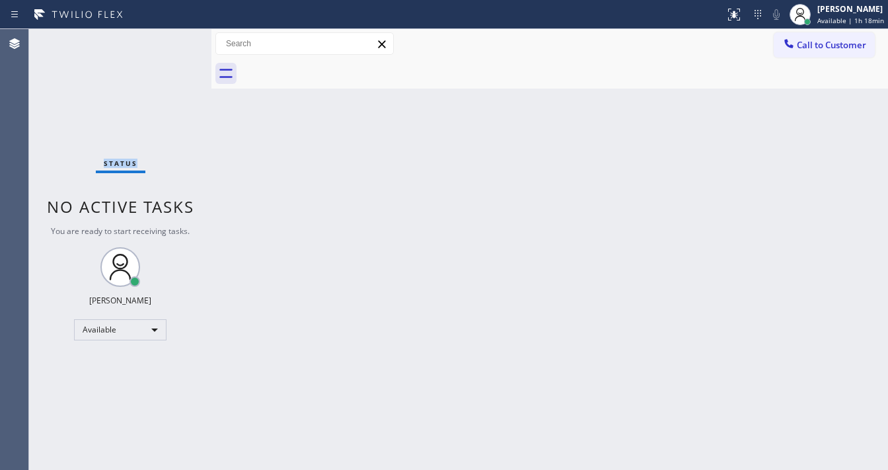
click at [168, 38] on div "Status No active tasks You are ready to start receiving tasks. [PERSON_NAME]" at bounding box center [120, 249] width 182 height 441
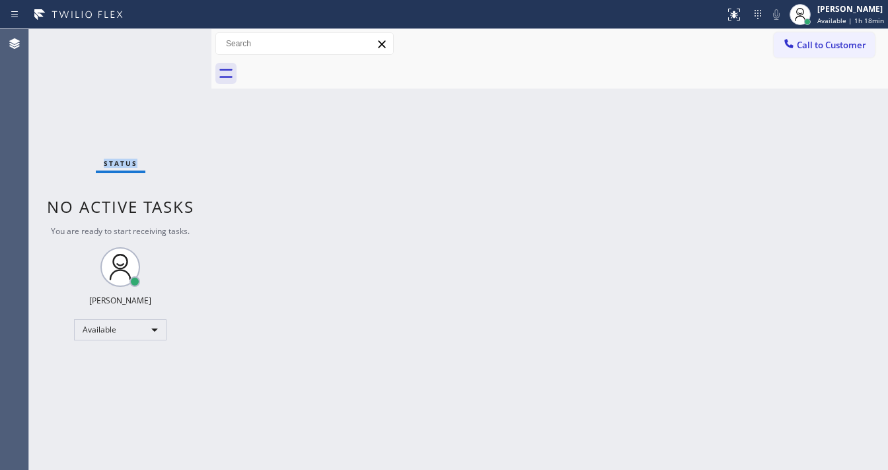
click at [168, 38] on div "Status No active tasks You are ready to start receiving tasks. [PERSON_NAME]" at bounding box center [120, 249] width 182 height 441
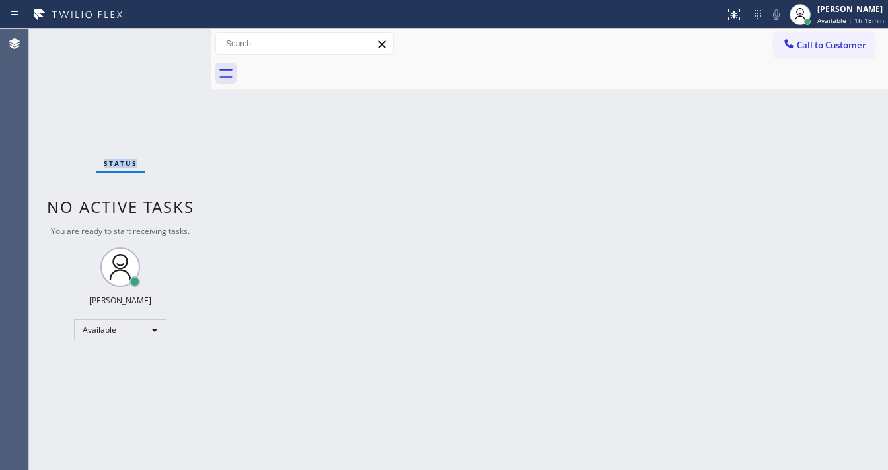
click at [168, 38] on div "Status No active tasks You are ready to start receiving tasks. [PERSON_NAME]" at bounding box center [120, 249] width 182 height 441
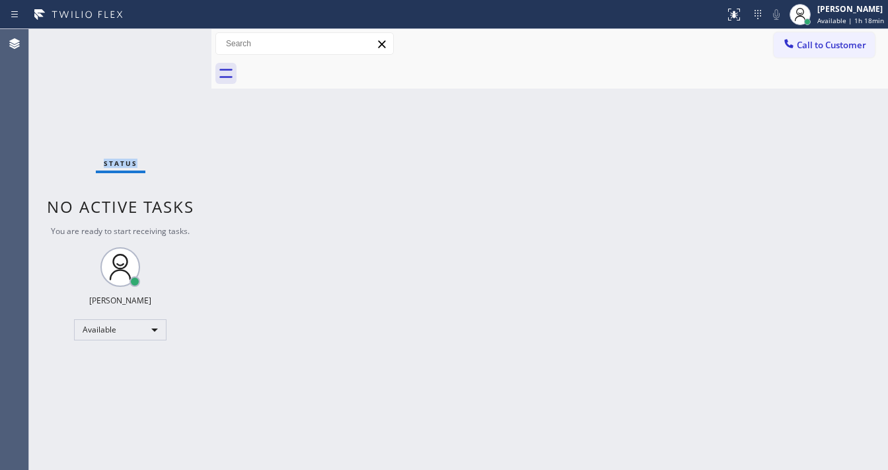
click at [168, 38] on div "Status No active tasks You are ready to start receiving tasks. [PERSON_NAME]" at bounding box center [120, 249] width 182 height 441
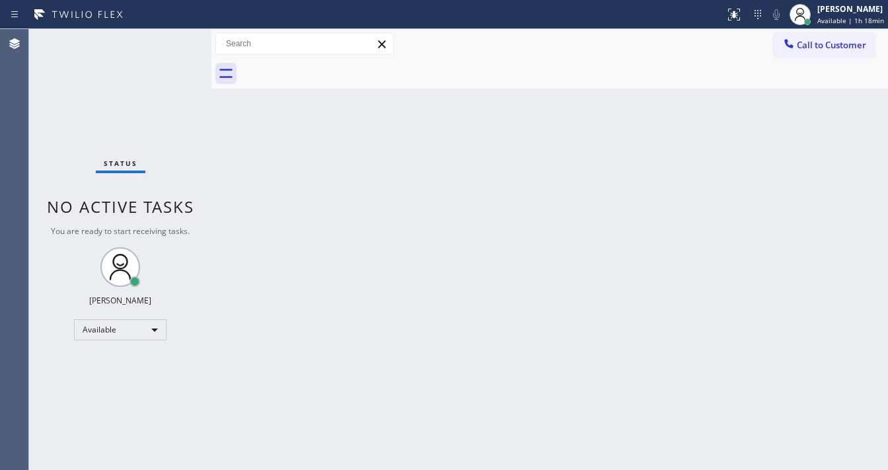
click at [168, 38] on div "Status No active tasks You are ready to start receiving tasks. [PERSON_NAME]" at bounding box center [120, 249] width 182 height 441
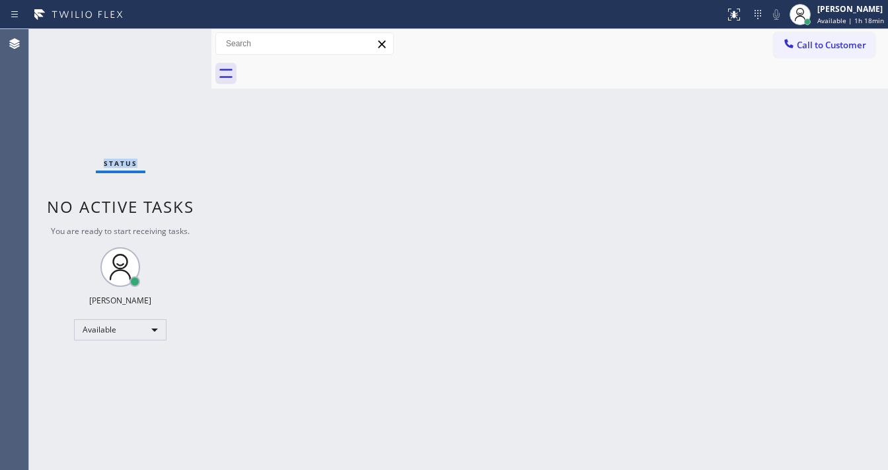
click at [168, 38] on div "Status No active tasks You are ready to start receiving tasks. [PERSON_NAME]" at bounding box center [120, 249] width 182 height 441
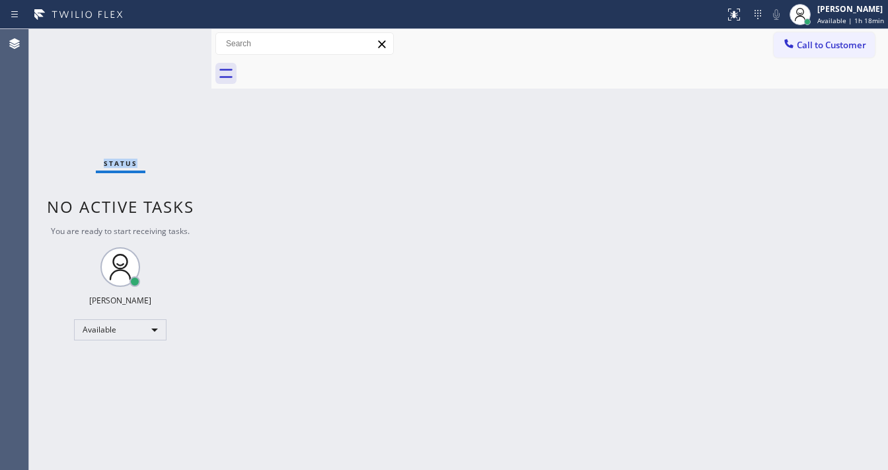
click at [168, 38] on div "Status No active tasks You are ready to start receiving tasks. [PERSON_NAME]" at bounding box center [120, 249] width 182 height 441
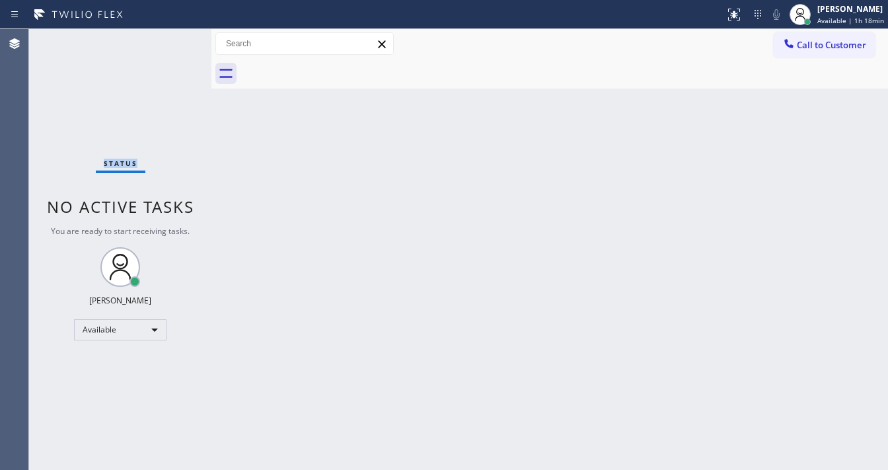
click at [168, 38] on div "Status No active tasks You are ready to start receiving tasks. [PERSON_NAME]" at bounding box center [120, 249] width 182 height 441
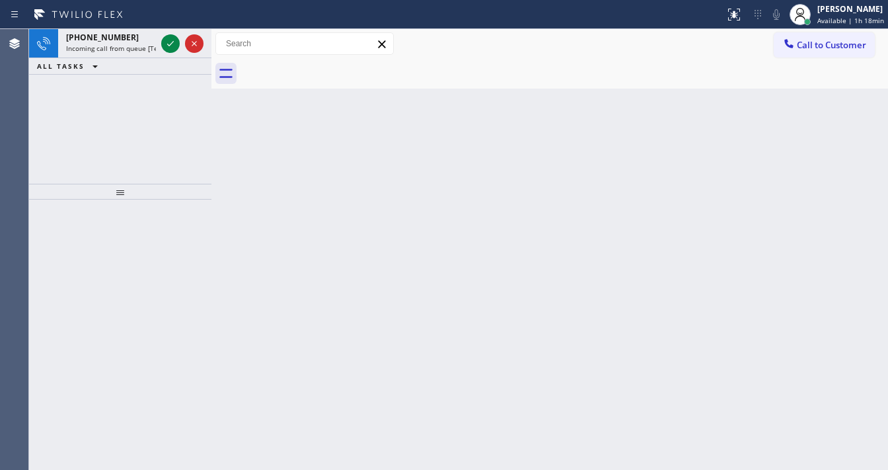
click at [168, 38] on icon at bounding box center [171, 44] width 16 height 16
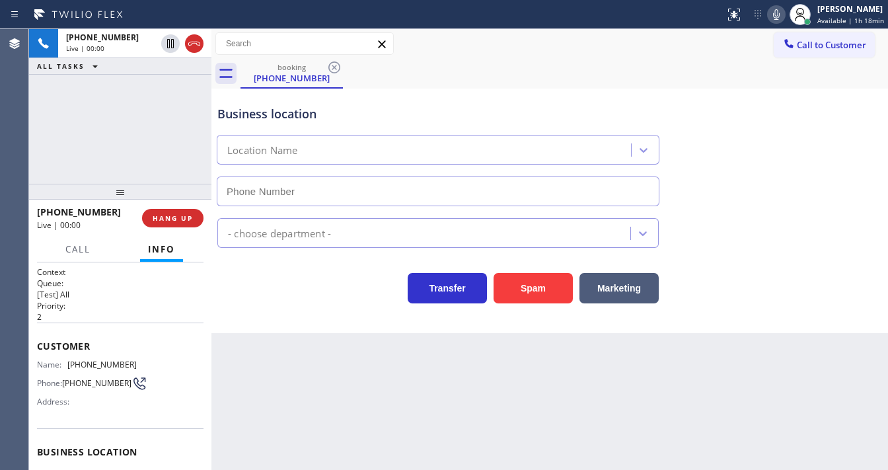
type input "[PHONE_NUMBER]"
drag, startPoint x: 19, startPoint y: 139, endPoint x: 44, endPoint y: 145, distance: 26.0
click at [19, 139] on div "Agent Desktop" at bounding box center [14, 249] width 28 height 441
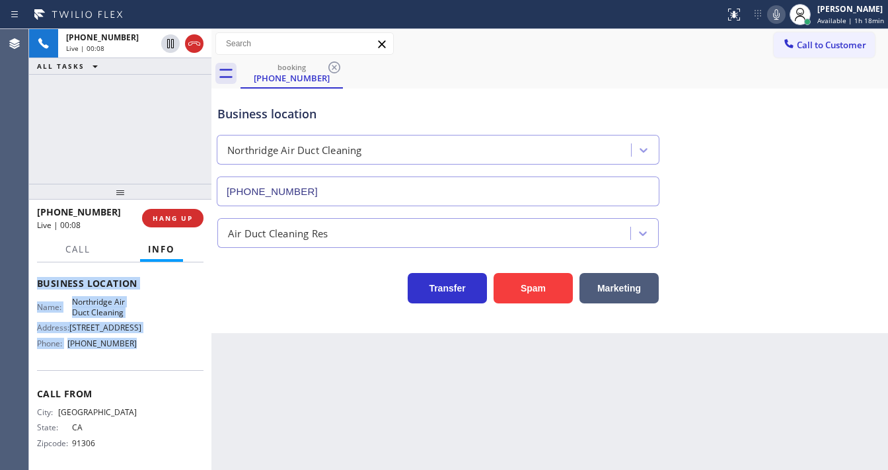
scroll to position [184, 0]
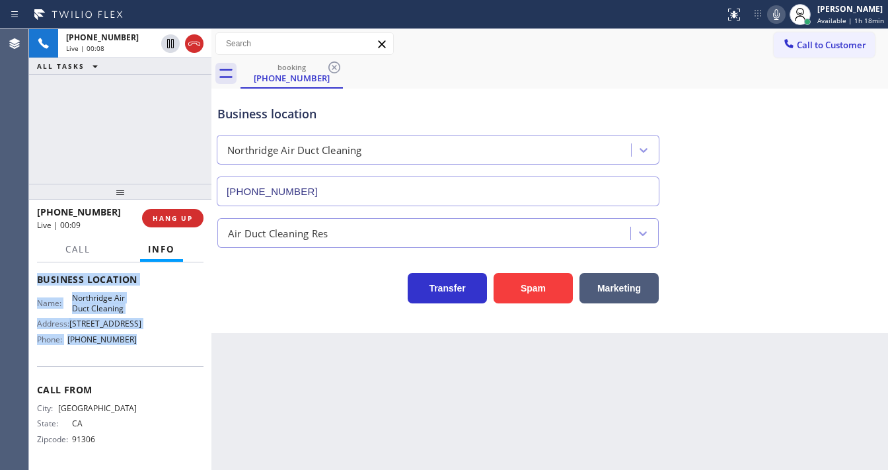
drag, startPoint x: 34, startPoint y: 340, endPoint x: 141, endPoint y: 350, distance: 106.8
click at [141, 350] on div "Context Queue: [Test] All Priority: 2 Customer Name: [PHONE_NUMBER] Phone: [PHO…" at bounding box center [120, 366] width 182 height 208
copy div "Customer Name: [PHONE_NUMBER] Phone: [PHONE_NUMBER] Address: Business location …"
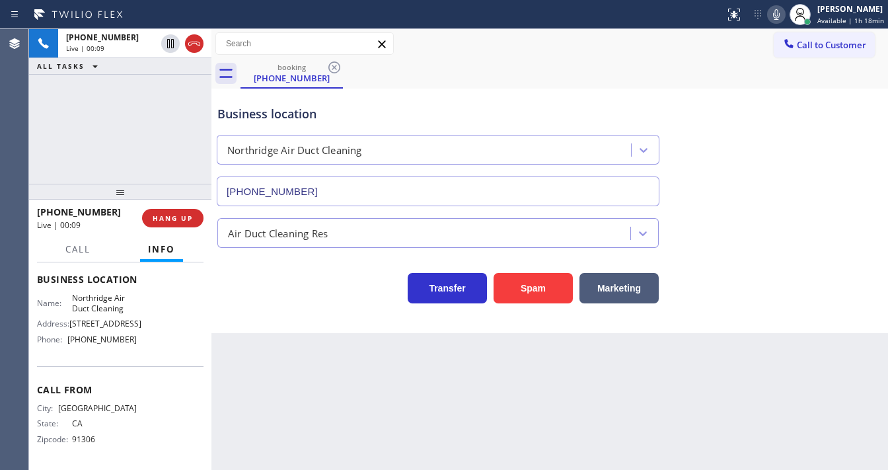
click at [110, 132] on div "[PHONE_NUMBER] Live | 00:09 ALL TASKS ALL TASKS ACTIVE TASKS TASKS IN WRAP UP" at bounding box center [120, 106] width 182 height 155
click at [529, 283] on button "Spam" at bounding box center [533, 288] width 79 height 30
click at [107, 142] on div "[PHONE_NUMBER] Live | 00:12 ALL TASKS ALL TASKS ACTIVE TASKS TASKS IN WRAP UP" at bounding box center [120, 106] width 182 height 155
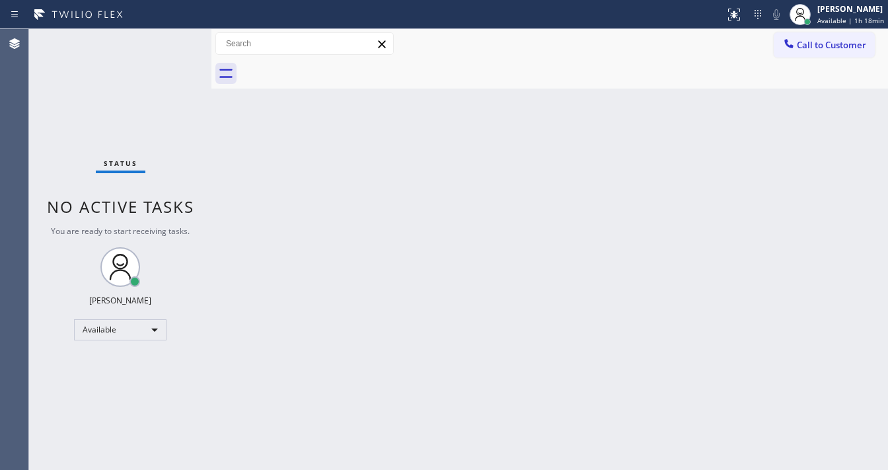
click at [155, 108] on div "Status No active tasks You are ready to start receiving tasks. [PERSON_NAME]" at bounding box center [120, 249] width 182 height 441
click at [172, 48] on div "Status No active tasks You are ready to start receiving tasks. [PERSON_NAME]" at bounding box center [120, 249] width 182 height 441
click at [171, 36] on div "Status No active tasks You are ready to start receiving tasks. [PERSON_NAME]" at bounding box center [120, 249] width 182 height 441
click at [167, 41] on div "Status No active tasks You are ready to start receiving tasks. [PERSON_NAME]" at bounding box center [120, 249] width 182 height 441
click at [167, 38] on div "Status No active tasks You are ready to start receiving tasks. [PERSON_NAME]" at bounding box center [120, 249] width 182 height 441
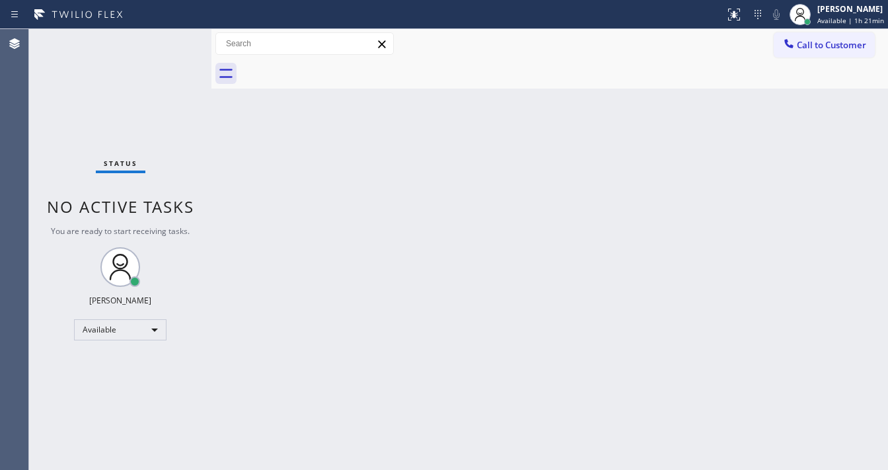
click at [167, 38] on div "Status No active tasks You are ready to start receiving tasks. [PERSON_NAME]" at bounding box center [120, 249] width 182 height 441
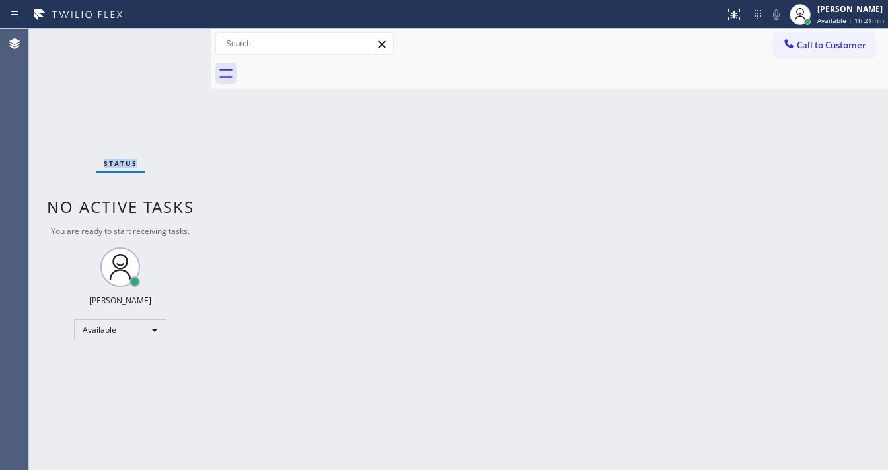
click at [167, 38] on div "Status No active tasks You are ready to start receiving tasks. [PERSON_NAME]" at bounding box center [120, 249] width 182 height 441
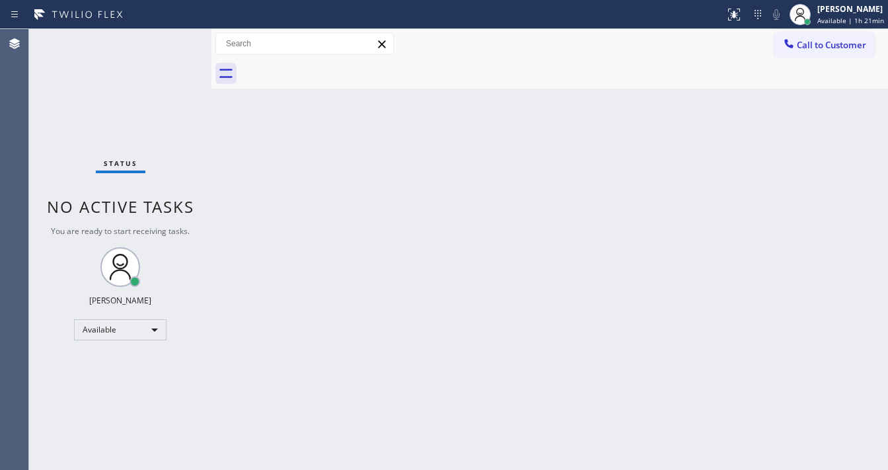
click at [167, 38] on div "Status No active tasks You are ready to start receiving tasks. [PERSON_NAME]" at bounding box center [120, 249] width 182 height 441
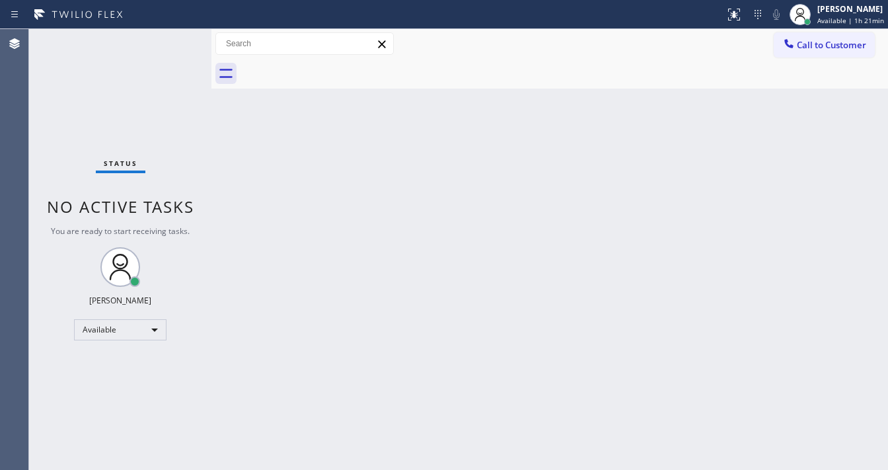
click at [167, 38] on div "Status No active tasks You are ready to start receiving tasks. [PERSON_NAME]" at bounding box center [120, 249] width 182 height 441
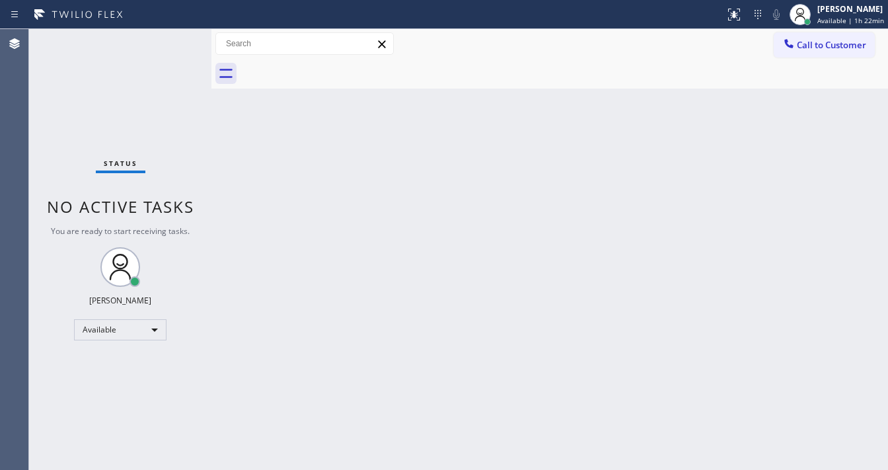
click at [167, 38] on div "Status No active tasks You are ready to start receiving tasks. [PERSON_NAME]" at bounding box center [120, 249] width 182 height 441
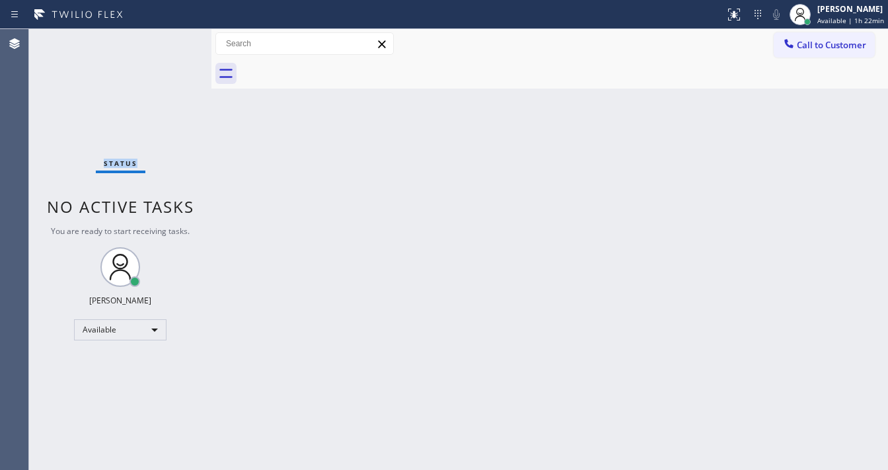
click at [167, 38] on div "Status No active tasks You are ready to start receiving tasks. [PERSON_NAME]" at bounding box center [120, 249] width 182 height 441
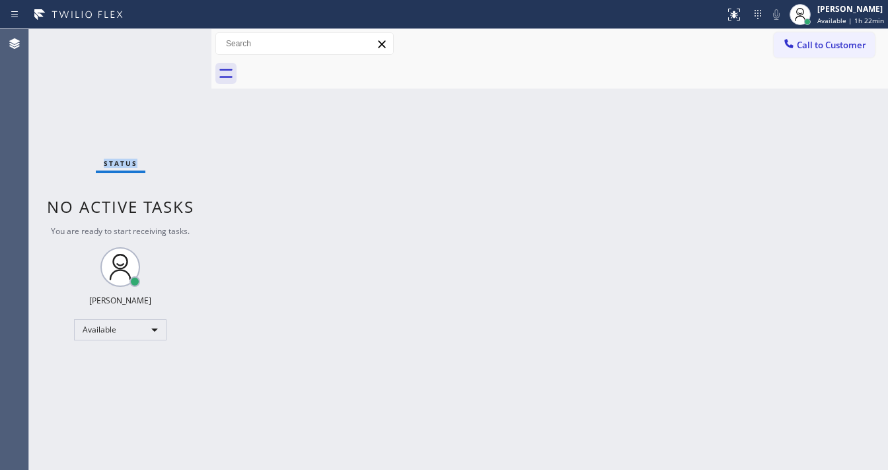
click at [167, 38] on div "Status No active tasks You are ready to start receiving tasks. [PERSON_NAME]" at bounding box center [120, 249] width 182 height 441
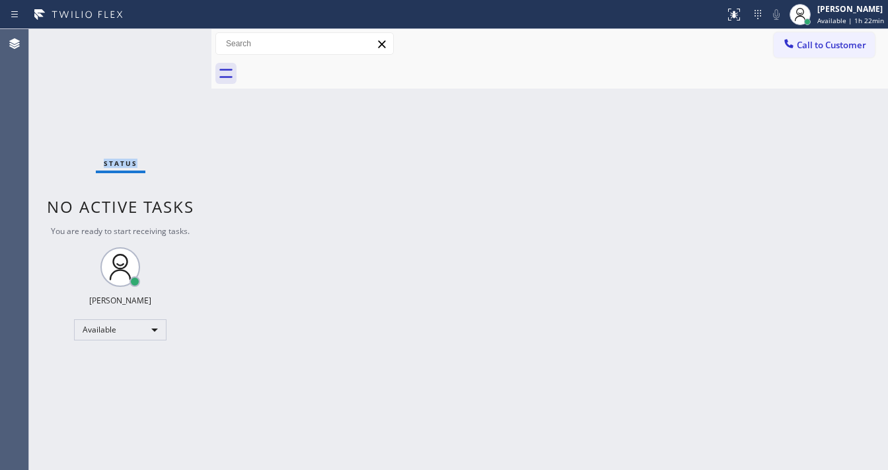
click at [167, 38] on div "Status No active tasks You are ready to start receiving tasks. [PERSON_NAME]" at bounding box center [120, 249] width 182 height 441
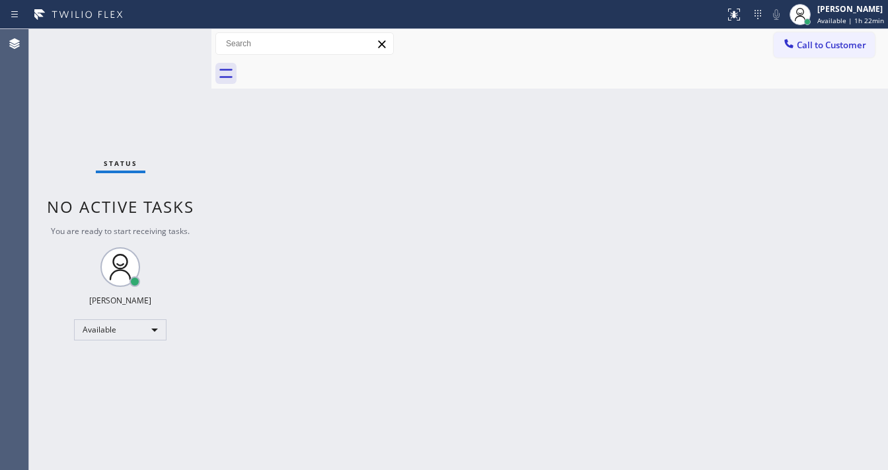
click at [167, 38] on div "Status No active tasks You are ready to start receiving tasks. [PERSON_NAME]" at bounding box center [120, 249] width 182 height 441
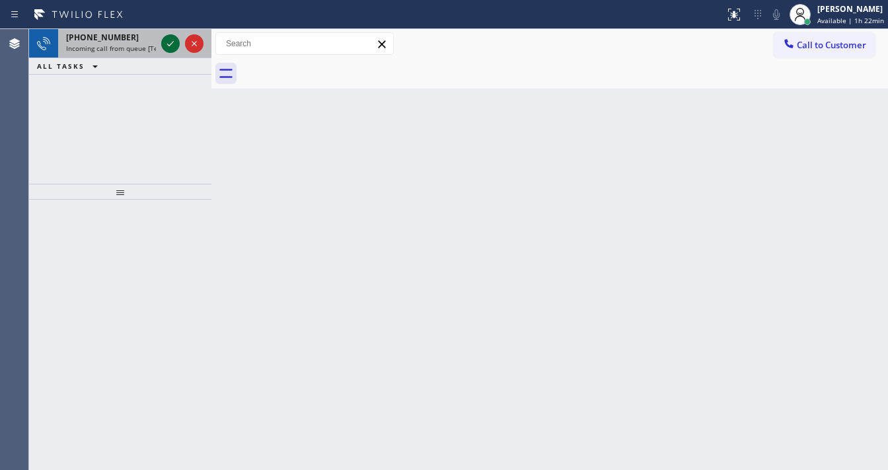
click at [167, 38] on icon at bounding box center [171, 44] width 16 height 16
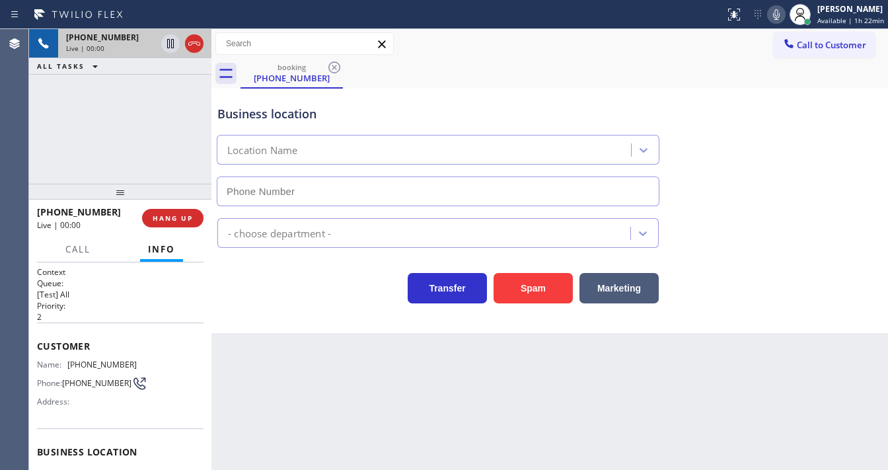
type input "[PHONE_NUMBER]"
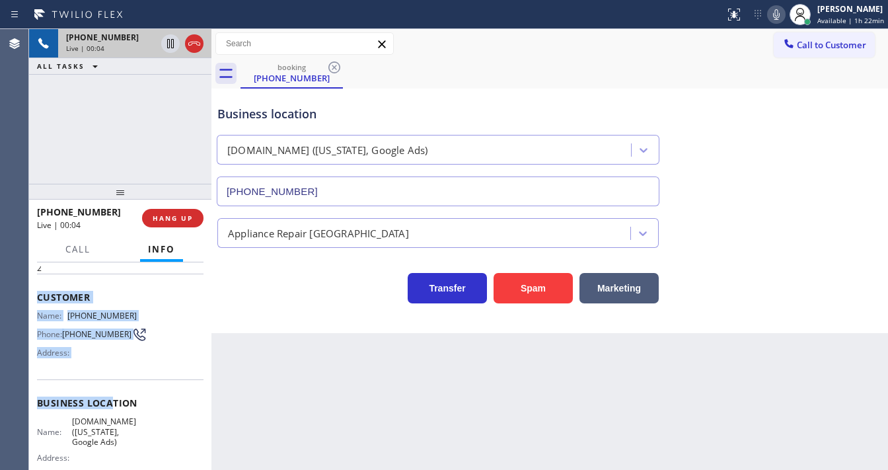
scroll to position [106, 0]
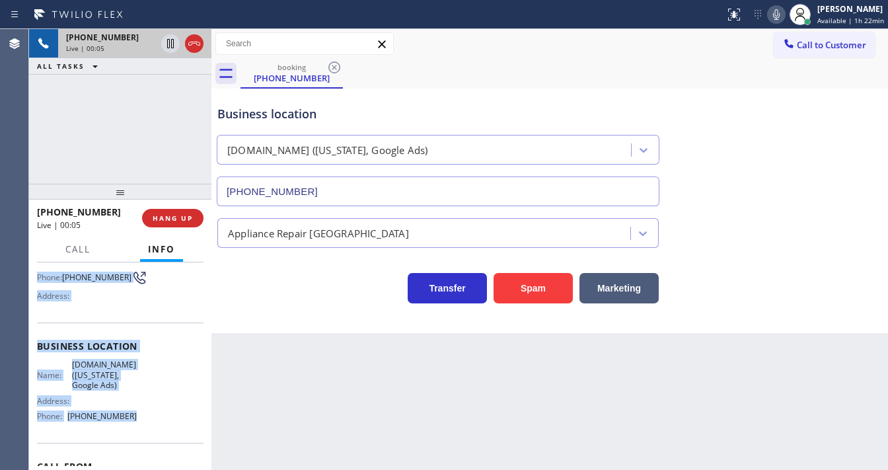
drag, startPoint x: 37, startPoint y: 341, endPoint x: 146, endPoint y: 416, distance: 132.2
click at [146, 416] on div "Context Queue: [Test] All Priority: 2 Customer Name: [PHONE_NUMBER] Phone: [PHO…" at bounding box center [120, 357] width 167 height 393
copy div "Customer Name: [PHONE_NUMBER] Phone: [PHONE_NUMBER] Address: Business location …"
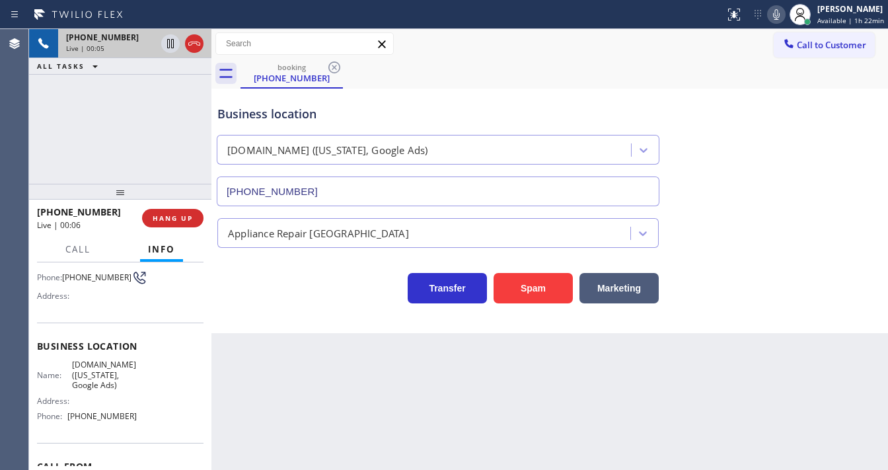
click at [148, 129] on div "[PHONE_NUMBER] Live | 00:05 ALL TASKS ALL TASKS ACTIVE TASKS TASKS IN WRAP UP" at bounding box center [120, 106] width 182 height 155
click at [48, 135] on div "[PHONE_NUMBER] Live | 00:08 ALL TASKS ALL TASKS ACTIVE TASKS TASKS IN WRAP UP" at bounding box center [120, 106] width 182 height 155
click at [60, 145] on div "[PHONE_NUMBER] Live | 00:14 ALL TASKS ALL TASKS ACTIVE TASKS TASKS IN WRAP UP" at bounding box center [120, 106] width 182 height 155
click at [533, 293] on button "Spam" at bounding box center [533, 288] width 79 height 30
click at [765, 118] on div "Business location [DOMAIN_NAME] ([US_STATE], Google Ads) [PHONE_NUMBER]" at bounding box center [550, 147] width 670 height 120
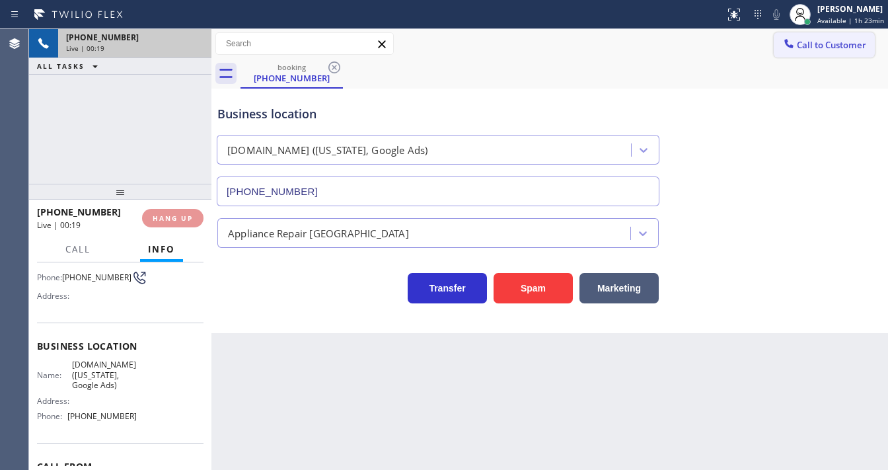
click at [808, 47] on span "Call to Customer" at bounding box center [831, 45] width 69 height 12
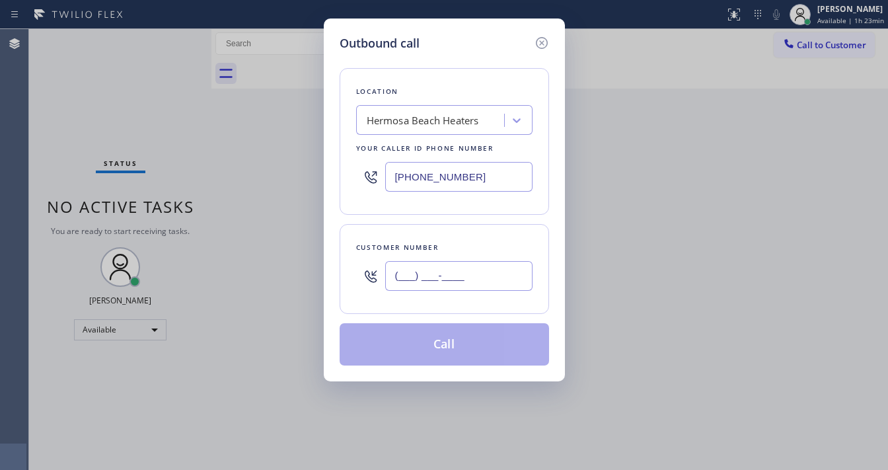
click at [453, 265] on input "(___) ___-____" at bounding box center [458, 276] width 147 height 30
paste input "929) 672-3894"
type input "[PHONE_NUMBER]"
click at [464, 178] on input "[PHONE_NUMBER]" at bounding box center [458, 177] width 147 height 30
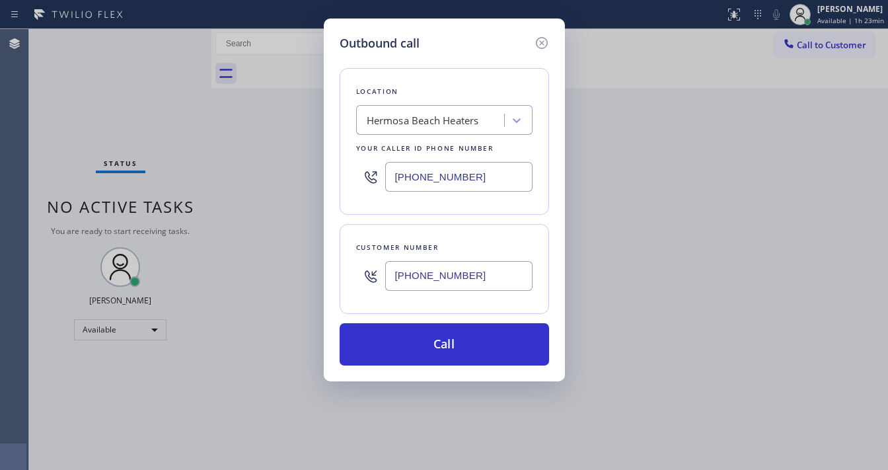
paste input "929) 374-2651"
type input "[PHONE_NUMBER]"
click at [440, 230] on div "Customer number [PHONE_NUMBER]" at bounding box center [445, 269] width 210 height 90
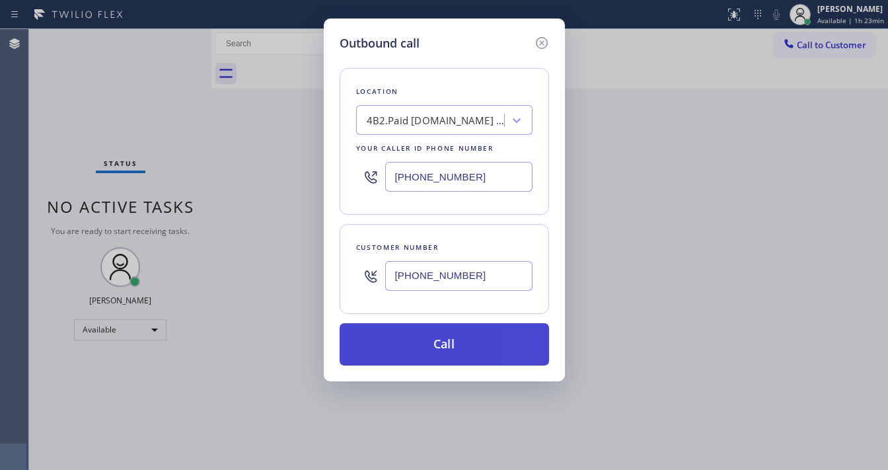
click at [457, 326] on button "Call" at bounding box center [445, 344] width 210 height 42
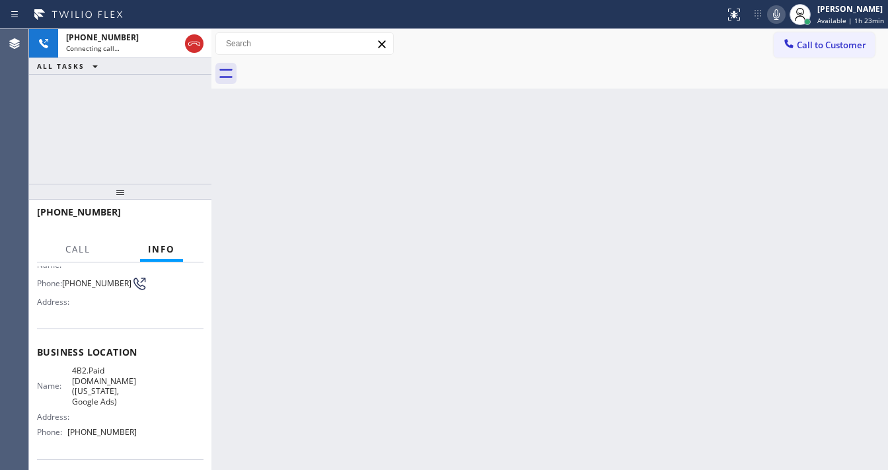
scroll to position [194, 0]
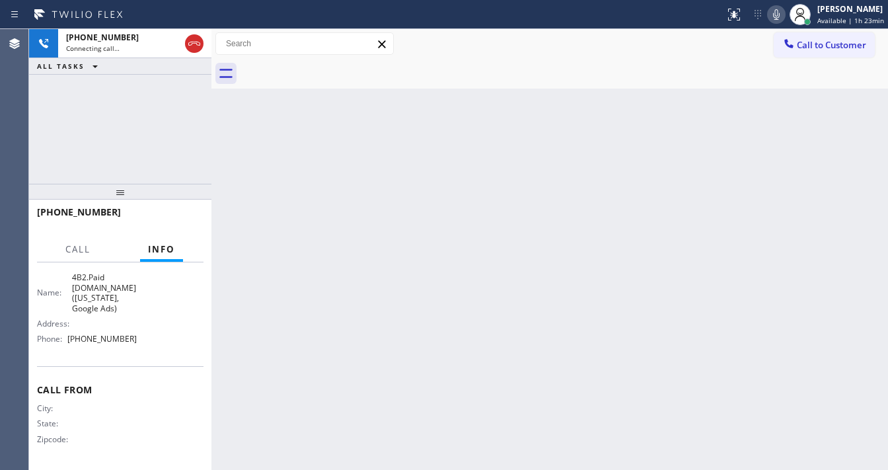
click at [102, 301] on span "4B2.Paid [DOMAIN_NAME] ([US_STATE], Google Ads)" at bounding box center [104, 292] width 65 height 41
click at [107, 141] on div "[PHONE_NUMBER] Connecting call… ALL TASKS ALL TASKS ACTIVE TASKS TASKS IN WRAP …" at bounding box center [120, 106] width 182 height 155
click at [777, 16] on icon at bounding box center [776, 14] width 7 height 11
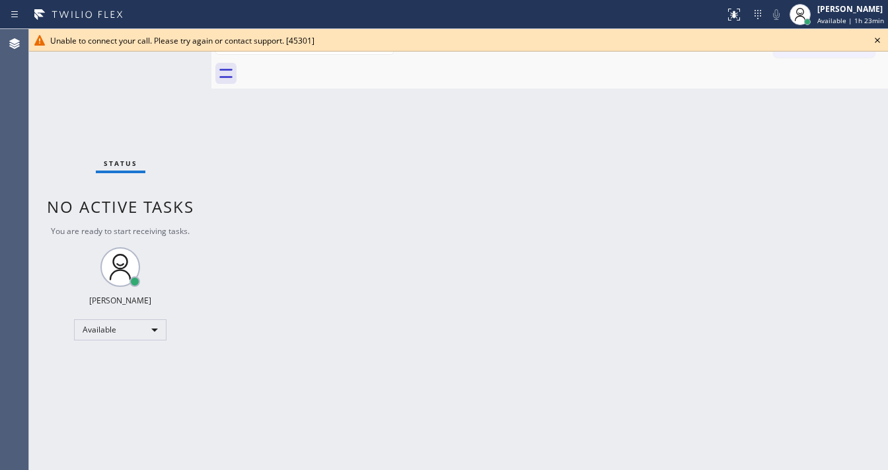
click at [876, 42] on icon at bounding box center [878, 40] width 16 height 16
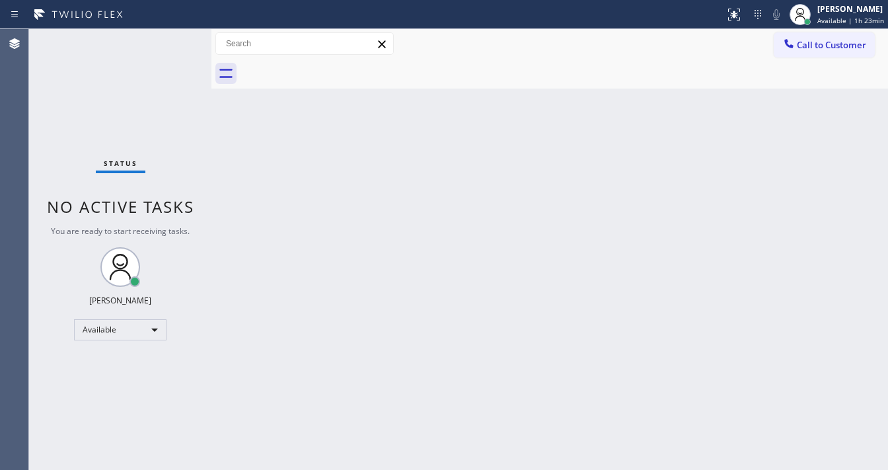
click at [513, 465] on div "Back to Dashboard Change Sender ID Customers Technicians Select a contact Outbo…" at bounding box center [549, 249] width 677 height 441
click at [513, 469] on div "Back to Dashboard Change Sender ID Customers Technicians Select a contact Outbo…" at bounding box center [549, 249] width 677 height 441
click at [169, 34] on div "Status No active tasks You are ready to start receiving tasks. [PERSON_NAME]" at bounding box center [120, 249] width 182 height 441
click at [170, 34] on div "Status No active tasks You are ready to start receiving tasks. [PERSON_NAME]" at bounding box center [120, 249] width 182 height 441
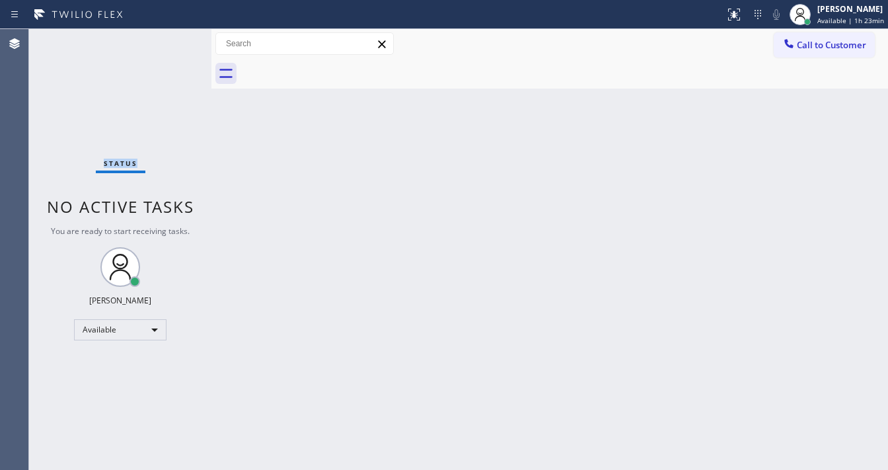
click at [170, 34] on div "Status No active tasks You are ready to start receiving tasks. [PERSON_NAME]" at bounding box center [120, 249] width 182 height 441
click at [169, 37] on div "Status No active tasks You are ready to start receiving tasks. [PERSON_NAME]" at bounding box center [120, 249] width 182 height 441
click
drag, startPoint x: 170, startPoint y: 49, endPoint x: 174, endPoint y: 0, distance: 49.1
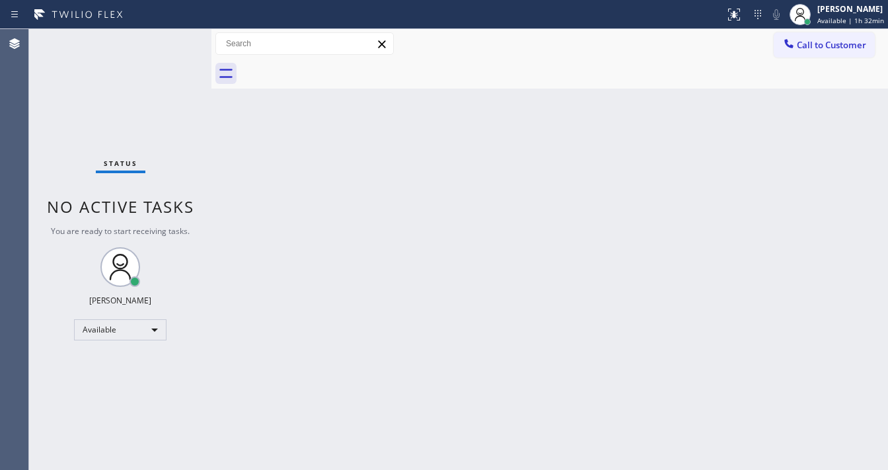
drag, startPoint x: 104, startPoint y: 148, endPoint x: 111, endPoint y: 145, distance: 7.1
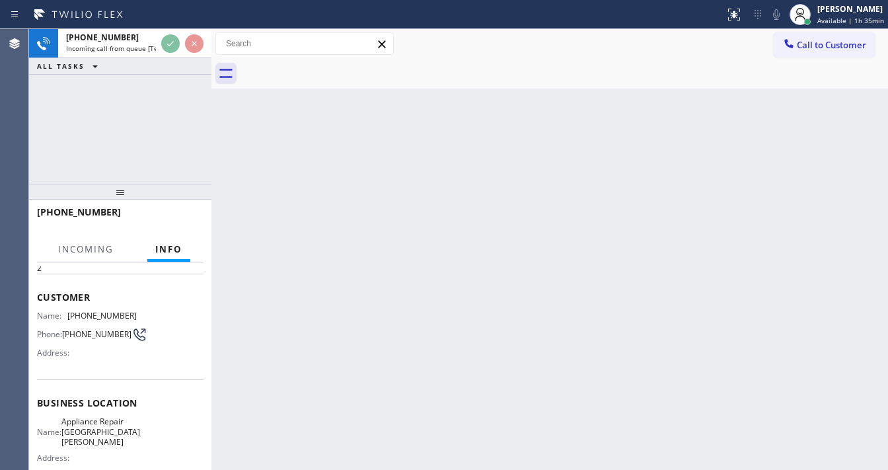
scroll to position [106, 0]
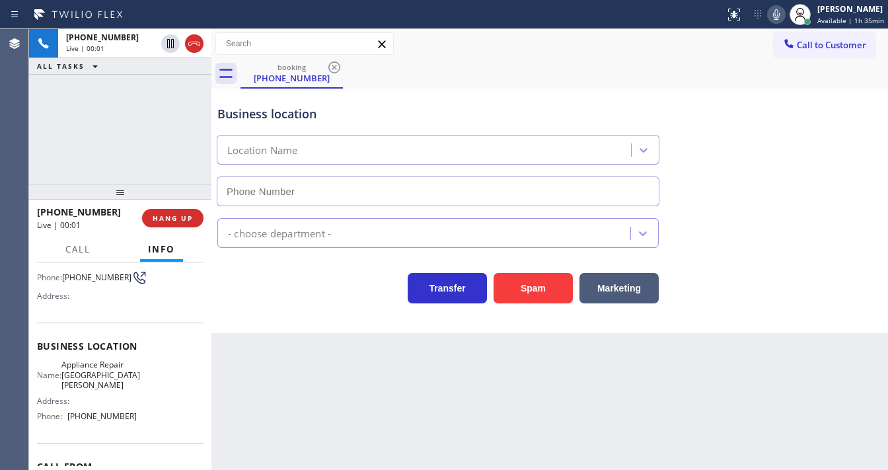
type input "[PHONE_NUMBER]"
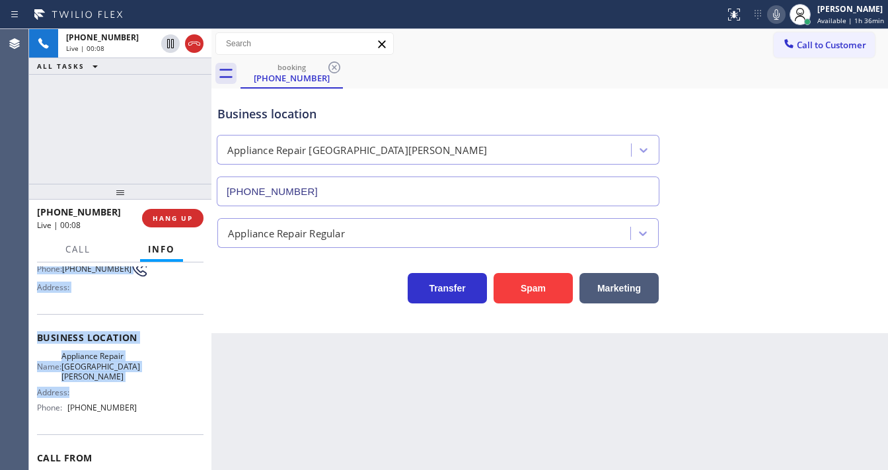
scroll to position [184, 0]
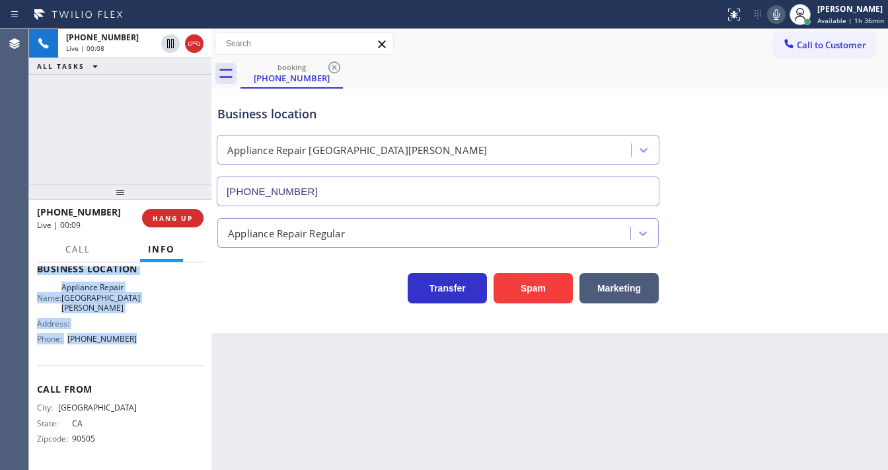
drag, startPoint x: 34, startPoint y: 285, endPoint x: 148, endPoint y: 340, distance: 126.5
copy div "Customer Name: [PHONE_NUMBER] Phone: [PHONE_NUMBER] Address: Business location …"
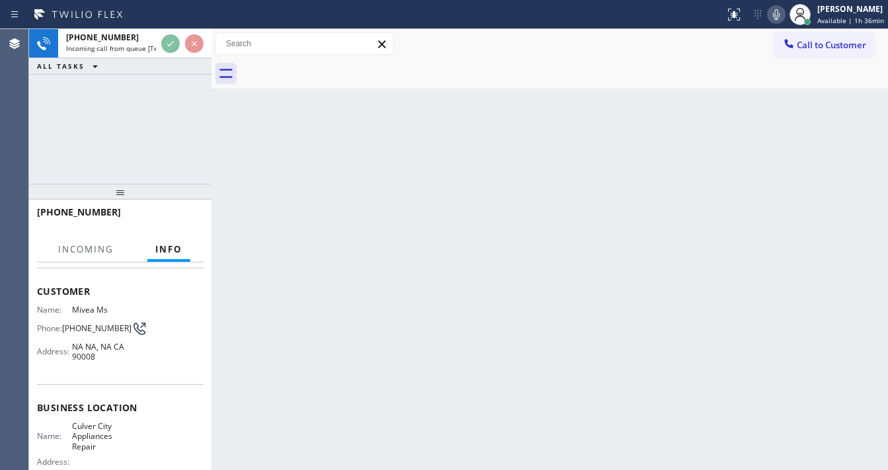
scroll to position [106, 0]
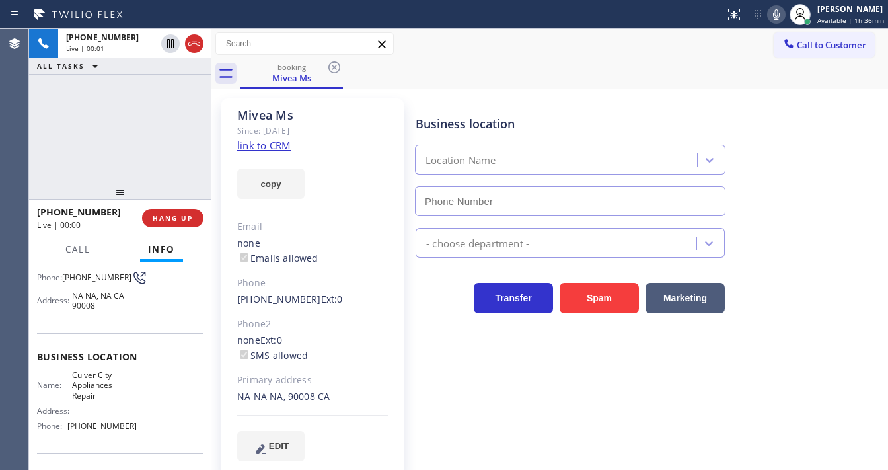
type input "[PHONE_NUMBER]"
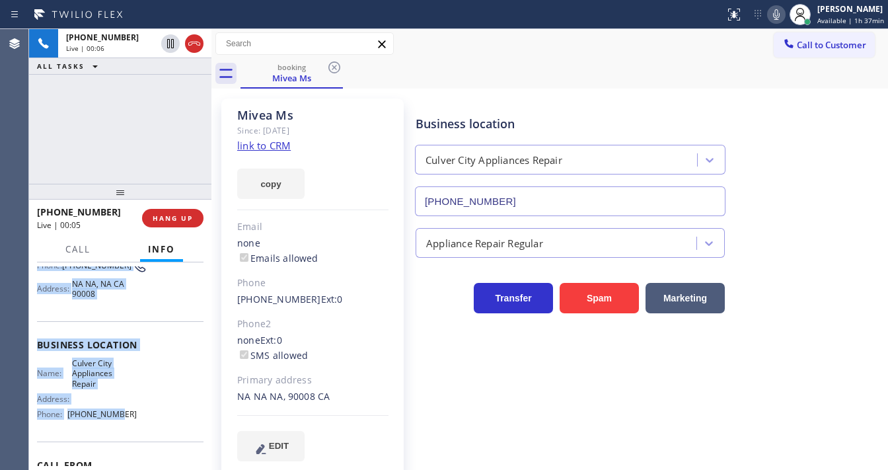
scroll to position [194, 0]
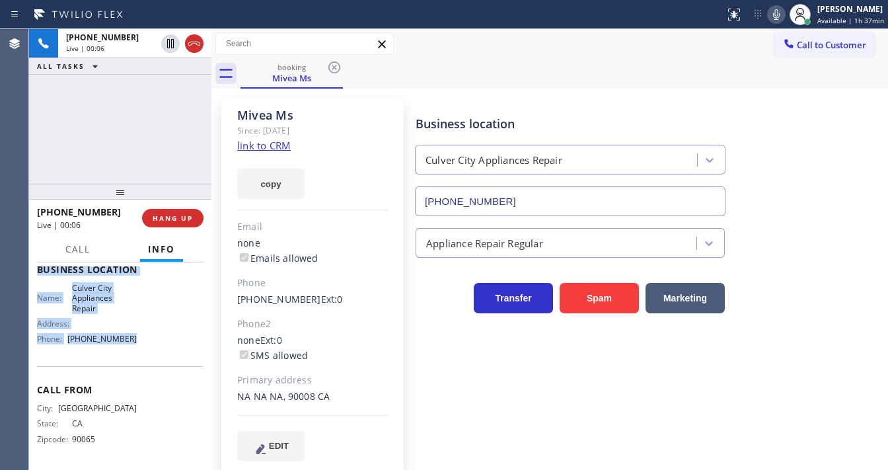
drag, startPoint x: 61, startPoint y: 313, endPoint x: 151, endPoint y: 344, distance: 95.1
copy div "Customer Name: Mivea Ms [PERSON_NAME]: [PHONE_NUMBER] Address: [GEOGRAPHIC_DATA…"
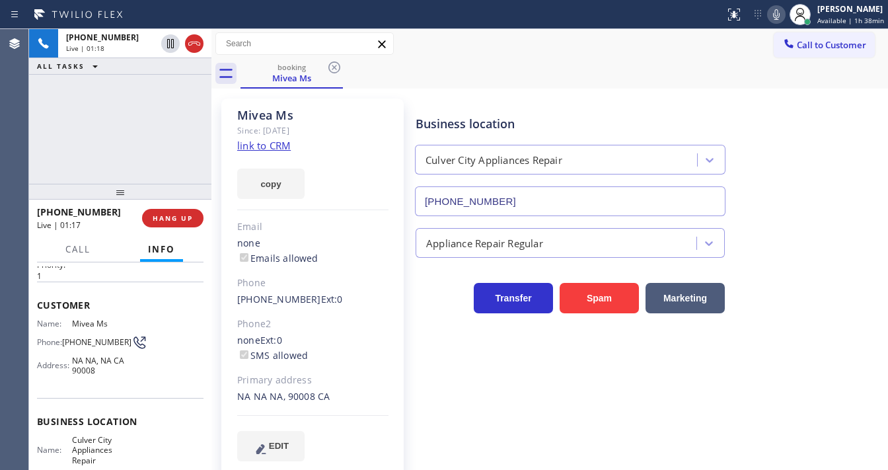
scroll to position [35, 0]
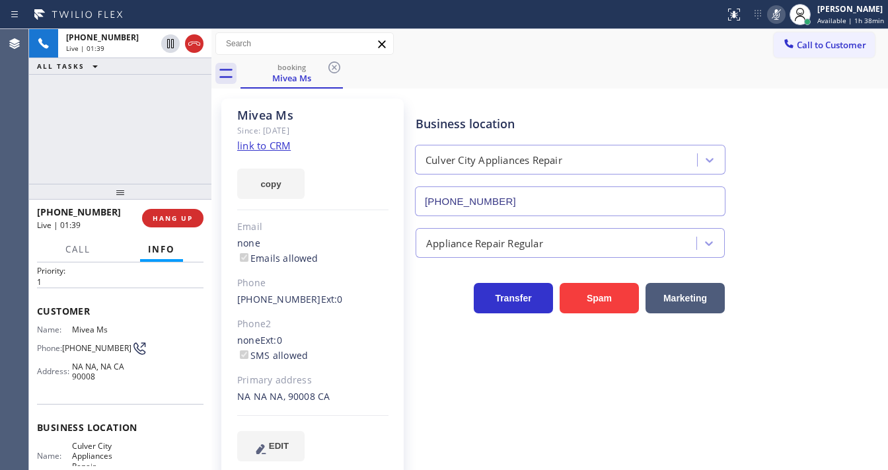
drag, startPoint x: 108, startPoint y: 82, endPoint x: 137, endPoint y: 63, distance: 33.9
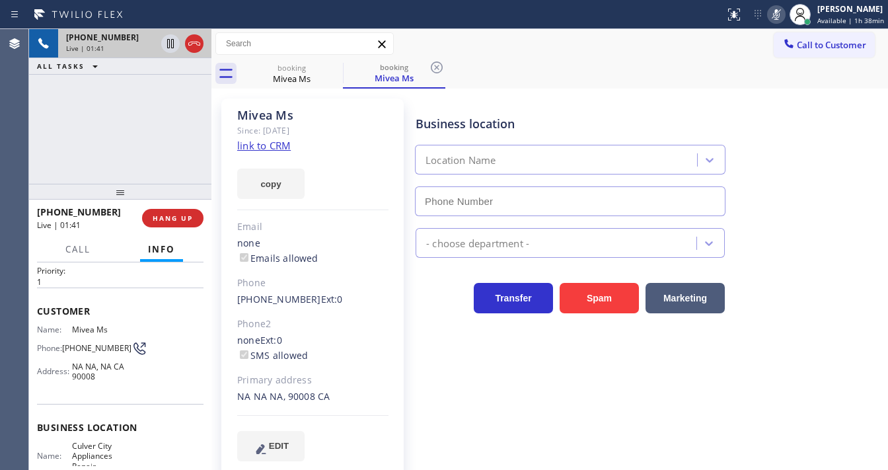
type input "[PHONE_NUMBER]"
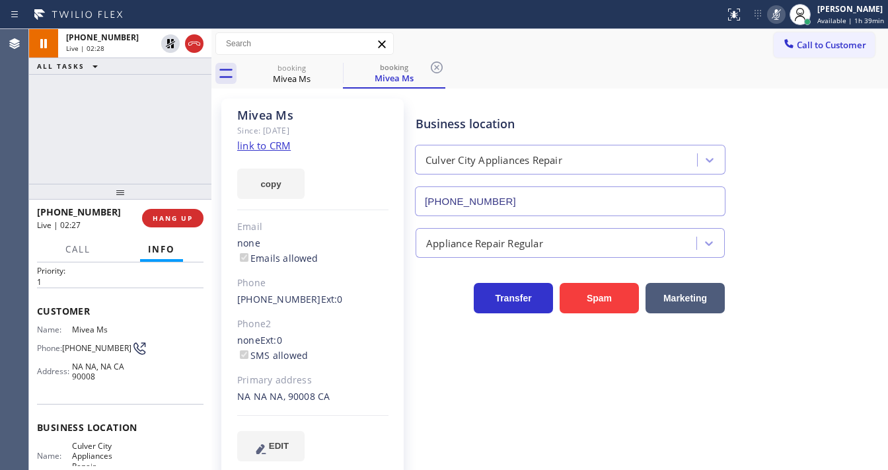
drag, startPoint x: 149, startPoint y: 124, endPoint x: 264, endPoint y: 98, distance: 118.6
drag, startPoint x: 176, startPoint y: 87, endPoint x: 177, endPoint y: 74, distance: 13.2
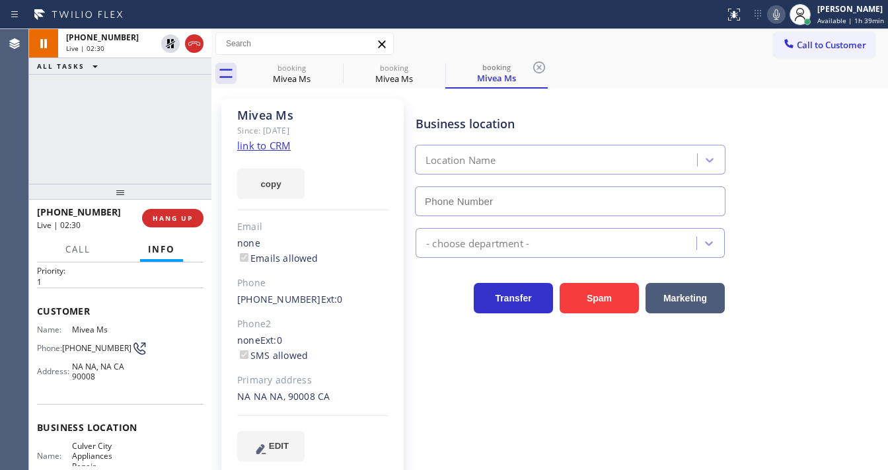
type input "[PHONE_NUMBER]"
drag, startPoint x: 44, startPoint y: 148, endPoint x: 104, endPoint y: 291, distance: 155.3
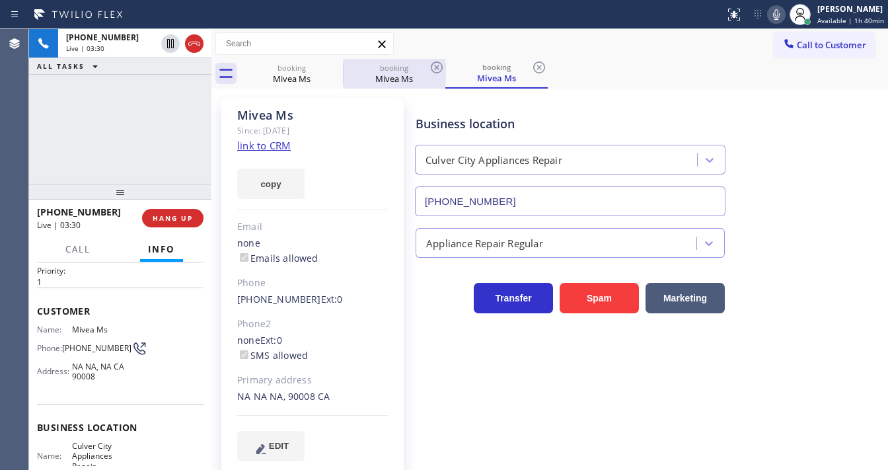
drag, startPoint x: 135, startPoint y: 132, endPoint x: 362, endPoint y: 67, distance: 235.8
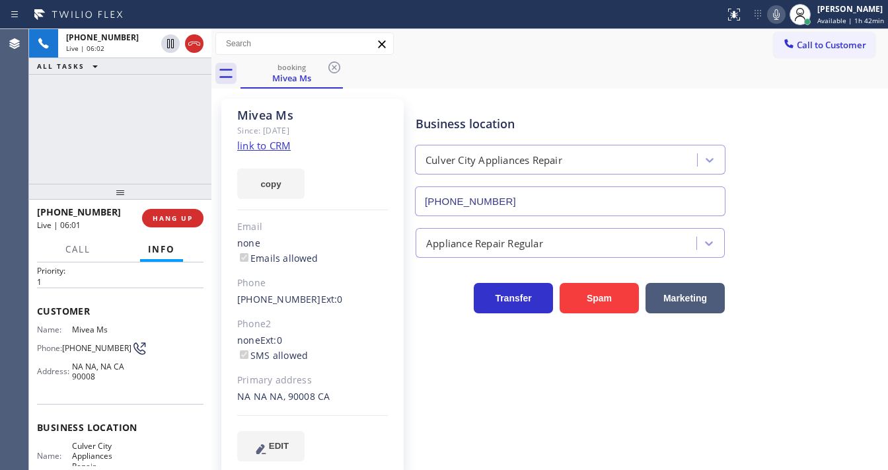
click at [777, 14] on icon at bounding box center [777, 15] width 16 height 16
click at [156, 92] on div "[PHONE_NUMBER] Live | 06:02 ALL TASKS ALL TASKS ACTIVE TASKS TASKS IN WRAP UP" at bounding box center [120, 106] width 182 height 155
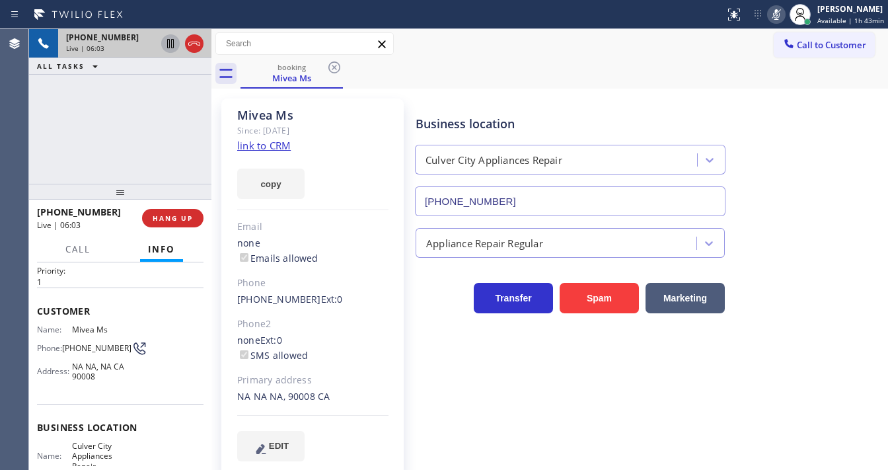
click at [167, 43] on icon at bounding box center [170, 43] width 7 height 9
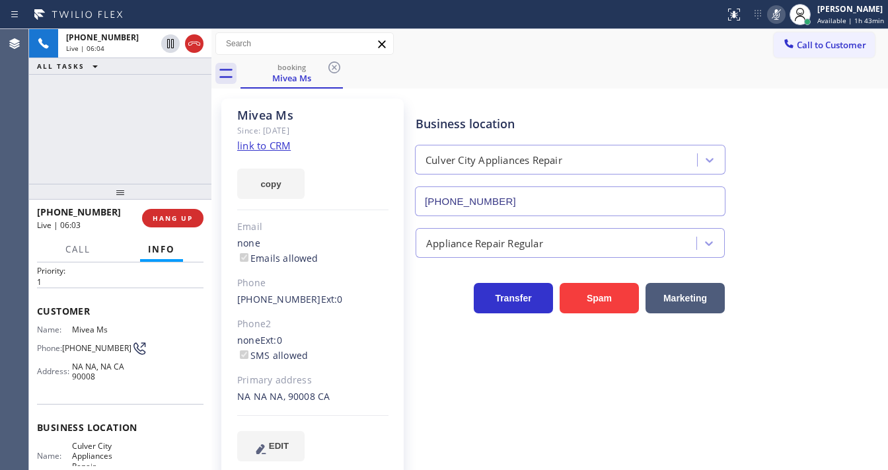
click at [151, 115] on div "[PHONE_NUMBER] Live | 06:04 ALL TASKS ALL TASKS ACTIVE TASKS TASKS IN WRAP UP" at bounding box center [120, 106] width 182 height 155
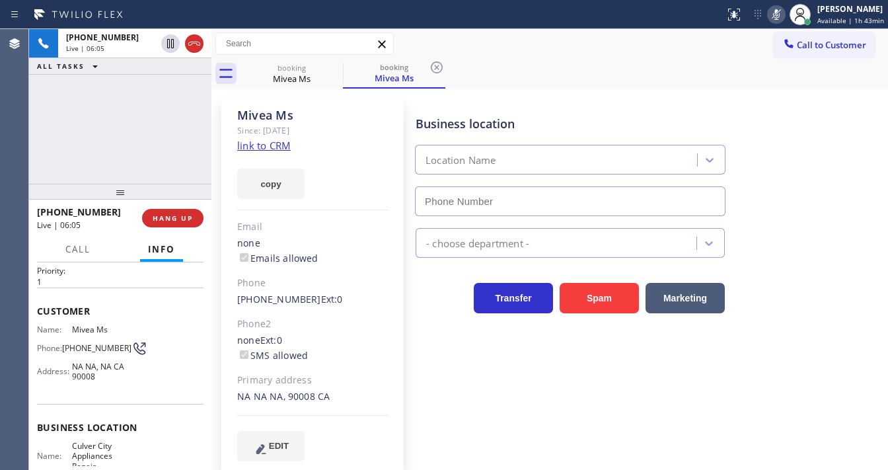
type input "[PHONE_NUMBER]"
click at [26, 124] on div "Agent Desktop" at bounding box center [14, 249] width 28 height 441
click at [38, 126] on div "[PHONE_NUMBER] Live | 07:41 ALL TASKS ALL TASKS ACTIVE TASKS TASKS IN WRAP UP" at bounding box center [120, 106] width 182 height 155
click at [120, 110] on div "[PHONE_NUMBER] Live | 07:45 ALL TASKS ALL TASKS ACTIVE TASKS TASKS IN WRAP UP" at bounding box center [120, 106] width 182 height 155
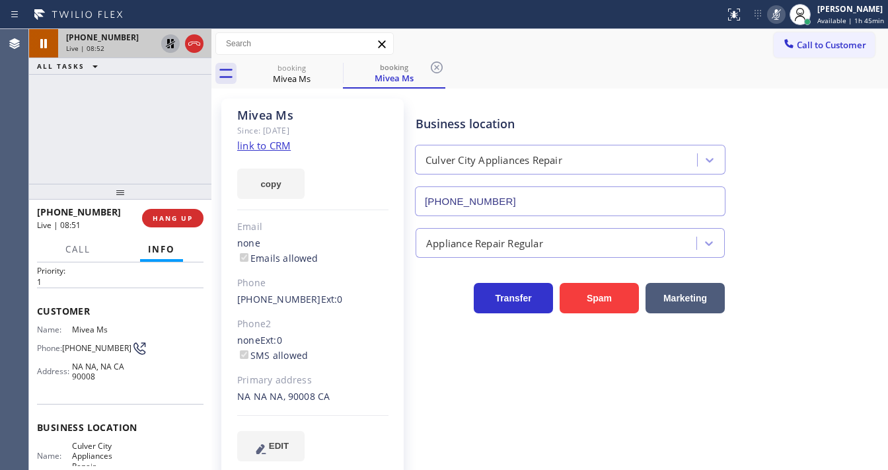
drag, startPoint x: 169, startPoint y: 45, endPoint x: 747, endPoint y: 34, distance: 578.4
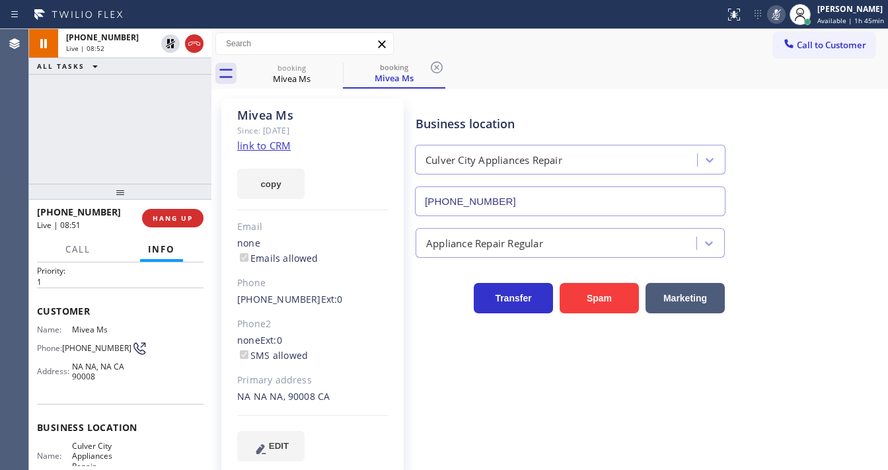
click at [171, 44] on icon at bounding box center [171, 44] width 16 height 16
click at [777, 17] on icon at bounding box center [777, 15] width 16 height 16
click at [143, 135] on div "[PHONE_NUMBER] Live | 08:53 ALL TASKS ALL TASKS ACTIVE TASKS TASKS IN WRAP UP" at bounding box center [120, 106] width 182 height 155
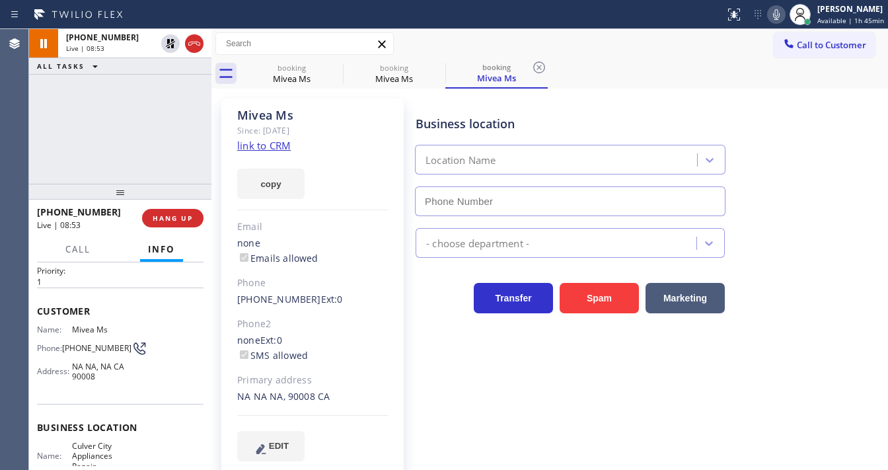
type input "[PHONE_NUMBER]"
click at [61, 117] on div "[PHONE_NUMBER] Live | 11:03 ALL TASKS ALL TASKS ACTIVE TASKS TASKS IN WRAP UP" at bounding box center [120, 106] width 182 height 155
click at [61, 150] on div "[PHONE_NUMBER] Live | 11:10 ALL TASKS ALL TASKS ACTIVE TASKS TASKS IN WRAP UP" at bounding box center [120, 106] width 182 height 155
click at [108, 147] on div "[PHONE_NUMBER] Live | 11:10 ALL TASKS ALL TASKS ACTIVE TASKS TASKS IN WRAP UP" at bounding box center [120, 106] width 182 height 155
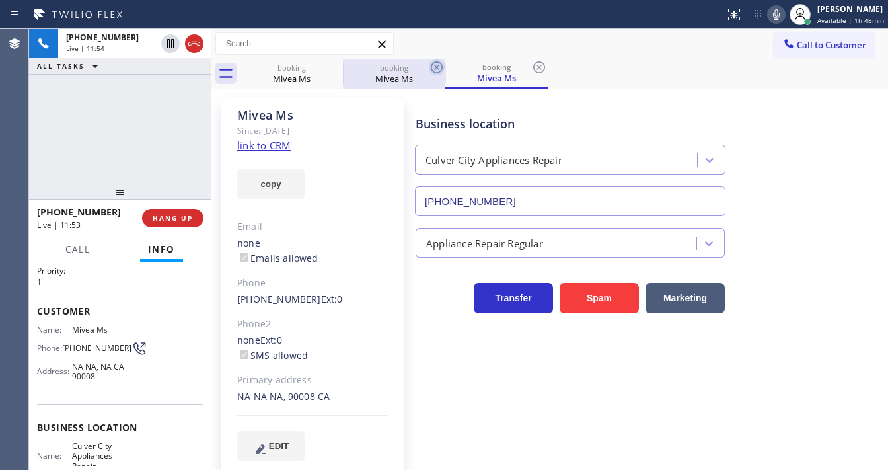
click at [432, 63] on icon at bounding box center [437, 67] width 16 height 16
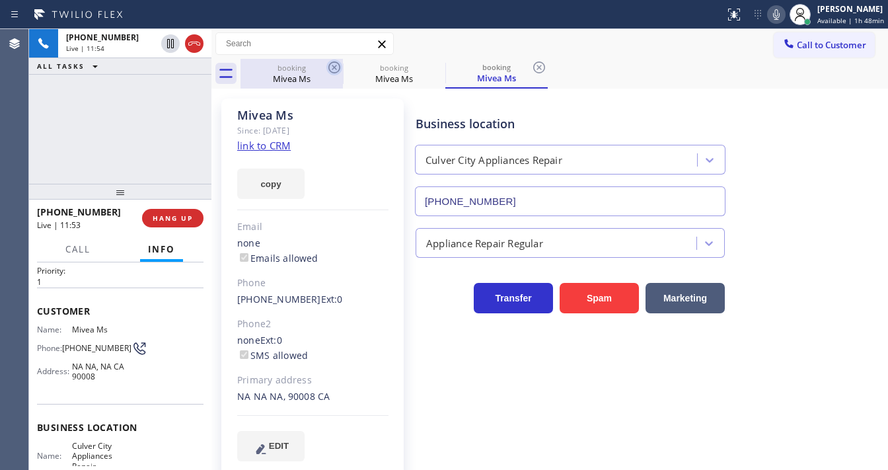
click at [336, 71] on icon at bounding box center [334, 67] width 16 height 16
click at [336, 67] on icon at bounding box center [334, 67] width 16 height 16
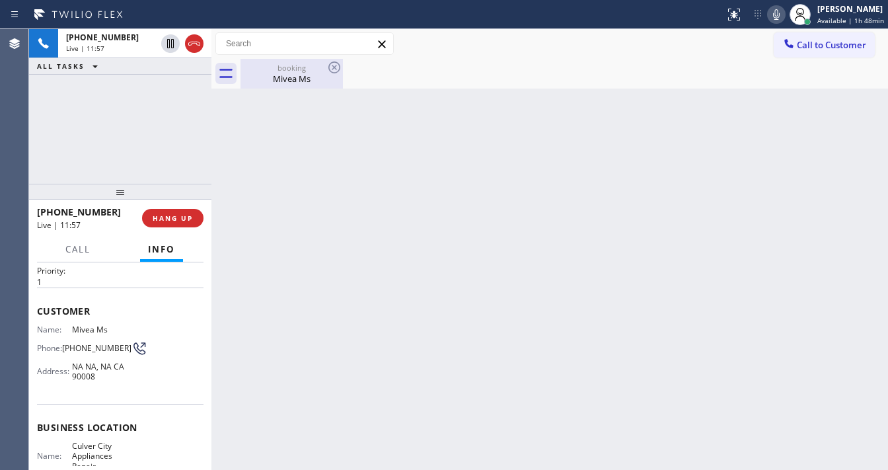
click at [270, 76] on div "Mivea Ms" at bounding box center [292, 79] width 100 height 12
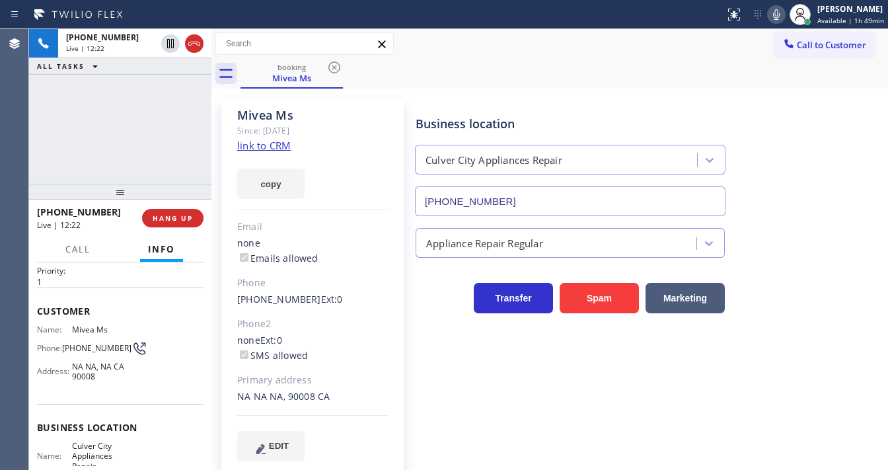
click at [115, 116] on div "[PHONE_NUMBER] Live | 12:22 ALL TASKS ALL TASKS ACTIVE TASKS TASKS IN WRAP UP" at bounding box center [120, 106] width 182 height 155
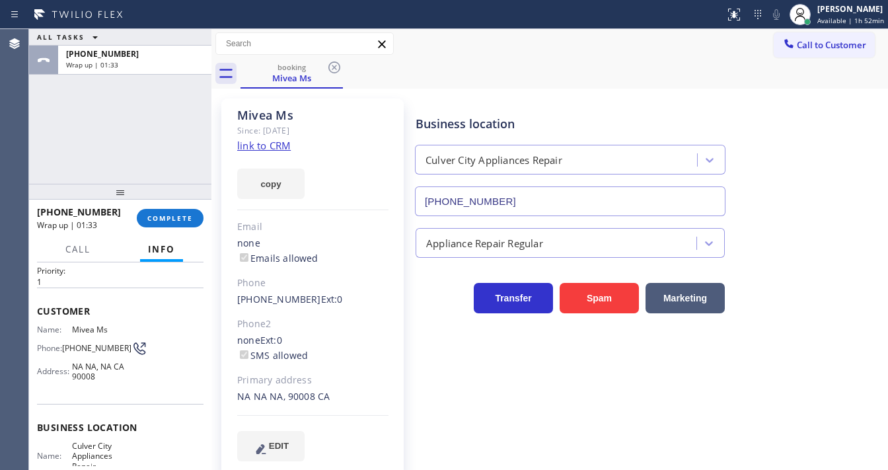
click at [813, 48] on span "Call to Customer" at bounding box center [831, 45] width 69 height 12
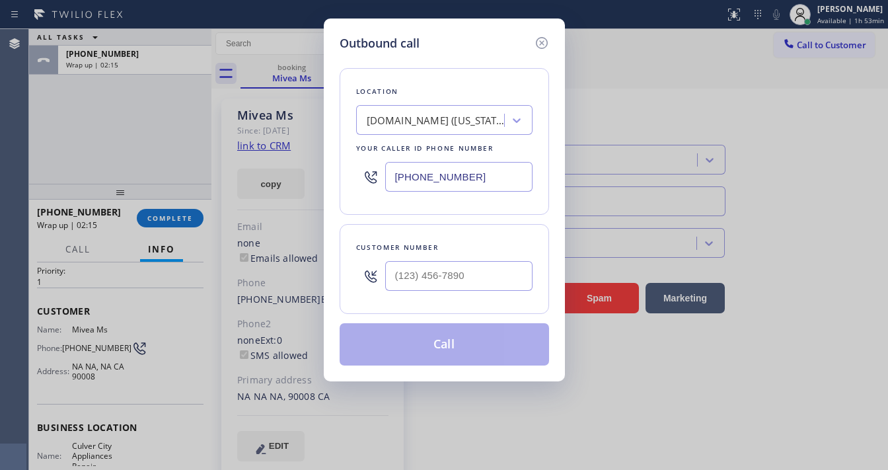
click at [415, 38] on h5 "Outbound call" at bounding box center [380, 43] width 80 height 18
click at [542, 40] on icon at bounding box center [542, 43] width 16 height 16
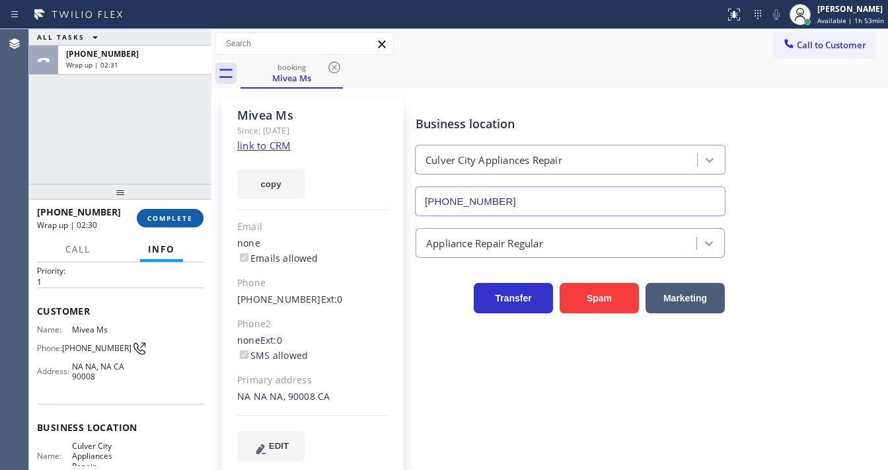
click at [169, 210] on button "COMPLETE" at bounding box center [170, 218] width 67 height 19
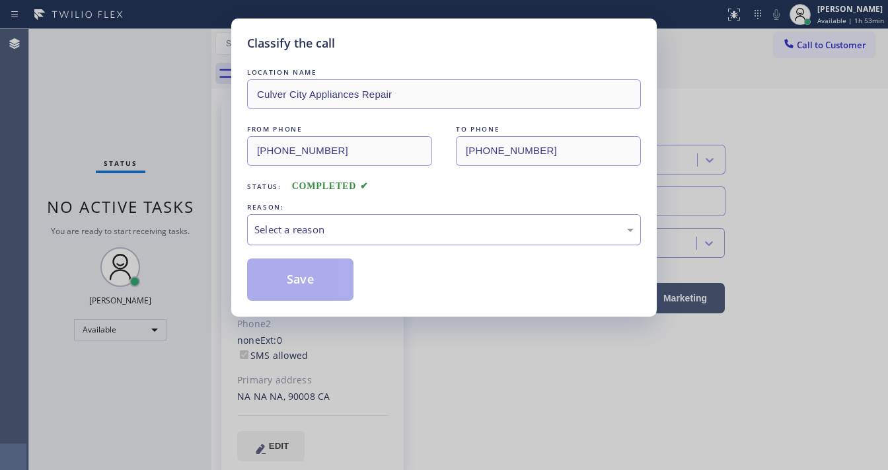
drag, startPoint x: 344, startPoint y: 193, endPoint x: 316, endPoint y: 223, distance: 41.2
click at [343, 195] on div "LOCATION NAME [GEOGRAPHIC_DATA] Appliances Repair FROM PHONE [PHONE_NUMBER] TO …" at bounding box center [444, 182] width 394 height 235
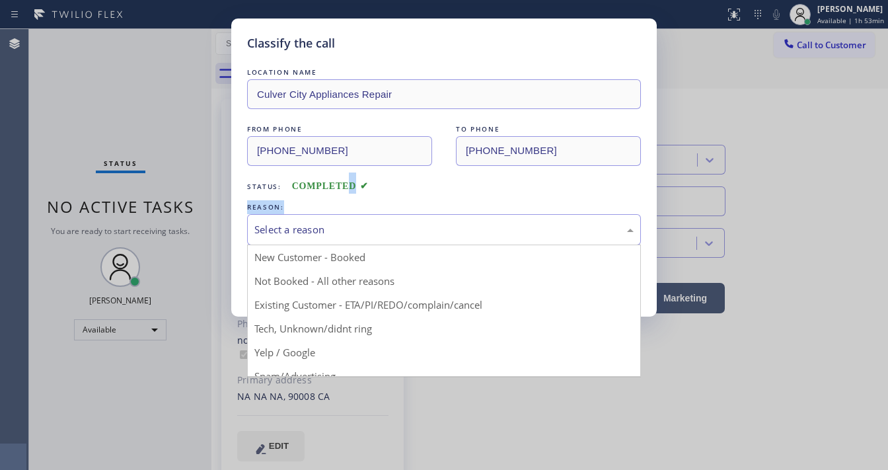
click at [316, 223] on div "Select a reason" at bounding box center [443, 229] width 379 height 15
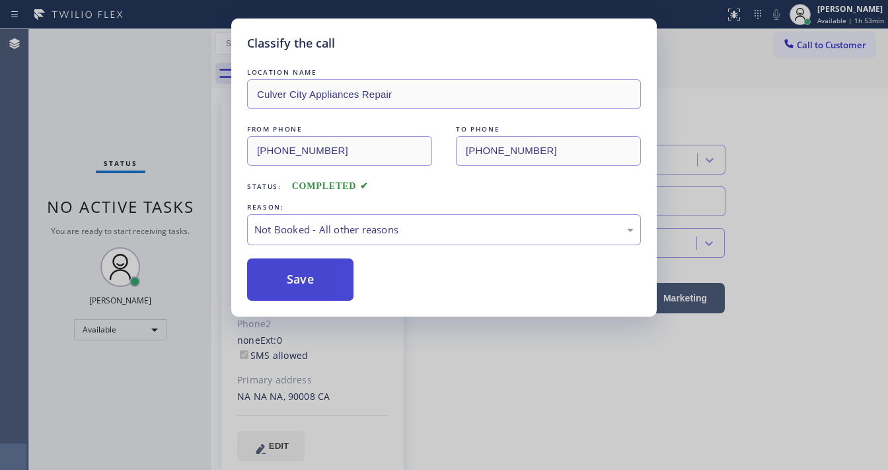
drag, startPoint x: 307, startPoint y: 278, endPoint x: 239, endPoint y: 232, distance: 81.9
click at [307, 277] on button "Save" at bounding box center [300, 279] width 106 height 42
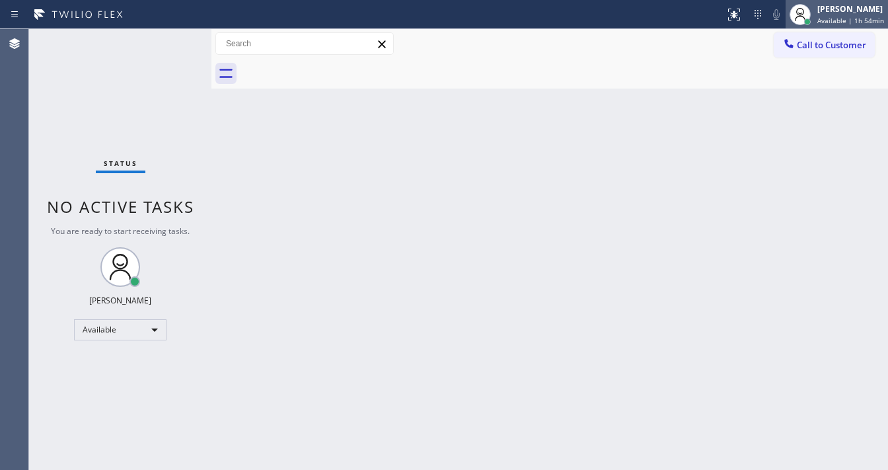
click at [828, 23] on span "Available | 1h 54min" at bounding box center [851, 20] width 67 height 9
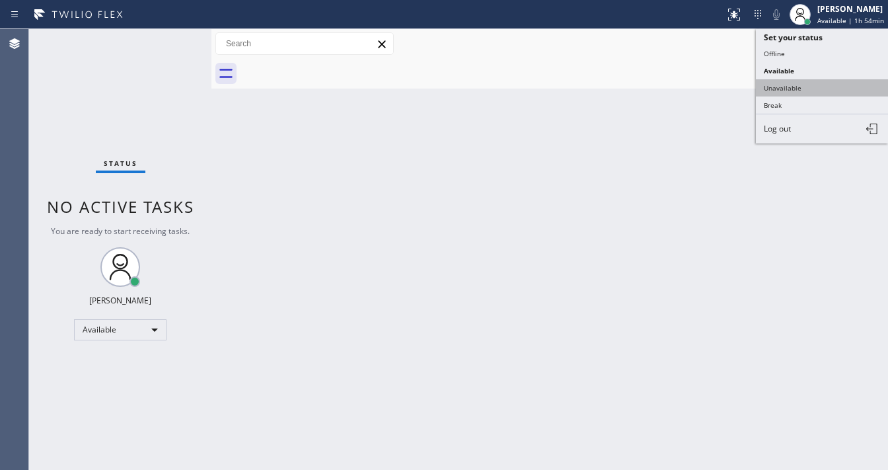
click at [790, 86] on button "Unavailable" at bounding box center [822, 87] width 132 height 17
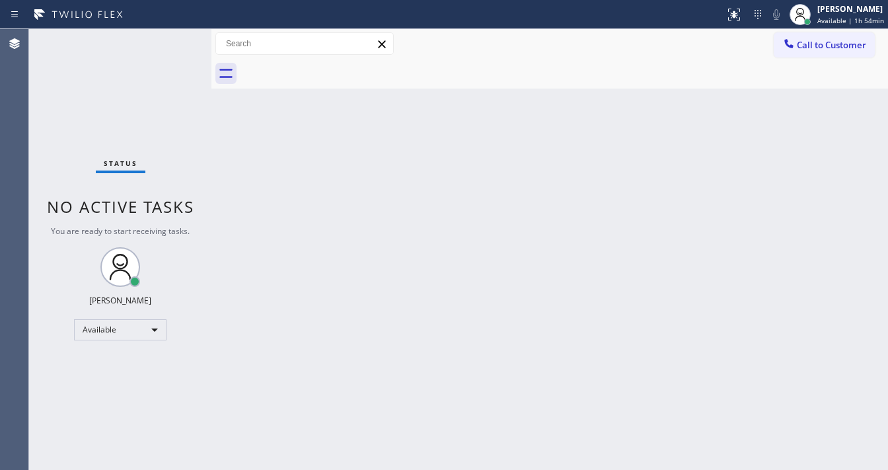
click at [489, 127] on div "Back to Dashboard Change Sender ID Customers Technicians Select a contact Outbo…" at bounding box center [549, 249] width 677 height 441
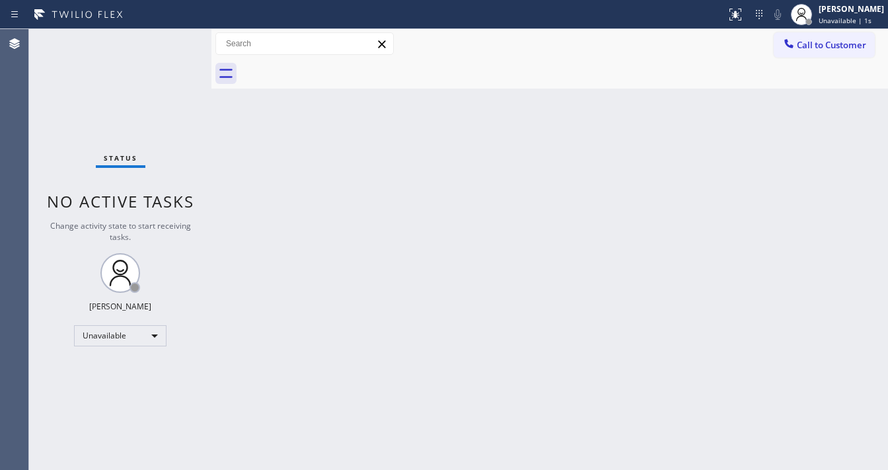
click at [174, 54] on div "Status No active tasks Change activity state to start receiving tasks. [PERSON_…" at bounding box center [120, 249] width 182 height 441
click at [831, 55] on button "Call to Customer" at bounding box center [824, 44] width 101 height 25
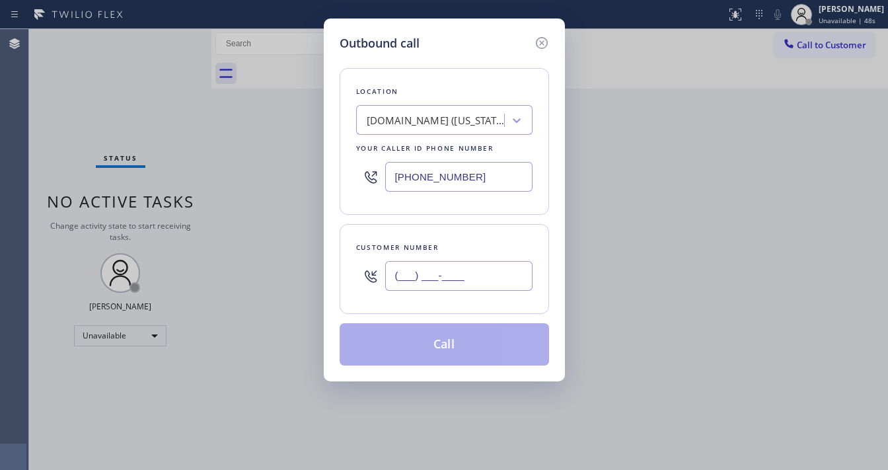
click at [424, 276] on input "(___) ___-____" at bounding box center [458, 276] width 147 height 30
paste input "323) 509-2181"
type input "[PHONE_NUMBER]"
click at [465, 196] on div "[PHONE_NUMBER]" at bounding box center [444, 176] width 176 height 43
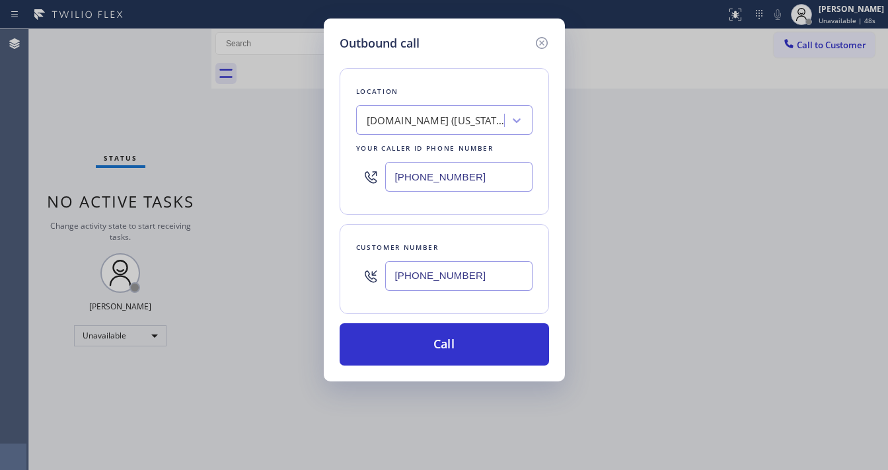
click at [479, 180] on input "[PHONE_NUMBER]" at bounding box center [458, 177] width 147 height 30
paste input "310) 400-5899"
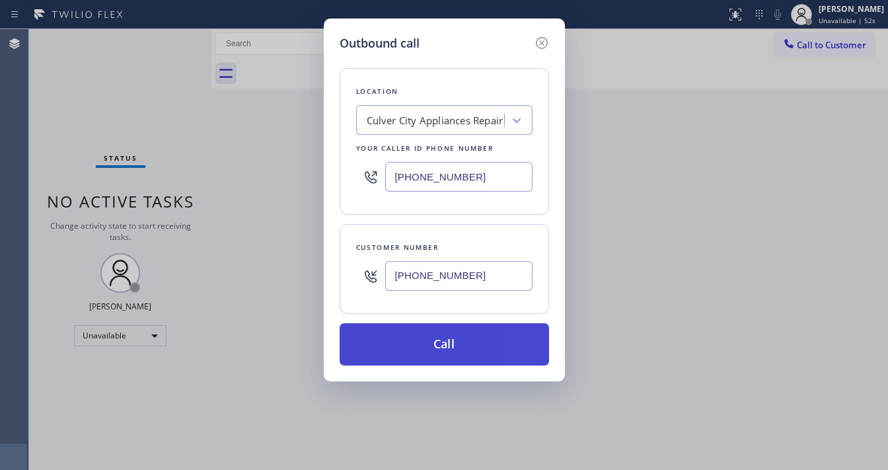
type input "[PHONE_NUMBER]"
click at [428, 346] on button "Call" at bounding box center [445, 344] width 210 height 42
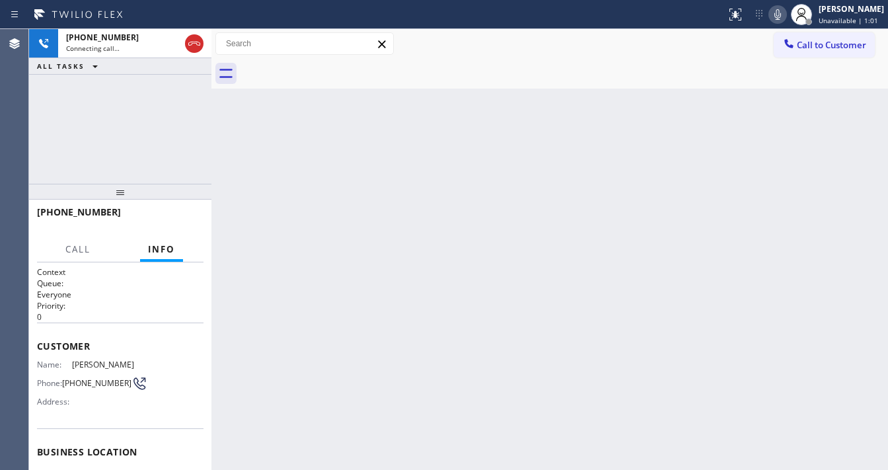
click at [786, 10] on icon at bounding box center [778, 15] width 16 height 16
click at [806, 49] on span "Call to Customer" at bounding box center [831, 45] width 69 height 12
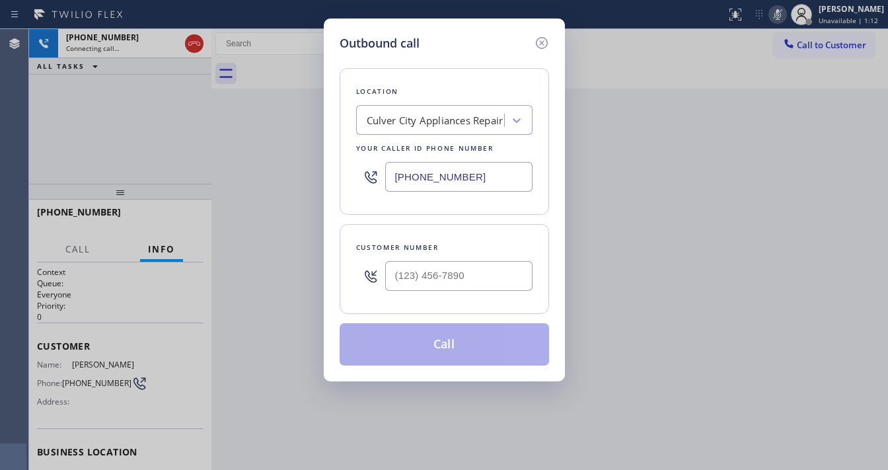
click at [455, 28] on div "Outbound call Location [GEOGRAPHIC_DATA] Appliances Repair Your caller id phone…" at bounding box center [444, 200] width 241 height 363
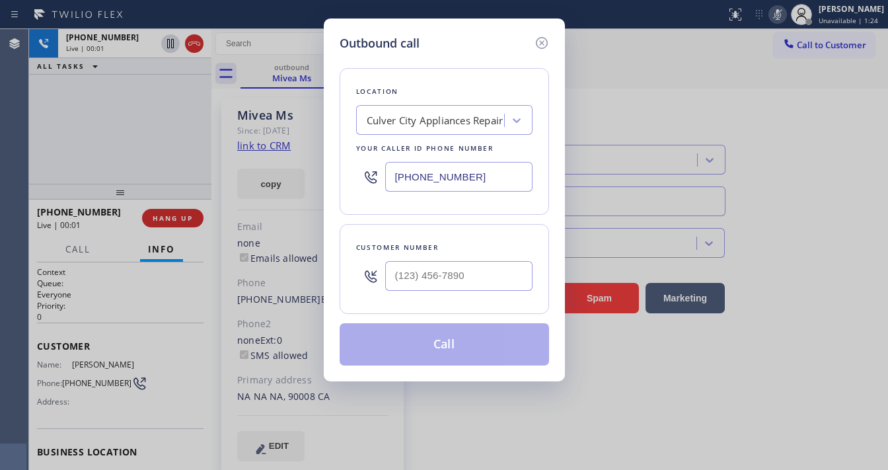
type input "[PHONE_NUMBER]"
click at [428, 40] on div "Outbound call" at bounding box center [445, 43] width 210 height 18
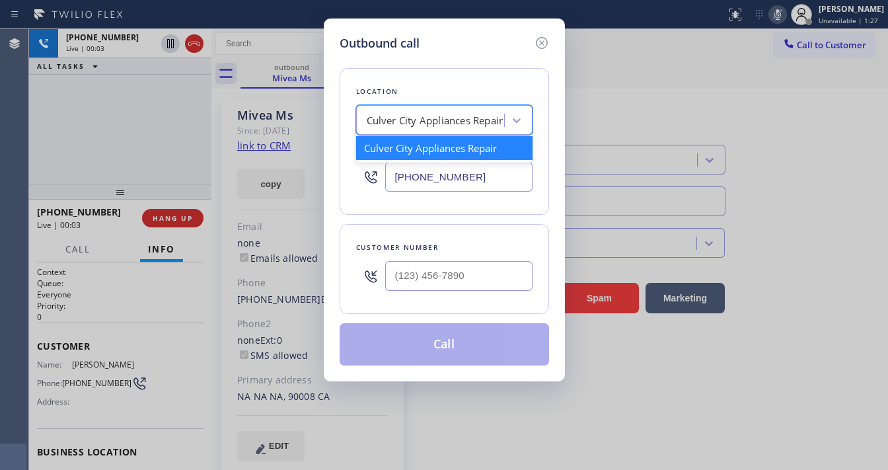
click at [465, 125] on div "Culver City Appliances Repair" at bounding box center [435, 120] width 137 height 15
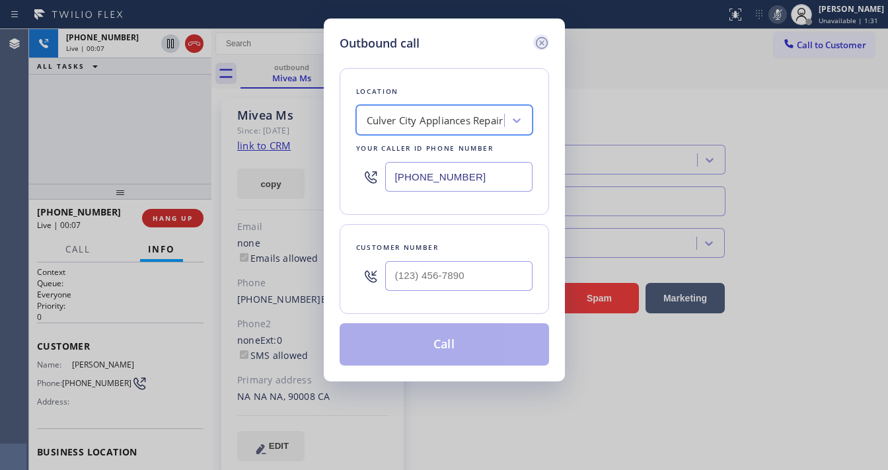
drag, startPoint x: 543, startPoint y: 44, endPoint x: 508, endPoint y: 69, distance: 43.1
click at [543, 44] on icon at bounding box center [541, 43] width 12 height 12
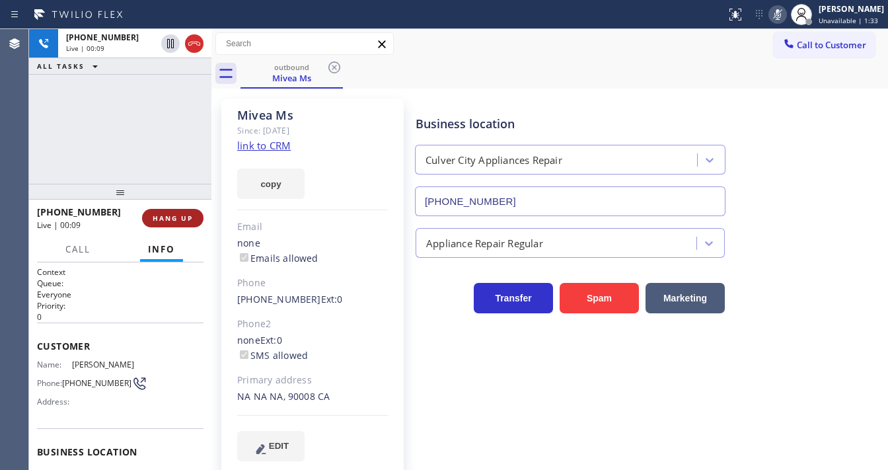
click at [193, 217] on button "HANG UP" at bounding box center [172, 218] width 61 height 19
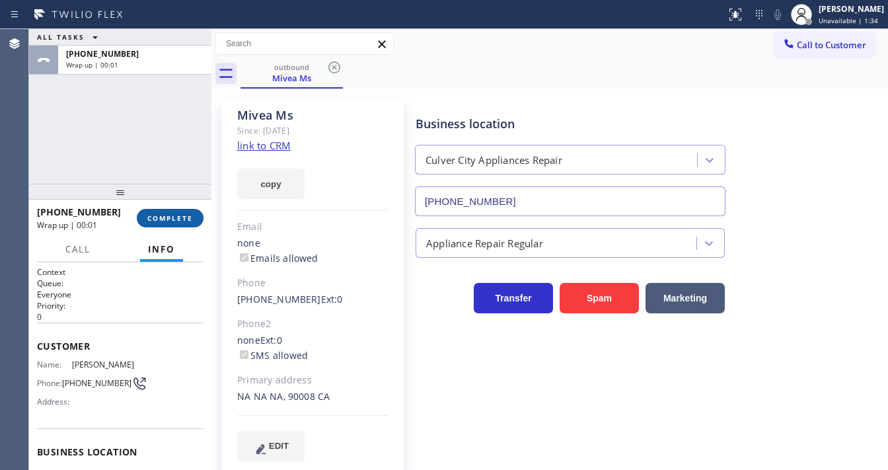
click at [190, 216] on span "COMPLETE" at bounding box center [170, 217] width 46 height 9
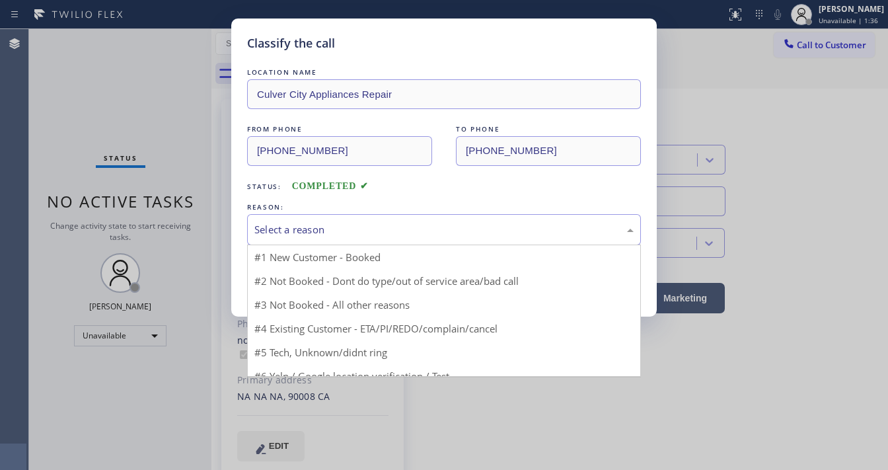
drag, startPoint x: 326, startPoint y: 223, endPoint x: 326, endPoint y: 233, distance: 9.9
click at [327, 224] on div "Select a reason" at bounding box center [443, 229] width 379 height 15
drag, startPoint x: 306, startPoint y: 323, endPoint x: 305, endPoint y: 276, distance: 46.3
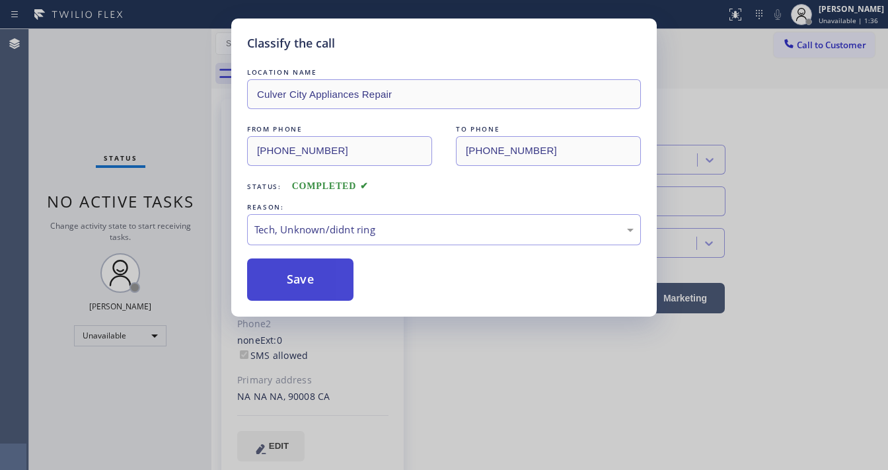
click at [305, 276] on button "Save" at bounding box center [300, 279] width 106 height 42
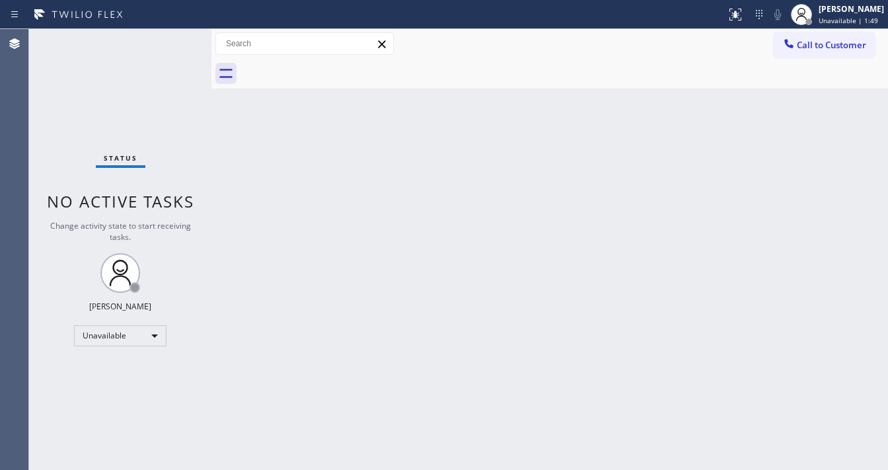
click at [153, 39] on div "Status No active tasks Change activity state to start receiving tasks. [PERSON_…" at bounding box center [120, 249] width 182 height 441
click at [179, 37] on div "Status No active tasks Change activity state to start receiving tasks. [PERSON_…" at bounding box center [120, 249] width 182 height 441
click at [837, 48] on span "Call to Customer" at bounding box center [831, 45] width 69 height 12
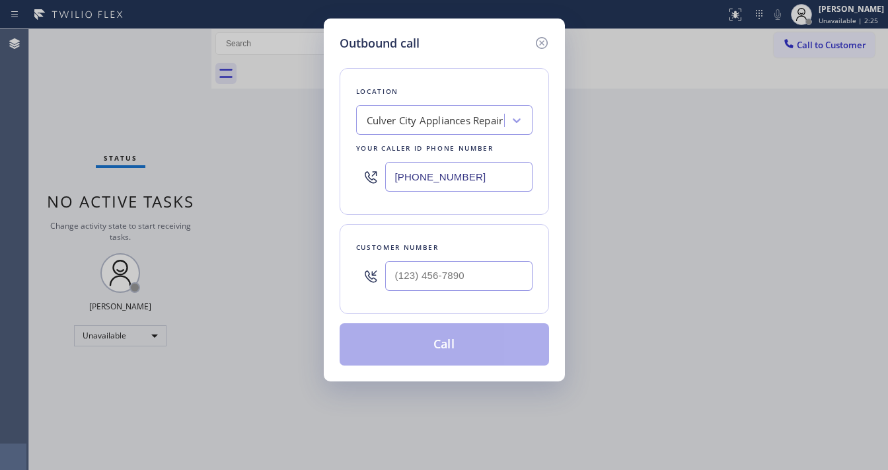
type input "(___) ___-____"
click at [455, 278] on input "(___) ___-____" at bounding box center [458, 276] width 147 height 30
click at [453, 278] on input "(___) ___-____" at bounding box center [458, 276] width 147 height 30
paste input "323) 509-2181"
type input "[PHONE_NUMBER]"
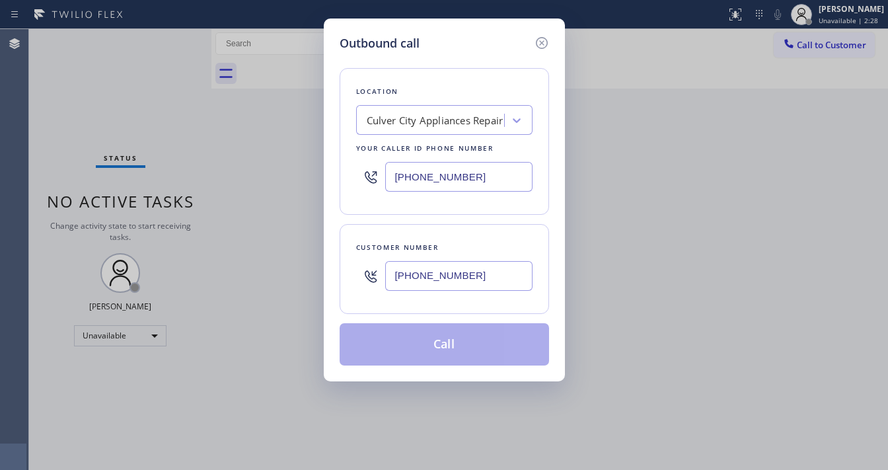
click at [452, 237] on div "Customer number [PHONE_NUMBER]" at bounding box center [445, 269] width 210 height 90
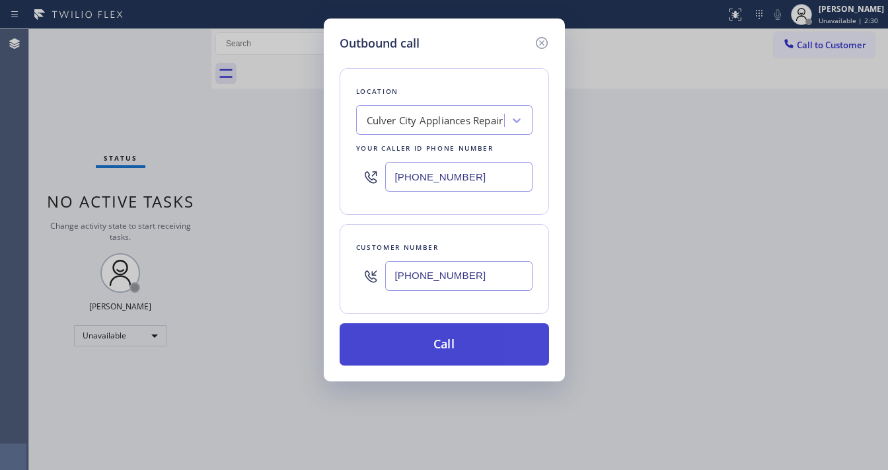
click at [441, 352] on button "Call" at bounding box center [445, 344] width 210 height 42
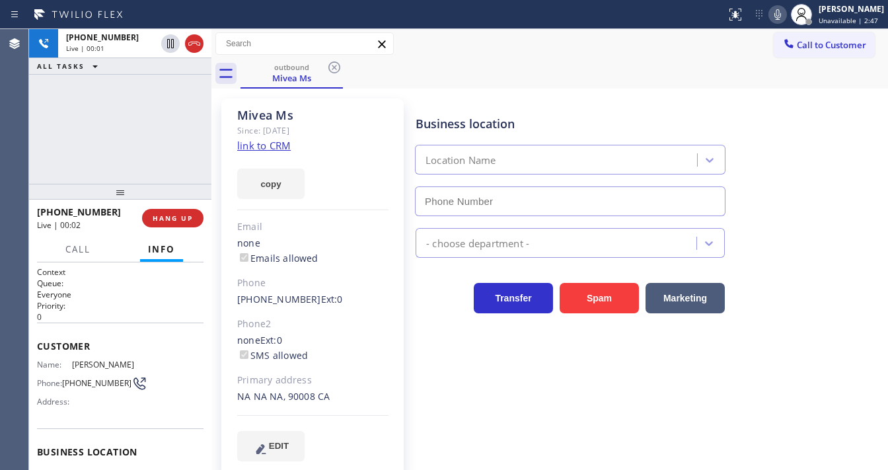
type input "[PHONE_NUMBER]"
click at [124, 124] on div "[PHONE_NUMBER] Live | 00:07 ALL TASKS ALL TASKS ACTIVE TASKS TASKS IN WRAP UP" at bounding box center [120, 106] width 182 height 155
drag, startPoint x: 648, startPoint y: 59, endPoint x: 817, endPoint y: 12, distance: 175.8
click at [659, 57] on div "Call to Customer Outbound call Location [GEOGRAPHIC_DATA] Appliances Repair You…" at bounding box center [549, 58] width 677 height 59
click at [786, 15] on icon at bounding box center [778, 15] width 16 height 16
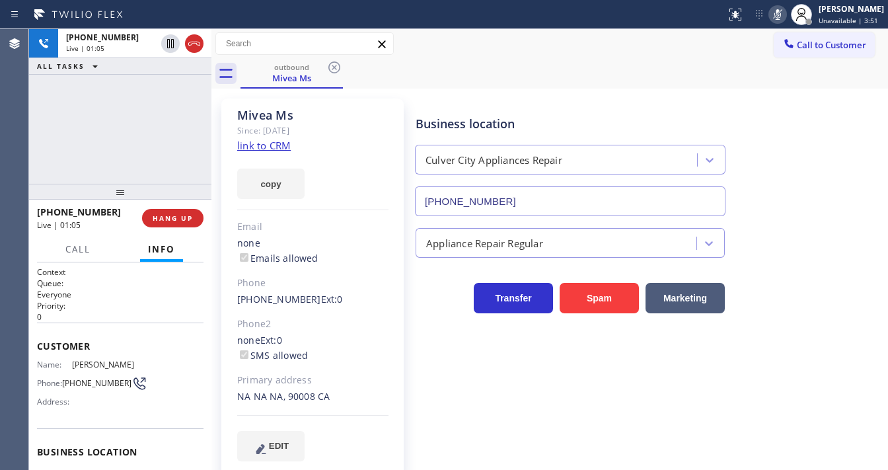
drag, startPoint x: 147, startPoint y: 100, endPoint x: 159, endPoint y: 61, distance: 41.4
click at [148, 98] on div "[PHONE_NUMBER] Live | 01:05 ALL TASKS ALL TASKS ACTIVE TASKS TASKS IN WRAP UP" at bounding box center [120, 106] width 182 height 155
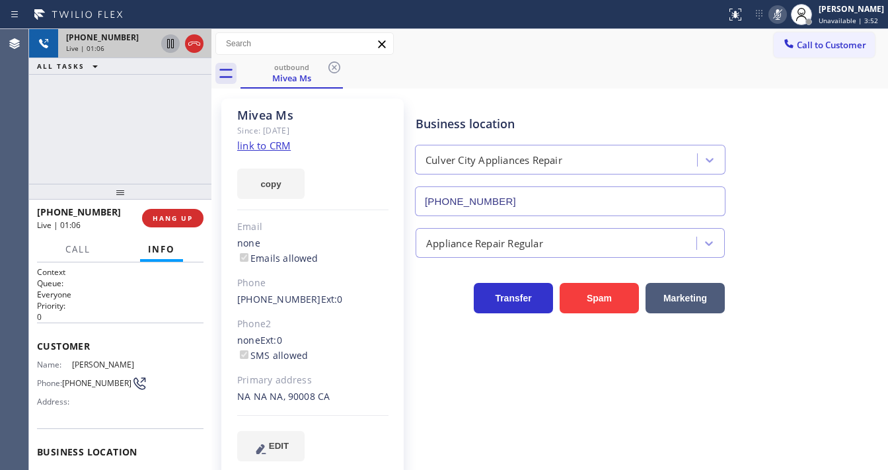
click at [168, 48] on icon at bounding box center [170, 43] width 7 height 9
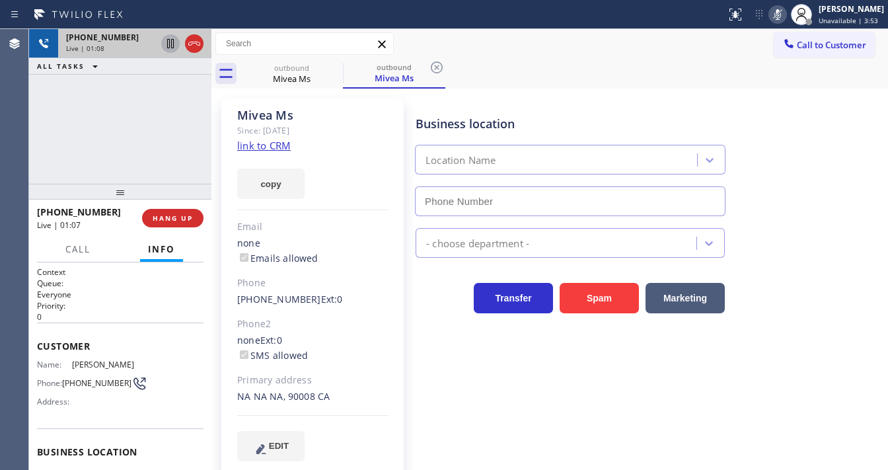
type input "[PHONE_NUMBER]"
drag, startPoint x: 168, startPoint y: 43, endPoint x: 178, endPoint y: 45, distance: 10.1
click at [168, 43] on icon at bounding box center [170, 43] width 9 height 9
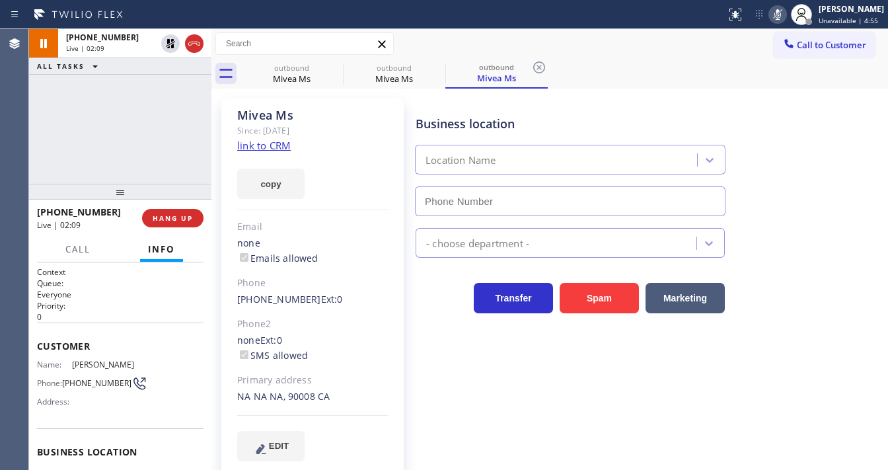
type input "[PHONE_NUMBER]"
click at [786, 20] on icon at bounding box center [778, 15] width 16 height 16
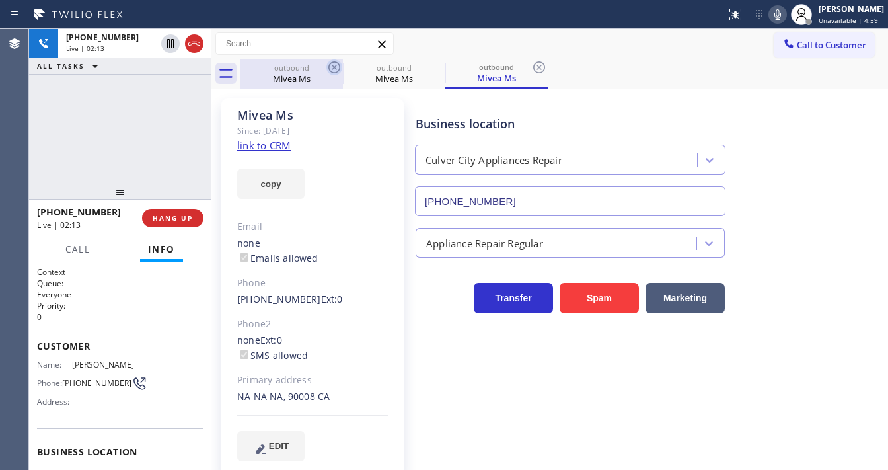
click at [338, 70] on icon at bounding box center [334, 67] width 16 height 16
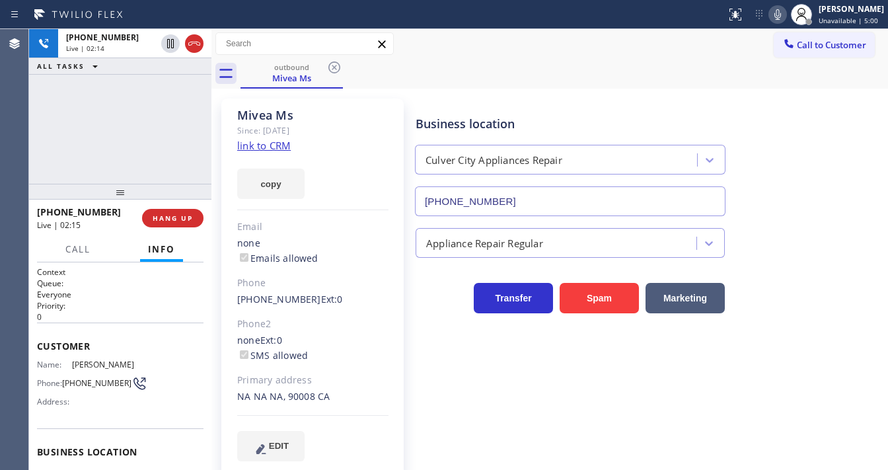
click at [155, 118] on div "[PHONE_NUMBER] Live | 02:14 ALL TASKS ALL TASKS ACTIVE TASKS TASKS IN WRAP UP" at bounding box center [120, 106] width 182 height 155
click at [50, 158] on div "[PHONE_NUMBER] Live | 02:22 ALL TASKS ALL TASKS ACTIVE TASKS TASKS IN WRAP UP" at bounding box center [120, 106] width 182 height 155
click at [127, 126] on div "[PHONE_NUMBER] Live | 02:50 ALL TASKS ALL TASKS ACTIVE TASKS TASKS IN WRAP UP" at bounding box center [120, 106] width 182 height 155
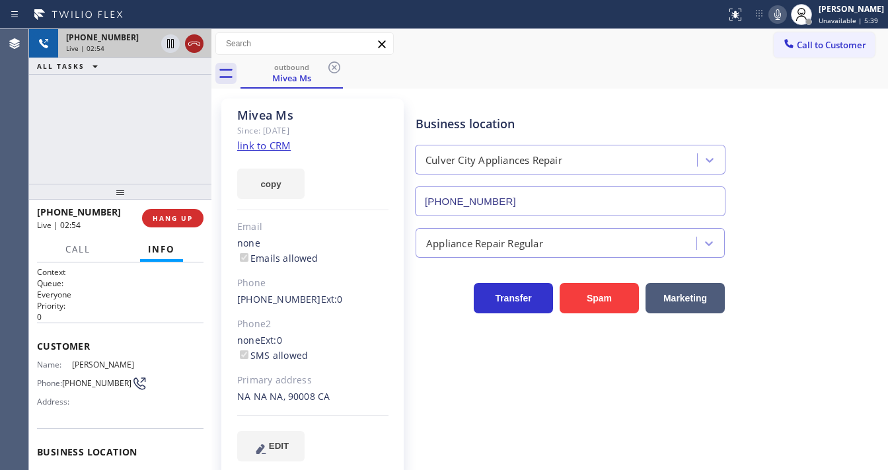
click at [191, 46] on icon at bounding box center [194, 44] width 16 height 16
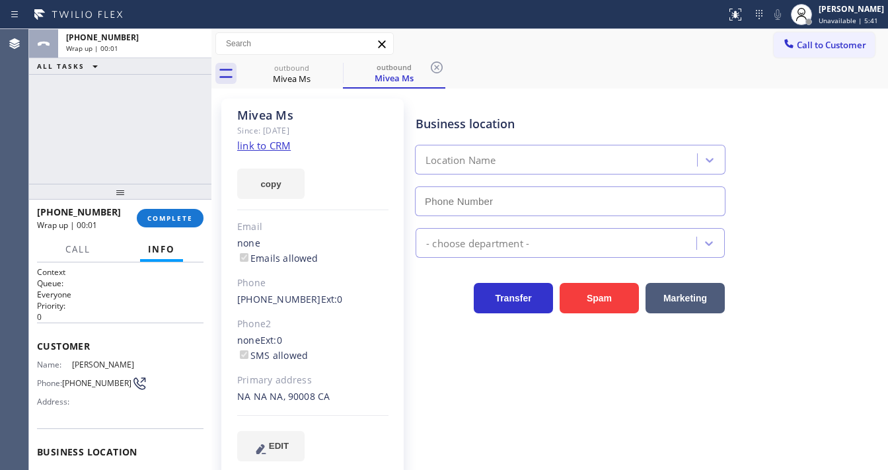
type input "[PHONE_NUMBER]"
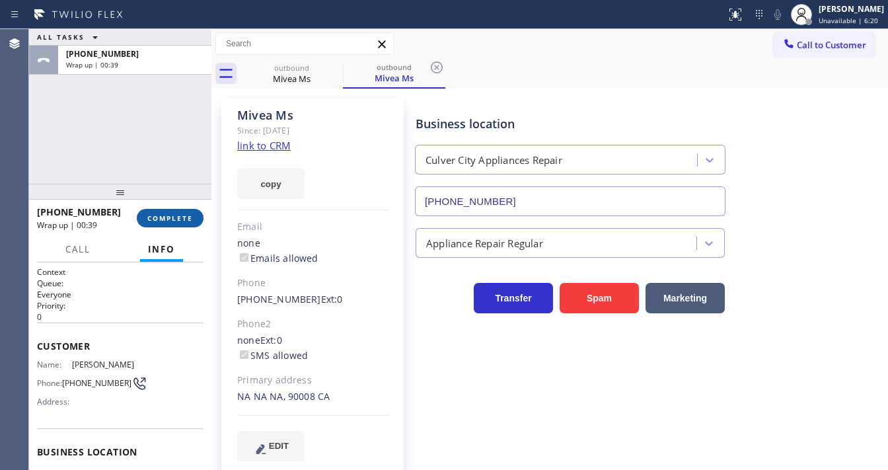
click at [198, 214] on button "COMPLETE" at bounding box center [170, 218] width 67 height 19
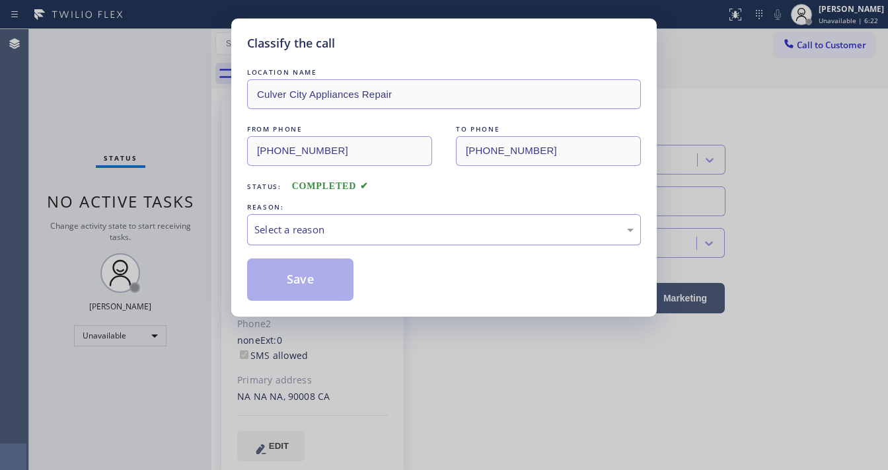
click at [278, 231] on div "Select a reason" at bounding box center [443, 229] width 379 height 15
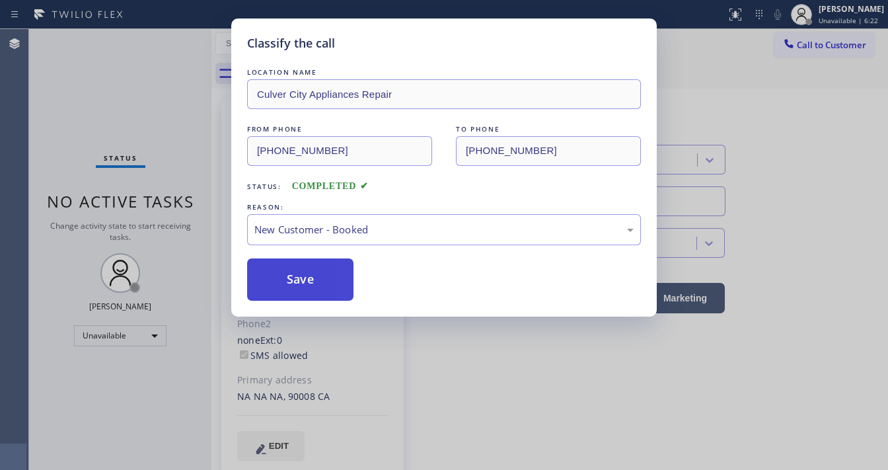
click at [290, 276] on button "Save" at bounding box center [300, 279] width 106 height 42
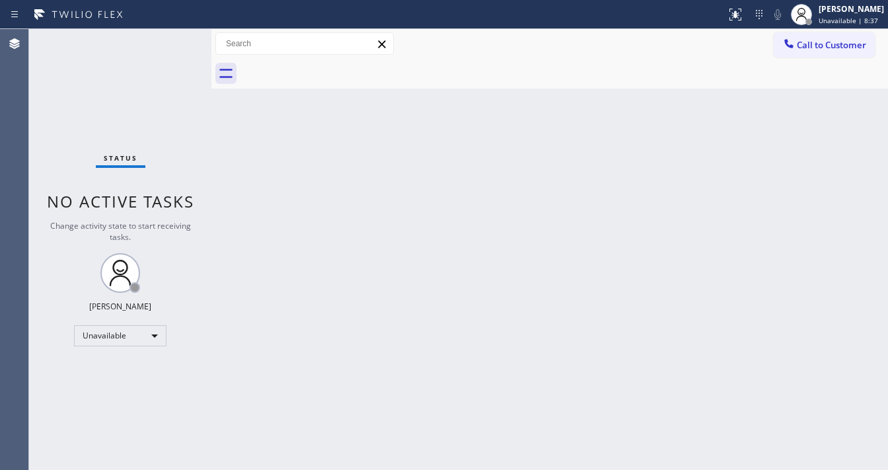
click at [130, 331] on div "Status No active tasks Change activity state to start receiving tasks. [PERSON_…" at bounding box center [120, 249] width 182 height 441
click at [128, 338] on div "Unavailable" at bounding box center [120, 335] width 93 height 21
click at [122, 370] on li "Available" at bounding box center [120, 370] width 90 height 16
drag, startPoint x: 308, startPoint y: 315, endPoint x: 290, endPoint y: 266, distance: 52.1
click at [308, 311] on div "Back to Dashboard Change Sender ID Customers Technicians Select a contact Outbo…" at bounding box center [549, 249] width 677 height 441
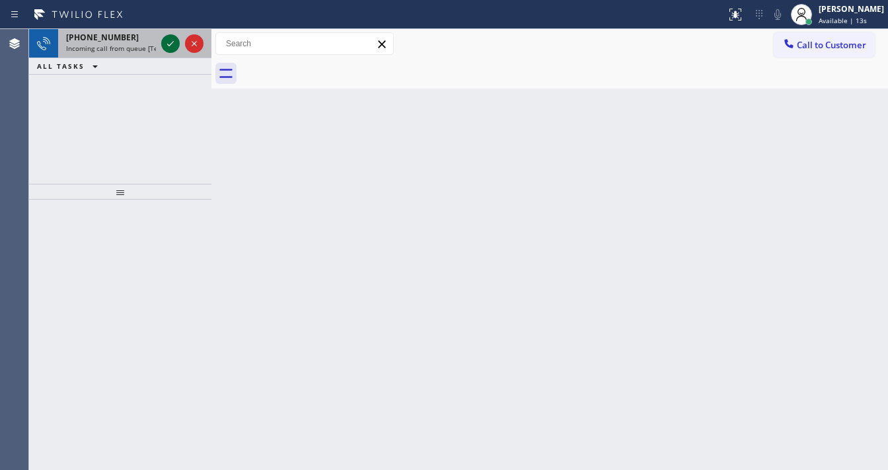
click at [170, 42] on icon at bounding box center [171, 44] width 16 height 16
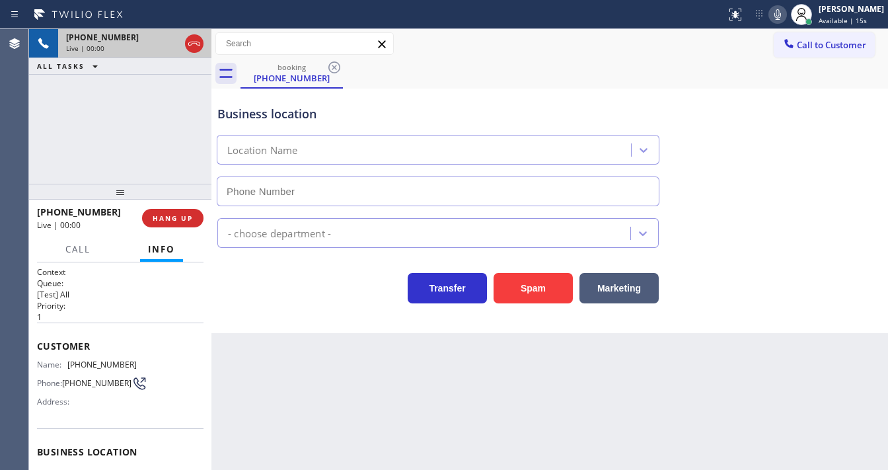
type input "[PHONE_NUMBER]"
click at [513, 303] on div "Business location Artreum AC [PHONE_NUMBER] HVAC Transfer Spam Marketing" at bounding box center [549, 211] width 677 height 245
drag, startPoint x: 518, startPoint y: 284, endPoint x: 472, endPoint y: 371, distance: 99.3
click at [518, 284] on button "Spam" at bounding box center [533, 288] width 79 height 30
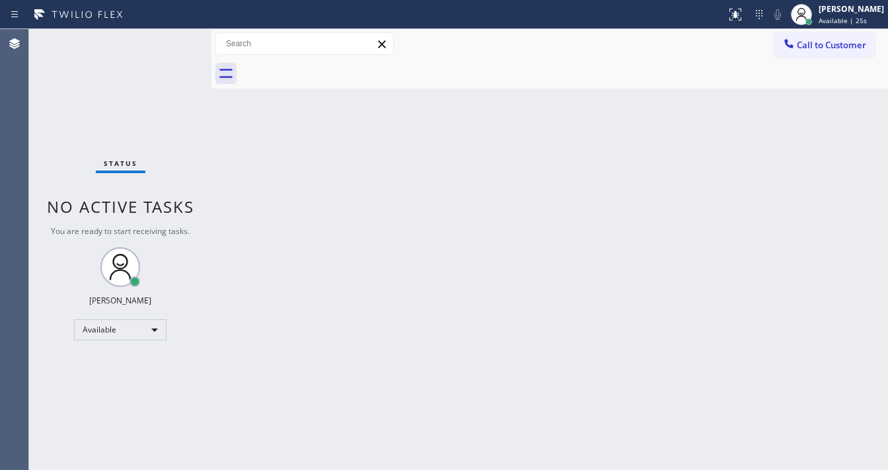
click at [425, 171] on div "Back to Dashboard Change Sender ID Customers Technicians Select a contact Outbo…" at bounding box center [549, 249] width 677 height 441
click at [352, 469] on div "Back to Dashboard Change Sender ID Customers Technicians Select a contact Outbo…" at bounding box center [549, 249] width 677 height 441
click at [151, 54] on div "Status No active tasks You are ready to start receiving tasks. [PERSON_NAME]" at bounding box center [120, 249] width 182 height 441
click at [159, 48] on div "Status No active tasks You are ready to start receiving tasks. [PERSON_NAME]" at bounding box center [120, 249] width 182 height 441
click at [165, 48] on div "Status No active tasks You are ready to start receiving tasks. [PERSON_NAME]" at bounding box center [120, 249] width 182 height 441
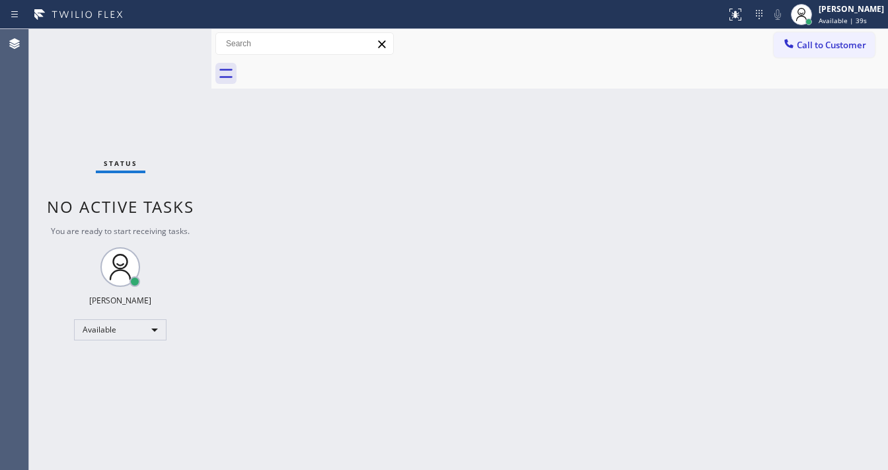
drag, startPoint x: 176, startPoint y: 67, endPoint x: 169, endPoint y: 45, distance: 22.8
click at [169, 45] on div "Status No active tasks You are ready to start receiving tasks. [PERSON_NAME]" at bounding box center [120, 249] width 182 height 441
click at [170, 44] on div "Status No active tasks You are ready to start receiving tasks. [PERSON_NAME]" at bounding box center [120, 249] width 182 height 441
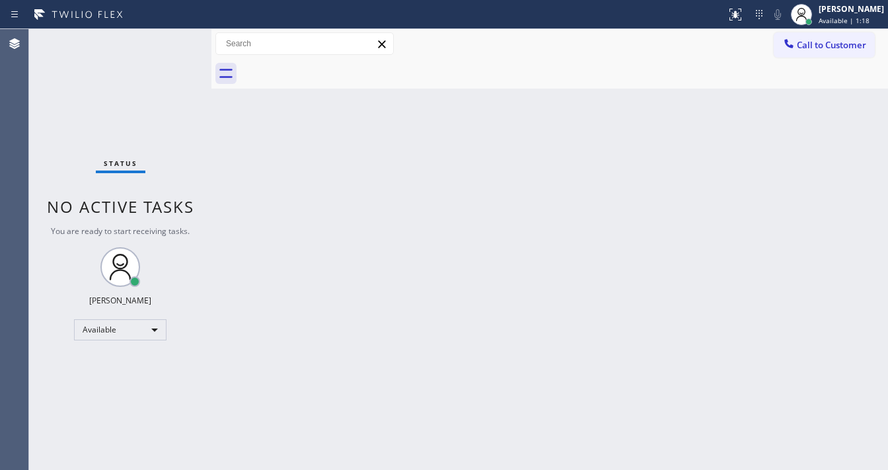
click at [170, 44] on div "Status No active tasks You are ready to start receiving tasks. [PERSON_NAME]" at bounding box center [120, 249] width 182 height 441
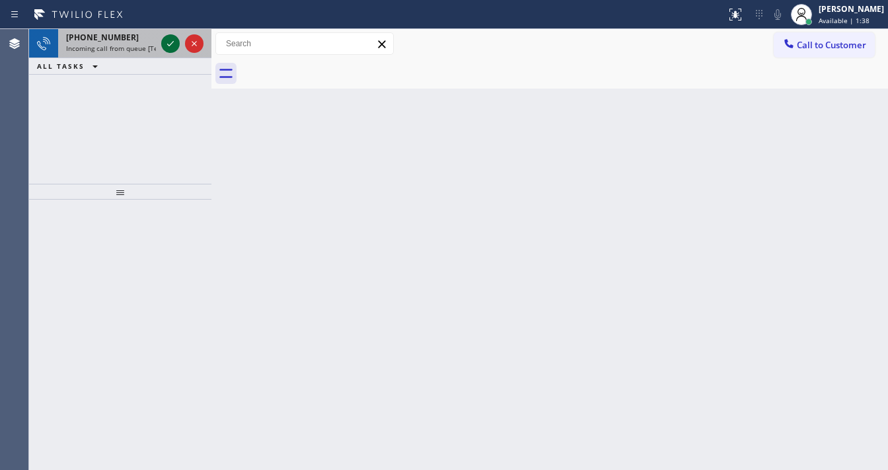
click at [174, 46] on icon at bounding box center [171, 44] width 16 height 16
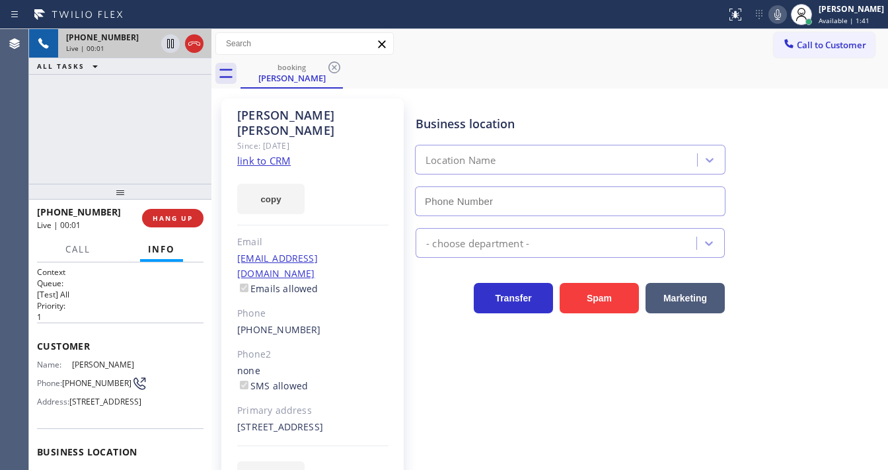
type input "[PHONE_NUMBER]"
click at [253, 154] on link "link to CRM" at bounding box center [264, 160] width 54 height 13
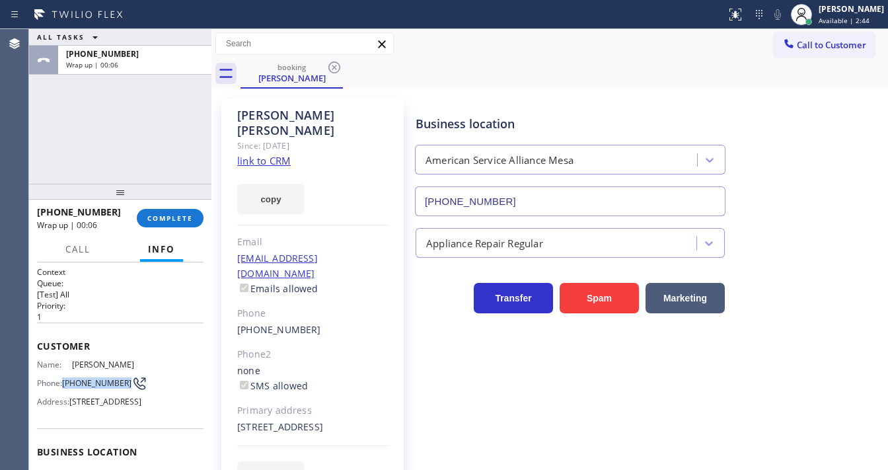
drag, startPoint x: 89, startPoint y: 388, endPoint x: 63, endPoint y: 376, distance: 28.4
click at [63, 376] on div "Phone: [PHONE_NUMBER]" at bounding box center [87, 383] width 100 height 16
copy div "[PHONE_NUMBER]"
click at [167, 210] on button "COMPLETE" at bounding box center [170, 218] width 67 height 19
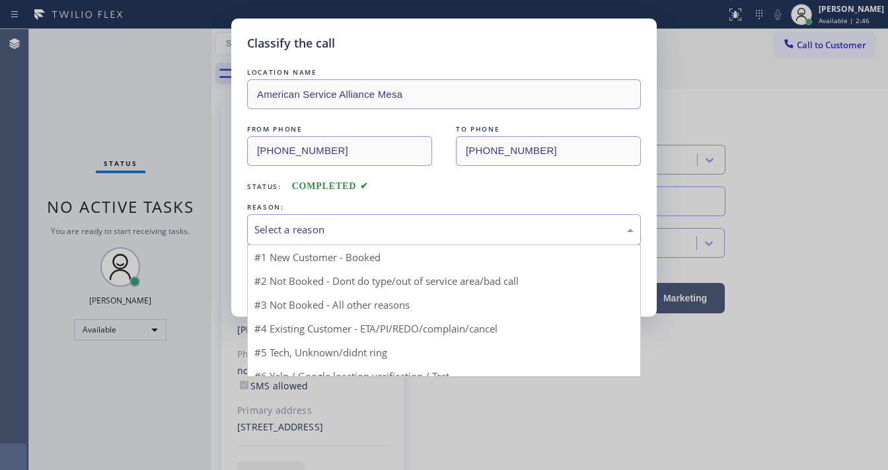
drag, startPoint x: 365, startPoint y: 231, endPoint x: 365, endPoint y: 238, distance: 7.3
click at [364, 231] on div "Select a reason" at bounding box center [443, 229] width 379 height 15
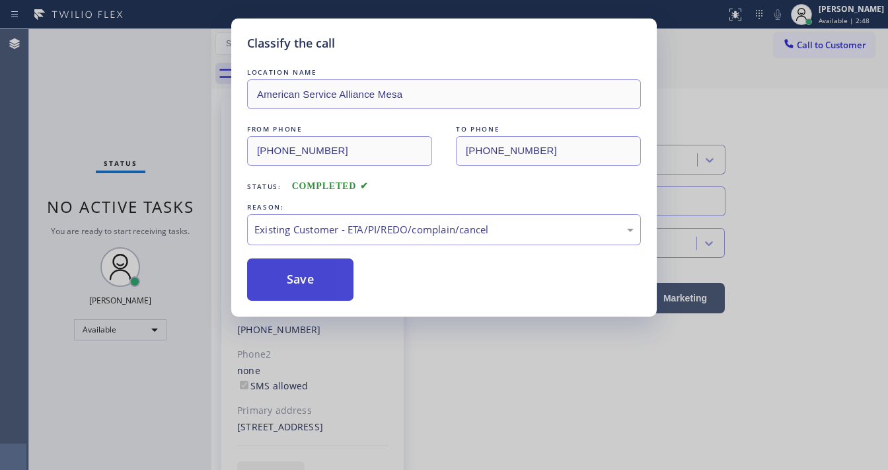
click at [309, 287] on button "Save" at bounding box center [300, 279] width 106 height 42
click at [312, 287] on button "Save" at bounding box center [300, 279] width 106 height 42
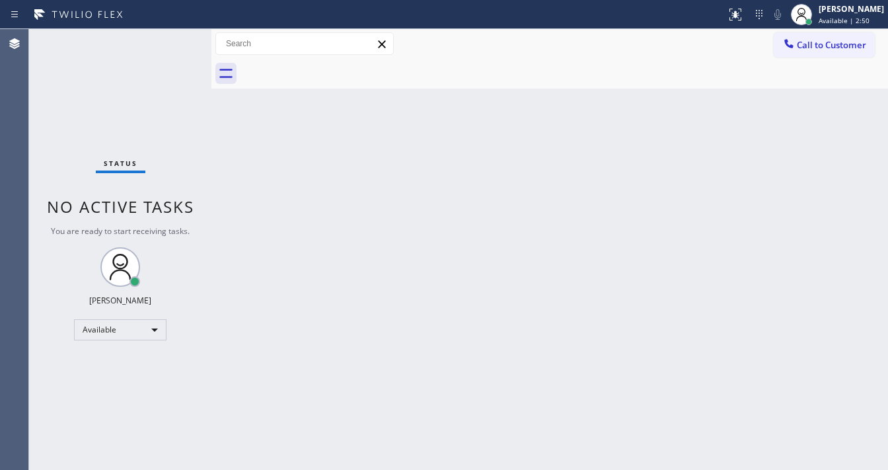
click at [159, 122] on div "Status No active tasks You are ready to start receiving tasks. [PERSON_NAME]" at bounding box center [120, 249] width 182 height 441
click at [165, 42] on div "Status No active tasks You are ready to start receiving tasks. [PERSON_NAME]" at bounding box center [120, 249] width 182 height 441
click at [178, 30] on div "Status No active tasks You are ready to start receiving tasks. [PERSON_NAME]" at bounding box center [120, 249] width 182 height 441
click at [169, 35] on div "Status No active tasks You are ready to start receiving tasks. [PERSON_NAME]" at bounding box center [120, 249] width 182 height 441
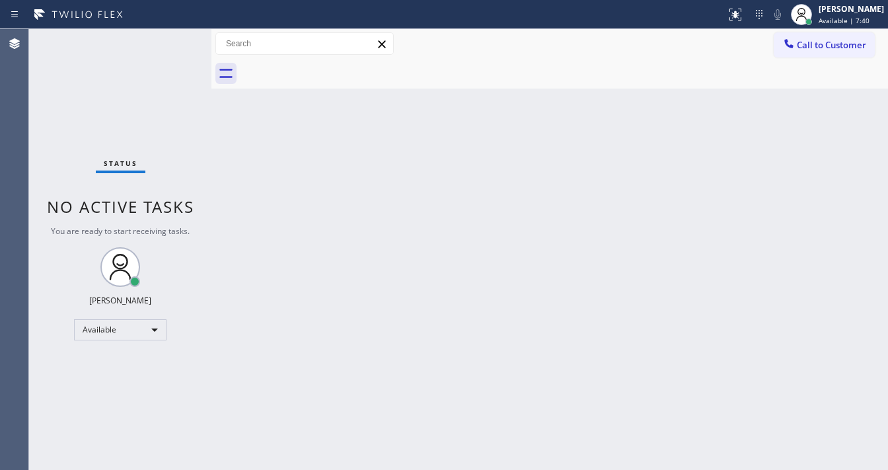
click at [169, 36] on div "Status No active tasks You are ready to start receiving tasks. [PERSON_NAME]" at bounding box center [120, 249] width 182 height 441
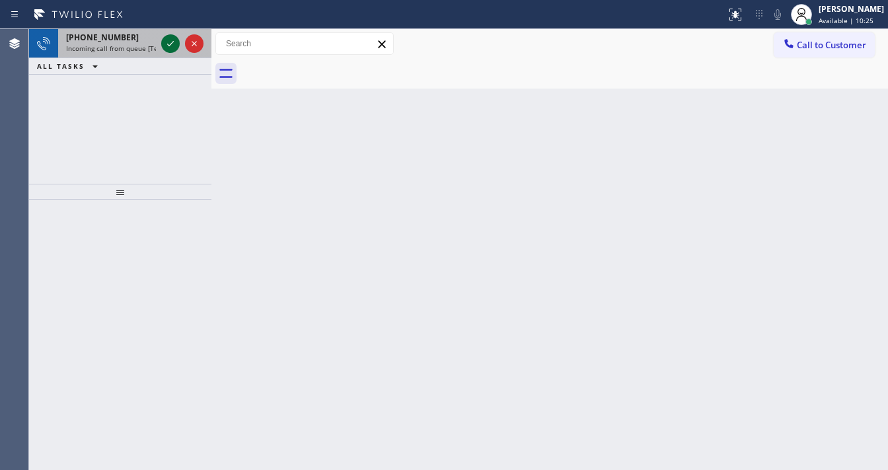
click at [167, 47] on icon at bounding box center [171, 44] width 16 height 16
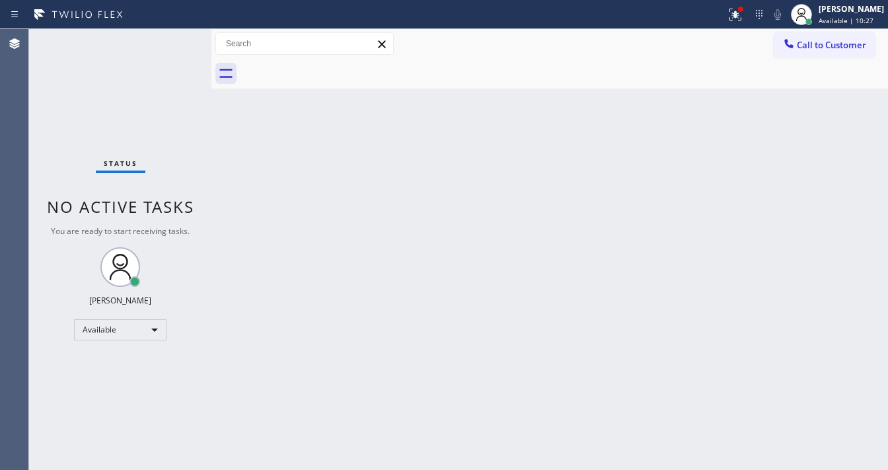
click at [742, 24] on button at bounding box center [735, 14] width 29 height 29
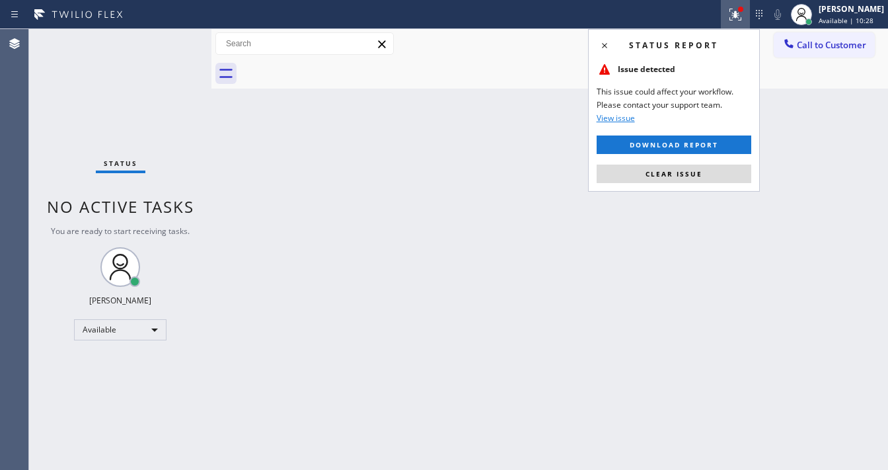
click at [704, 169] on button "Clear issue" at bounding box center [674, 174] width 155 height 19
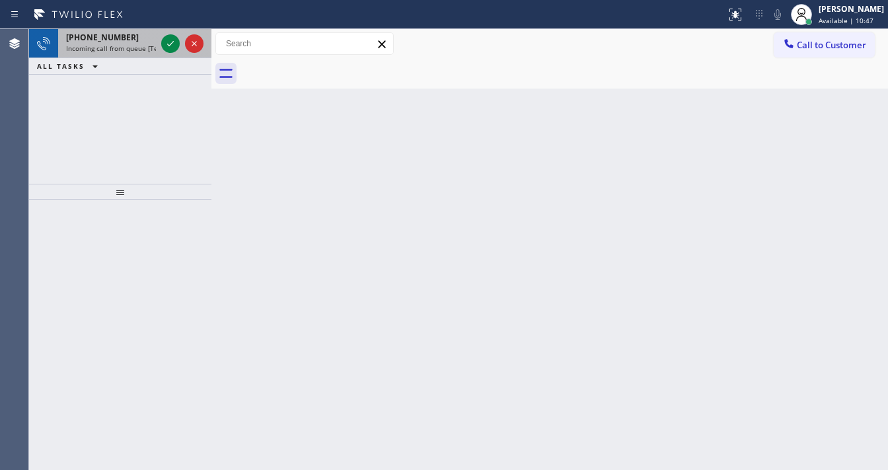
click at [130, 54] on div "[PHONE_NUMBER] Incoming call from queue [Test] All" at bounding box center [108, 43] width 100 height 29
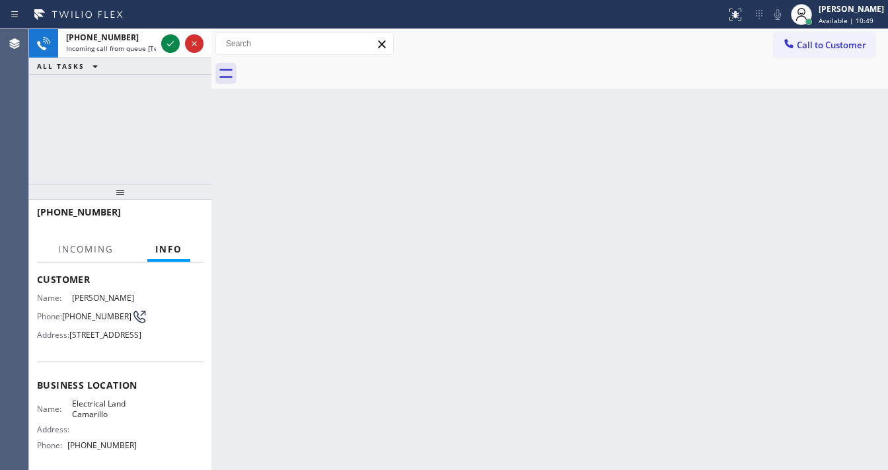
scroll to position [159, 0]
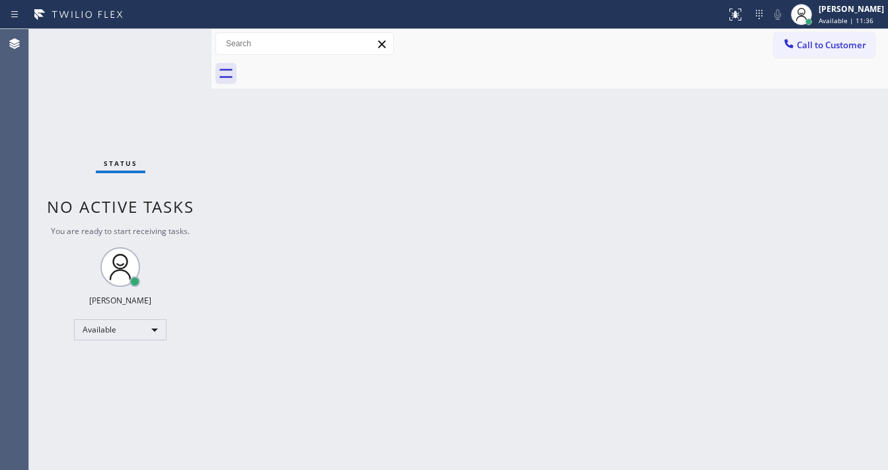
click at [148, 37] on div "Status No active tasks You are ready to start receiving tasks. [PERSON_NAME]" at bounding box center [120, 249] width 182 height 441
click at [174, 50] on div "Status No active tasks You are ready to start receiving tasks. [PERSON_NAME]" at bounding box center [120, 249] width 182 height 441
click at [826, 41] on span "Call to Customer" at bounding box center [831, 45] width 69 height 12
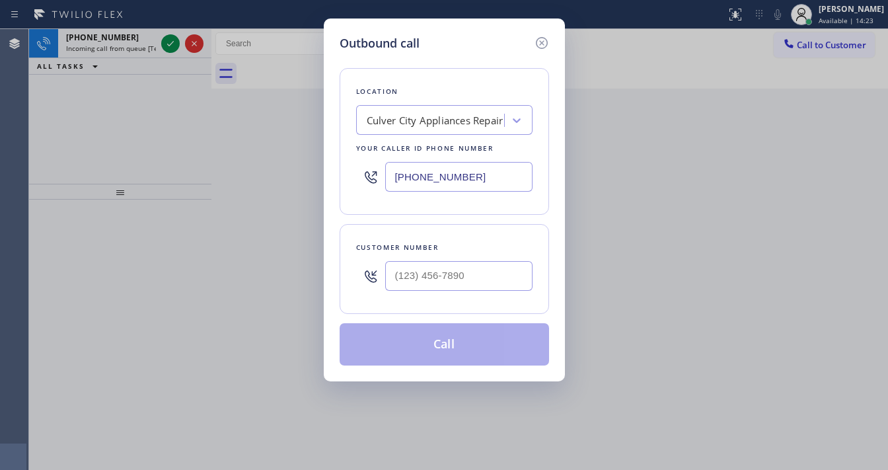
drag, startPoint x: 537, startPoint y: 44, endPoint x: 336, endPoint y: 61, distance: 201.6
click at [537, 44] on icon at bounding box center [541, 43] width 12 height 12
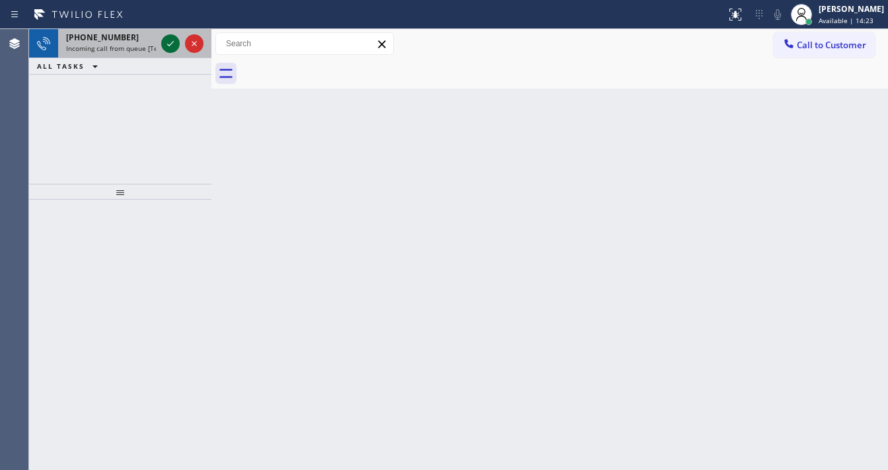
click at [167, 42] on icon at bounding box center [171, 44] width 16 height 16
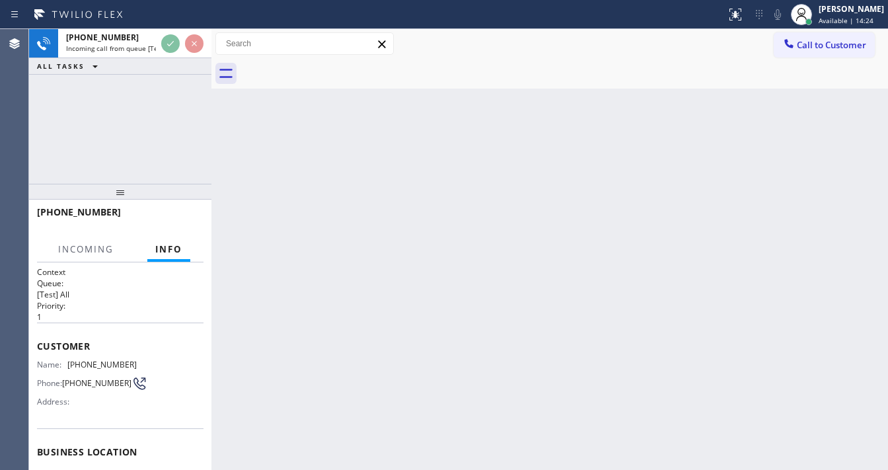
scroll to position [60, 0]
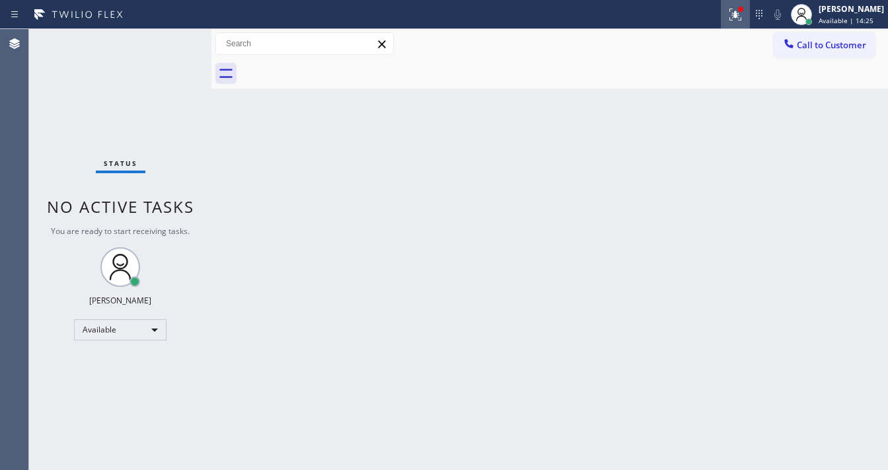
click at [744, 21] on icon at bounding box center [736, 15] width 16 height 16
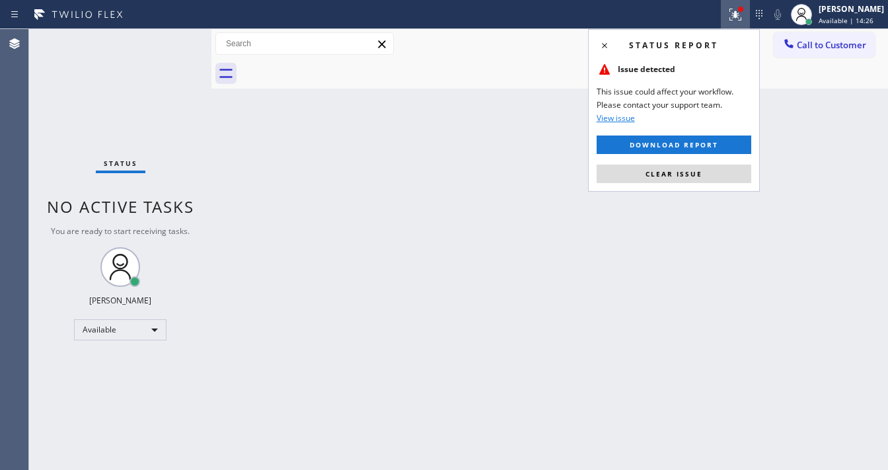
click at [682, 176] on span "Clear issue" at bounding box center [674, 173] width 57 height 9
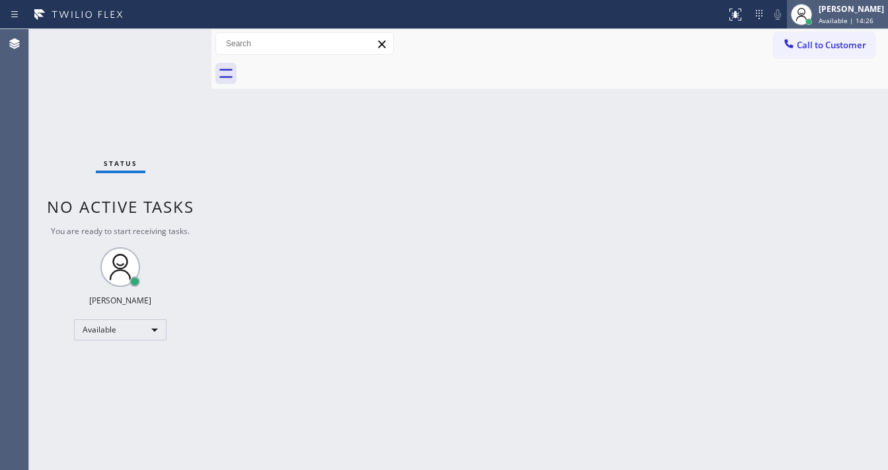
click at [851, 9] on div "[PERSON_NAME]" at bounding box center [851, 8] width 65 height 11
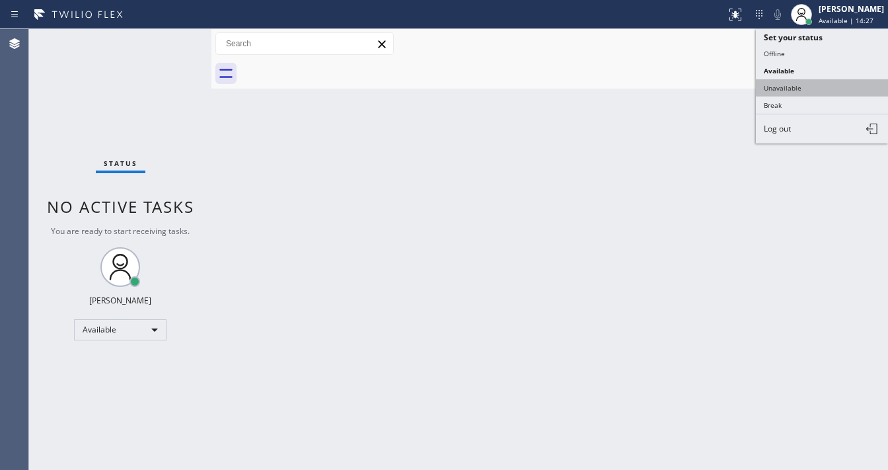
click at [794, 87] on button "Unavailable" at bounding box center [822, 87] width 132 height 17
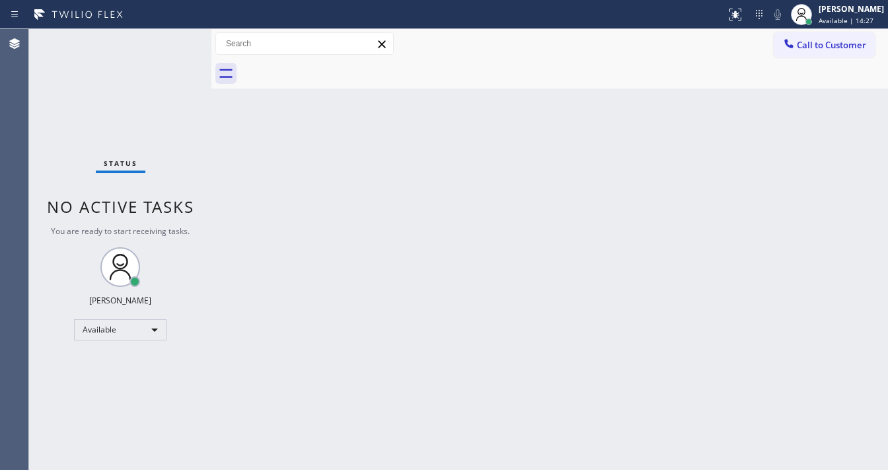
click at [681, 106] on div "Back to Dashboard Change Sender ID Customers Technicians Select a contact Outbo…" at bounding box center [549, 249] width 677 height 441
click at [813, 50] on span "Call to Customer" at bounding box center [831, 45] width 69 height 12
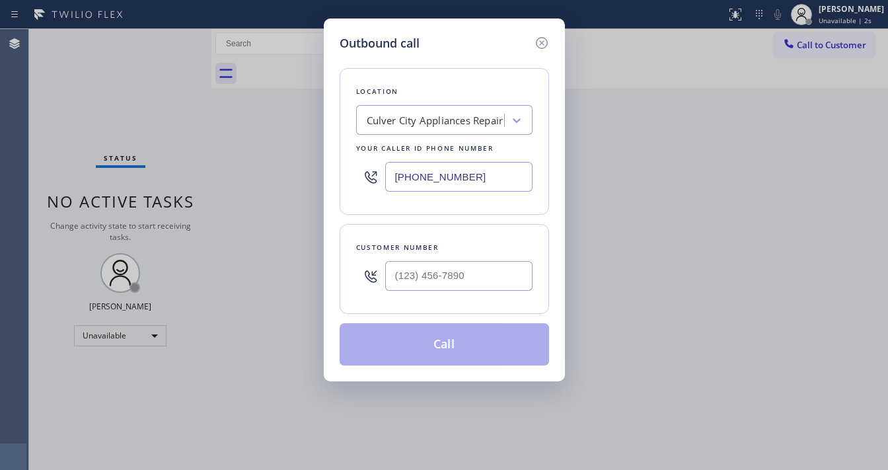
click at [430, 178] on input "[PHONE_NUMBER]" at bounding box center [458, 177] width 147 height 30
paste input "text"
type input "[PHONE_NUMBER]"
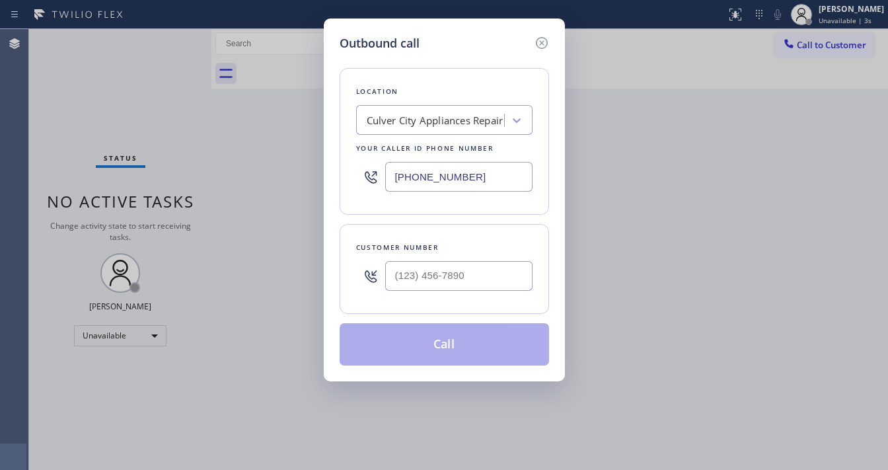
click at [433, 219] on div "Location [GEOGRAPHIC_DATA] Appliances Repair Your caller id phone number [PHONE…" at bounding box center [445, 208] width 210 height 313
type input "(___) ___-____"
click at [426, 280] on input "(___) ___-____" at bounding box center [458, 276] width 147 height 30
paste input "323) 509-2181"
type input "[PHONE_NUMBER]"
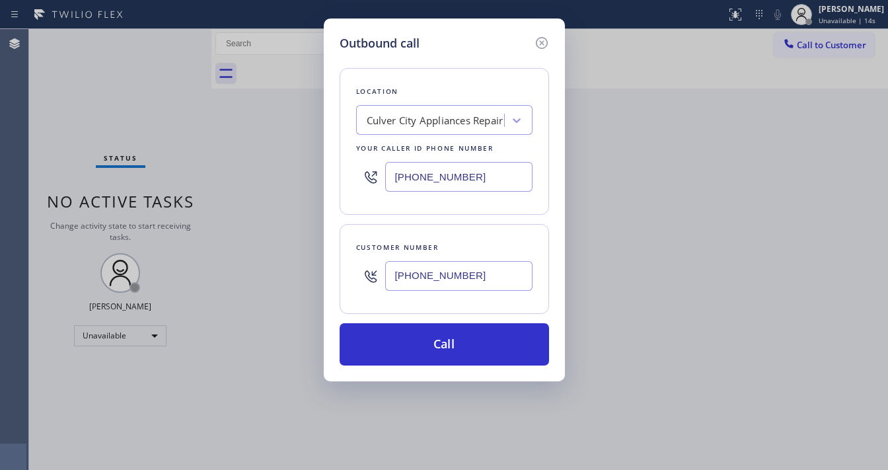
click at [420, 43] on h5 "Outbound call" at bounding box center [380, 43] width 80 height 18
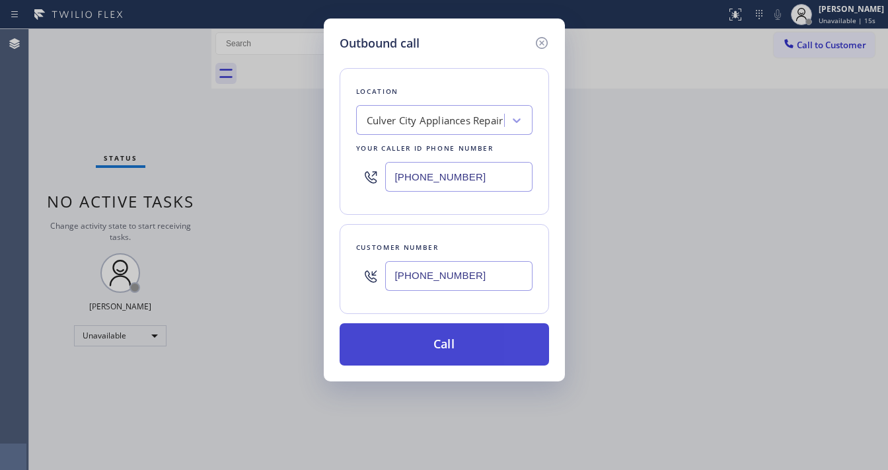
click at [423, 341] on button "Call" at bounding box center [445, 344] width 210 height 42
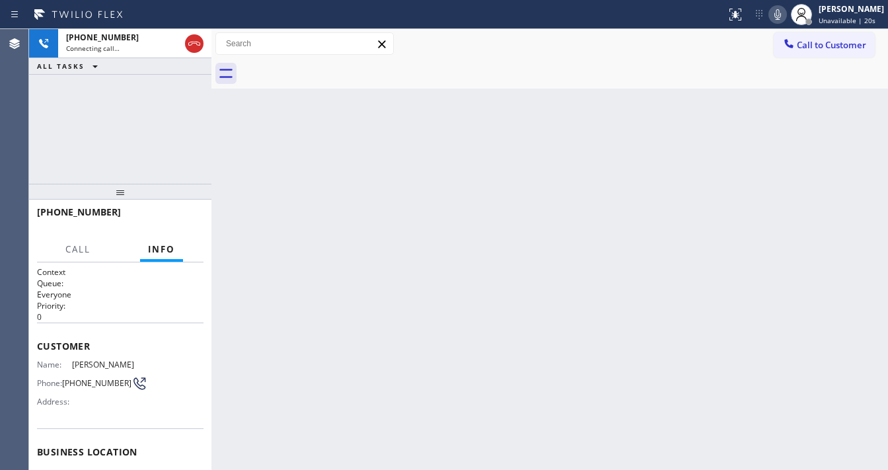
click at [36, 157] on div "[PHONE_NUMBER] Connecting call… ALL TASKS ALL TASKS ACTIVE TASKS TASKS IN WRAP …" at bounding box center [120, 106] width 182 height 155
click at [783, 14] on icon at bounding box center [778, 15] width 16 height 16
click at [52, 155] on div "[PHONE_NUMBER] Live | 00:01 ALL TASKS ALL TASKS ACTIVE TASKS TASKS IN WRAP UP" at bounding box center [120, 106] width 182 height 155
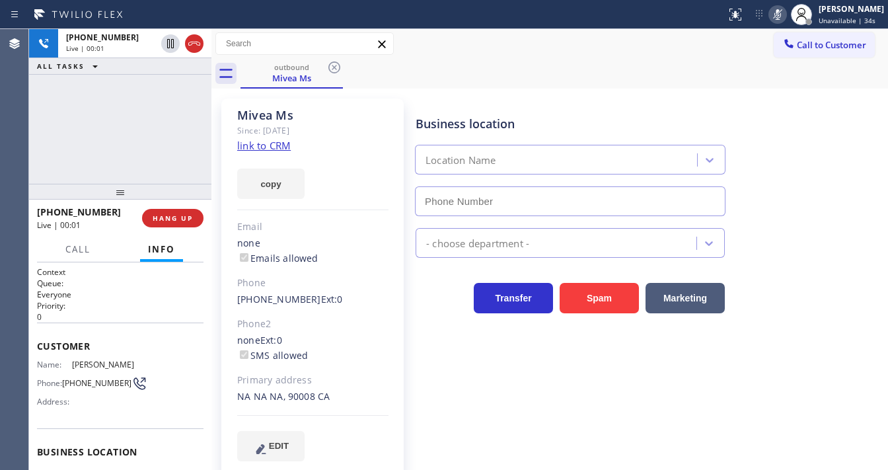
click at [779, 22] on div "Status report No issues detected If you experience an issue, please download th…" at bounding box center [804, 14] width 167 height 29
type input "[PHONE_NUMBER]"
drag, startPoint x: 783, startPoint y: 18, endPoint x: 775, endPoint y: 21, distance: 8.6
click at [783, 17] on icon at bounding box center [778, 15] width 16 height 16
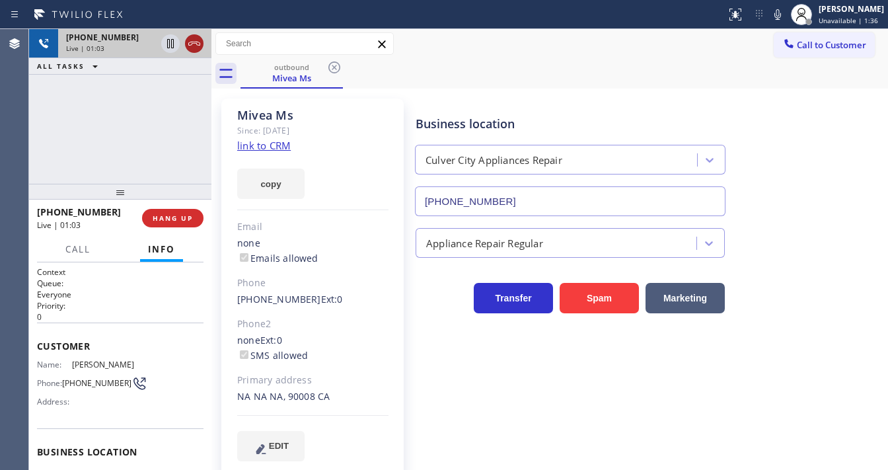
click at [190, 45] on icon at bounding box center [194, 44] width 16 height 16
click at [182, 220] on span "HANG UP" at bounding box center [173, 217] width 40 height 9
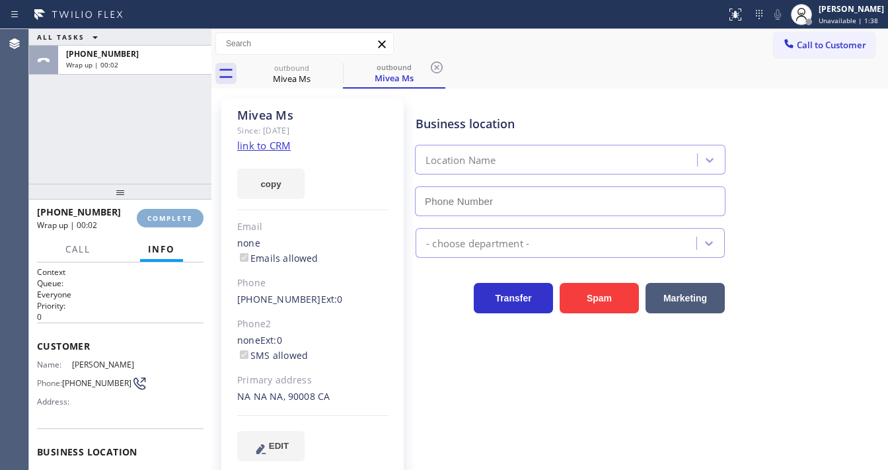
type input "[PHONE_NUMBER]"
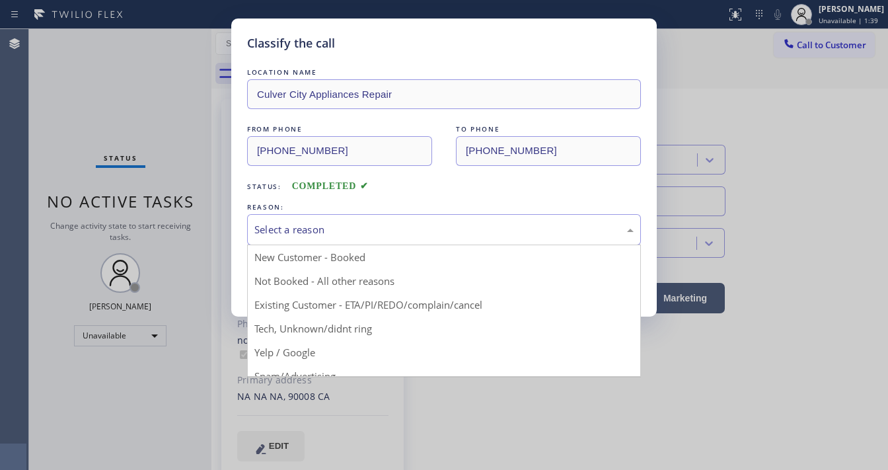
click at [321, 219] on div "Select a reason" at bounding box center [444, 229] width 394 height 31
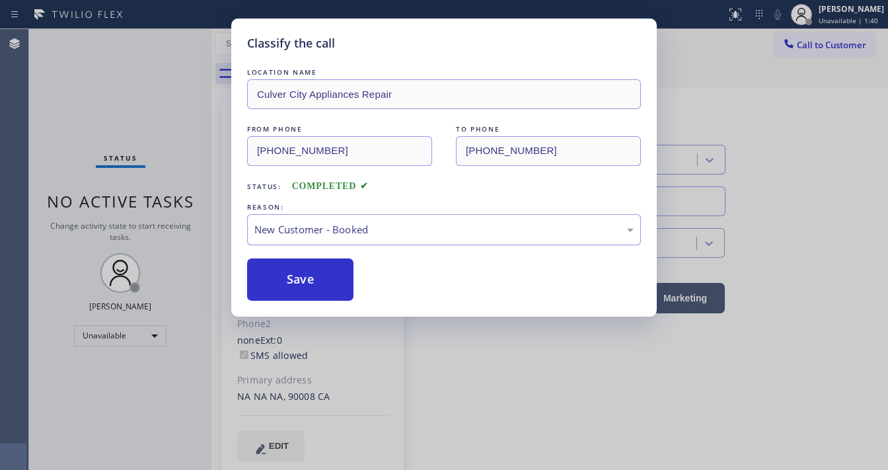
click at [311, 227] on div "New Customer - Booked" at bounding box center [443, 229] width 379 height 15
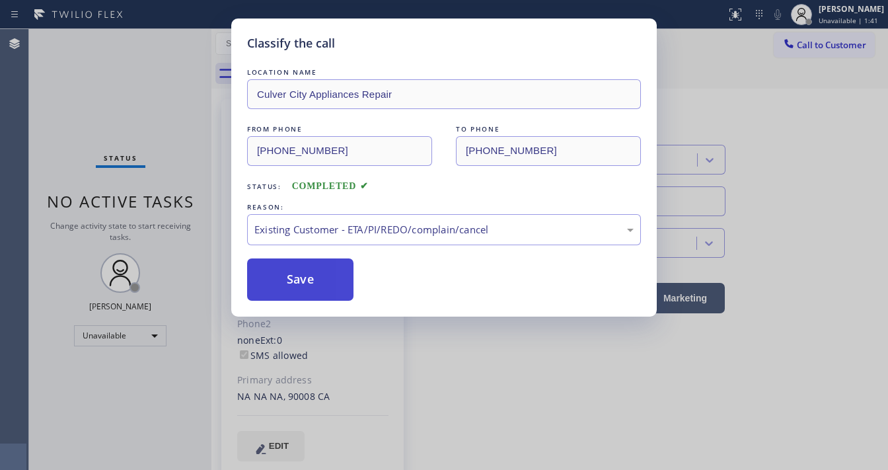
click at [293, 278] on button "Save" at bounding box center [300, 279] width 106 height 42
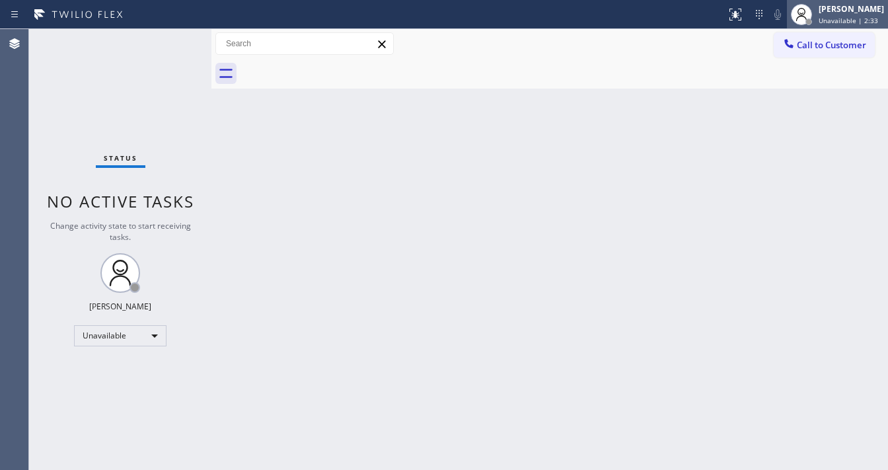
click at [851, 16] on span "Unavailable | 2:33" at bounding box center [848, 20] width 59 height 9
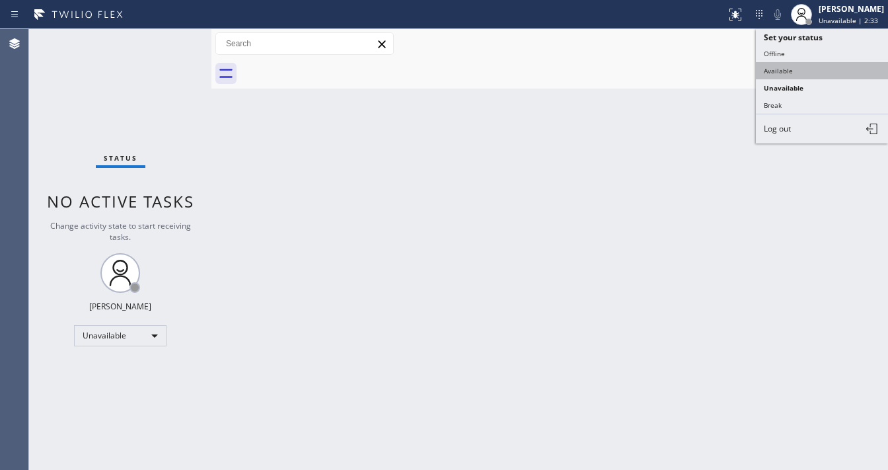
click at [812, 66] on button "Available" at bounding box center [822, 70] width 132 height 17
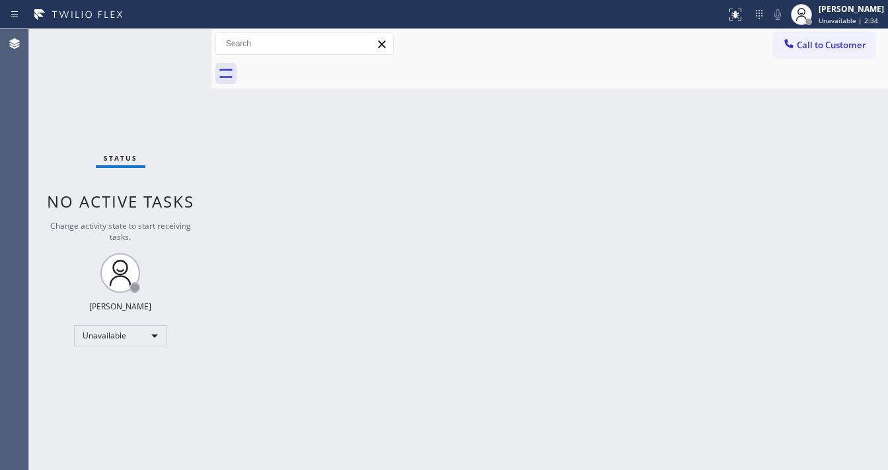
click at [694, 108] on div "Back to Dashboard Change Sender ID Customers Technicians Select a contact Outbo…" at bounding box center [549, 249] width 677 height 441
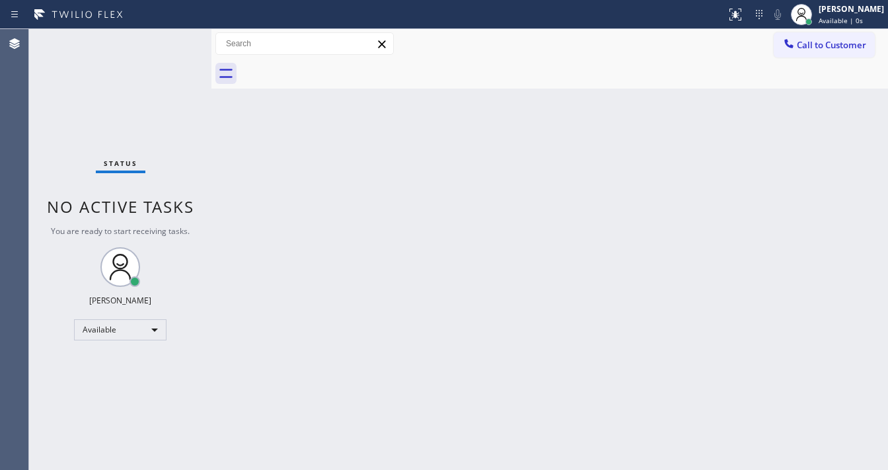
click at [182, 48] on div "Status No active tasks You are ready to start receiving tasks. [PERSON_NAME]" at bounding box center [120, 249] width 182 height 441
click at [180, 41] on div "Status No active tasks You are ready to start receiving tasks. [PERSON_NAME]" at bounding box center [120, 249] width 182 height 441
click at [176, 37] on div "Status No active tasks You are ready to start receiving tasks. [PERSON_NAME]" at bounding box center [120, 249] width 182 height 441
click at [175, 37] on div "Status No active tasks You are ready to start receiving tasks. [PERSON_NAME]" at bounding box center [120, 249] width 182 height 441
click at [171, 41] on div "Status No active tasks You are ready to start receiving tasks. [PERSON_NAME]" at bounding box center [120, 249] width 182 height 441
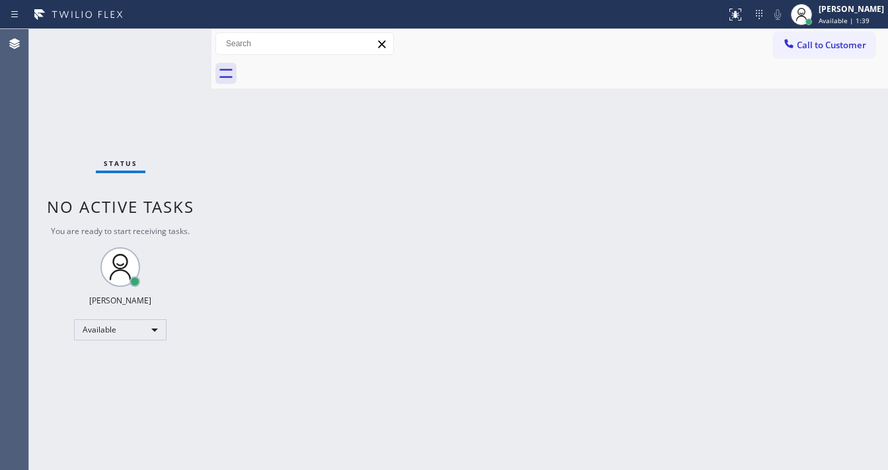
click at [171, 41] on div "Status No active tasks You are ready to start receiving tasks. [PERSON_NAME]" at bounding box center [120, 249] width 182 height 441
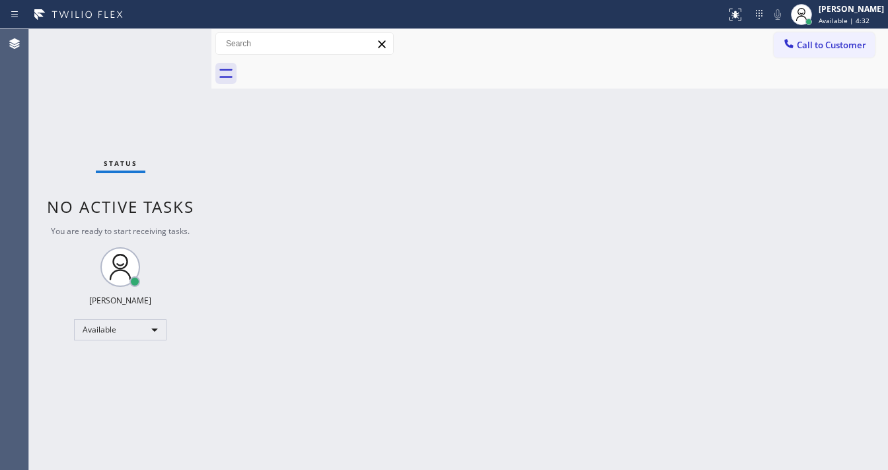
click at [634, 46] on div "Call to Customer Outbound call Location [GEOGRAPHIC_DATA] Appliances Repair You…" at bounding box center [549, 43] width 677 height 23
click at [352, 469] on div "Back to Dashboard Change Sender ID Customers Technicians Select a contact Outbo…" at bounding box center [549, 249] width 677 height 441
click at [420, 295] on div "Back to Dashboard Change Sender ID Customers Technicians Select a contact Outbo…" at bounding box center [549, 249] width 677 height 441
click at [178, 38] on div "Status No active tasks You are ready to start receiving tasks. [PERSON_NAME]" at bounding box center [120, 249] width 182 height 441
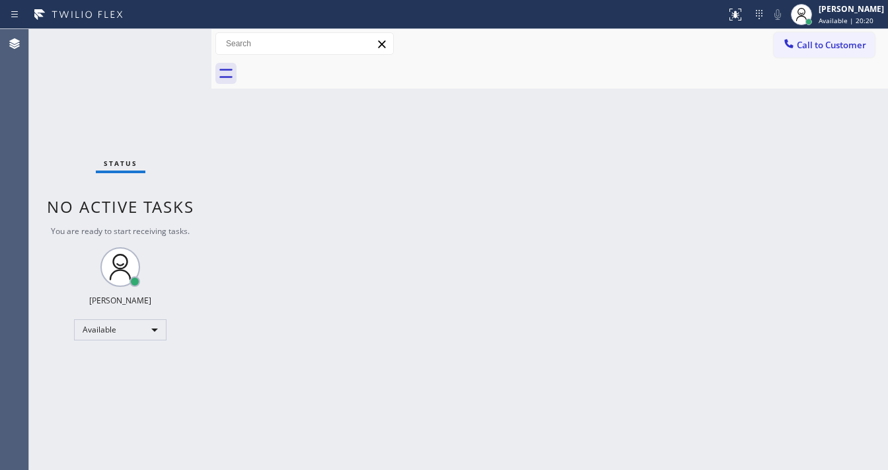
click at [176, 38] on div "Status No active tasks You are ready to start receiving tasks. [PERSON_NAME]" at bounding box center [120, 249] width 182 height 441
click at [174, 39] on div "Status No active tasks You are ready to start receiving tasks. [PERSON_NAME]" at bounding box center [120, 249] width 182 height 441
click at [858, 15] on div "[PERSON_NAME] Available | 20:45" at bounding box center [852, 14] width 72 height 23
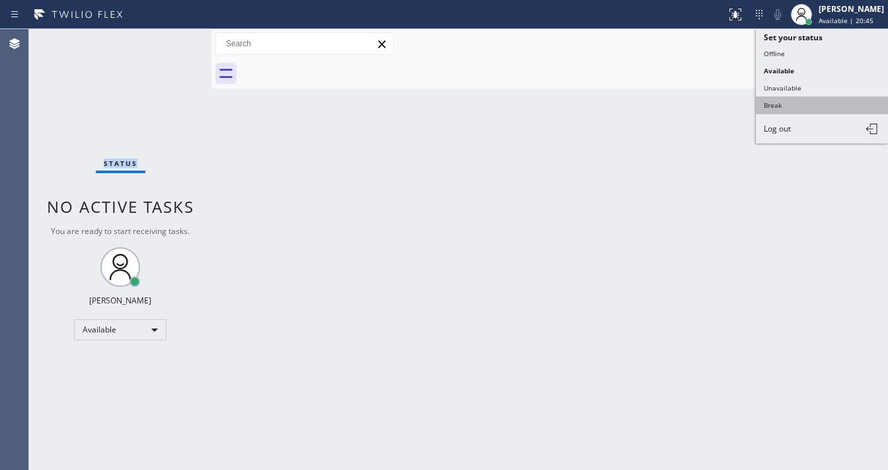
click at [785, 102] on button "Break" at bounding box center [822, 104] width 132 height 17
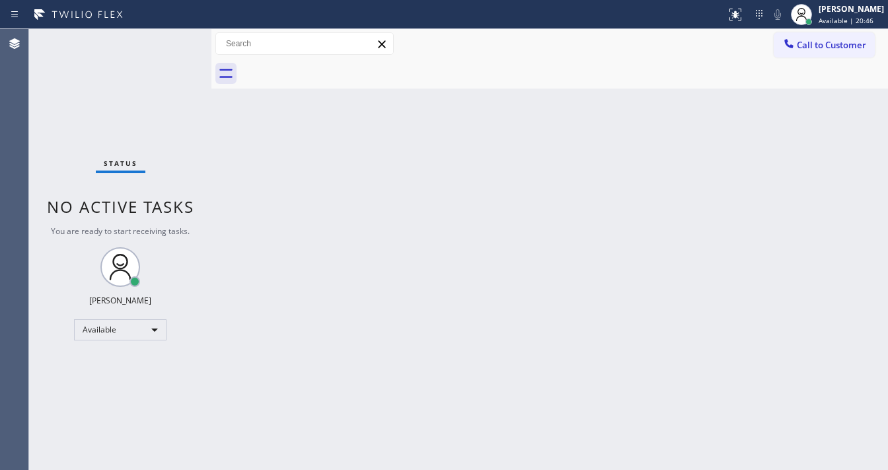
click at [597, 184] on div "Back to Dashboard Change Sender ID Customers Technicians Select a contact Outbo…" at bounding box center [549, 249] width 677 height 441
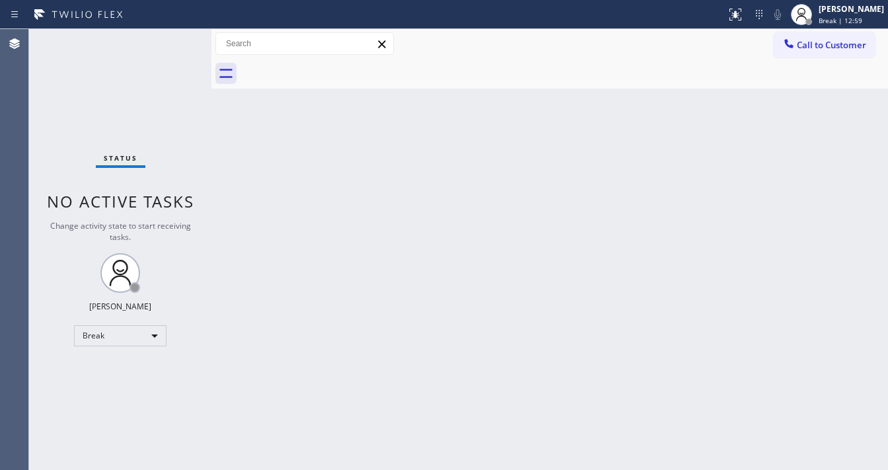
click at [751, 98] on div "Back to Dashboard Change Sender ID Customers Technicians Select a contact Outbo…" at bounding box center [549, 249] width 677 height 441
click at [834, 19] on span "Break | 15:31" at bounding box center [841, 20] width 44 height 9
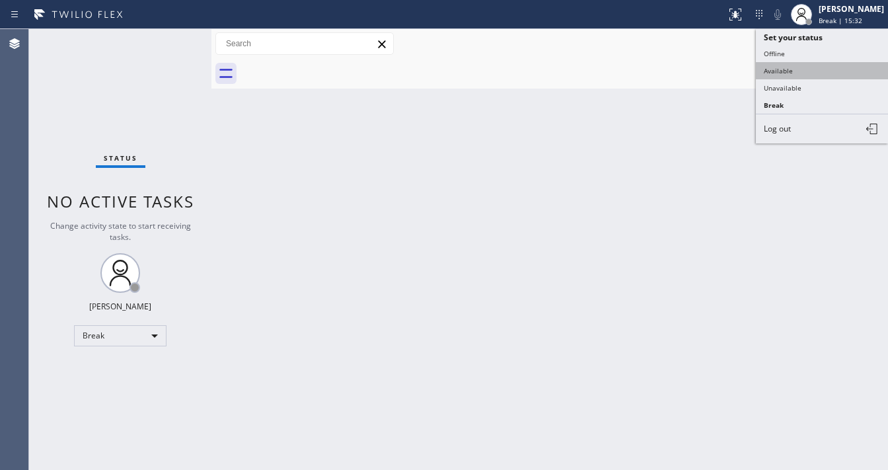
click at [800, 73] on button "Available" at bounding box center [822, 70] width 132 height 17
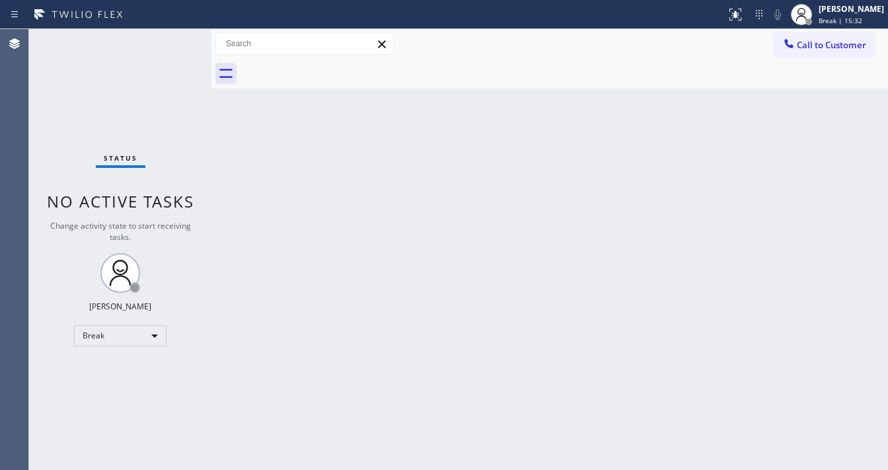
click at [646, 125] on div "Back to Dashboard Change Sender ID Customers Technicians Select a contact Outbo…" at bounding box center [549, 249] width 677 height 441
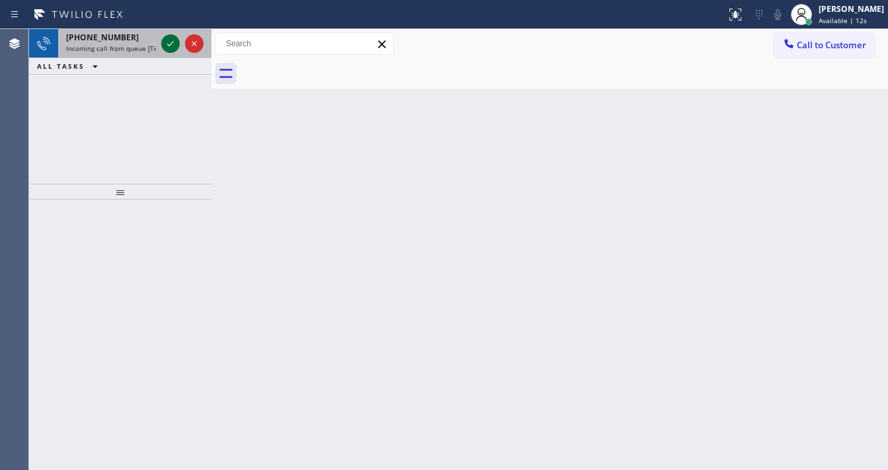
click at [173, 43] on icon at bounding box center [171, 44] width 16 height 16
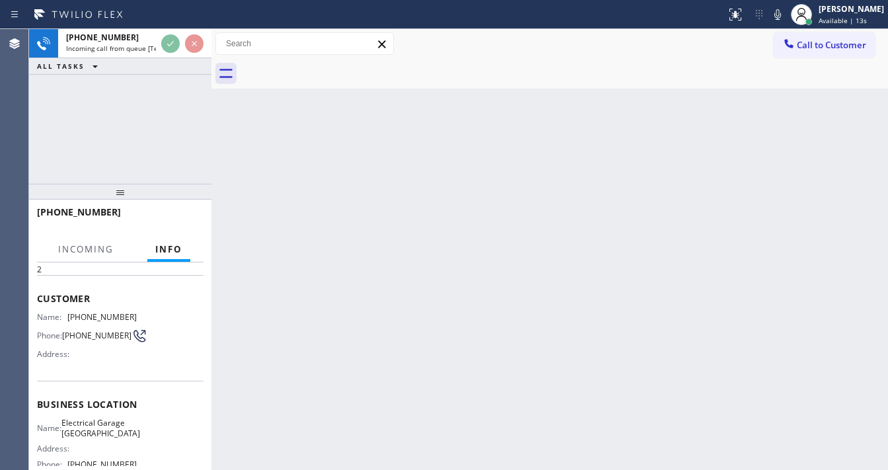
scroll to position [106, 0]
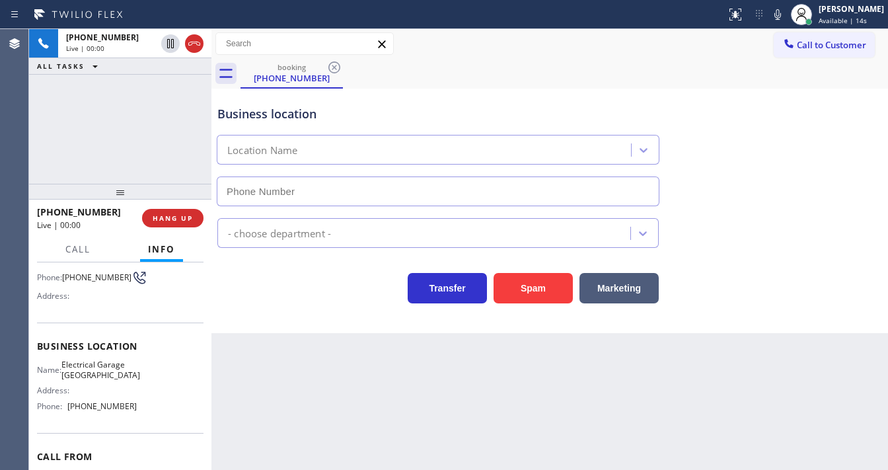
type input "[PHONE_NUMBER]"
click at [73, 325] on div "Business location Name: Electrical Garage Los Feliz Address: Phone: [PHONE_NUMB…" at bounding box center [120, 378] width 167 height 110
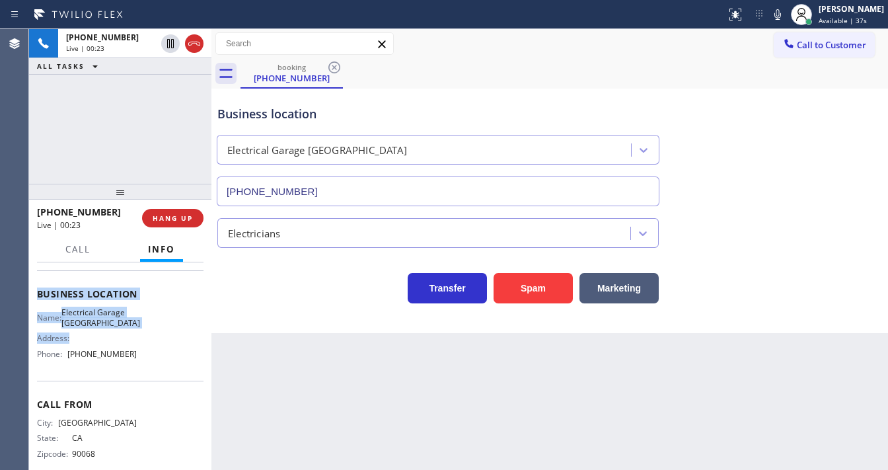
scroll to position [174, 0]
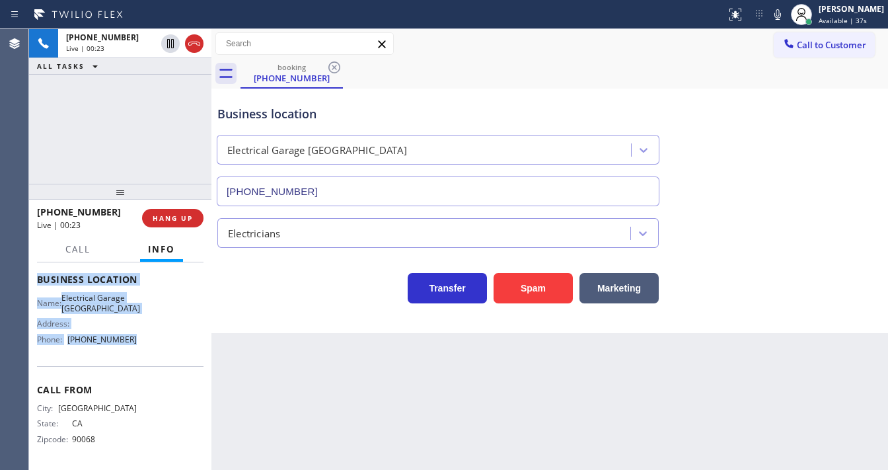
drag, startPoint x: 101, startPoint y: 323, endPoint x: 133, endPoint y: 342, distance: 37.1
click at [133, 342] on div "Context Queue: [Test] All Priority: 2 Customer Name: [PHONE_NUMBER] Phone: [PHO…" at bounding box center [120, 366] width 182 height 208
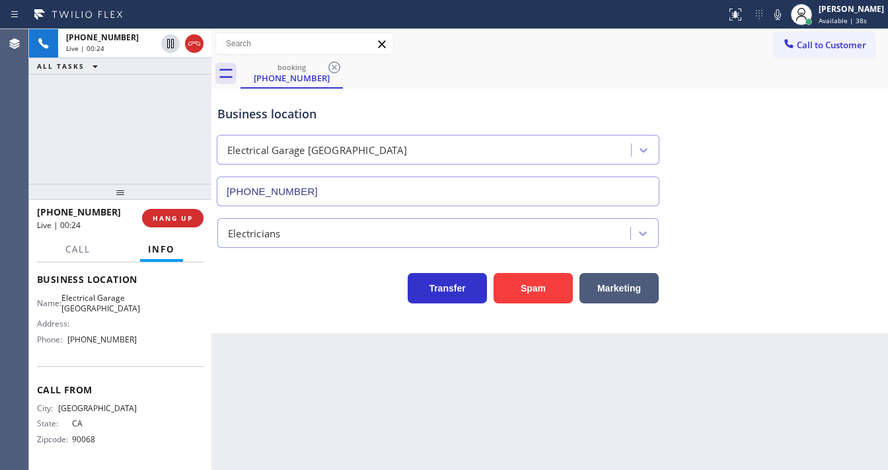
click at [110, 129] on div "[PHONE_NUMBER] Live | 00:24 ALL TASKS ALL TASKS ACTIVE TASKS TASKS IN WRAP UP" at bounding box center [120, 106] width 182 height 155
click at [160, 135] on div "[PHONE_NUMBER] Live | 01:35 ALL TASKS ALL TASKS ACTIVE TASKS TASKS IN WRAP UP" at bounding box center [120, 106] width 182 height 155
click at [145, 145] on div "[PHONE_NUMBER] Live | 01:37 ALL TASKS ALL TASKS ACTIVE TASKS TASKS IN WRAP UP" at bounding box center [120, 106] width 182 height 155
click at [90, 148] on div "[PHONE_NUMBER] Live | 01:58 ALL TASKS ALL TASKS ACTIVE TASKS TASKS IN WRAP UP" at bounding box center [120, 106] width 182 height 155
click at [673, 28] on div "Status report No issues detected If you experience an issue, please download th…" at bounding box center [444, 14] width 888 height 29
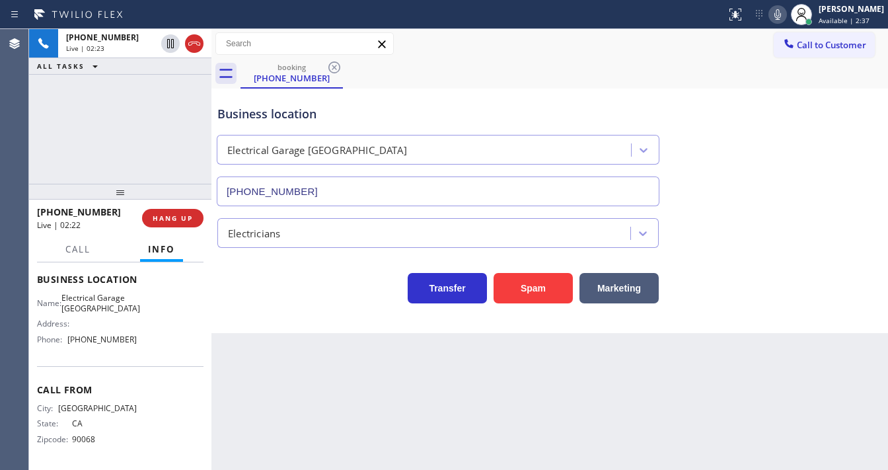
click at [782, 20] on icon at bounding box center [778, 15] width 16 height 16
drag, startPoint x: 153, startPoint y: 110, endPoint x: 161, endPoint y: 98, distance: 14.9
click at [153, 110] on div "[PHONE_NUMBER] Live | 02:23 ALL TASKS ALL TASKS ACTIVE TASKS TASKS IN WRAP UP" at bounding box center [120, 106] width 182 height 155
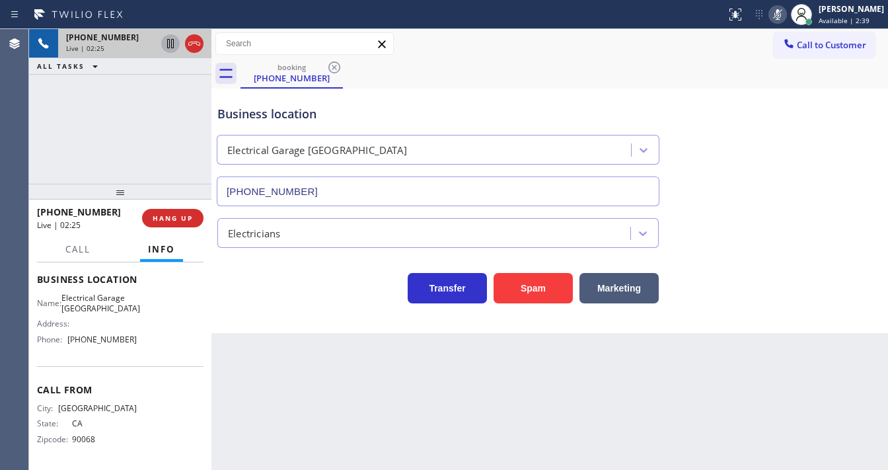
click at [170, 48] on icon at bounding box center [171, 44] width 16 height 16
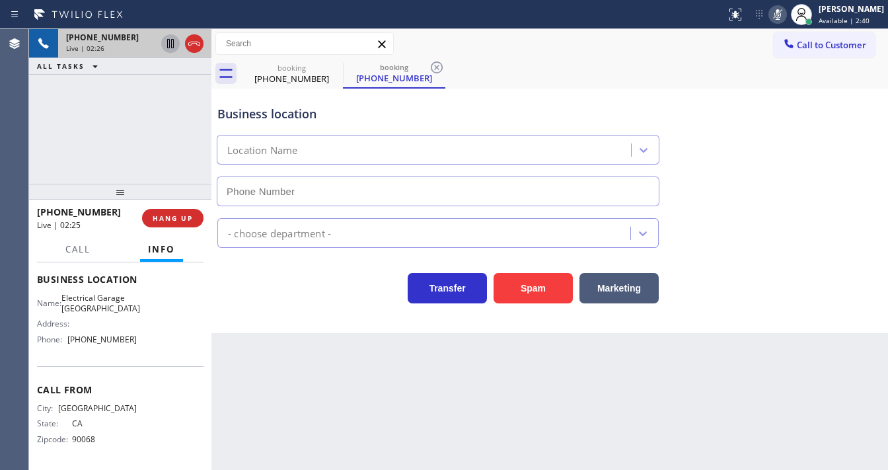
type input "[PHONE_NUMBER]"
click at [50, 108] on div "[PHONE_NUMBER] Live | 02:57 ALL TASKS ALL TASKS ACTIVE TASKS TASKS IN WRAP UP" at bounding box center [120, 106] width 182 height 155
click at [169, 46] on icon at bounding box center [170, 43] width 9 height 9
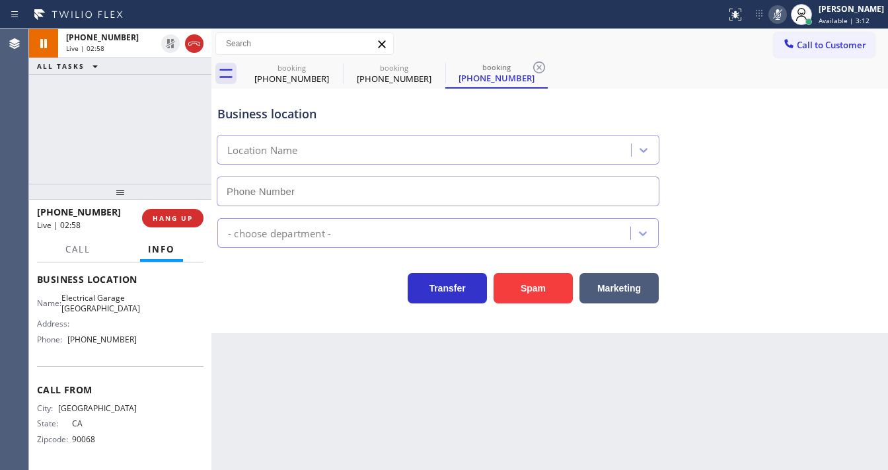
type input "[PHONE_NUMBER]"
click at [781, 14] on icon at bounding box center [778, 15] width 16 height 16
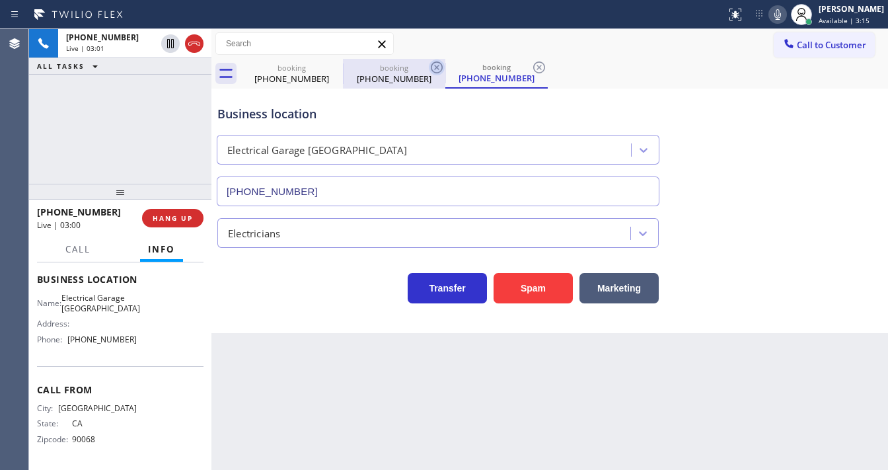
click at [0, 0] on icon at bounding box center [0, 0] width 0 height 0
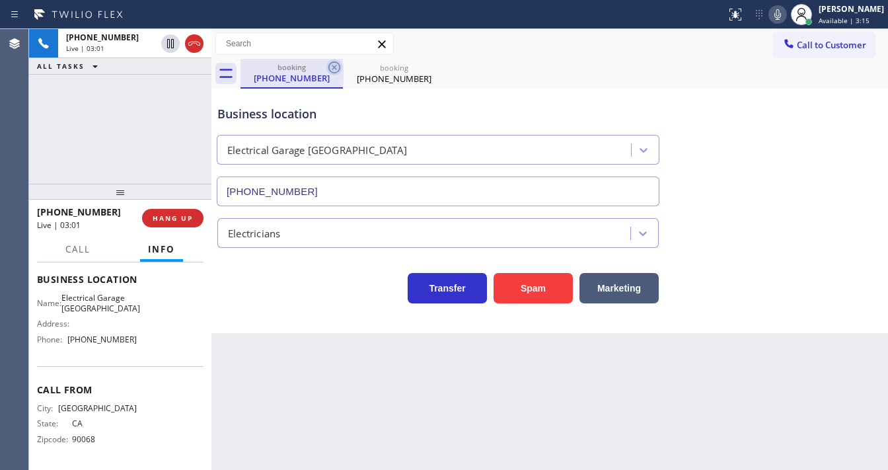
click at [336, 69] on icon at bounding box center [334, 67] width 16 height 16
click at [66, 159] on div "[PHONE_NUMBER] Live | 03:14 ALL TASKS ALL TASKS ACTIVE TASKS TASKS IN WRAP UP" at bounding box center [120, 106] width 182 height 155
click at [77, 249] on span "Call" at bounding box center [77, 249] width 25 height 12
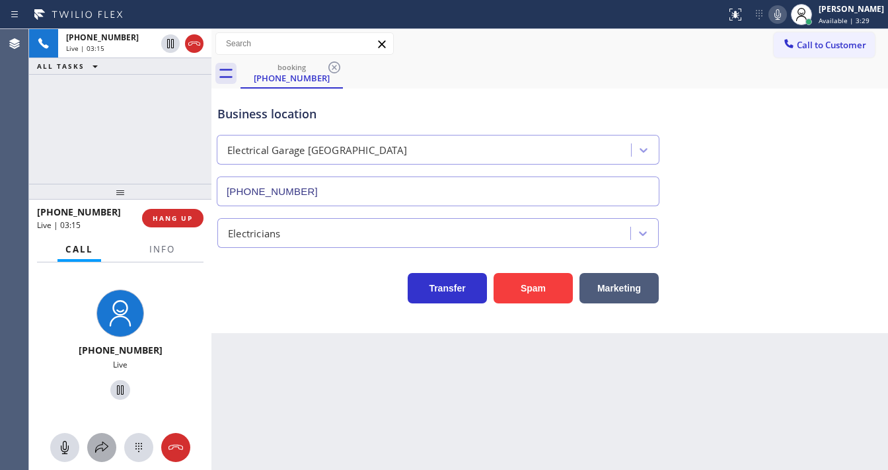
click at [100, 449] on icon at bounding box center [102, 448] width 16 height 16
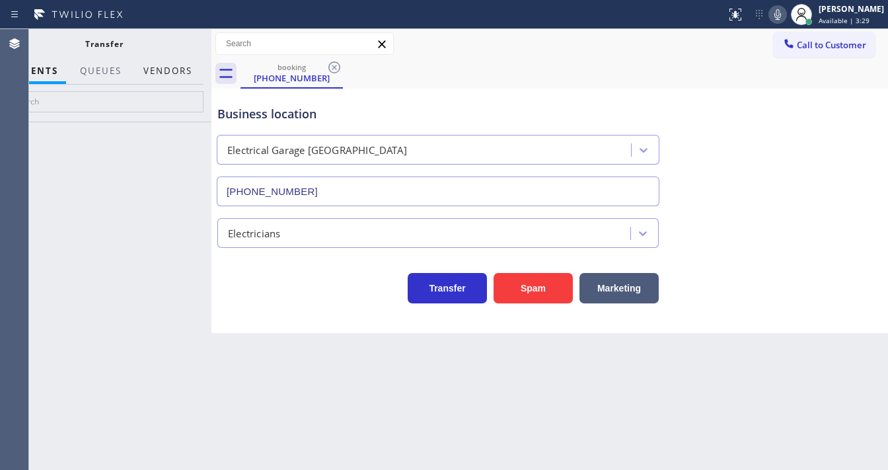
click at [172, 69] on button "Vendors" at bounding box center [167, 71] width 65 height 26
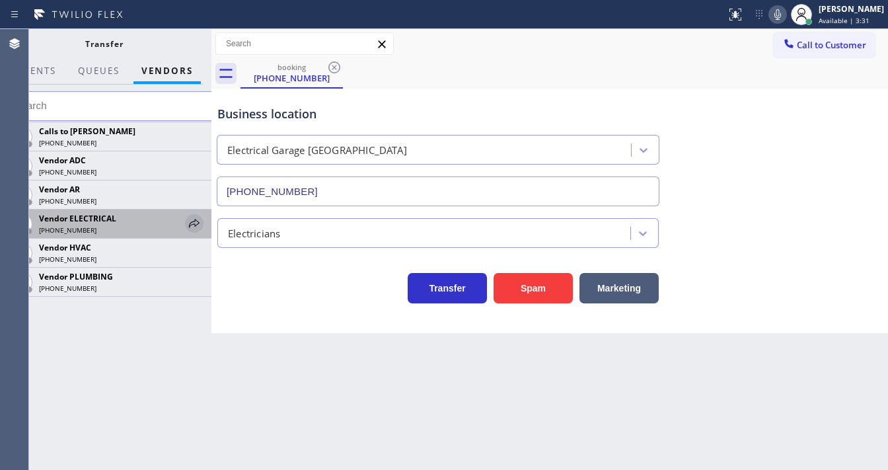
click at [197, 225] on icon at bounding box center [194, 223] width 11 height 9
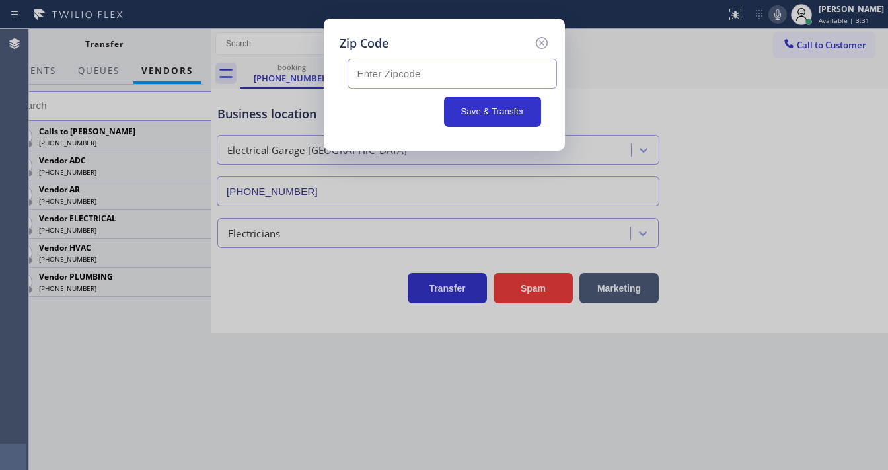
click at [401, 66] on input "text" at bounding box center [453, 74] width 210 height 30
paste input "90039"
drag, startPoint x: 357, startPoint y: 71, endPoint x: 328, endPoint y: 71, distance: 28.4
click at [328, 71] on div "Zip Code 90039 Save & Transfer" at bounding box center [444, 85] width 241 height 132
click at [379, 71] on input "90039" at bounding box center [453, 74] width 210 height 30
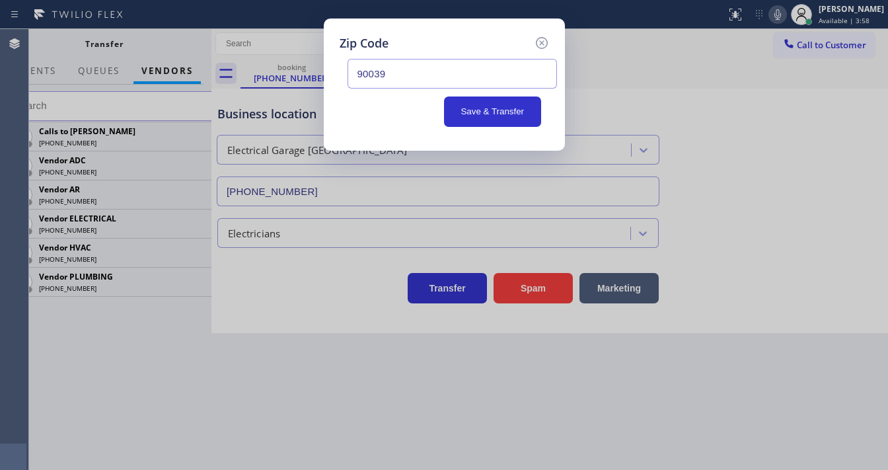
click at [386, 71] on input "90039" at bounding box center [453, 74] width 210 height 30
type input "90039"
click at [401, 81] on input "90039" at bounding box center [453, 74] width 210 height 30
click at [359, 71] on input "90039" at bounding box center [453, 74] width 210 height 30
click at [396, 71] on input "90039" at bounding box center [453, 74] width 210 height 30
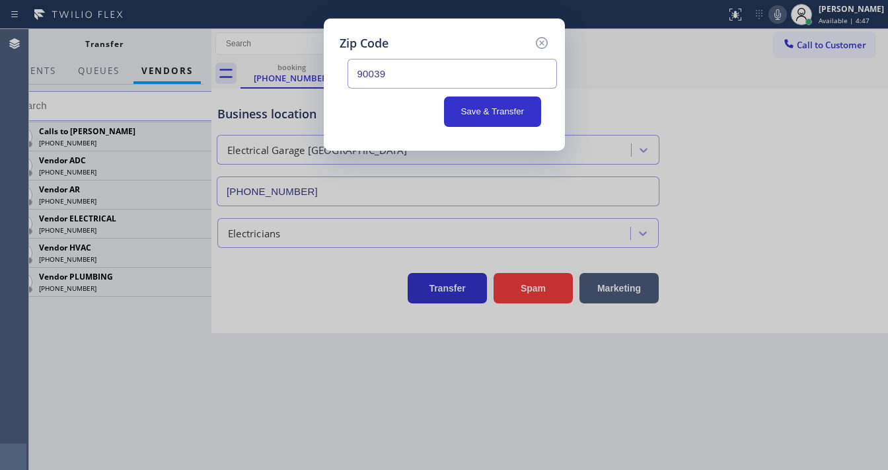
drag, startPoint x: 228, startPoint y: 5, endPoint x: 469, endPoint y: 40, distance: 243.0
click at [469, 40] on div "Zip Code" at bounding box center [445, 43] width 210 height 18
click at [493, 107] on button "Save & Transfer" at bounding box center [492, 111] width 97 height 30
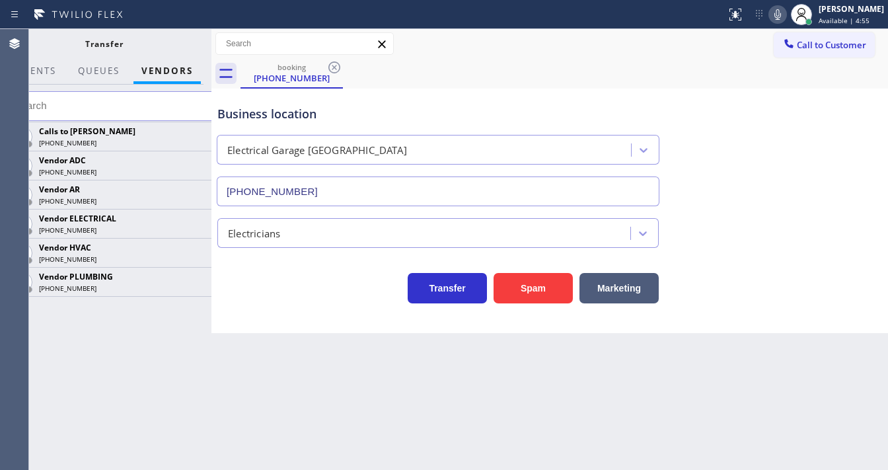
click at [493, 107] on div "Business location" at bounding box center [437, 114] width 441 height 18
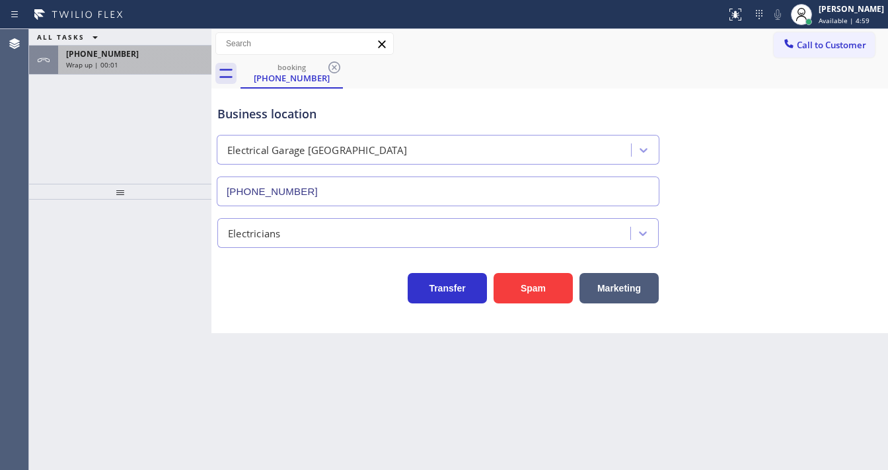
click at [158, 68] on div "Wrap up | 00:01" at bounding box center [134, 64] width 137 height 9
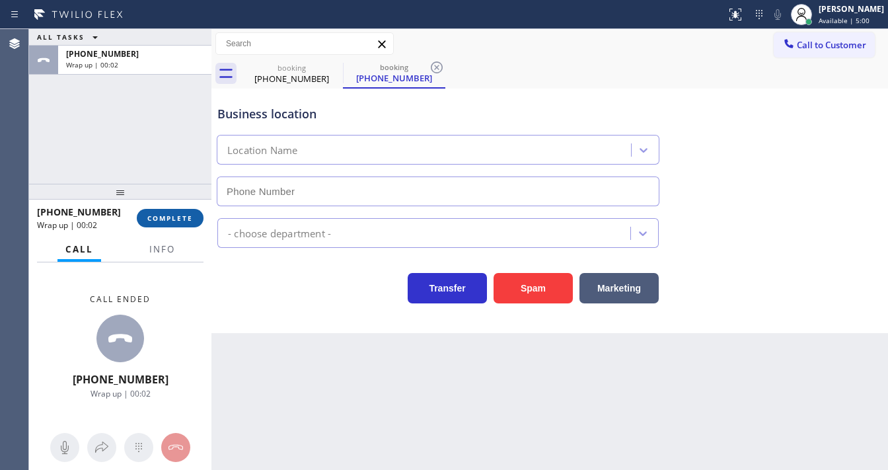
click at [180, 214] on button "COMPLETE" at bounding box center [170, 218] width 67 height 19
type input "[PHONE_NUMBER]"
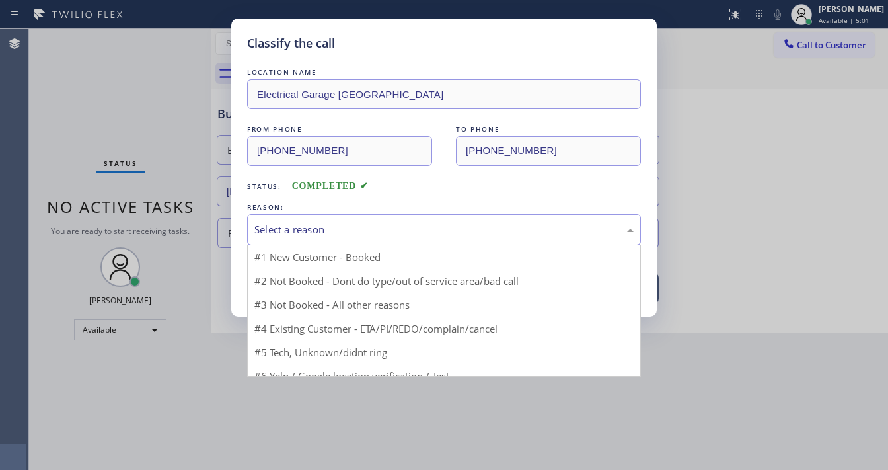
click at [328, 222] on div "Select a reason" at bounding box center [443, 229] width 379 height 15
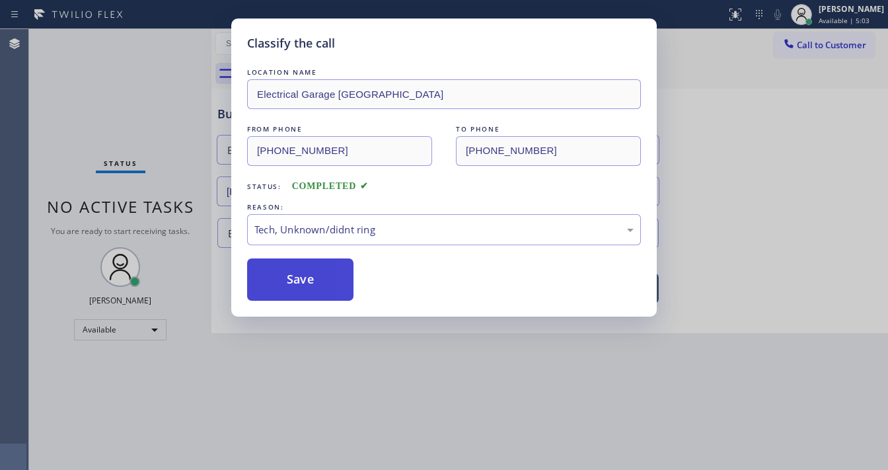
click at [305, 276] on button "Save" at bounding box center [300, 279] width 106 height 42
click at [188, 153] on div "Classify the call LOCATION NAME Electrical Garage Los Feliz FROM PHONE [PHONE_N…" at bounding box center [444, 235] width 888 height 470
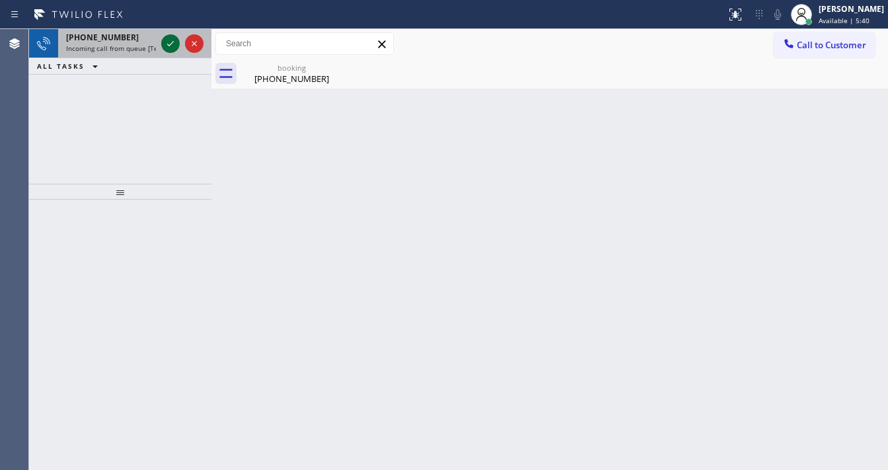
click at [169, 49] on icon at bounding box center [171, 44] width 16 height 16
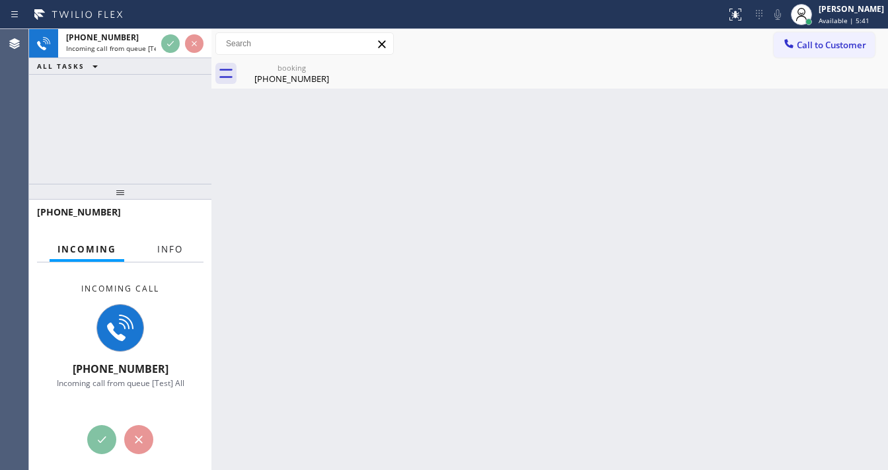
click at [162, 258] on button "Info" at bounding box center [170, 250] width 42 height 26
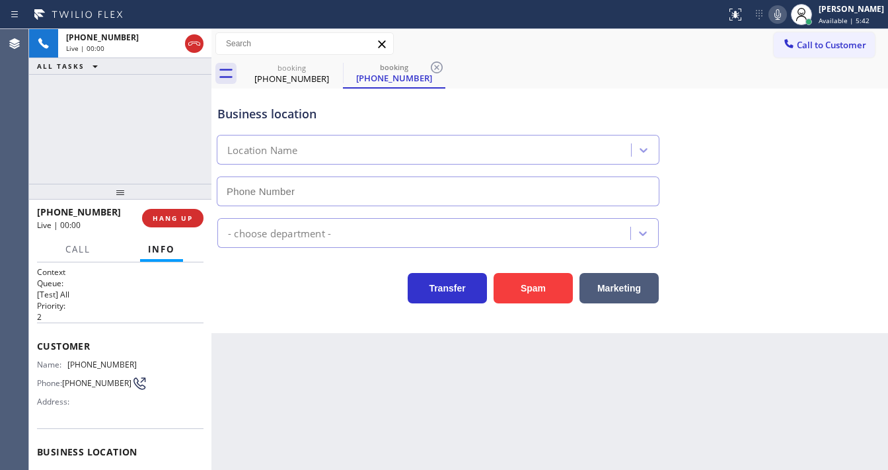
type input "[PHONE_NUMBER]"
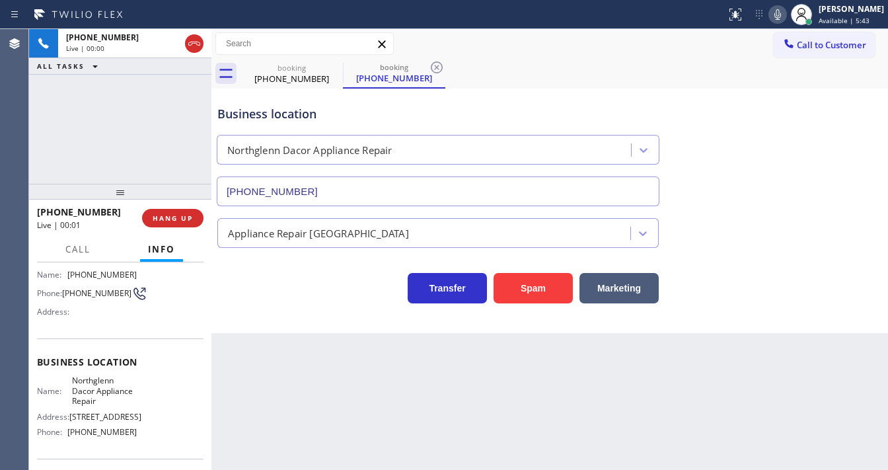
scroll to position [106, 0]
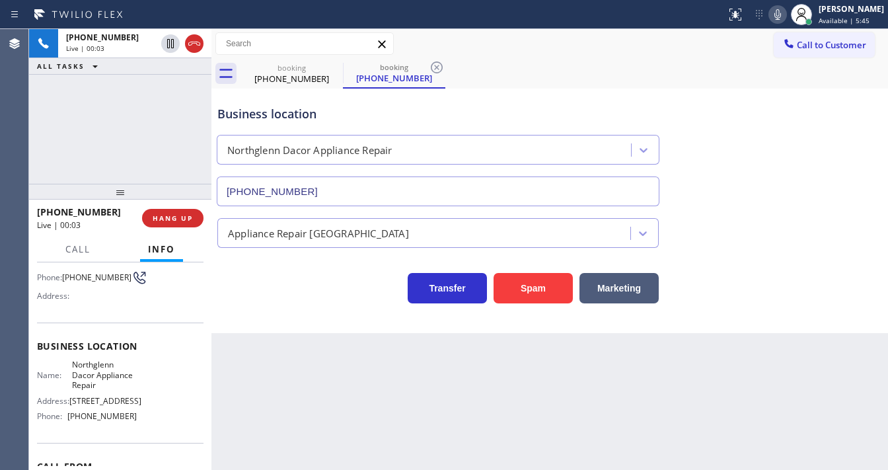
click at [138, 140] on div "[PHONE_NUMBER] Live | 00:03 ALL TASKS ALL TASKS ACTIVE TASKS TASKS IN WRAP UP" at bounding box center [120, 106] width 182 height 155
click at [56, 124] on div "[PHONE_NUMBER] Live | 00:21 ALL TASKS ALL TASKS ACTIVE TASKS TASKS IN WRAP UP" at bounding box center [120, 106] width 182 height 155
click at [67, 313] on div "Customer Name: [PHONE_NUMBER] Phone: [PHONE_NUMBER] Address:" at bounding box center [120, 270] width 167 height 106
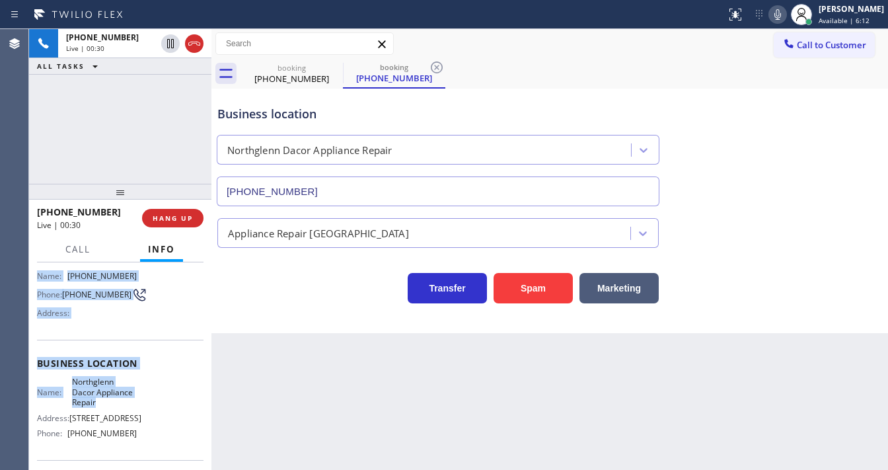
scroll to position [194, 0]
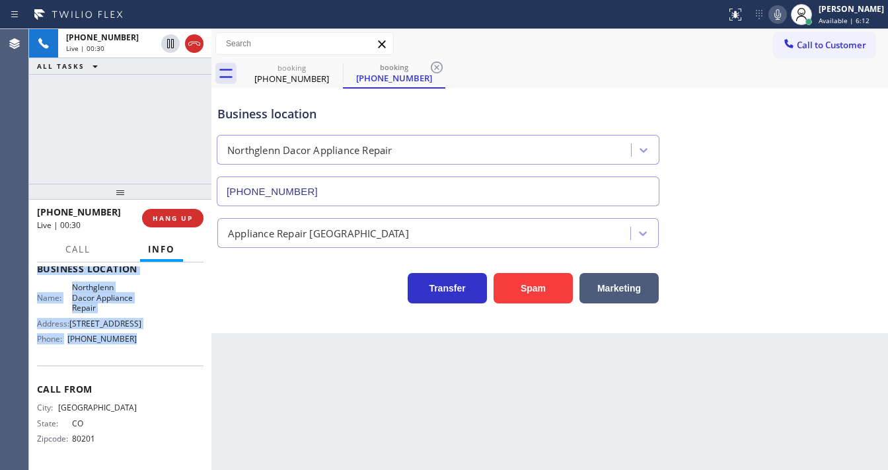
drag, startPoint x: 37, startPoint y: 287, endPoint x: 132, endPoint y: 338, distance: 107.9
click at [132, 338] on div "Context Queue: [Test] All Priority: 2 Customer Name: [PHONE_NUMBER] Phone: [PHO…" at bounding box center [120, 274] width 167 height 383
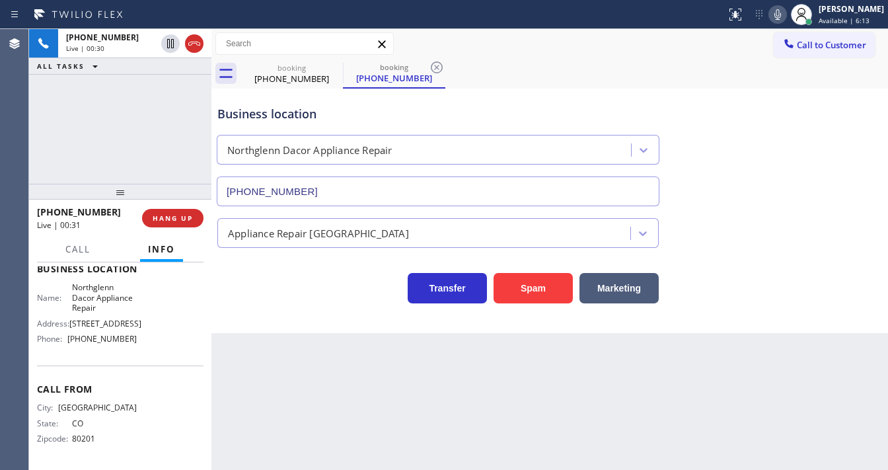
click at [137, 140] on div "[PHONE_NUMBER] Live | 00:30 ALL TASKS ALL TASKS ACTIVE TASKS TASKS IN WRAP UP" at bounding box center [120, 106] width 182 height 155
click at [146, 126] on div "[PHONE_NUMBER] Live | 01:01 ALL TASKS ALL TASKS ACTIVE TASKS TASKS IN WRAP UP" at bounding box center [120, 106] width 182 height 155
click at [113, 134] on div "[PHONE_NUMBER] Live | 01:10 ALL TASKS ALL TASKS ACTIVE TASKS TASKS IN WRAP UP" at bounding box center [120, 106] width 182 height 155
click at [54, 153] on div "[PHONE_NUMBER] Live | 01:30 ALL TASKS ALL TASKS ACTIVE TASKS TASKS IN WRAP UP" at bounding box center [120, 106] width 182 height 155
click at [133, 124] on div "[PHONE_NUMBER] Live | 01:44 ALL TASKS ALL TASKS ACTIVE TASKS TASKS IN WRAP UP" at bounding box center [120, 106] width 182 height 155
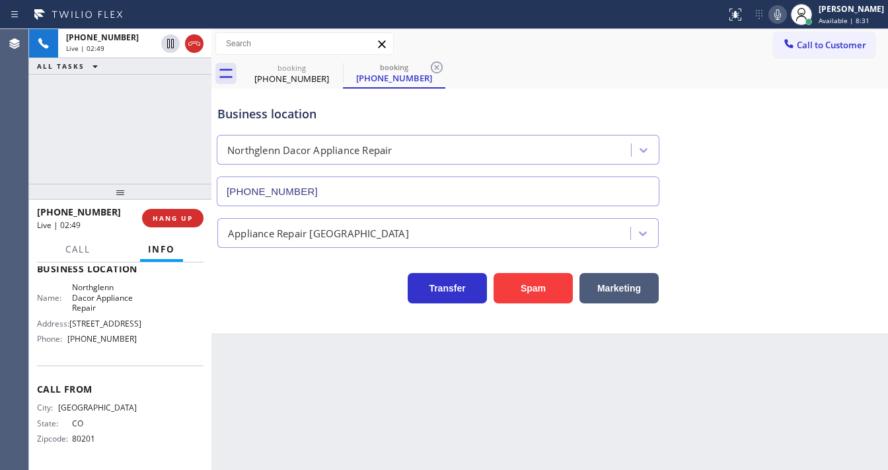
click at [547, 48] on div "Call to Customer Outbound call Location [GEOGRAPHIC_DATA] Appliances Repair You…" at bounding box center [549, 43] width 677 height 23
click at [783, 16] on icon at bounding box center [778, 15] width 16 height 16
click at [154, 104] on div "[PHONE_NUMBER] Live | 02:52 ALL TASKS ALL TASKS ACTIVE TASKS TASKS IN WRAP UP" at bounding box center [120, 106] width 182 height 155
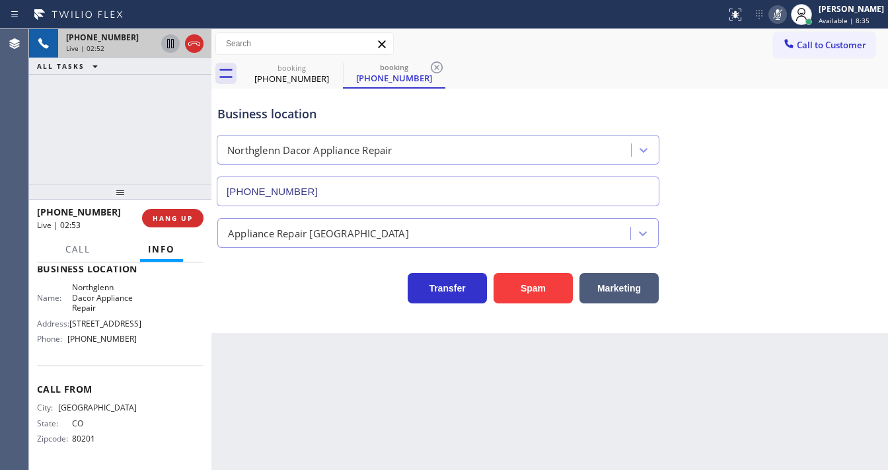
click at [167, 46] on icon at bounding box center [171, 44] width 16 height 16
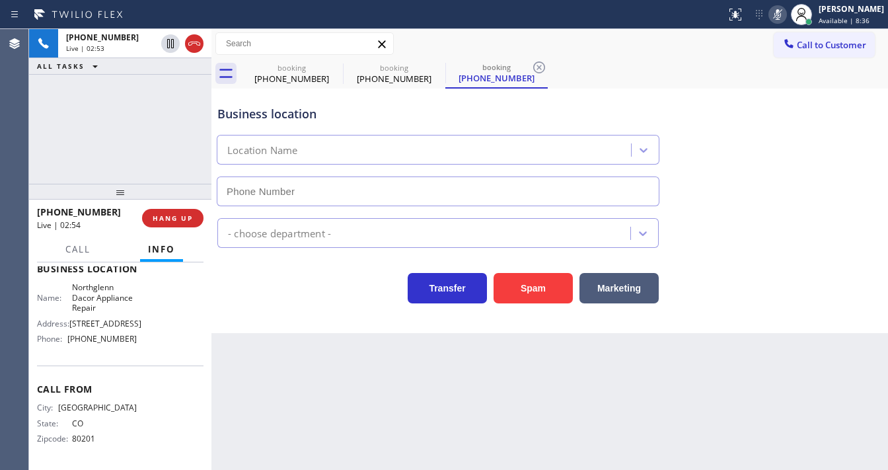
type input "[PHONE_NUMBER]"
click at [53, 123] on div "[PHONE_NUMBER] Live | 03:09 ALL TASKS ALL TASKS ACTIVE TASKS TASKS IN WRAP UP" at bounding box center [120, 106] width 182 height 155
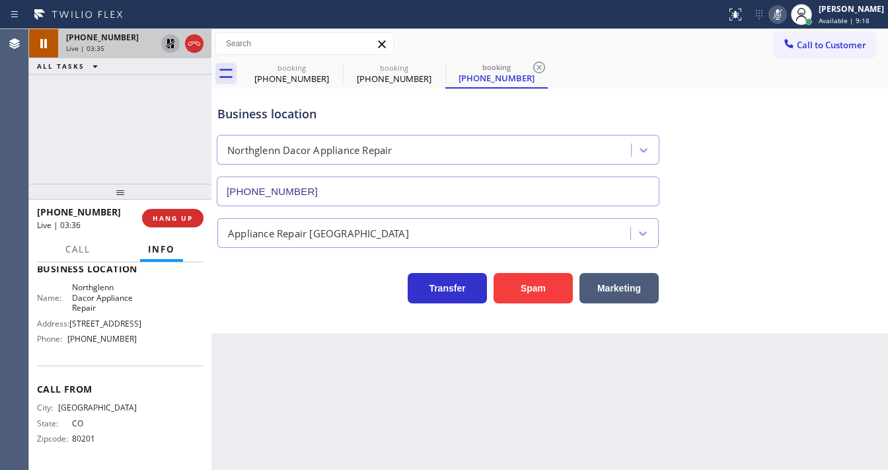
click at [170, 43] on icon at bounding box center [171, 44] width 16 height 16
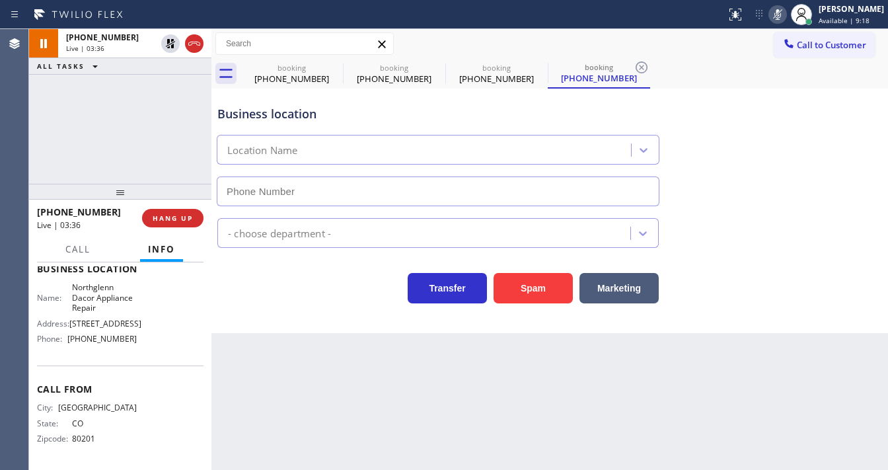
type input "[PHONE_NUMBER]"
click at [786, 15] on icon at bounding box center [778, 15] width 16 height 16
click at [172, 135] on div "[PHONE_NUMBER] Live | 03:37 ALL TASKS ALL TASKS ACTIVE TASKS TASKS IN WRAP UP" at bounding box center [120, 106] width 182 height 155
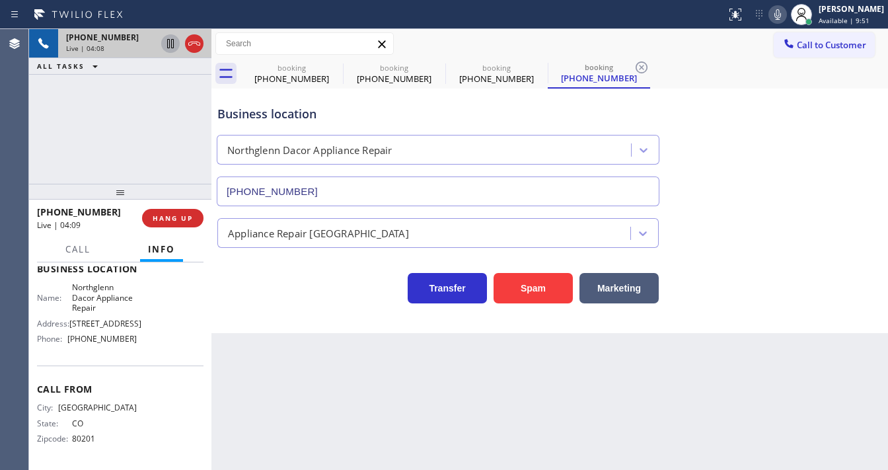
click at [167, 41] on icon at bounding box center [170, 43] width 7 height 9
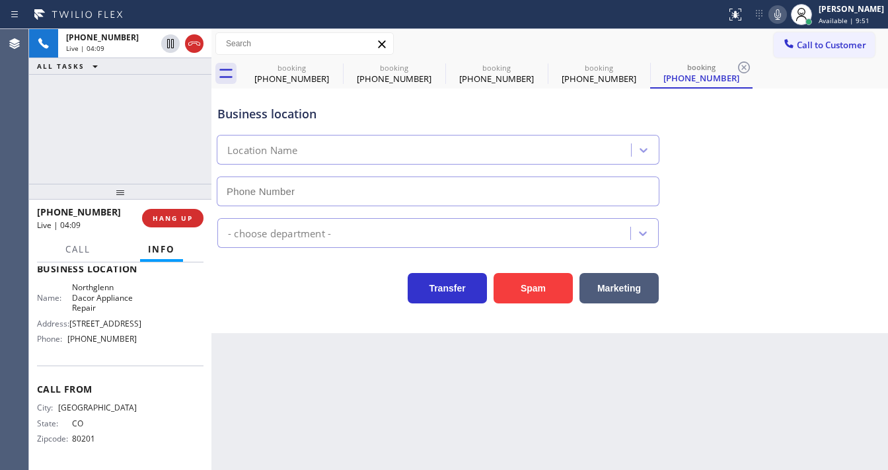
click at [786, 16] on icon at bounding box center [778, 15] width 16 height 16
type input "[PHONE_NUMBER]"
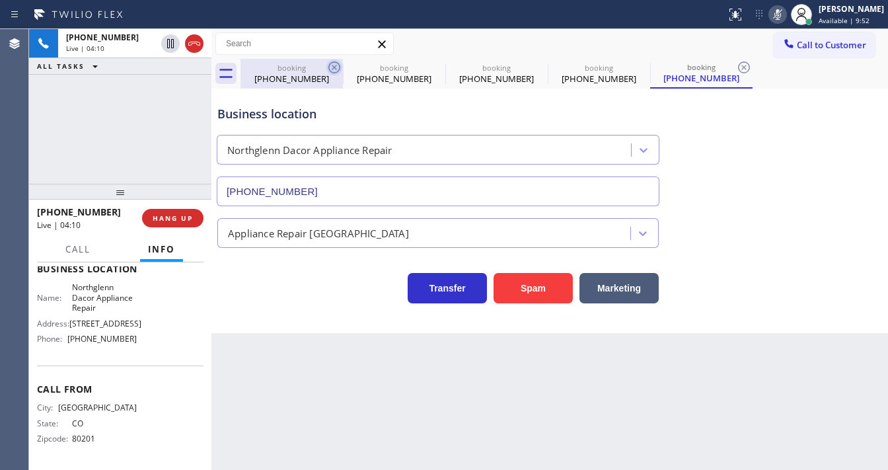
click at [336, 64] on icon at bounding box center [334, 67] width 16 height 16
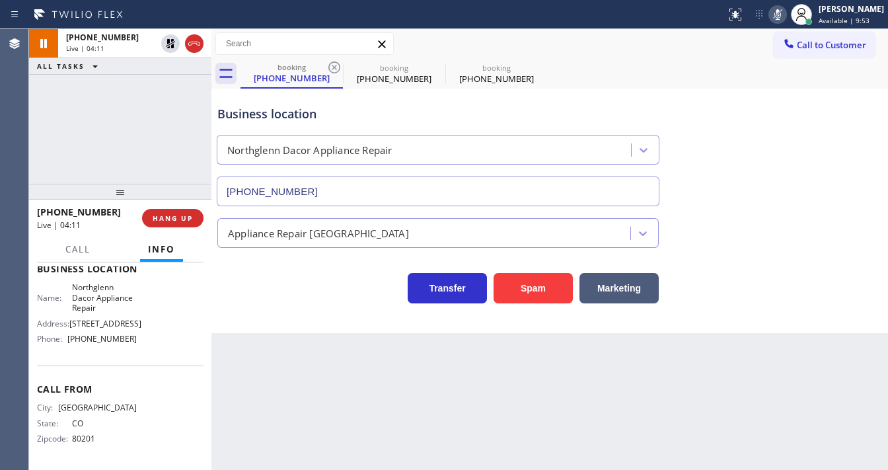
click at [336, 64] on icon at bounding box center [334, 67] width 16 height 16
click at [42, 151] on div "[PHONE_NUMBER] Live | 04:14 ALL TASKS ALL TASKS ACTIVE TASKS TASKS IN WRAP UP" at bounding box center [120, 106] width 182 height 155
click at [98, 152] on div "[PHONE_NUMBER] Live | 04:15 ALL TASKS ALL TASKS ACTIVE TASKS TASKS IN WRAP UP" at bounding box center [120, 106] width 182 height 155
click at [40, 122] on div "[PHONE_NUMBER] Live | 05:42 ALL TASKS ALL TASKS ACTIVE TASKS TASKS IN WRAP UP" at bounding box center [120, 106] width 182 height 155
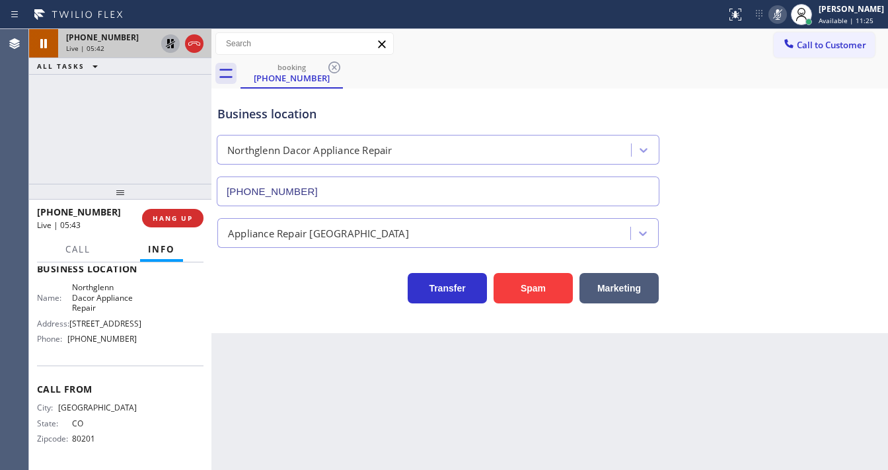
click at [166, 44] on icon at bounding box center [171, 44] width 16 height 16
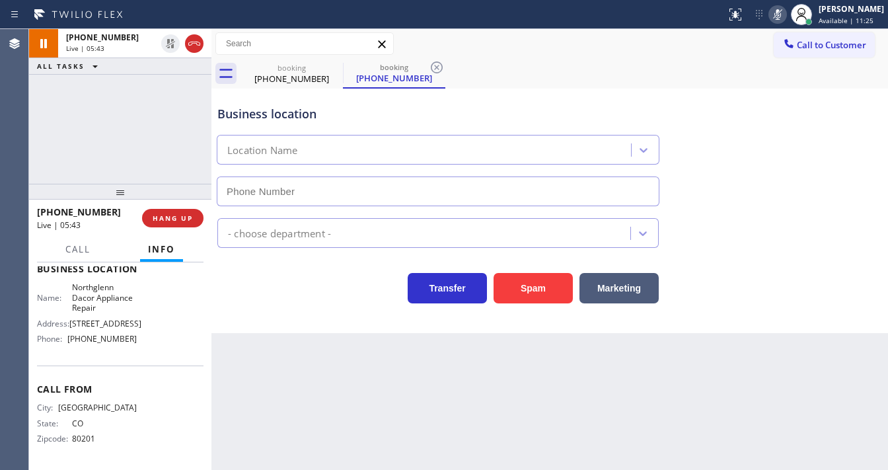
click at [781, 19] on icon at bounding box center [778, 14] width 7 height 11
type input "[PHONE_NUMBER]"
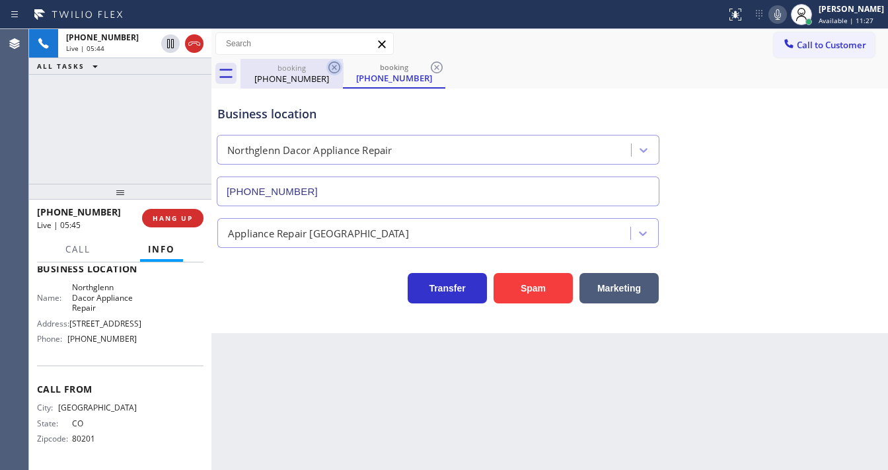
click at [330, 69] on icon at bounding box center [334, 67] width 16 height 16
click at [186, 111] on div "[PHONE_NUMBER] Live | 05:45 ALL TASKS ALL TASKS ACTIVE TASKS TASKS IN WRAP UP" at bounding box center [120, 106] width 182 height 155
click at [38, 155] on div "[PHONE_NUMBER] Live | 06:14 ALL TASKS ALL TASKS ACTIVE TASKS TASKS IN WRAP UP" at bounding box center [120, 106] width 182 height 155
click at [126, 172] on div "[PHONE_NUMBER] Live | 06:17 ALL TASKS ALL TASKS ACTIVE TASKS TASKS IN WRAP UP" at bounding box center [120, 106] width 182 height 155
click at [326, 67] on icon at bounding box center [334, 67] width 16 height 16
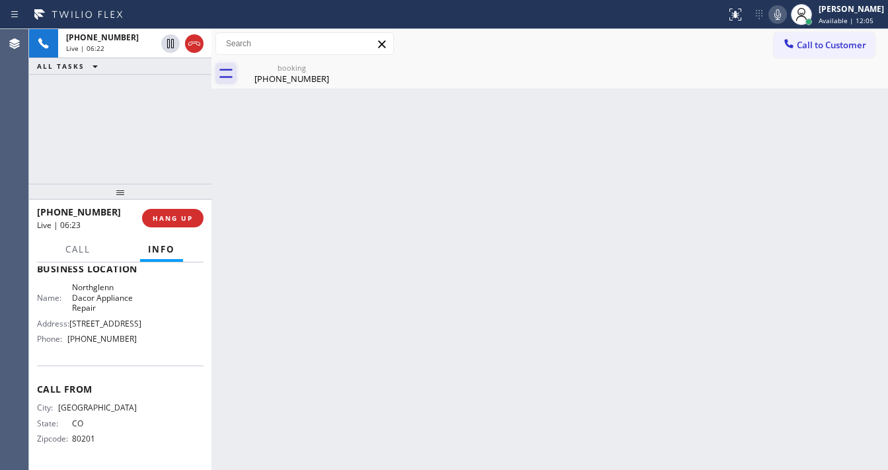
click at [220, 76] on icon at bounding box center [225, 73] width 21 height 21
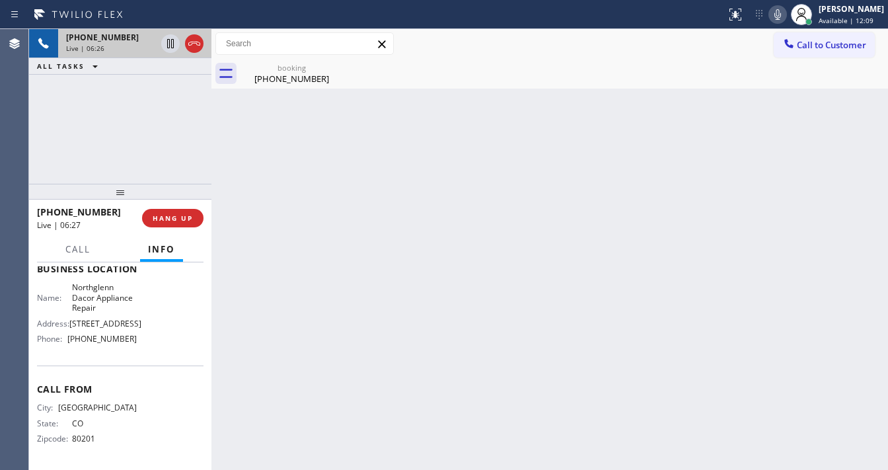
drag, startPoint x: 196, startPoint y: 42, endPoint x: 194, endPoint y: 50, distance: 8.0
click at [196, 42] on icon at bounding box center [194, 44] width 16 height 16
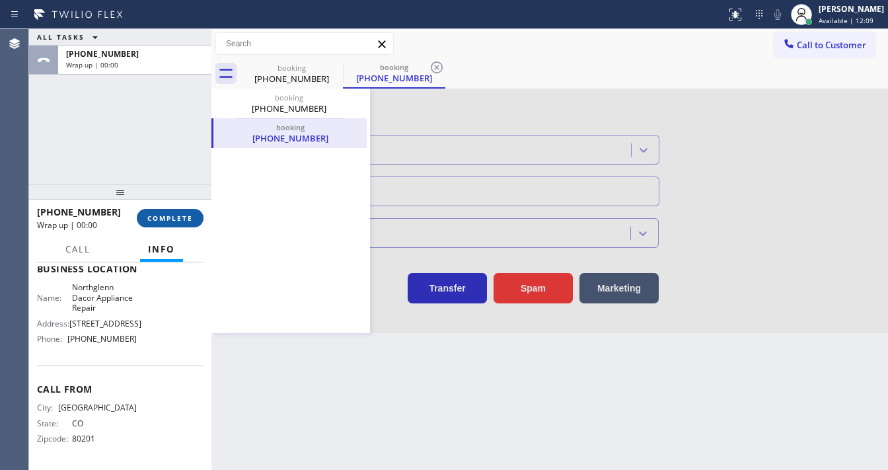
type input "[PHONE_NUMBER]"
click at [172, 211] on button "COMPLETE" at bounding box center [170, 218] width 67 height 19
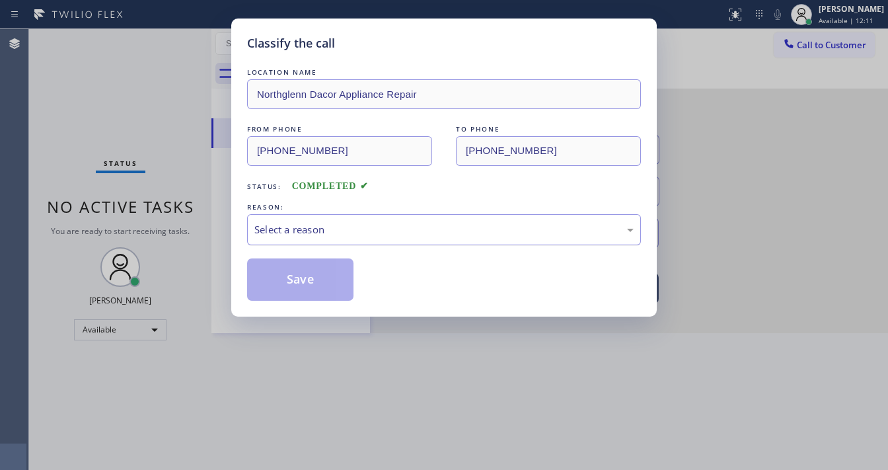
click at [320, 230] on div "Select a reason" at bounding box center [443, 229] width 379 height 15
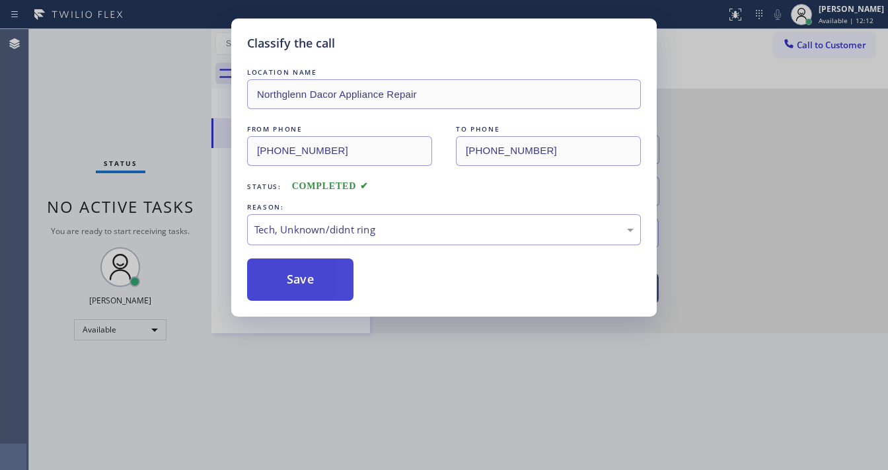
click at [296, 289] on button "Save" at bounding box center [300, 279] width 106 height 42
click at [297, 288] on button "Save" at bounding box center [300, 279] width 106 height 42
click at [80, 100] on div "Classify the call LOCATION NAME Northglenn Dacor Appliance Repair FROM PHONE [P…" at bounding box center [444, 235] width 888 height 470
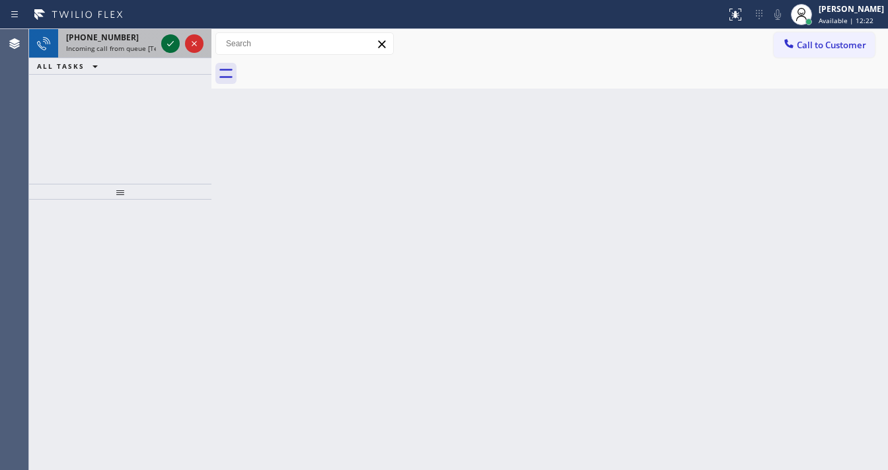
click at [165, 44] on icon at bounding box center [171, 44] width 16 height 16
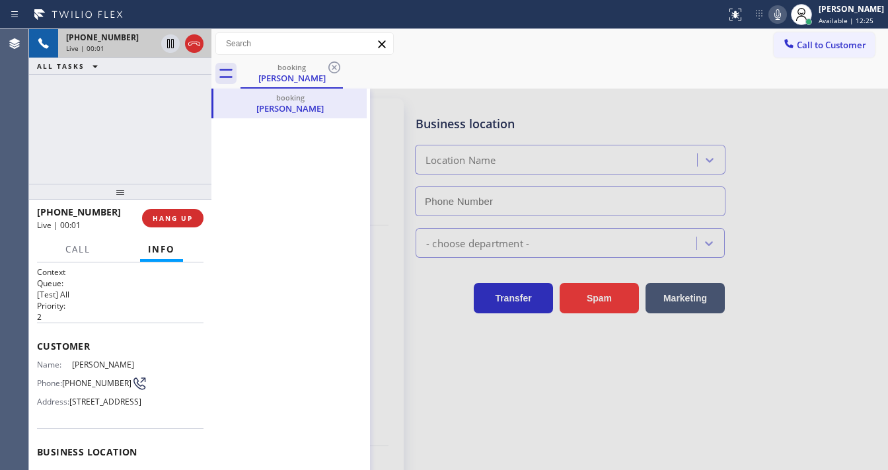
type input "[PHONE_NUMBER]"
click at [188, 145] on div "[PHONE_NUMBER] Live | 00:47 ALL TASKS ALL TASKS ACTIVE TASKS TASKS IN WRAP UP" at bounding box center [120, 106] width 182 height 155
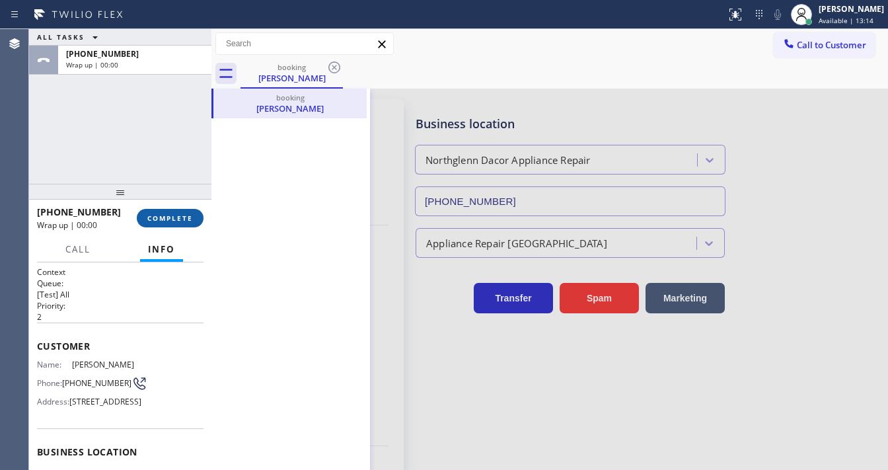
click at [174, 220] on span "COMPLETE" at bounding box center [170, 217] width 46 height 9
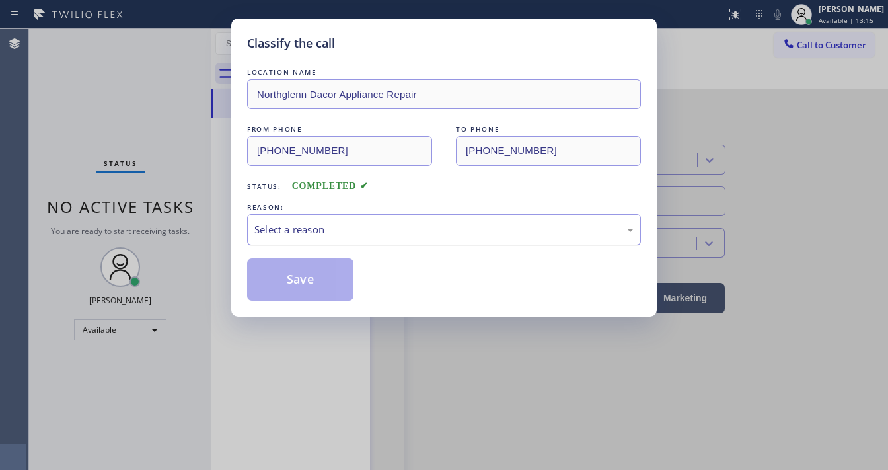
click at [321, 232] on div "Select a reason" at bounding box center [443, 229] width 379 height 15
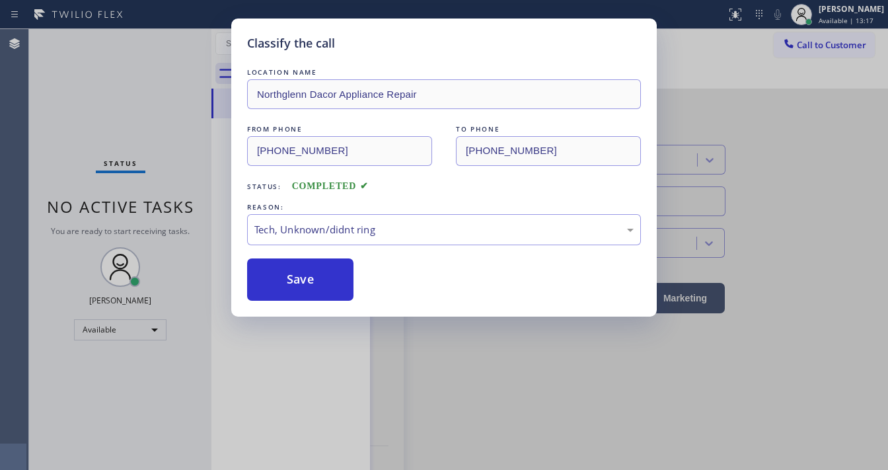
click at [299, 305] on div "Classify the call LOCATION NAME Northglenn Dacor Appliance Repair FROM PHONE [P…" at bounding box center [444, 168] width 426 height 298
click at [294, 286] on button "Save" at bounding box center [300, 279] width 106 height 42
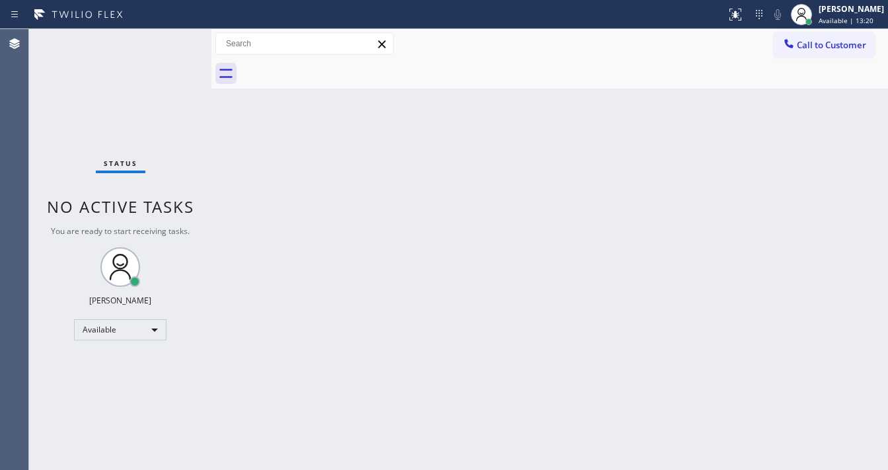
click at [127, 160] on span "Status" at bounding box center [121, 163] width 34 height 9
click at [156, 48] on div "Status No active tasks You are ready to start receiving tasks. [PERSON_NAME]" at bounding box center [120, 249] width 182 height 441
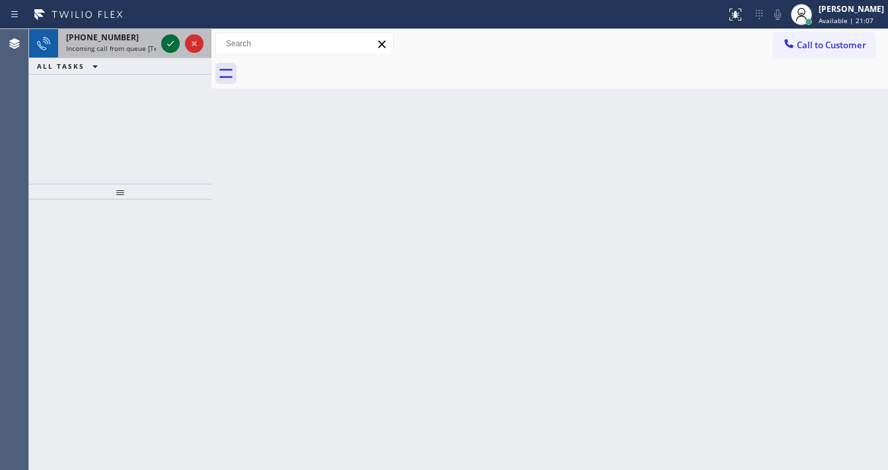
click at [168, 44] on icon at bounding box center [171, 44] width 16 height 16
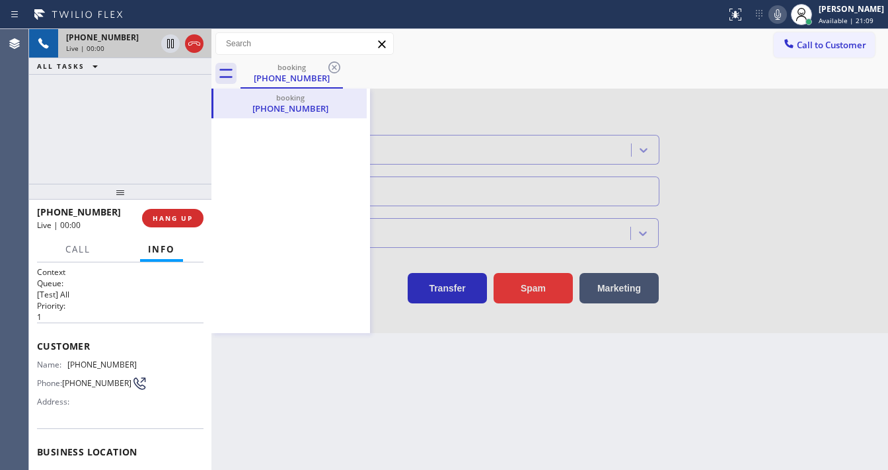
type input "[PHONE_NUMBER]"
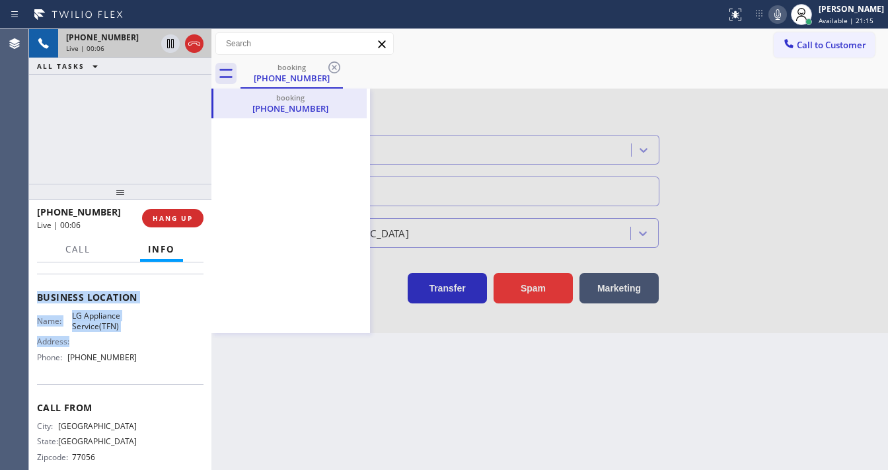
scroll to position [159, 0]
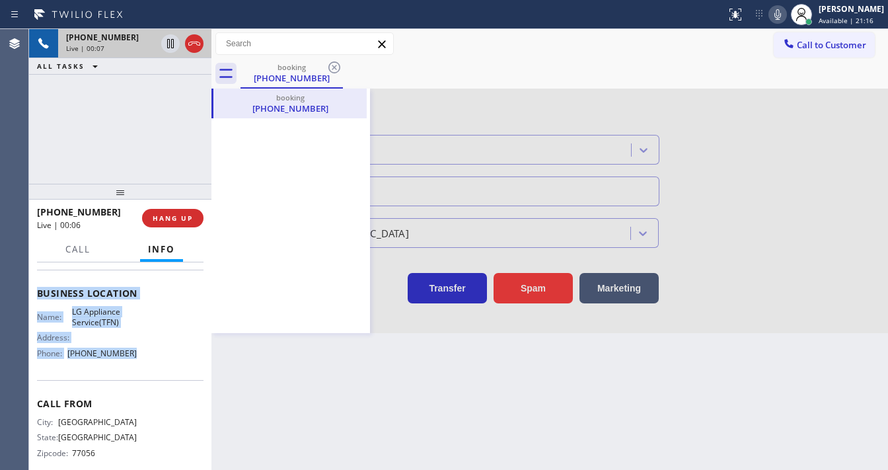
drag, startPoint x: 37, startPoint y: 287, endPoint x: 130, endPoint y: 354, distance: 114.5
click at [130, 354] on div "Context Queue: [Test] All Priority: 1 Customer Name: [PHONE_NUMBER] Phone: [PHO…" at bounding box center [120, 294] width 167 height 372
click at [108, 127] on div "[PHONE_NUMBER] Live | 00:41 ALL TASKS ALL TASKS ACTIVE TASKS TASKS IN WRAP UP" at bounding box center [120, 106] width 182 height 155
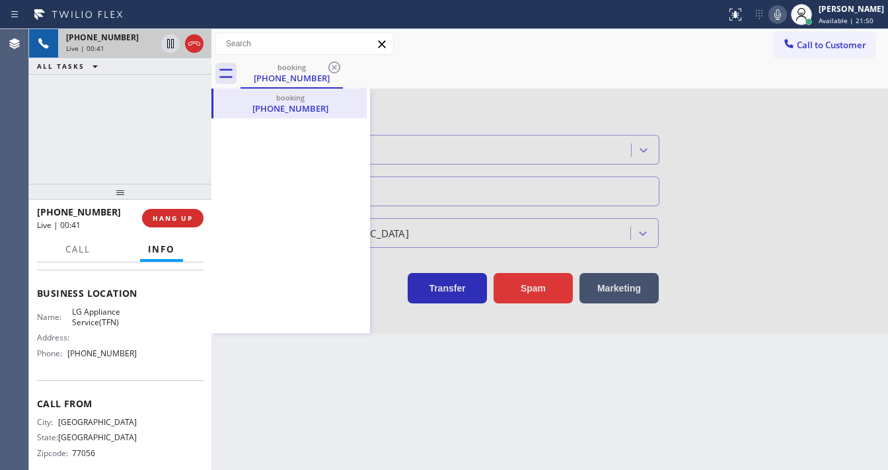
click at [513, 287] on div at bounding box center [549, 211] width 677 height 245
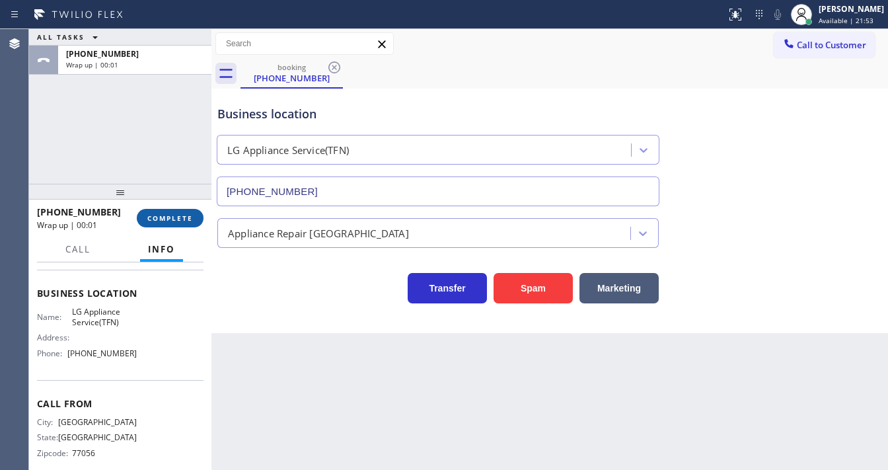
click at [174, 219] on span "COMPLETE" at bounding box center [170, 217] width 46 height 9
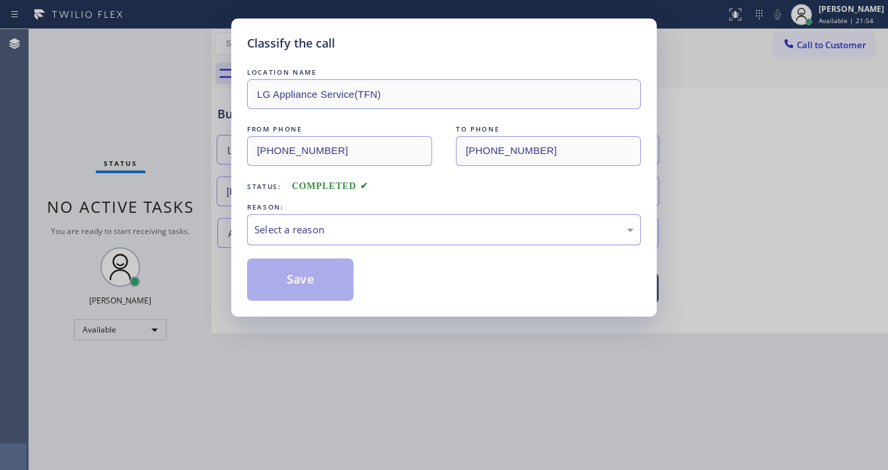
click at [344, 221] on div "Select a reason" at bounding box center [444, 229] width 394 height 31
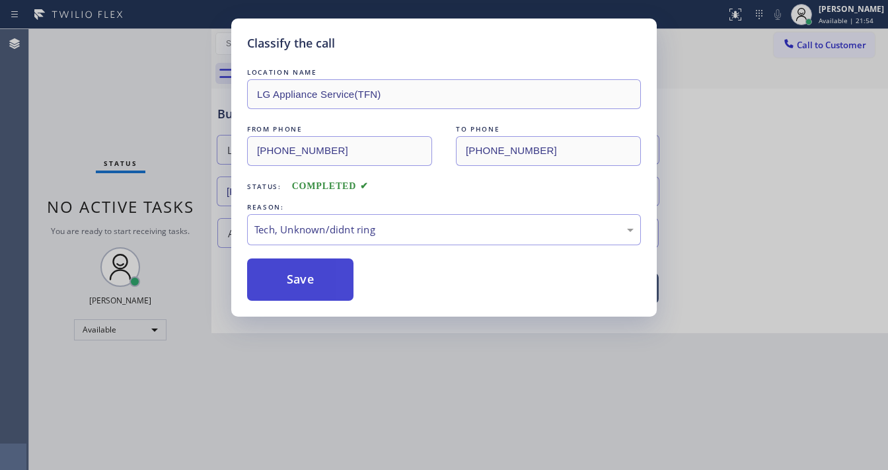
click at [320, 293] on button "Save" at bounding box center [300, 279] width 106 height 42
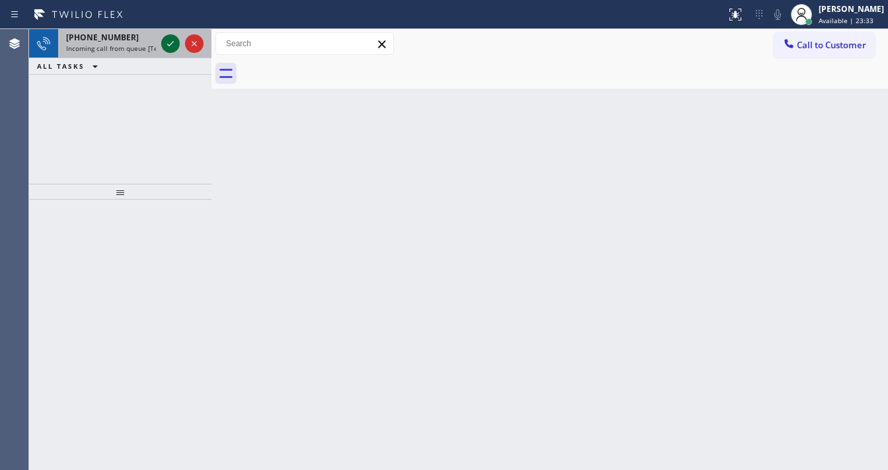
click at [169, 47] on icon at bounding box center [171, 44] width 16 height 16
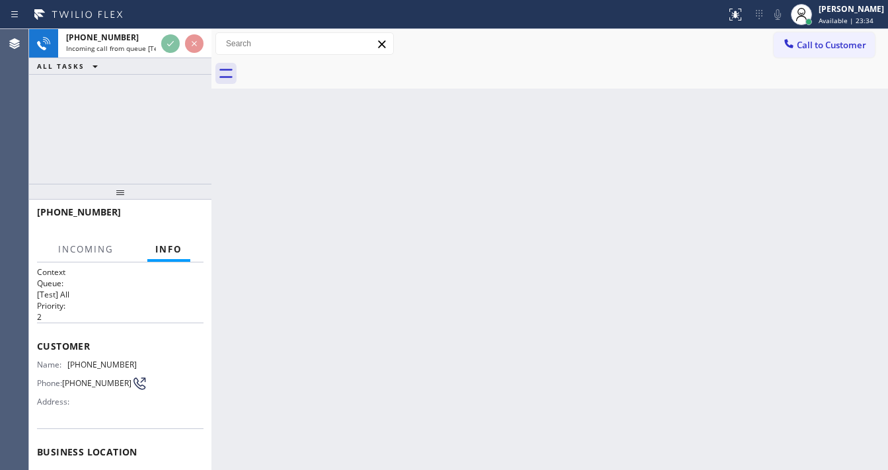
scroll to position [106, 0]
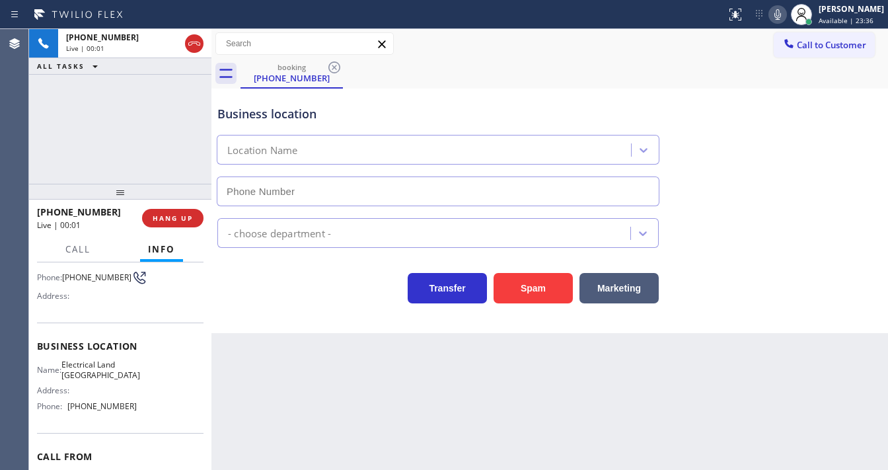
type input "[PHONE_NUMBER]"
click at [91, 310] on div "Customer Name: [PHONE_NUMBER] Phone: [PHONE_NUMBER] Address:" at bounding box center [120, 270] width 167 height 106
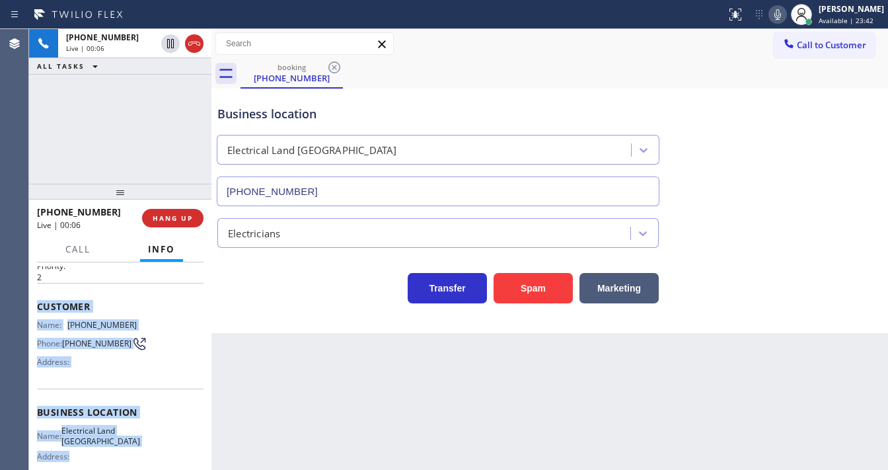
scroll to position [159, 0]
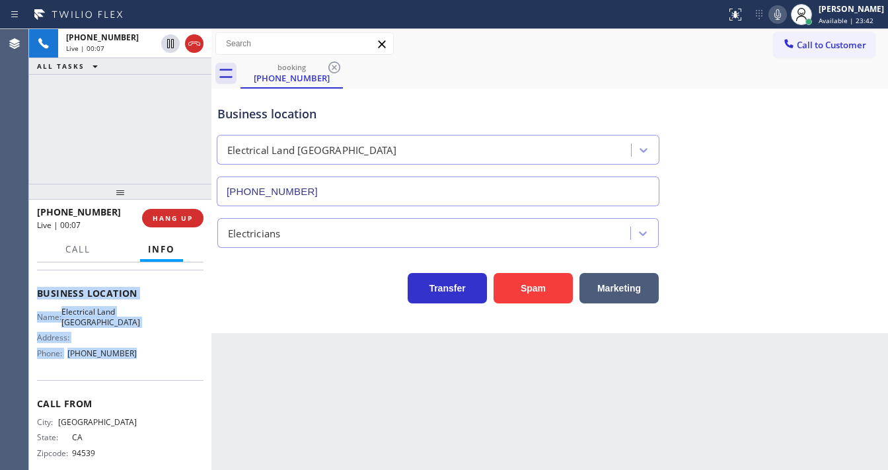
drag, startPoint x: 34, startPoint y: 333, endPoint x: 145, endPoint y: 369, distance: 116.2
click at [145, 369] on div "Context Queue: [Test] All Priority: 2 Customer Name: [PHONE_NUMBER] Phone: [PHO…" at bounding box center [120, 366] width 182 height 208
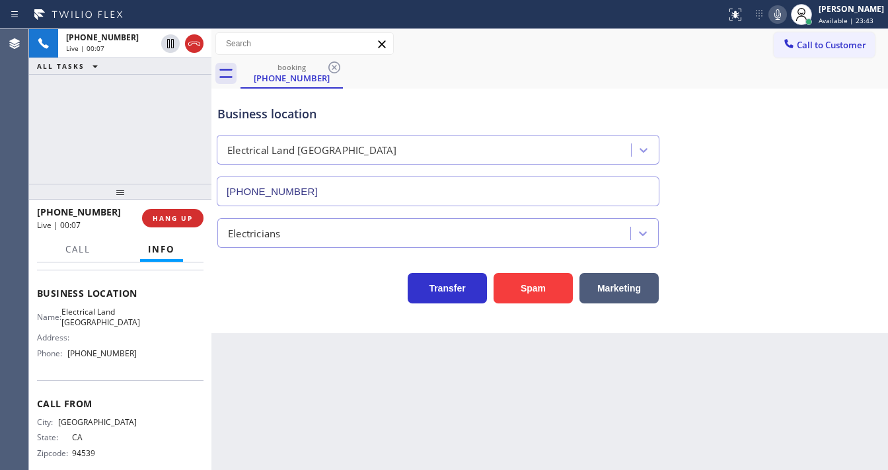
click at [116, 144] on div "[PHONE_NUMBER] Live | 00:07 ALL TASKS ALL TASKS ACTIVE TASKS TASKS IN WRAP UP" at bounding box center [120, 106] width 182 height 155
click at [148, 96] on div "[PHONE_NUMBER] Live | 01:03 ALL TASKS ALL TASKS ACTIVE TASKS TASKS IN WRAP UP" at bounding box center [120, 106] width 182 height 155
click at [119, 132] on div "[PHONE_NUMBER] Live | 02:55 ALL TASKS ALL TASKS ACTIVE TASKS TASKS IN WRAP UP" at bounding box center [120, 106] width 182 height 155
click at [121, 192] on div at bounding box center [120, 192] width 182 height 16
click at [44, 136] on div "[PHONE_NUMBER] Live | 03:00 ALL TASKS ALL TASKS ACTIVE TASKS TASKS IN WRAP UP" at bounding box center [120, 106] width 182 height 155
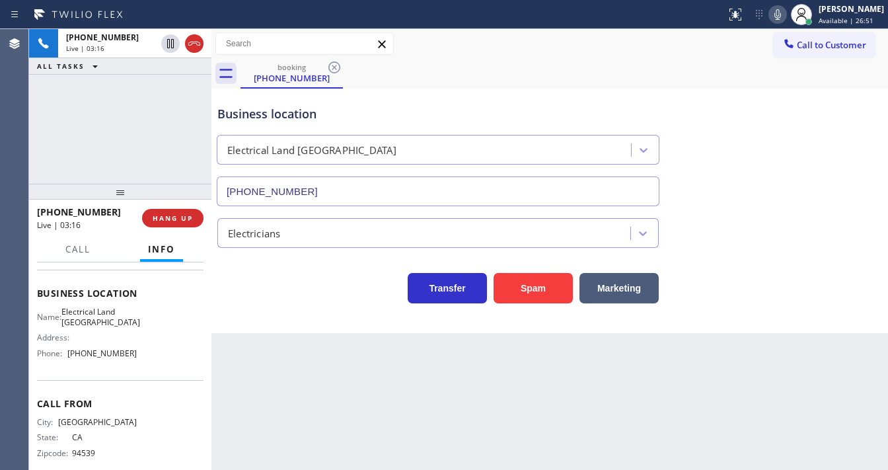
click at [779, 18] on div at bounding box center [778, 15] width 19 height 16
drag, startPoint x: 175, startPoint y: 96, endPoint x: 169, endPoint y: 65, distance: 32.3
click at [175, 93] on div "[PHONE_NUMBER] Live | 03:16 ALL TASKS ALL TASKS ACTIVE TASKS TASKS IN WRAP UP" at bounding box center [120, 106] width 182 height 155
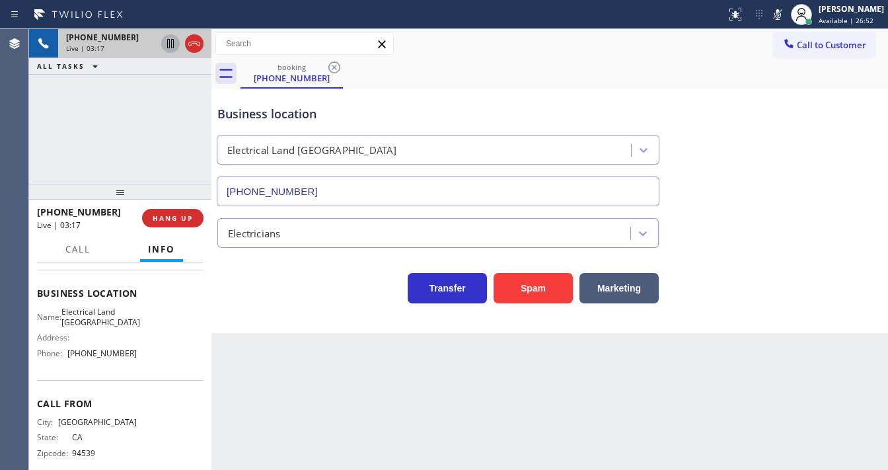
click at [172, 42] on icon at bounding box center [170, 43] width 7 height 9
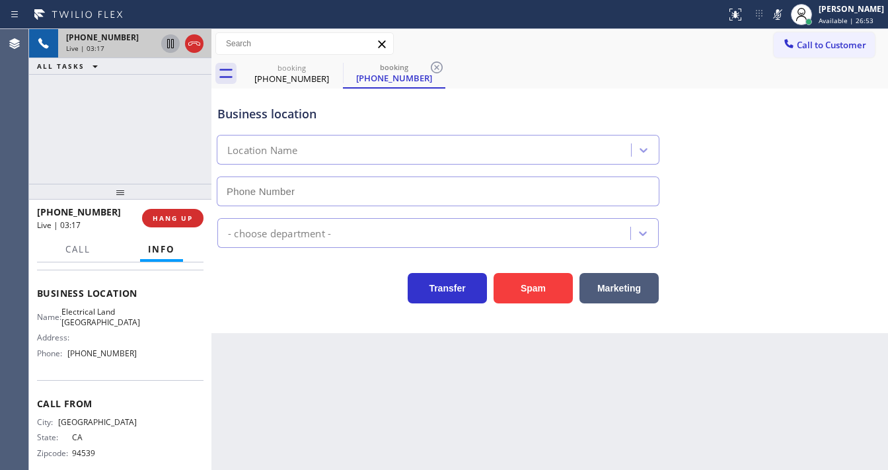
type input "[PHONE_NUMBER]"
drag, startPoint x: 790, startPoint y: 13, endPoint x: 617, endPoint y: 24, distance: 174.2
click at [781, 13] on icon at bounding box center [778, 14] width 7 height 11
drag, startPoint x: 185, startPoint y: 112, endPoint x: 182, endPoint y: 106, distance: 7.1
click at [184, 108] on div "[PHONE_NUMBER] Live | 04:03 ALL TASKS ALL TASKS ACTIVE TASKS TASKS IN WRAP UP" at bounding box center [120, 106] width 182 height 155
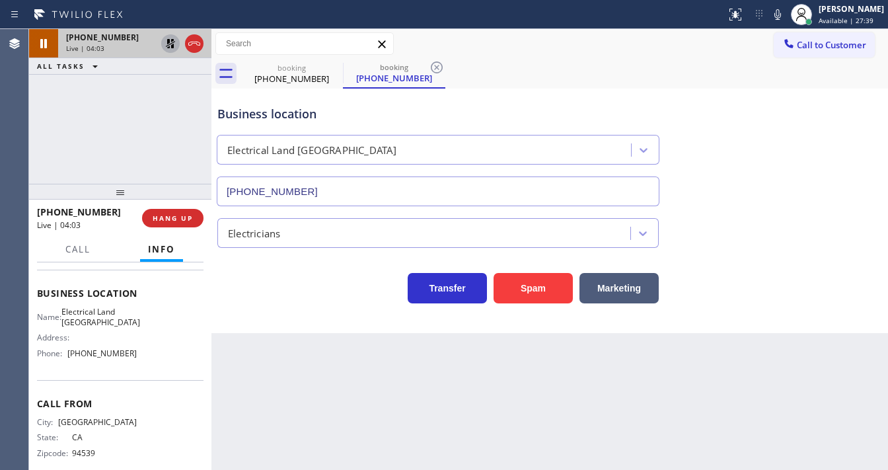
click at [174, 42] on icon at bounding box center [171, 44] width 16 height 16
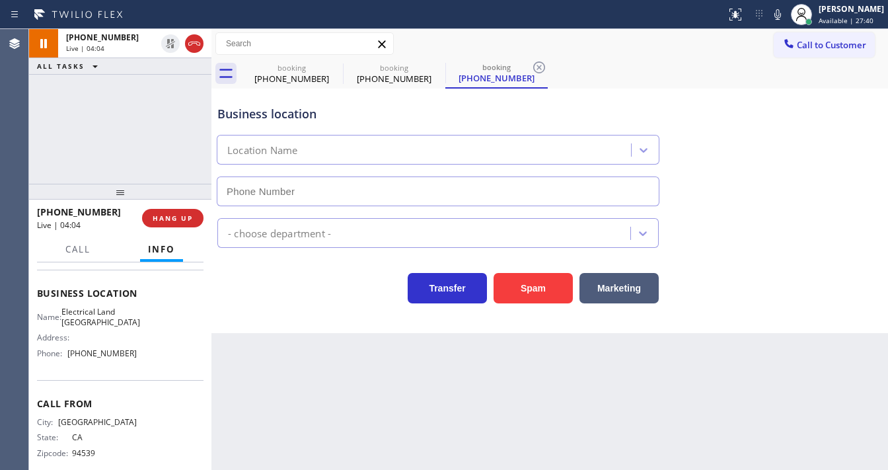
type input "[PHONE_NUMBER]"
click at [49, 155] on div "[PHONE_NUMBER] Live | 04:08 ALL TASKS ALL TASKS ACTIVE TASKS TASKS IN WRAP UP" at bounding box center [120, 106] width 182 height 155
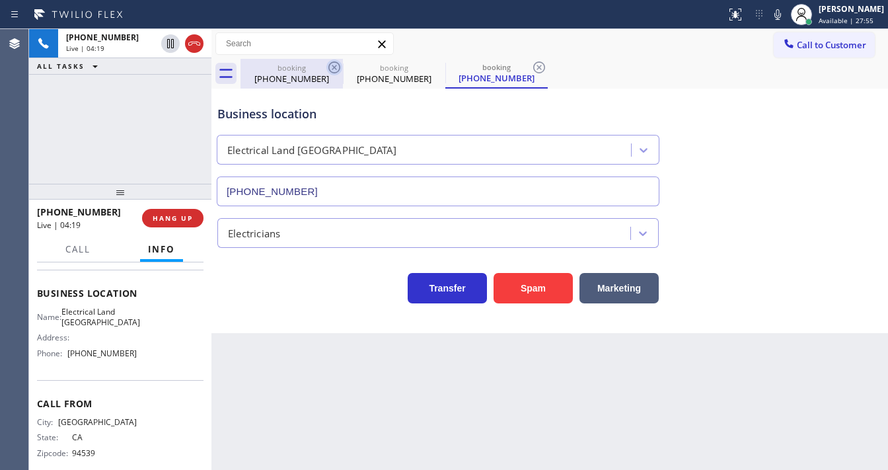
click at [333, 69] on icon at bounding box center [334, 67] width 16 height 16
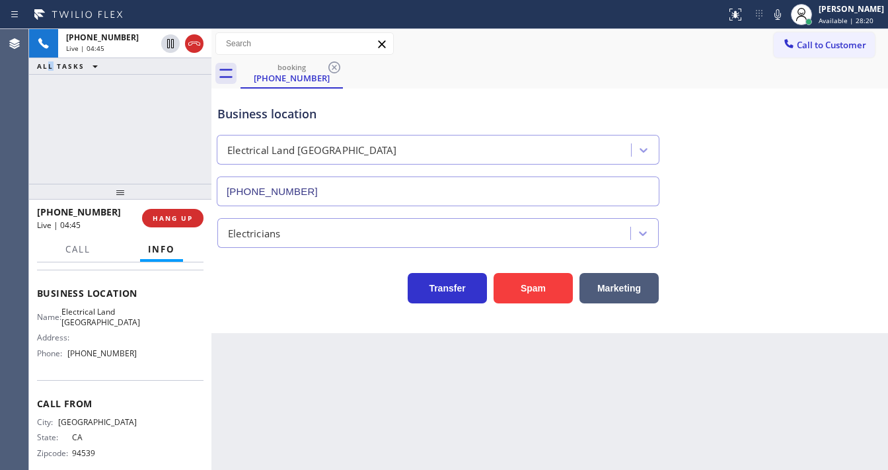
click at [48, 159] on div "[PHONE_NUMBER] Live | 04:45 ALL TASKS ALL TASKS ACTIVE TASKS TASKS IN WRAP UP" at bounding box center [120, 106] width 182 height 155
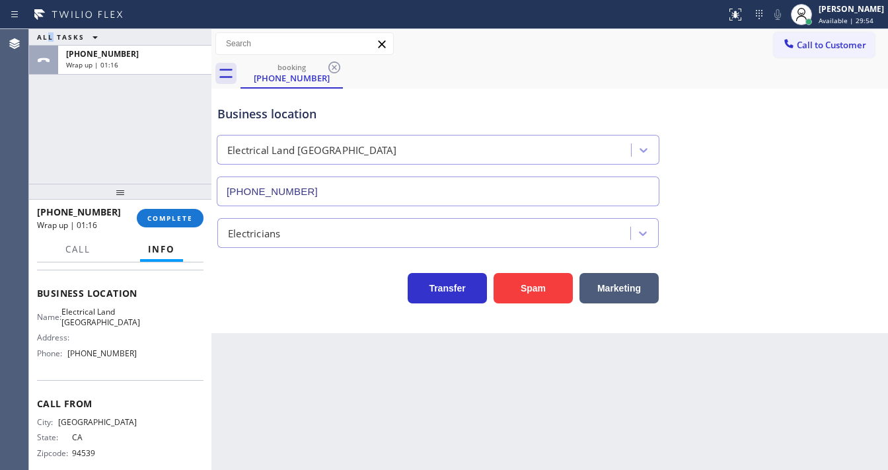
click at [162, 230] on div "[PHONE_NUMBER] Wrap up | 01:16 COMPLETE" at bounding box center [120, 218] width 167 height 34
click at [166, 223] on button "COMPLETE" at bounding box center [170, 218] width 67 height 19
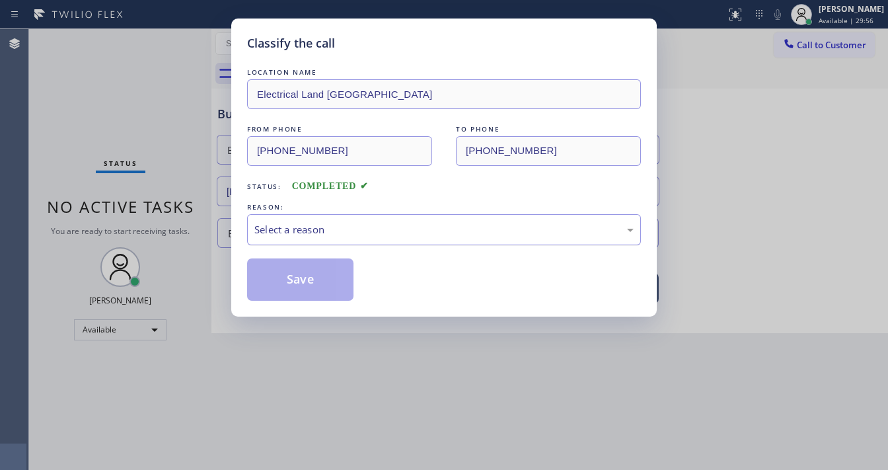
click at [314, 227] on div "Select a reason" at bounding box center [443, 229] width 379 height 15
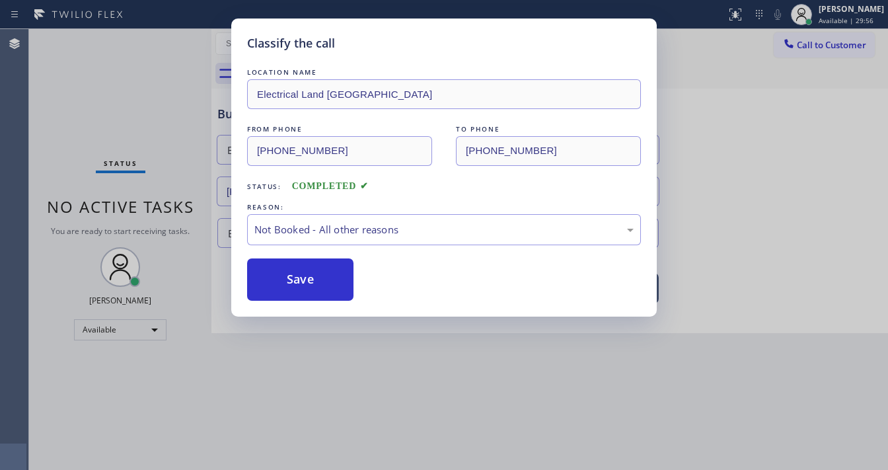
drag, startPoint x: 308, startPoint y: 274, endPoint x: 230, endPoint y: 18, distance: 267.4
click at [308, 274] on button "Save" at bounding box center [300, 279] width 106 height 42
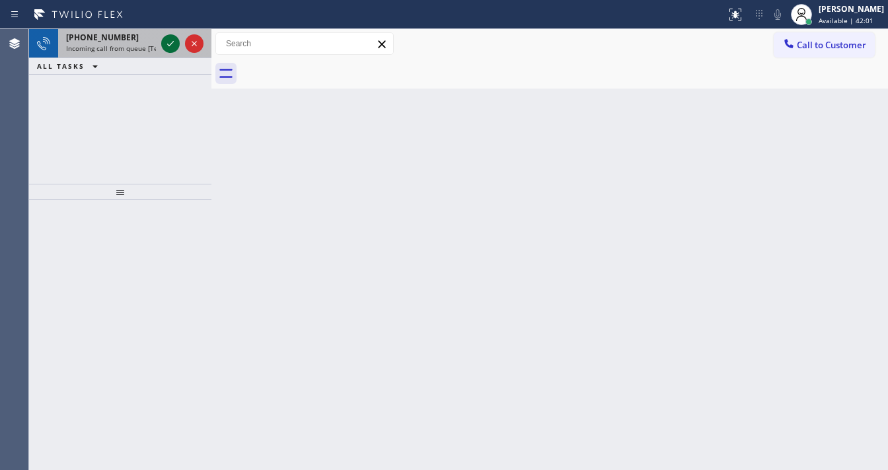
click at [176, 45] on icon at bounding box center [171, 44] width 16 height 16
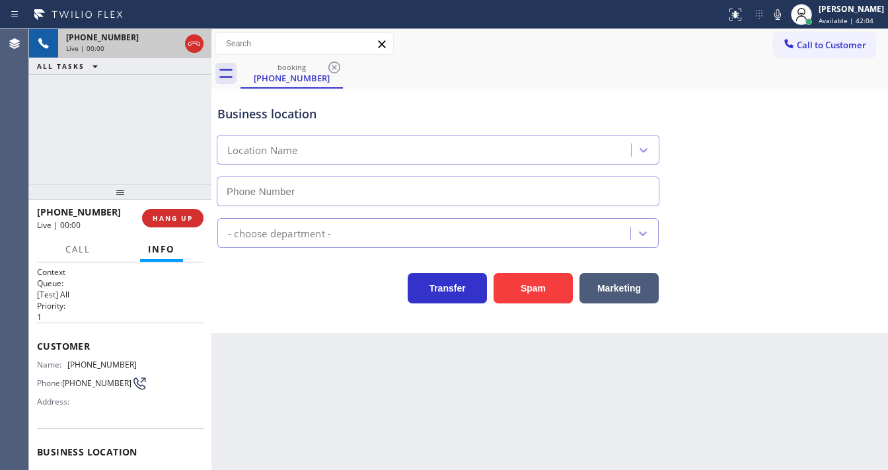
type input "[PHONE_NUMBER]"
click at [544, 293] on button "Spam" at bounding box center [533, 288] width 79 height 30
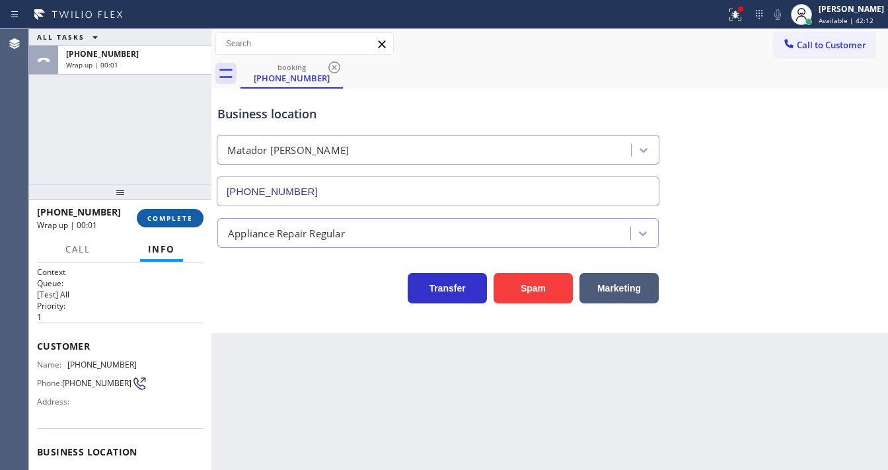
click at [185, 218] on span "COMPLETE" at bounding box center [170, 217] width 46 height 9
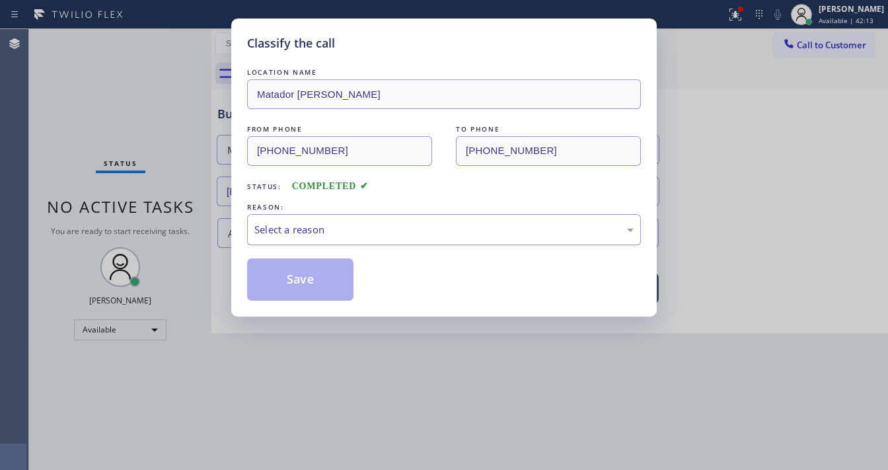
click at [342, 231] on div "Select a reason" at bounding box center [443, 229] width 379 height 15
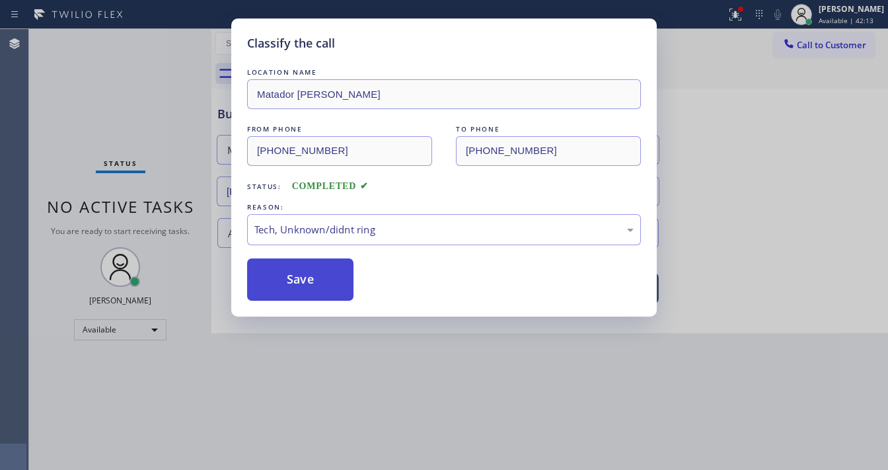
click at [317, 287] on button "Save" at bounding box center [300, 279] width 106 height 42
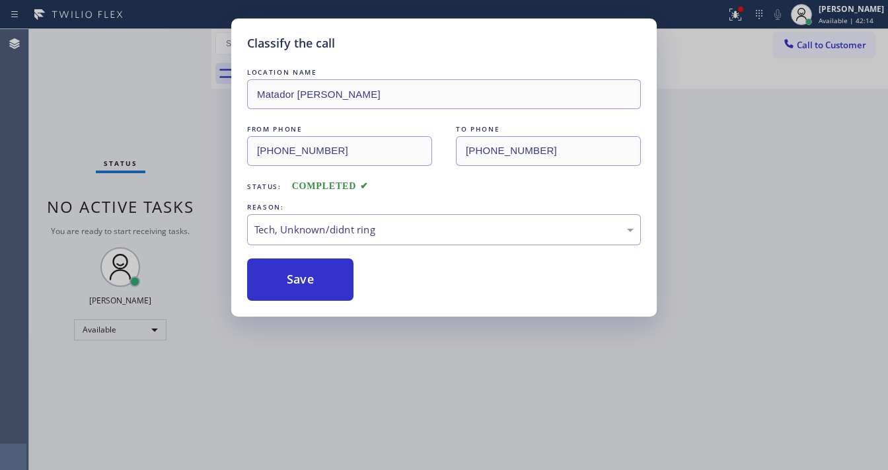
click at [683, 163] on div "Classify the call LOCATION NAME Matador Appliance [PERSON_NAME] FROM PHONE [PHO…" at bounding box center [444, 235] width 888 height 470
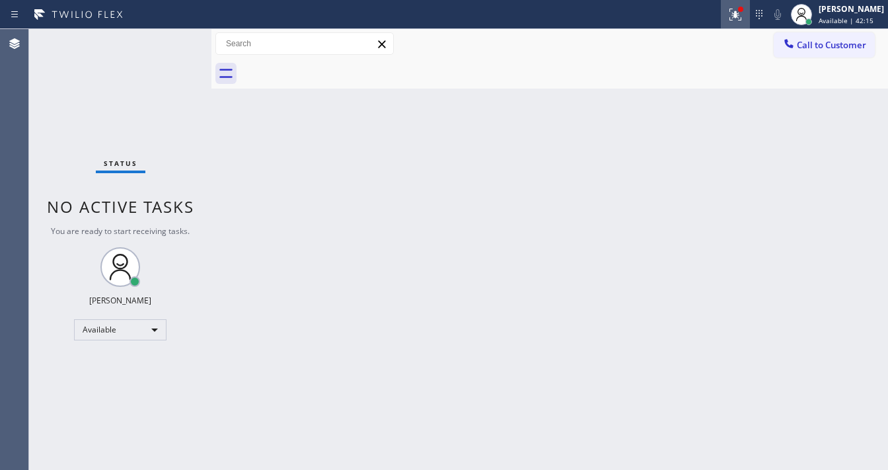
click at [742, 17] on g at bounding box center [736, 15] width 12 height 12
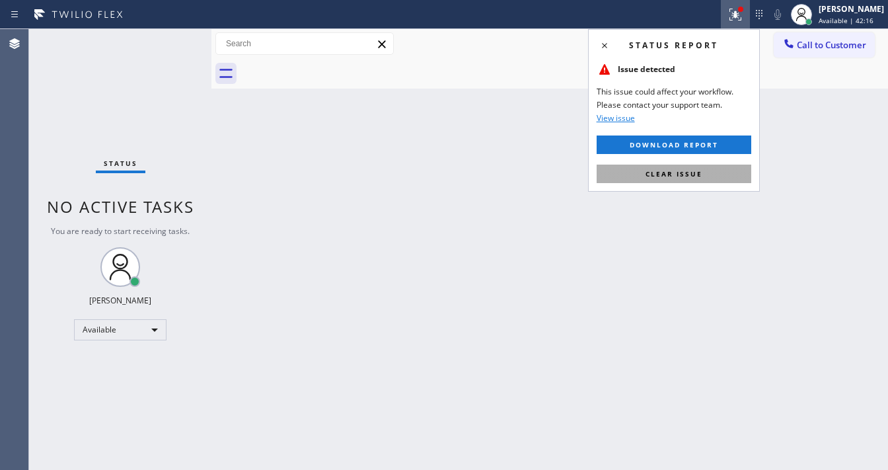
click at [707, 176] on button "Clear issue" at bounding box center [674, 174] width 155 height 19
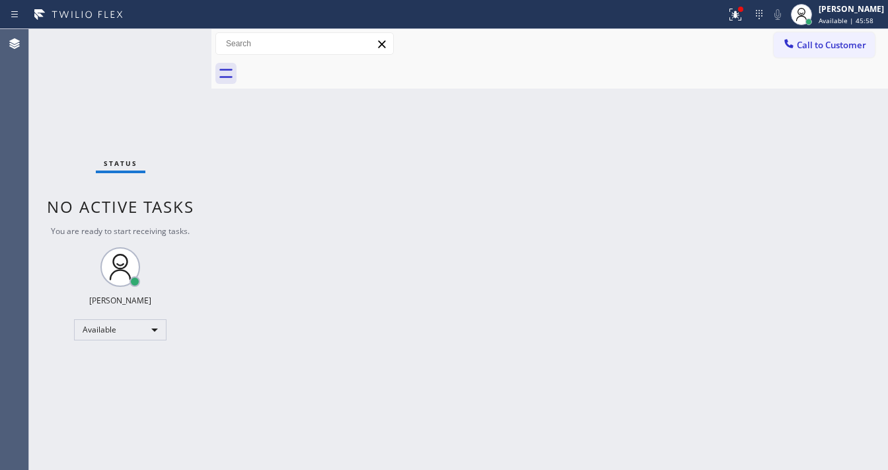
click at [167, 49] on div "Status No active tasks You are ready to start receiving tasks. [PERSON_NAME]" at bounding box center [120, 249] width 182 height 441
click at [742, 11] on icon at bounding box center [736, 15] width 16 height 16
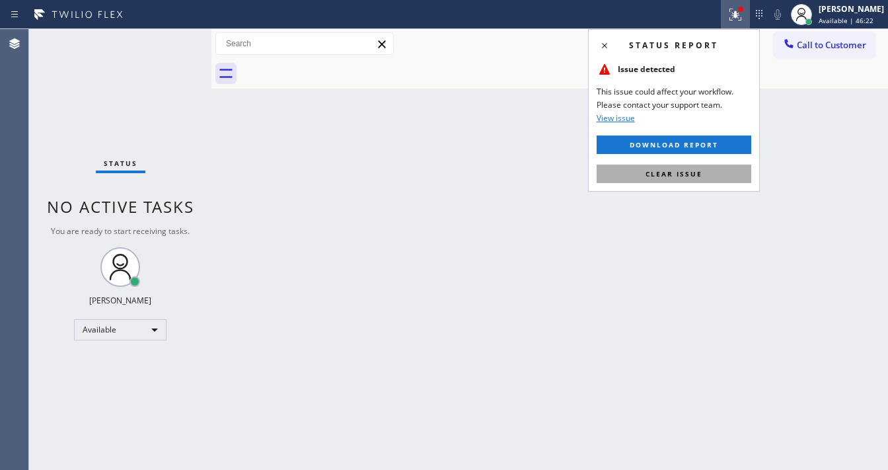
click at [673, 176] on span "Clear issue" at bounding box center [674, 173] width 57 height 9
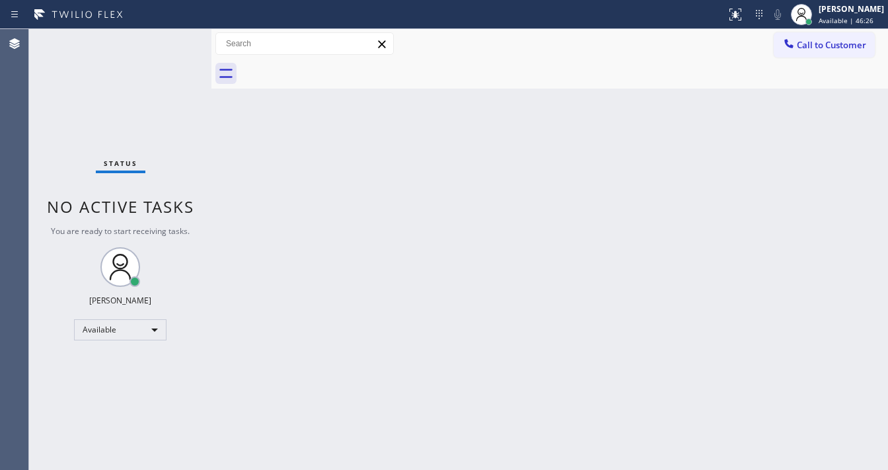
click at [167, 42] on div "Status No active tasks You are ready to start receiving tasks. [PERSON_NAME]" at bounding box center [120, 249] width 182 height 441
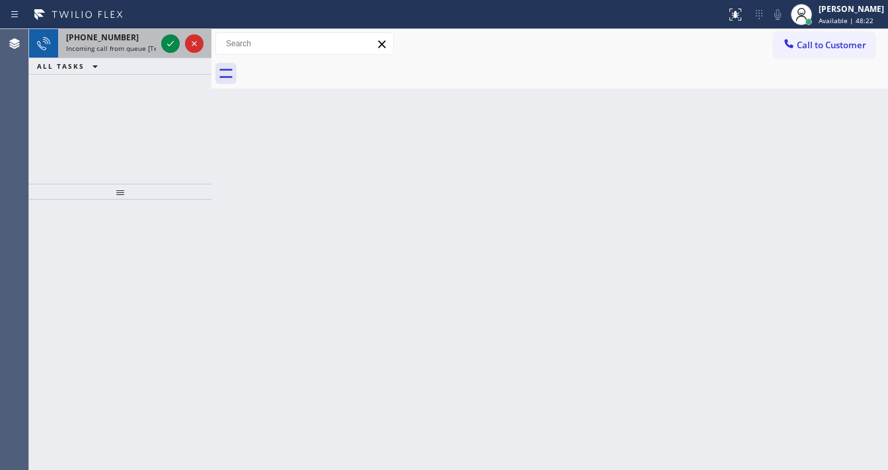
click at [100, 44] on span "Incoming call from queue [Test] All" at bounding box center [121, 48] width 110 height 9
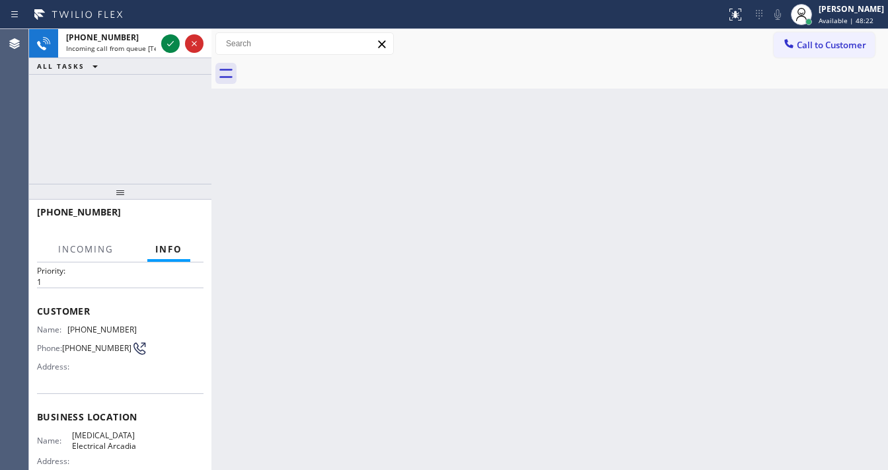
scroll to position [53, 0]
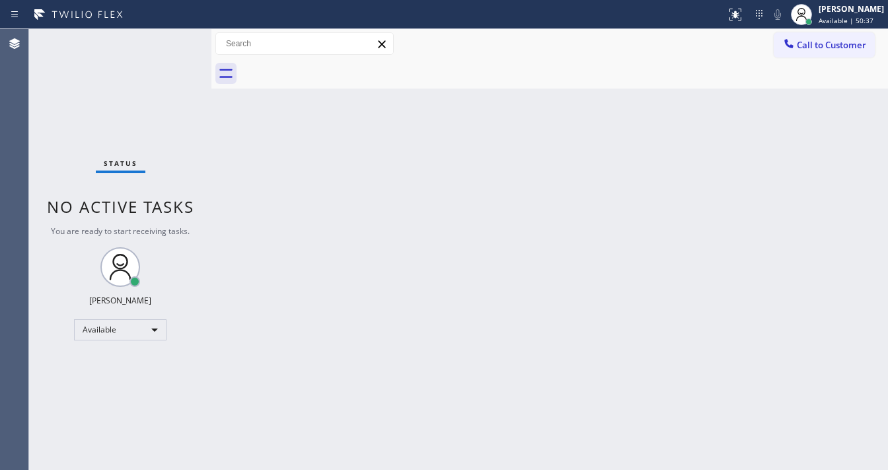
click at [174, 38] on div "Status No active tasks You are ready to start receiving tasks. [PERSON_NAME]" at bounding box center [120, 249] width 182 height 441
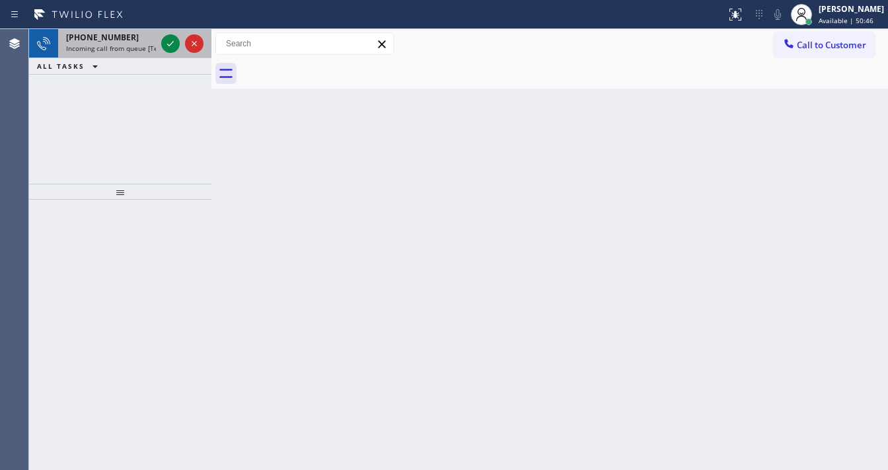
click at [132, 44] on span "Incoming call from queue [Test] All" at bounding box center [121, 48] width 110 height 9
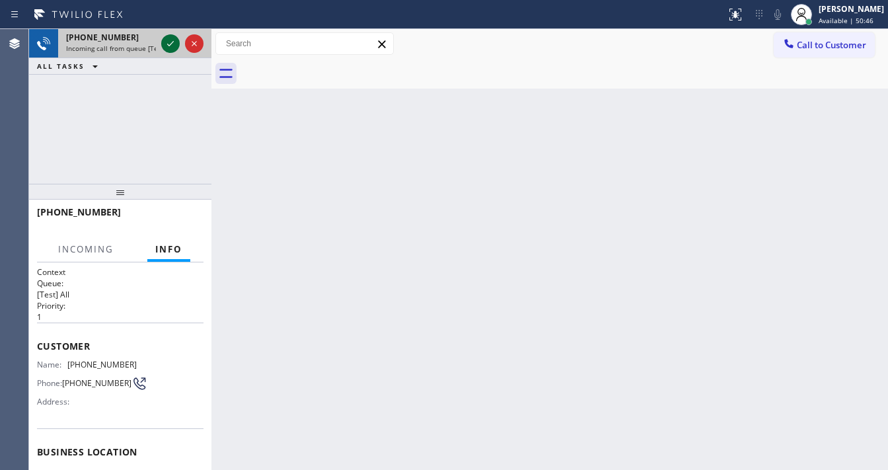
click at [167, 44] on icon at bounding box center [171, 44] width 16 height 16
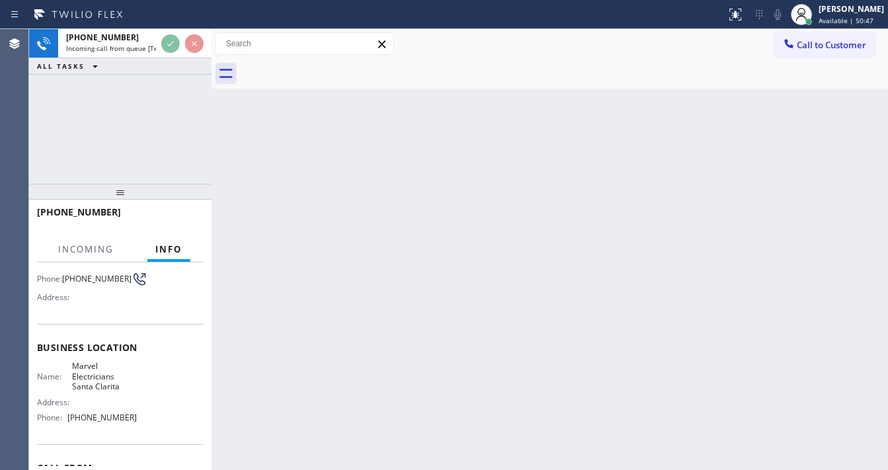
scroll to position [106, 0]
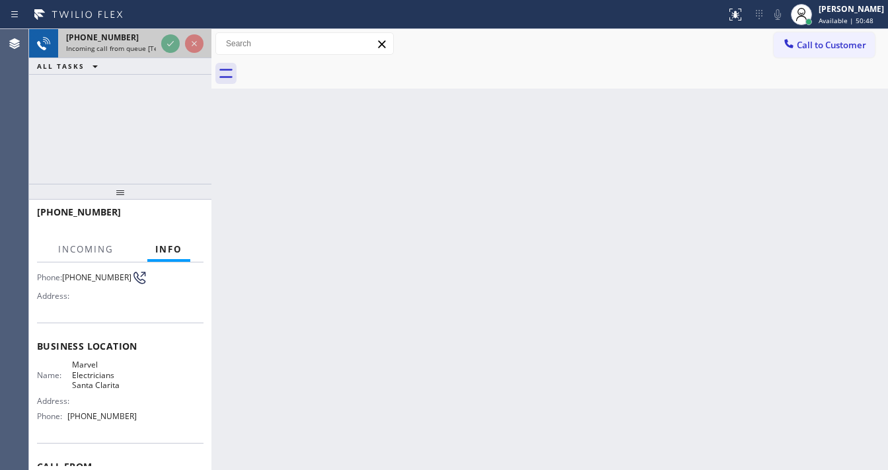
click at [156, 45] on div "Incoming call from queue [Test] All" at bounding box center [111, 48] width 90 height 9
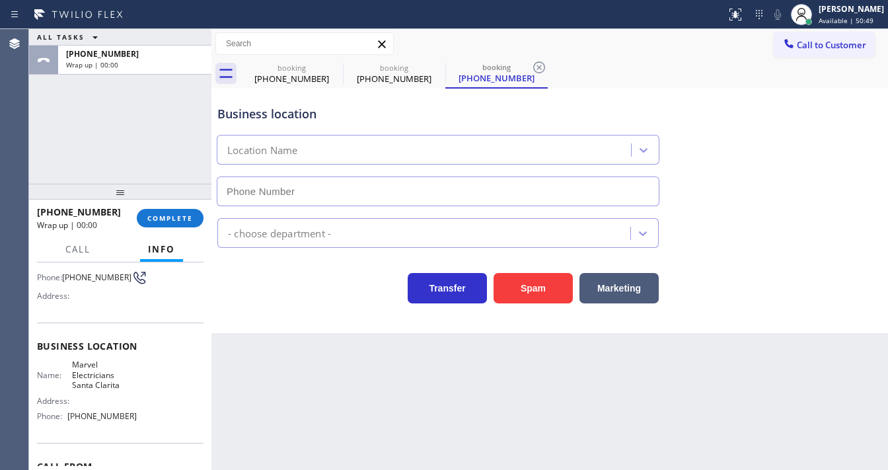
type input "[PHONE_NUMBER]"
click at [173, 221] on span "COMPLETE" at bounding box center [170, 217] width 46 height 9
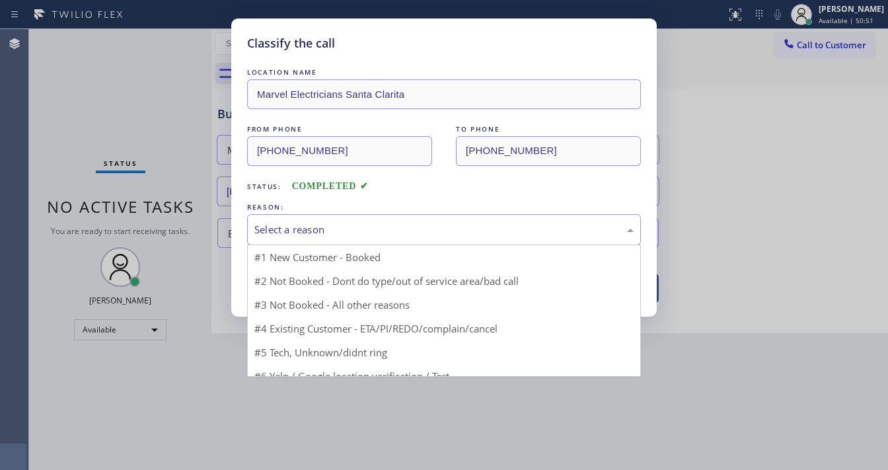
click at [335, 230] on div "Select a reason" at bounding box center [443, 229] width 379 height 15
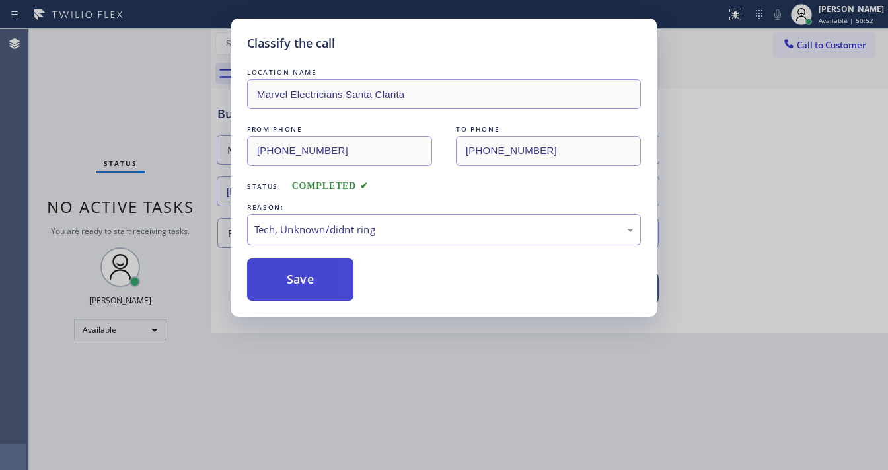
click at [310, 291] on button "Save" at bounding box center [300, 279] width 106 height 42
click at [769, 137] on div "Classify the call LOCATION NAME Marvel Electricians Santa Clarita FROM PHONE [P…" at bounding box center [444, 235] width 888 height 470
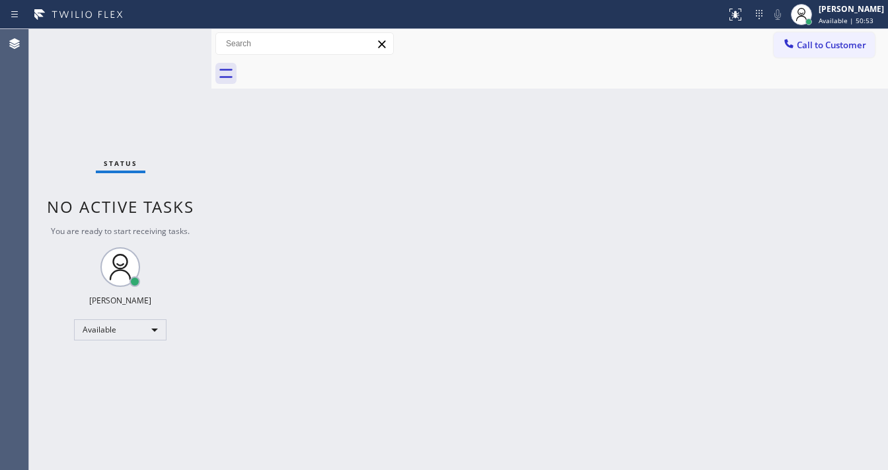
click at [837, 15] on div "[PERSON_NAME] Available | 50:53" at bounding box center [852, 14] width 72 height 23
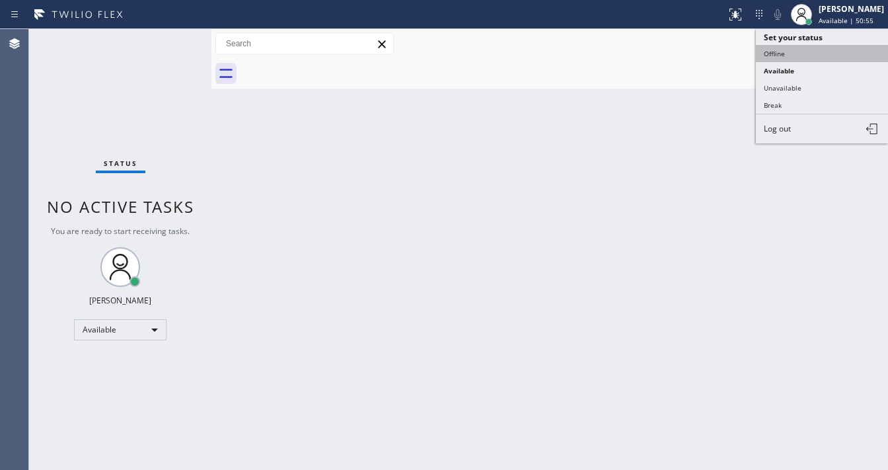
click at [797, 58] on button "Offline" at bounding box center [822, 53] width 132 height 17
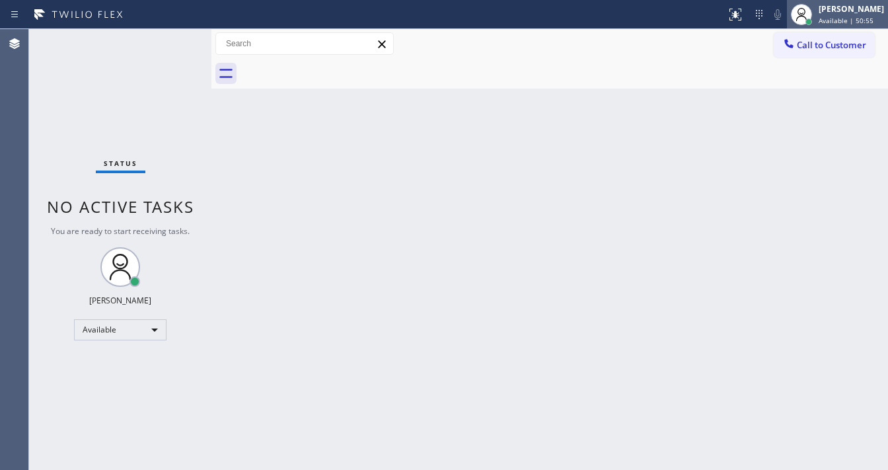
click at [843, 19] on span "Available | 50:55" at bounding box center [846, 20] width 55 height 9
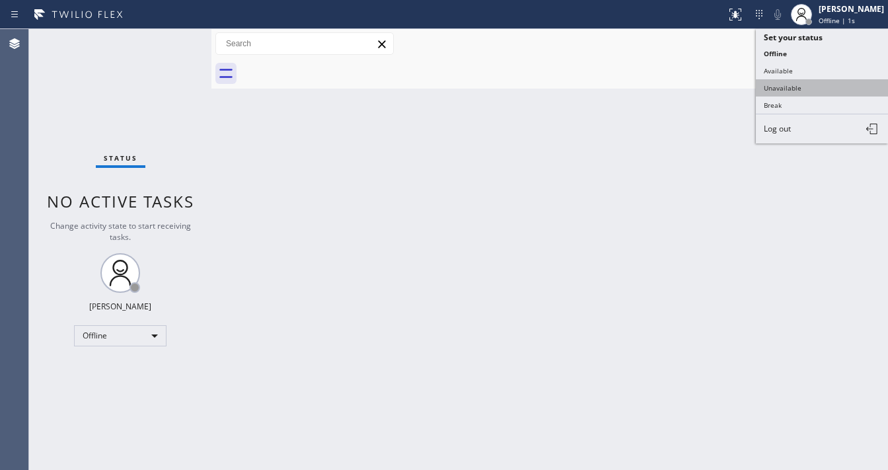
click at [793, 83] on button "Unavailable" at bounding box center [822, 87] width 132 height 17
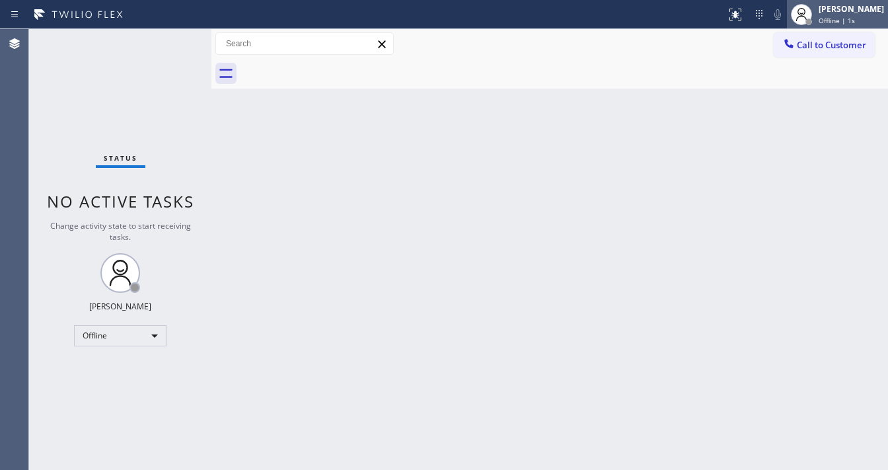
click at [853, 18] on span "Offline | 1s" at bounding box center [837, 20] width 36 height 9
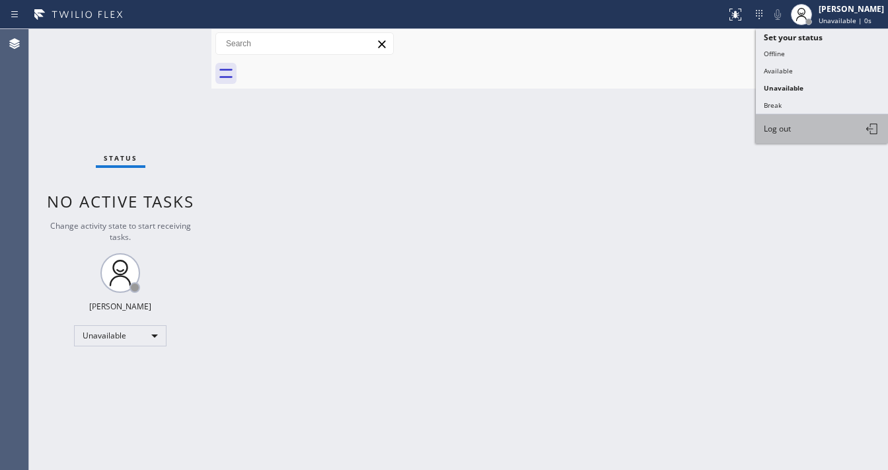
click at [791, 114] on button "Log out" at bounding box center [822, 128] width 132 height 29
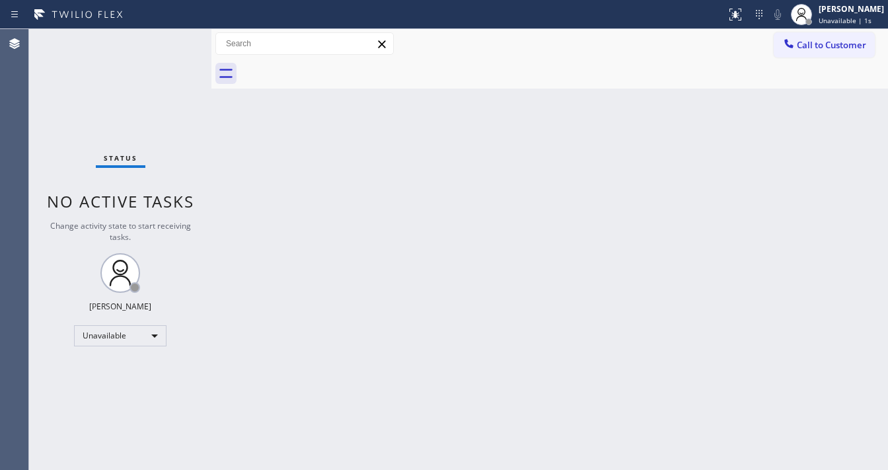
click at [450, 191] on div "Back to Dashboard Change Sender ID Customers Technicians Select a contact Outbo…" at bounding box center [549, 249] width 677 height 441
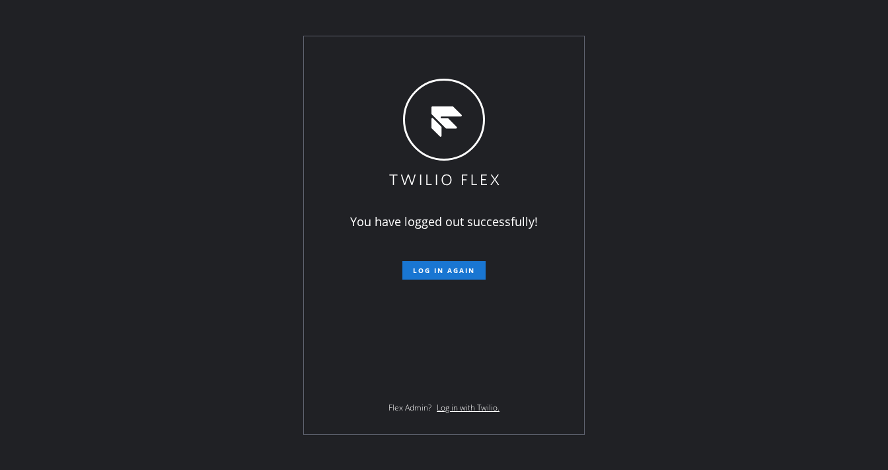
click at [596, 46] on div "You have logged out successfully! Log in again Flex Admin? Log in with Twilio." at bounding box center [444, 235] width 888 height 470
click at [149, 63] on div "You have logged out successfully! Log in again Flex Admin? Log in with Twilio." at bounding box center [444, 235] width 888 height 470
